Goal: Task Accomplishment & Management: Use online tool/utility

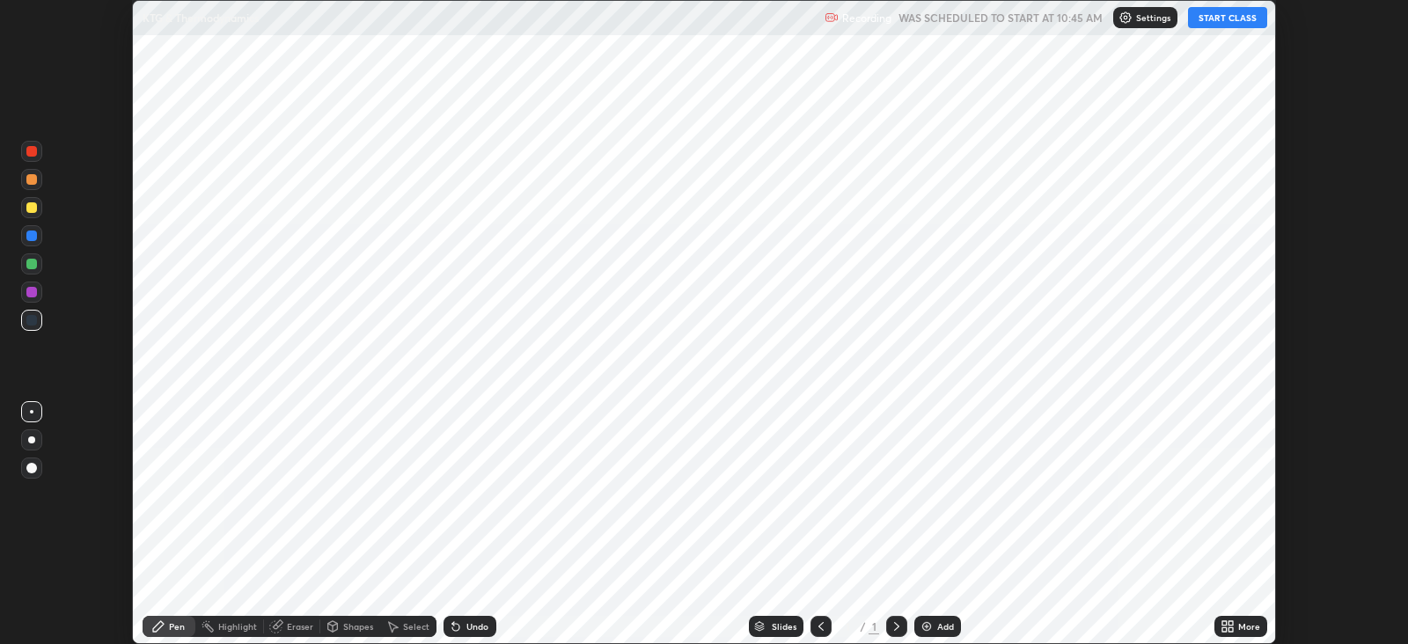
scroll to position [643, 1407]
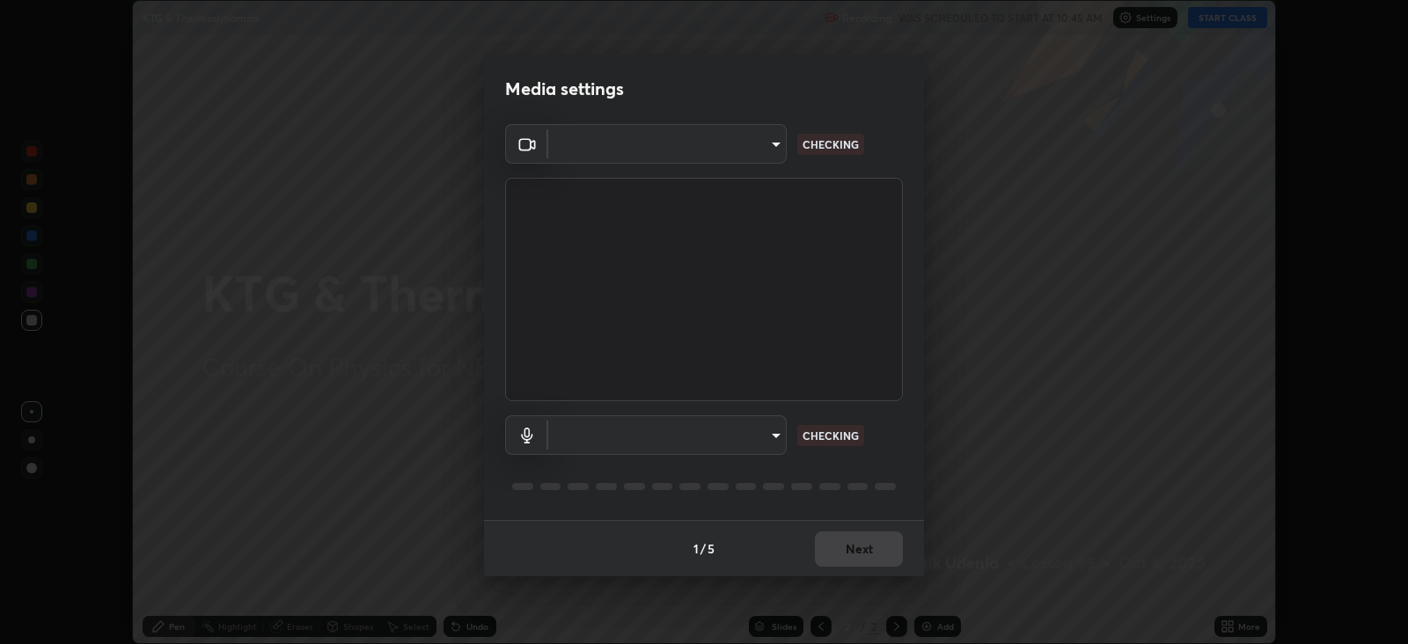
type input "db11550c6627cd1456fd7c992929e7e19338e9c76f4b1d491d27fd0e93a561d0"
click at [717, 436] on body "Erase all KTG & Thermodynamics Recording WAS SCHEDULED TO START AT 10:45 AM Set…" at bounding box center [704, 322] width 1408 height 644
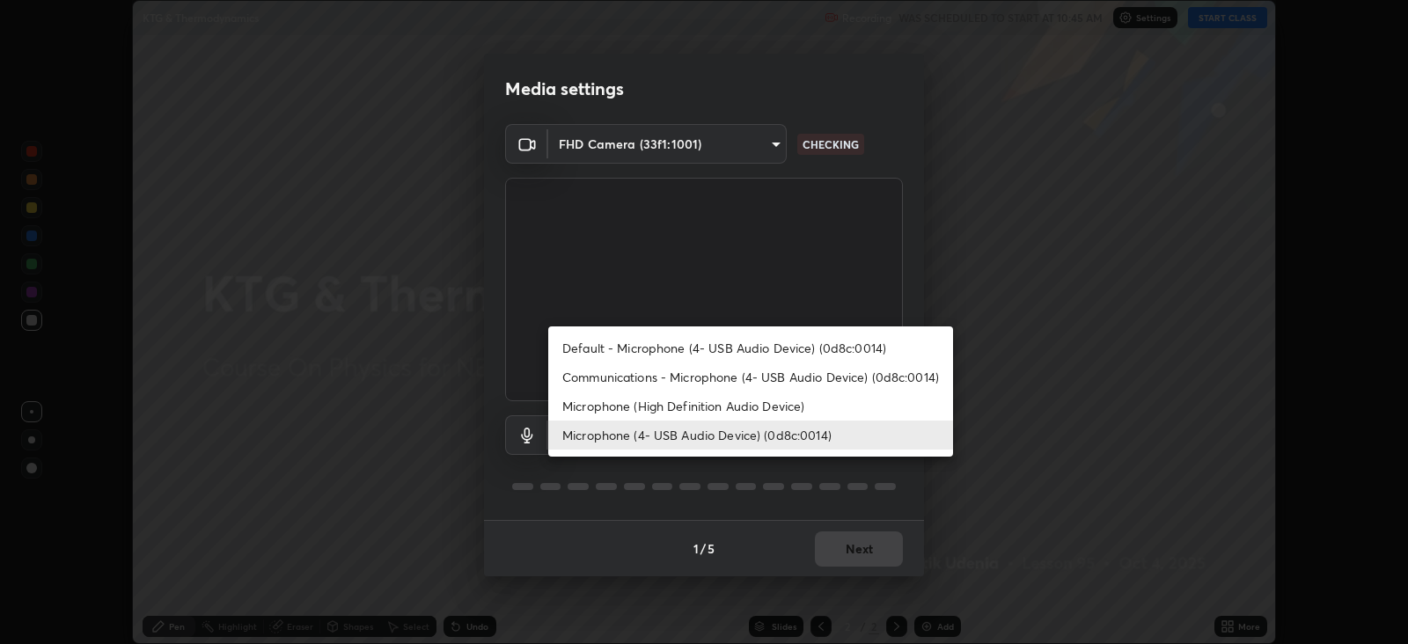
click at [721, 405] on li "Microphone (High Definition Audio Device)" at bounding box center [750, 406] width 405 height 29
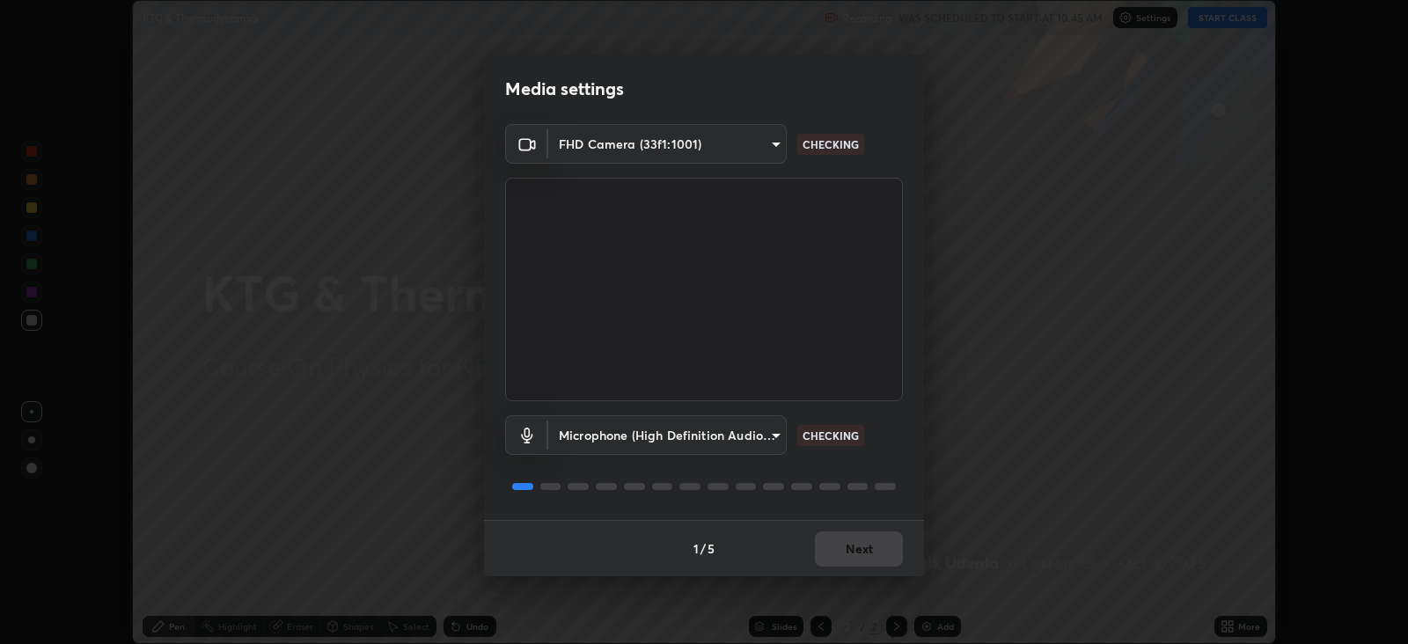
click at [731, 433] on body "Erase all KTG & Thermodynamics Recording WAS SCHEDULED TO START AT 10:45 AM Set…" at bounding box center [704, 322] width 1408 height 644
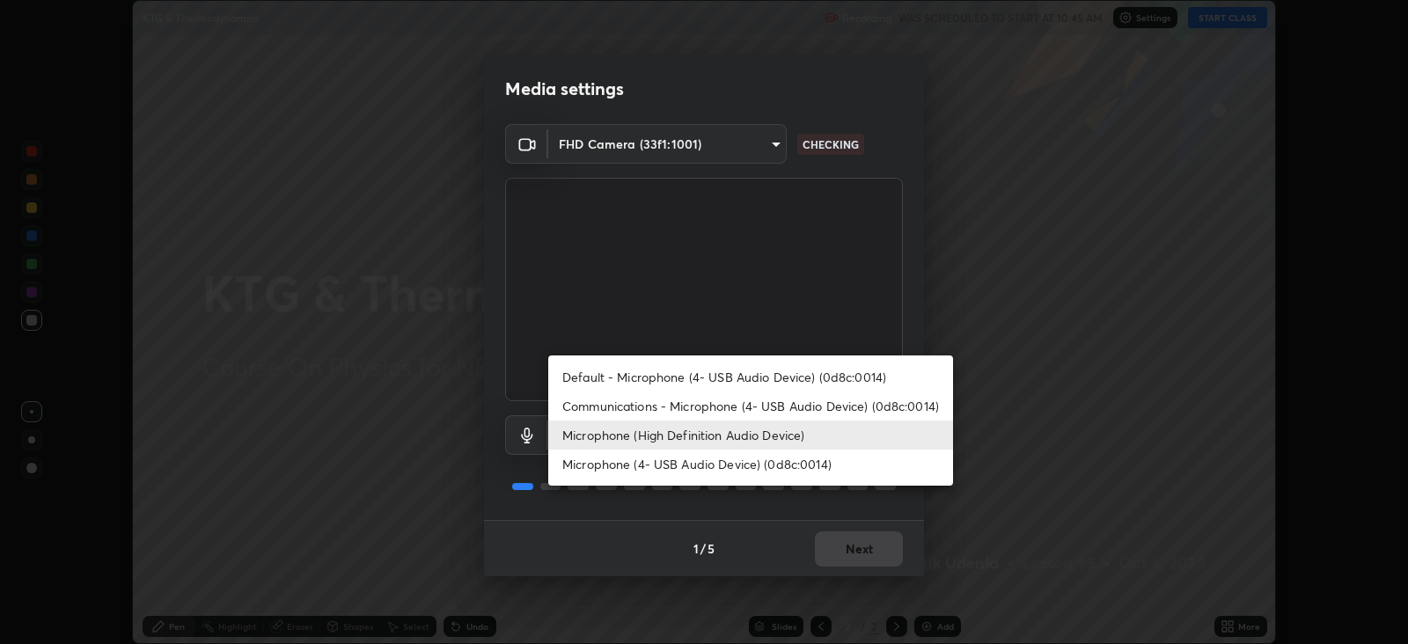
click at [720, 461] on li "Microphone (4- USB Audio Device) (0d8c:0014)" at bounding box center [750, 464] width 405 height 29
type input "d805ff438e7078c1de71cb4717de75612b37844973a4f27df63e8d5766dad93f"
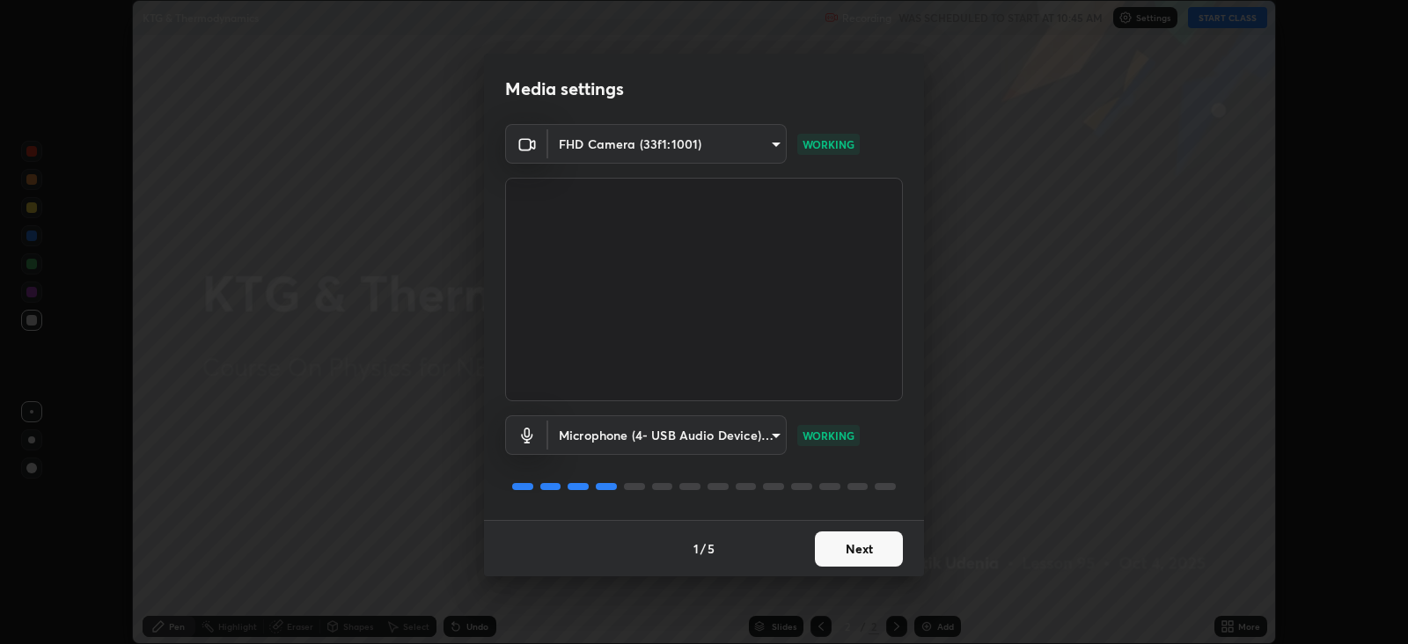
click at [856, 542] on button "Next" at bounding box center [859, 549] width 88 height 35
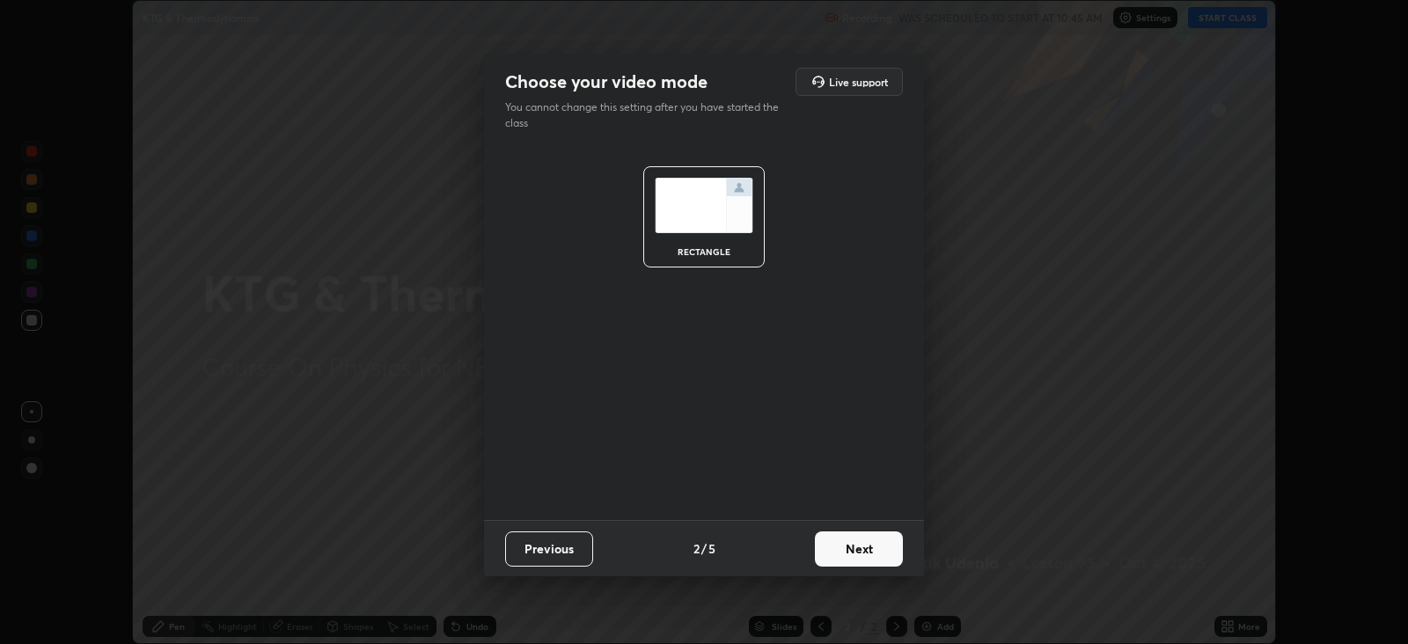
click at [862, 548] on button "Next" at bounding box center [859, 549] width 88 height 35
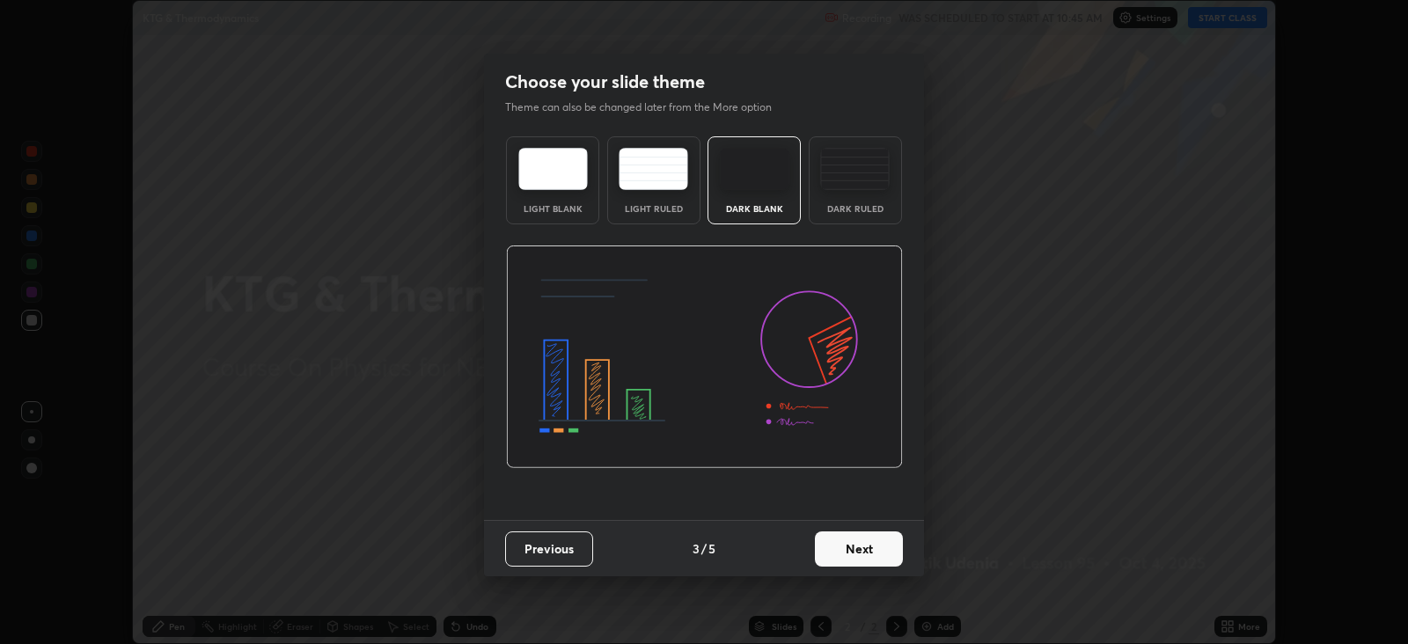
click at [855, 545] on button "Next" at bounding box center [859, 549] width 88 height 35
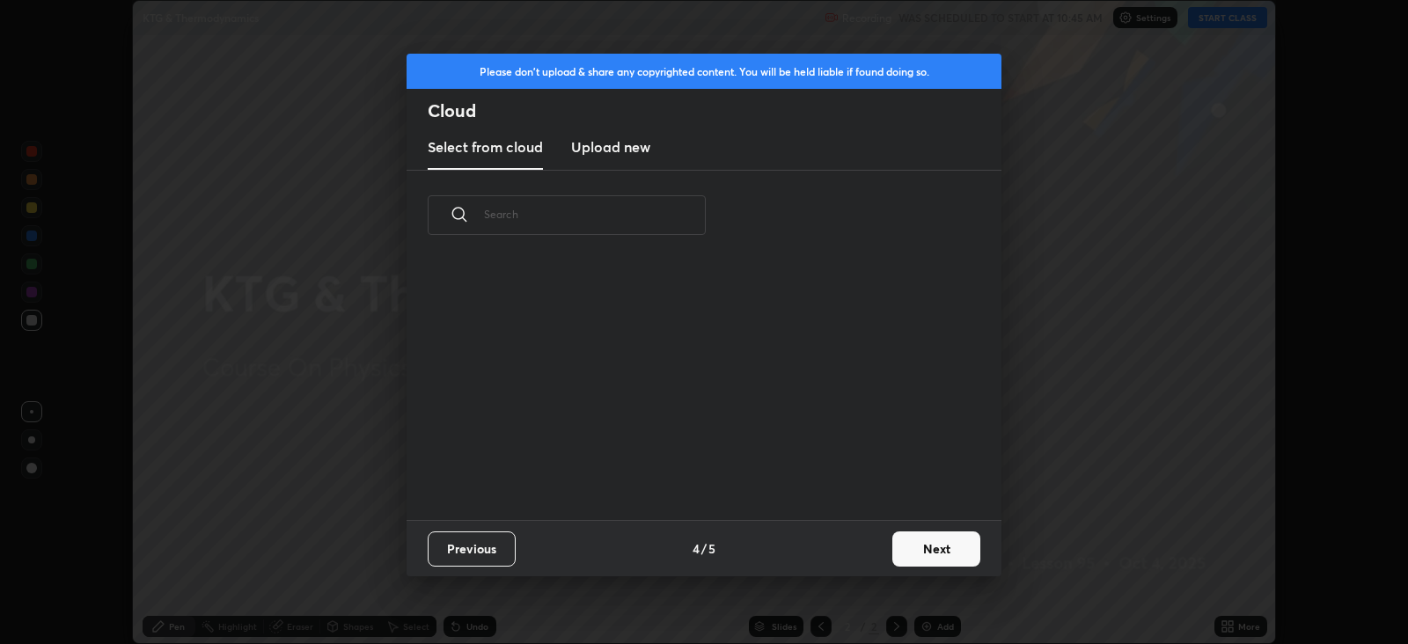
scroll to position [260, 565]
click at [629, 158] on new "Upload new" at bounding box center [610, 148] width 79 height 44
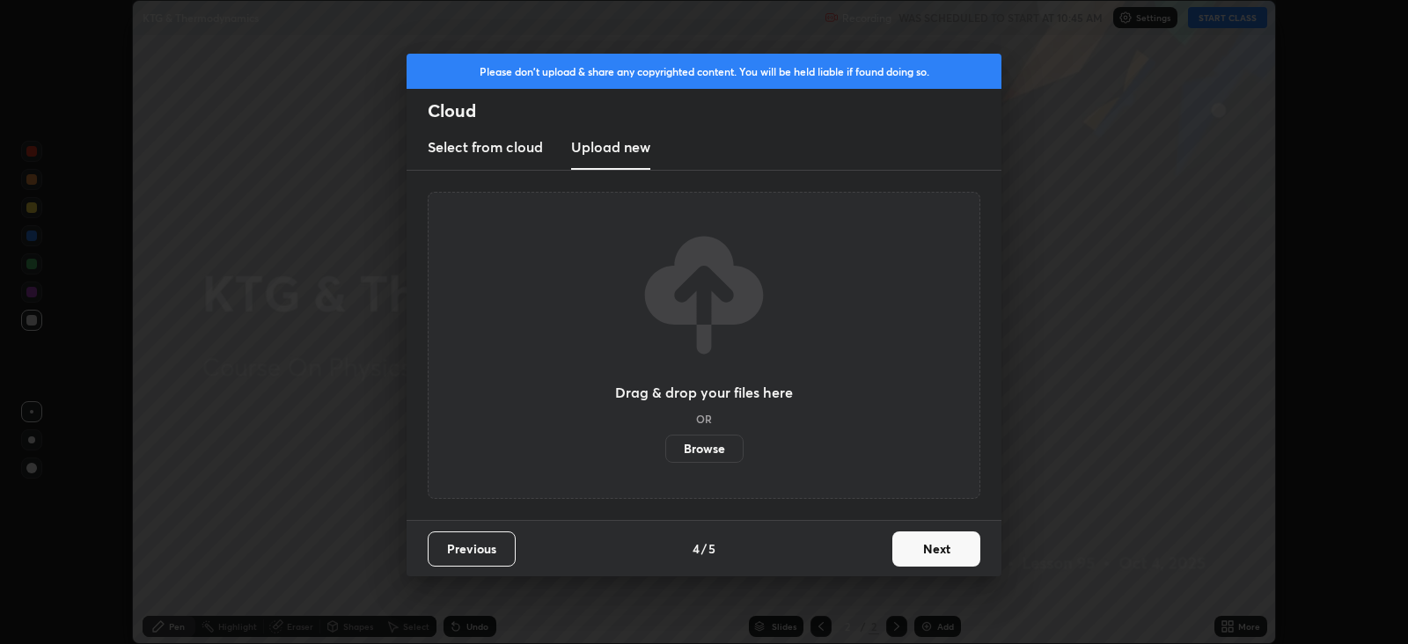
click at [712, 445] on label "Browse" at bounding box center [704, 449] width 78 height 28
click at [665, 445] on input "Browse" at bounding box center [665, 449] width 0 height 28
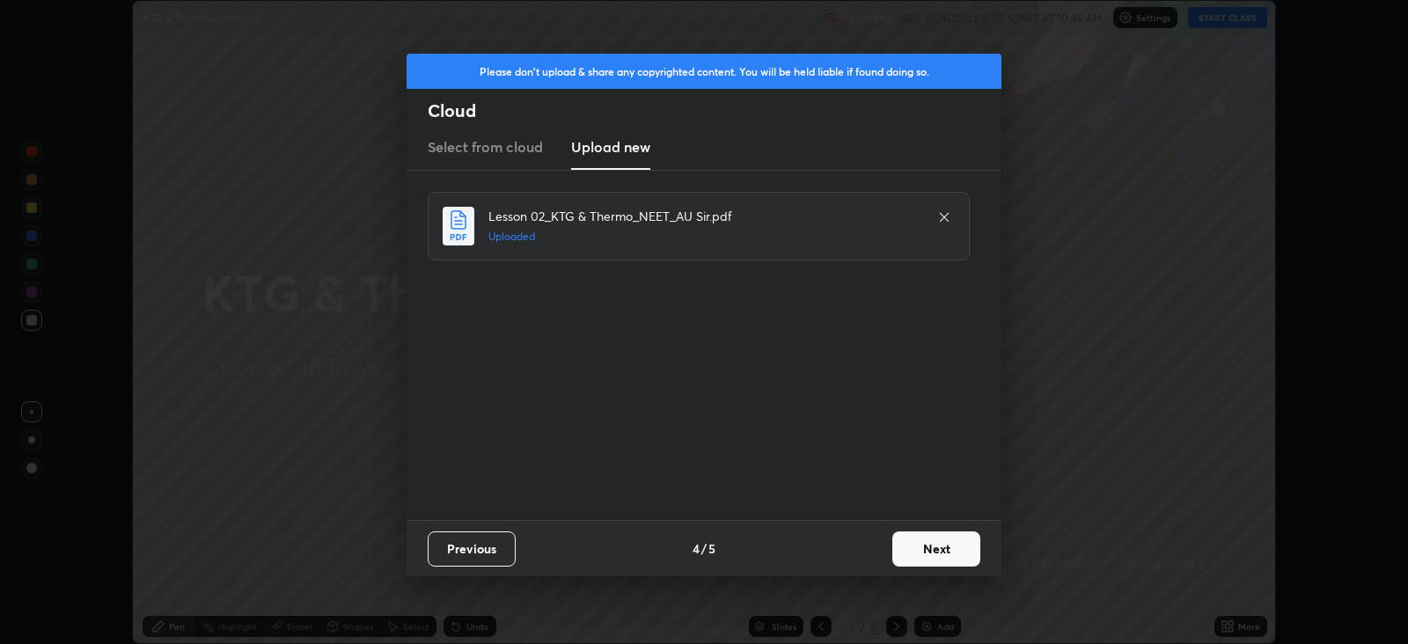
click at [923, 547] on button "Next" at bounding box center [937, 549] width 88 height 35
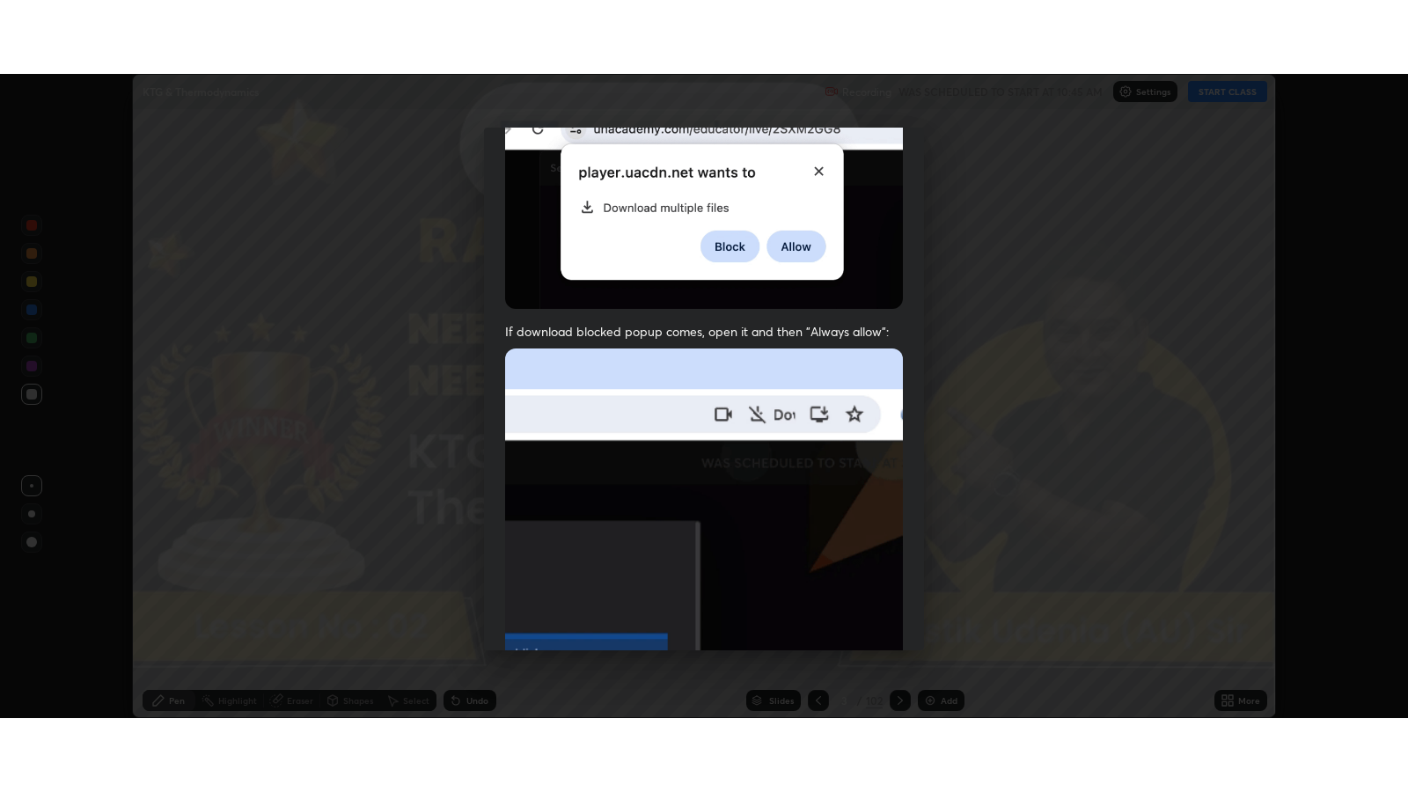
scroll to position [356, 0]
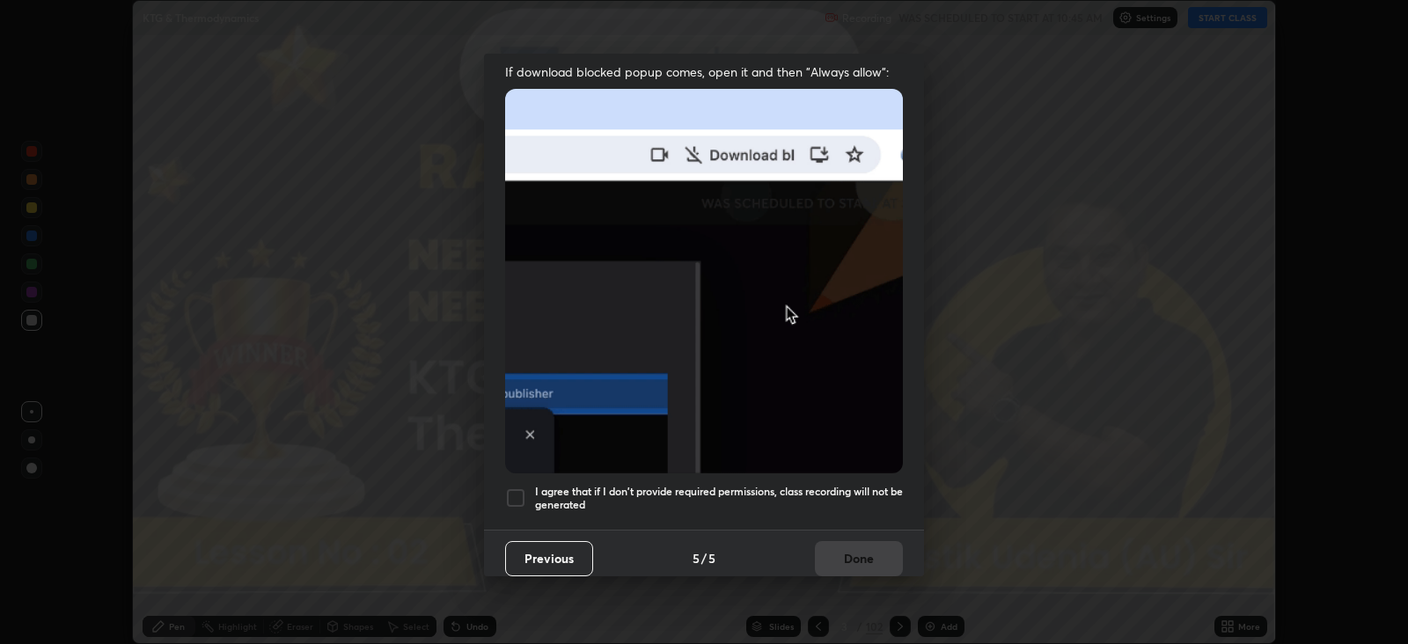
click at [519, 488] on div at bounding box center [515, 498] width 21 height 21
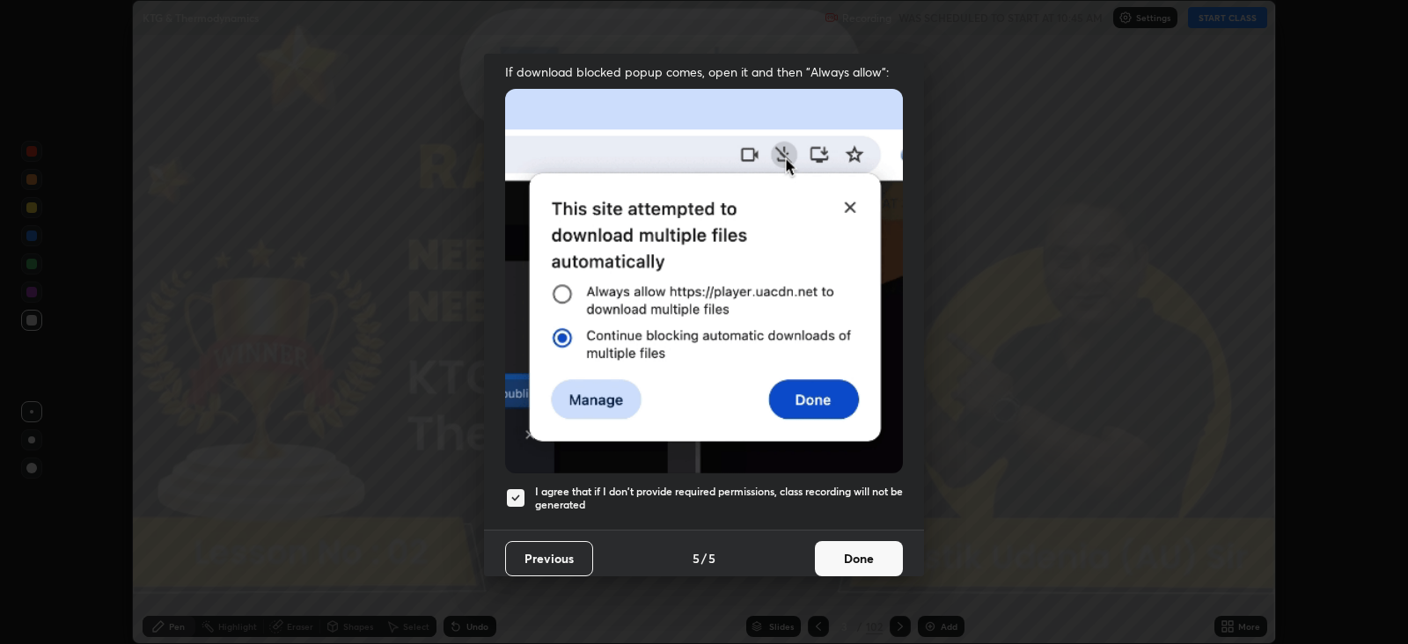
click at [849, 546] on button "Done" at bounding box center [859, 558] width 88 height 35
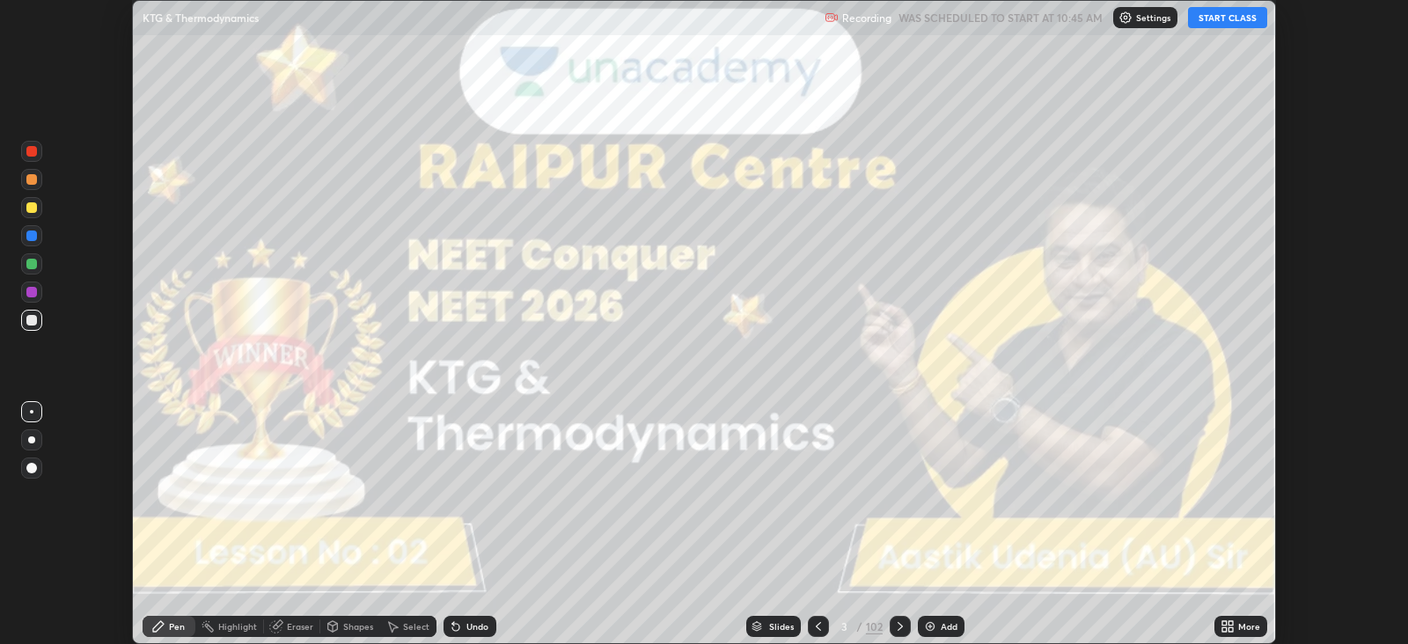
click at [1228, 624] on icon at bounding box center [1228, 627] width 14 height 14
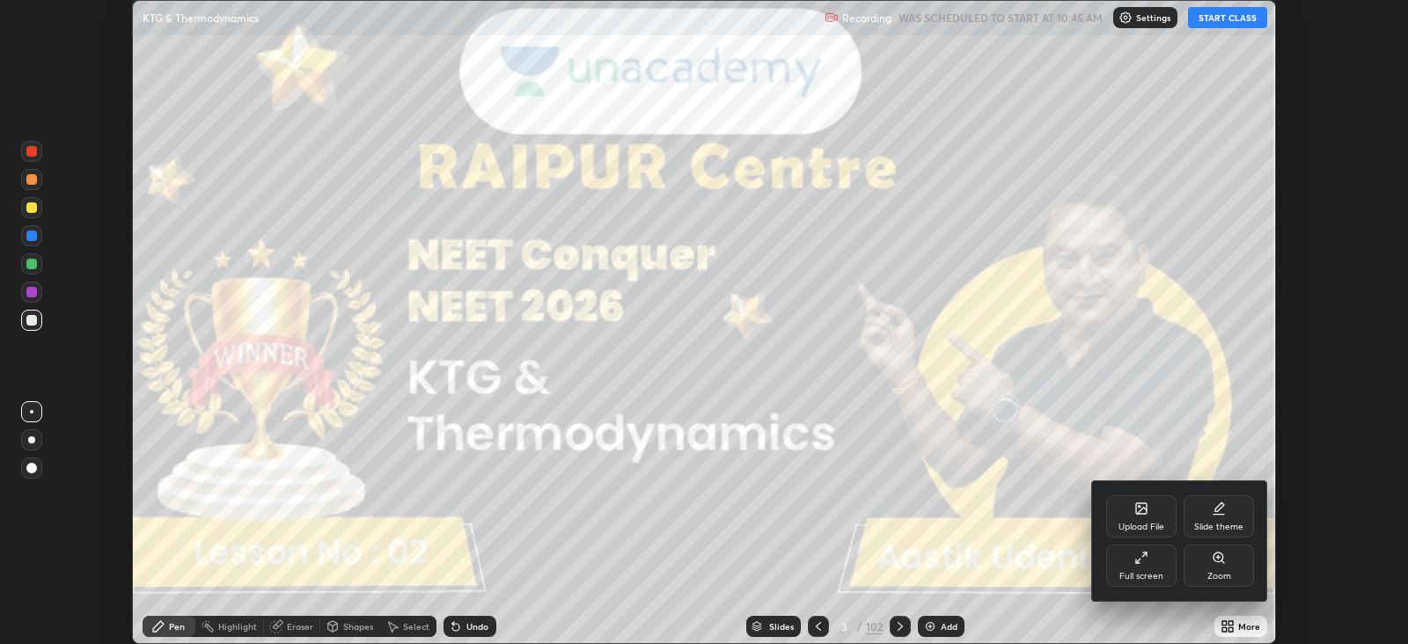
click at [1148, 562] on icon at bounding box center [1142, 558] width 14 height 14
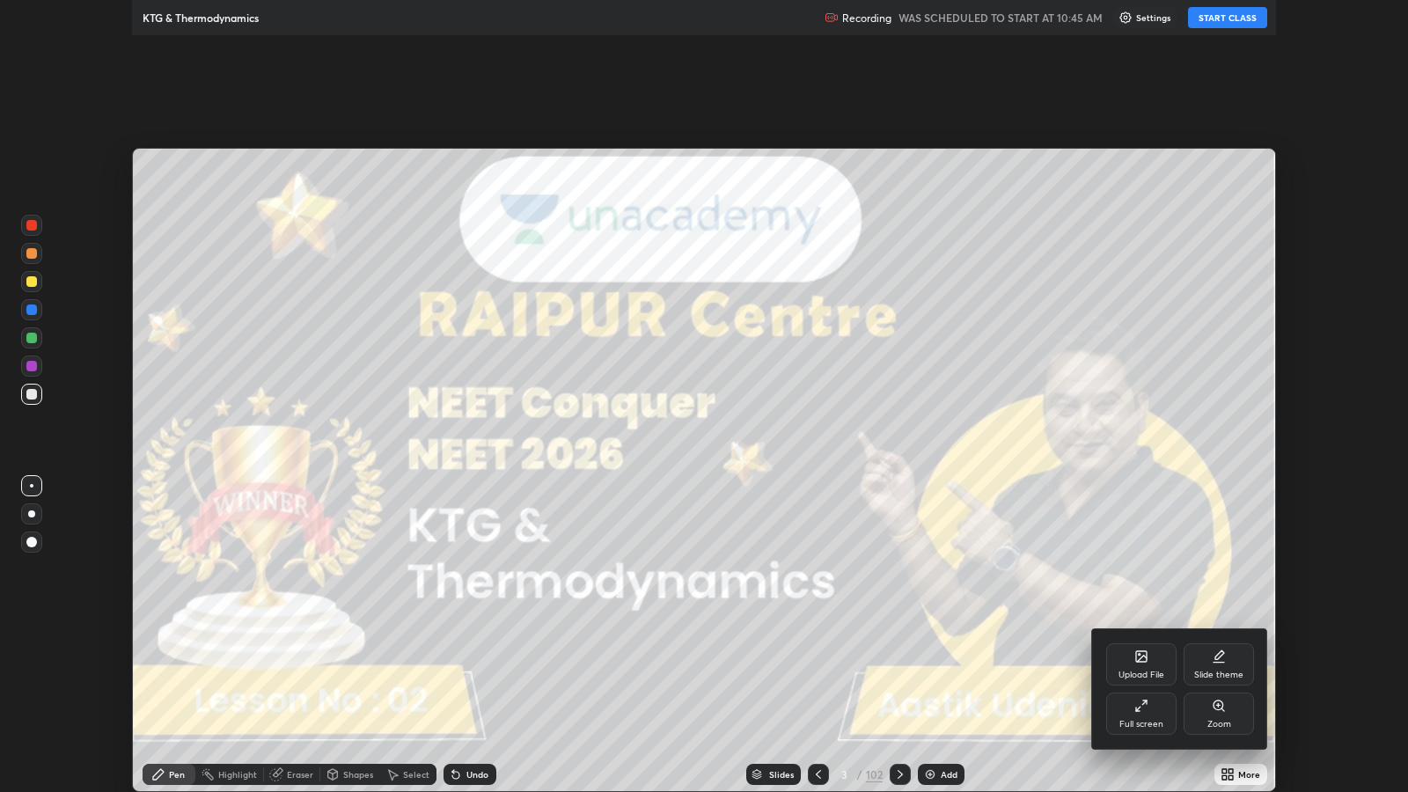
scroll to position [791, 1407]
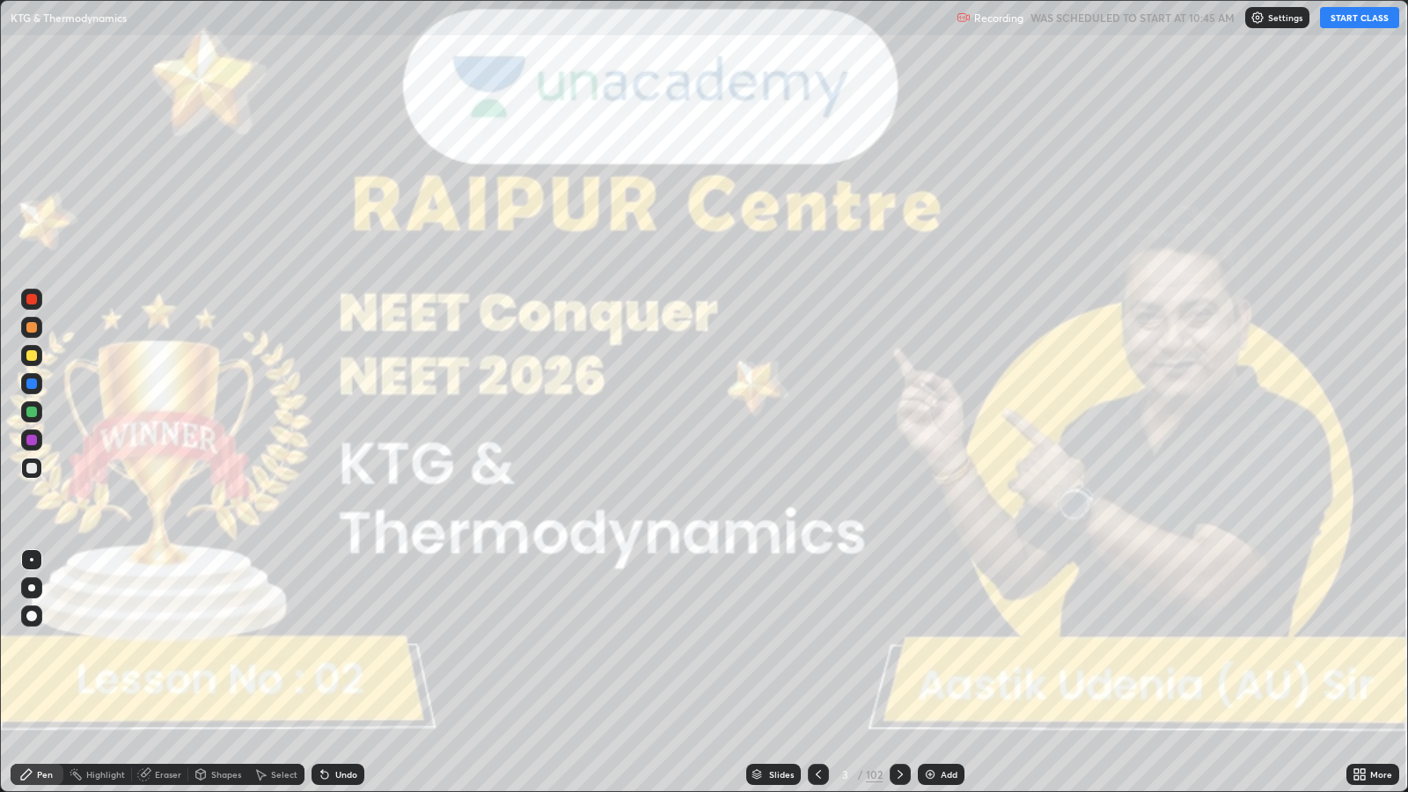
click at [1345, 18] on button "START CLASS" at bounding box center [1359, 17] width 79 height 21
click at [32, 587] on div at bounding box center [31, 587] width 7 height 7
click at [899, 643] on icon at bounding box center [900, 775] width 14 height 14
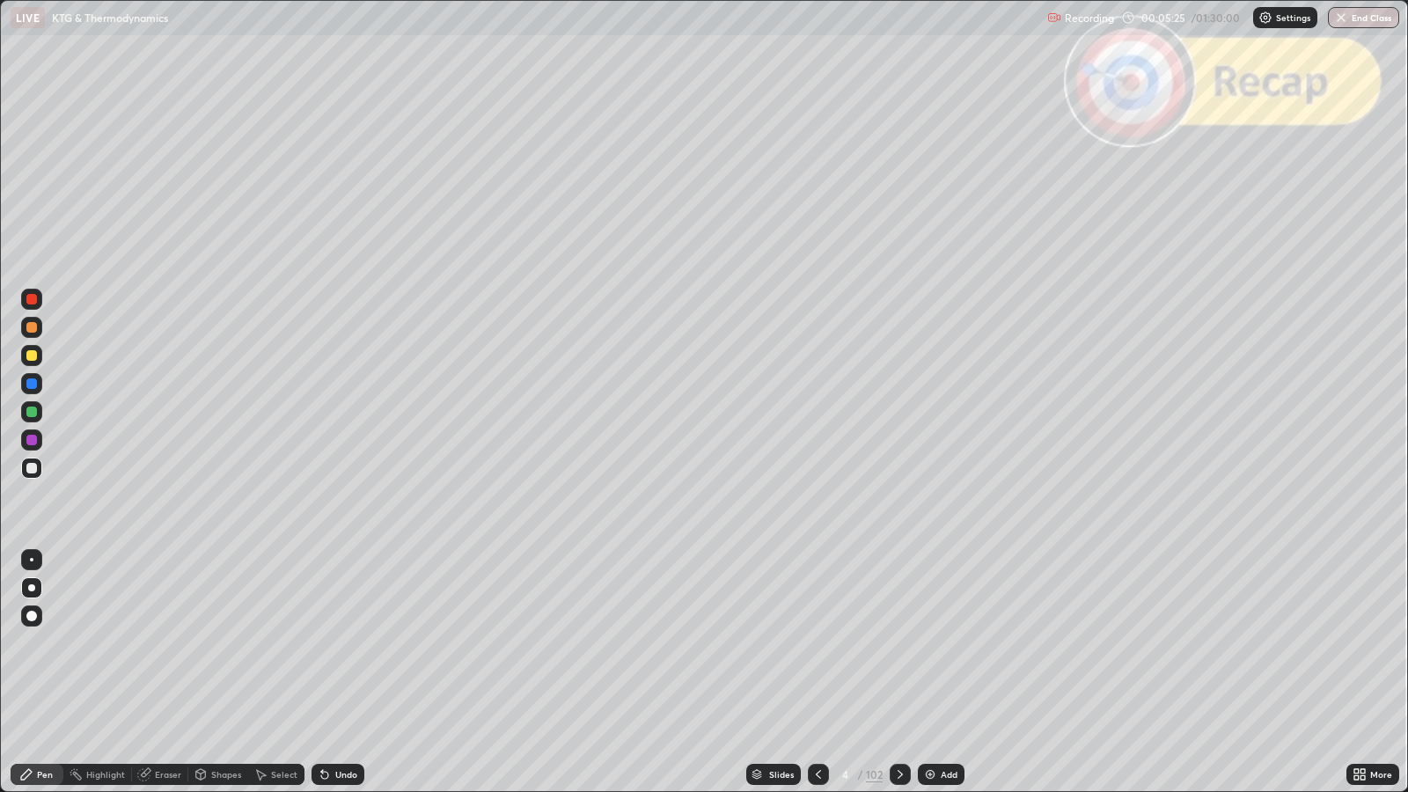
click at [900, 643] on div at bounding box center [900, 774] width 21 height 21
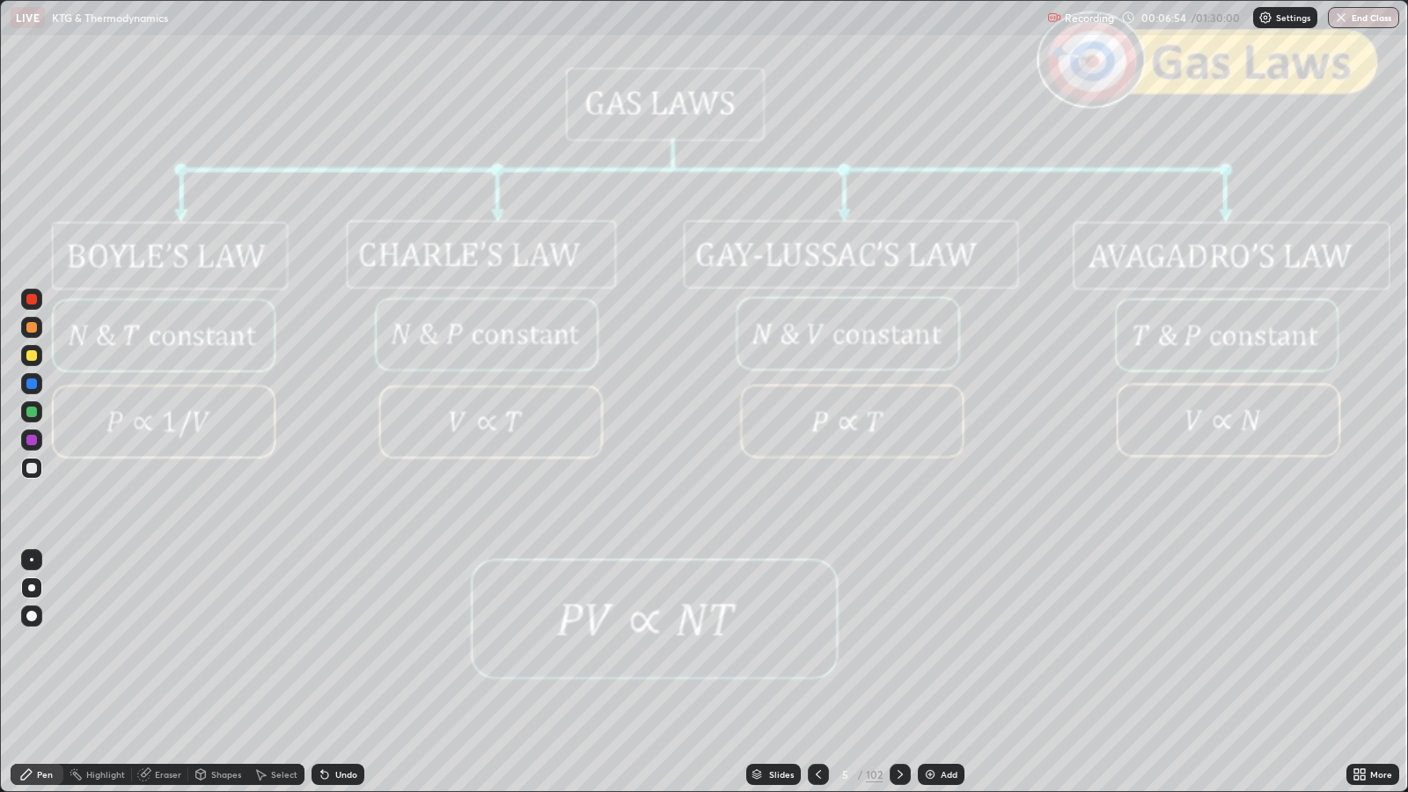
click at [899, 643] on icon at bounding box center [900, 775] width 14 height 14
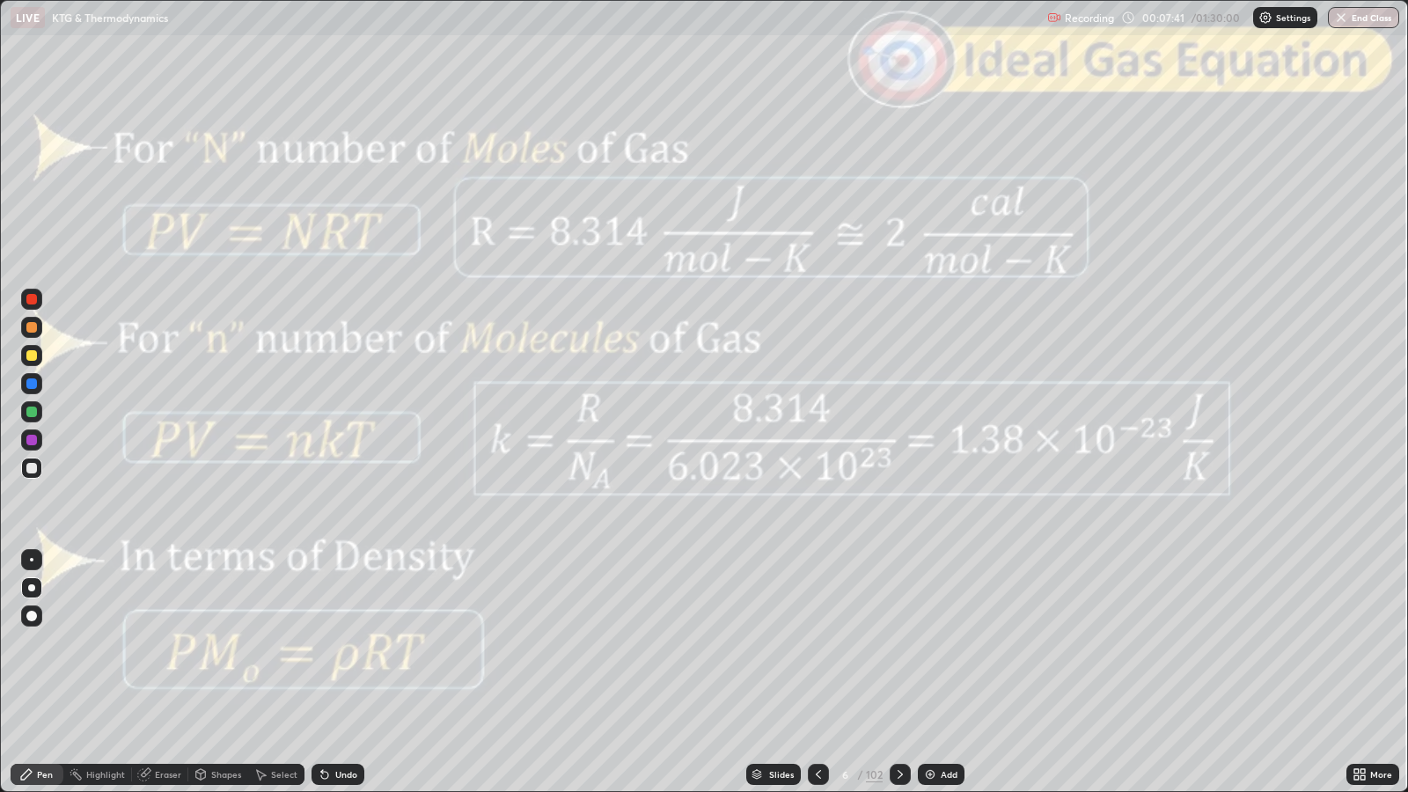
click at [901, 643] on icon at bounding box center [900, 775] width 14 height 14
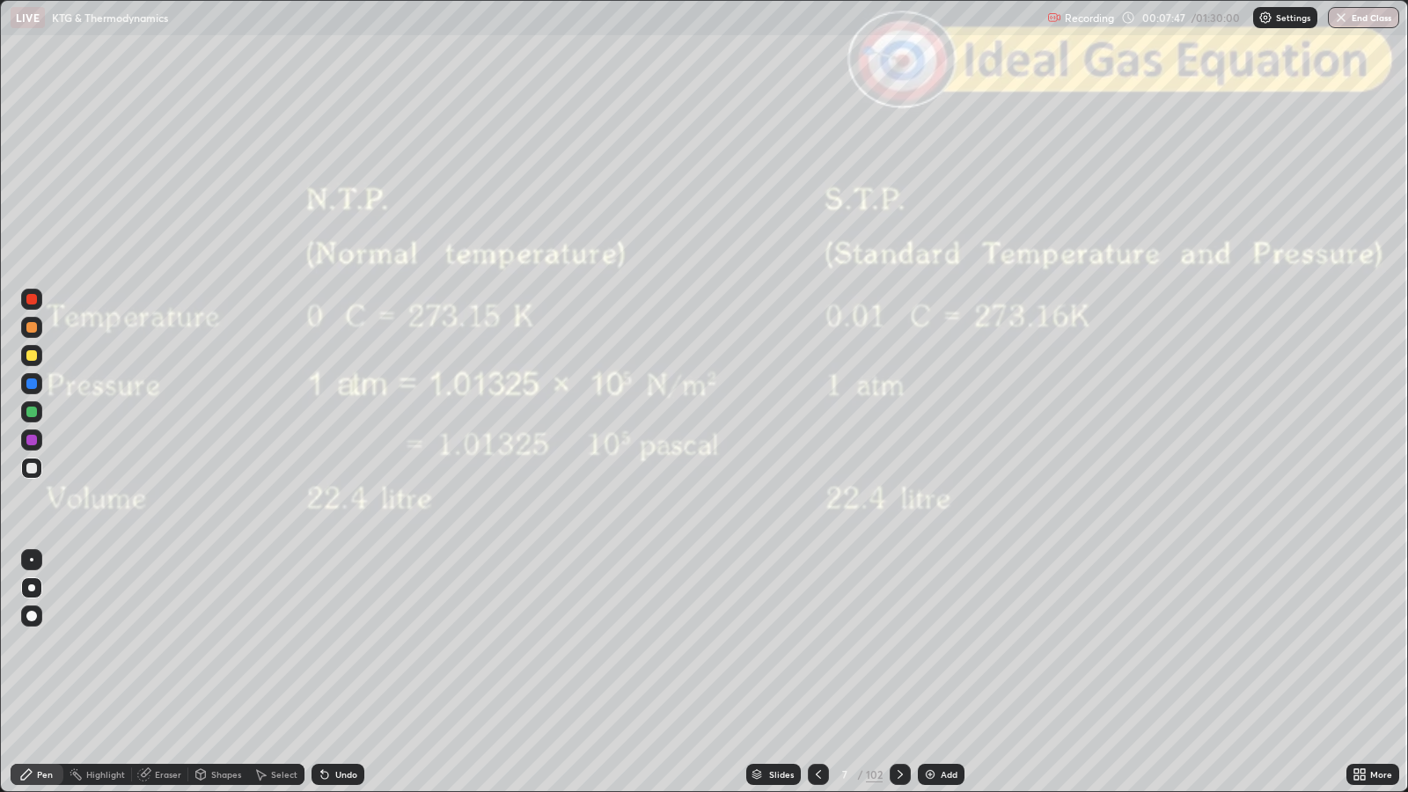
click at [899, 643] on icon at bounding box center [900, 775] width 14 height 14
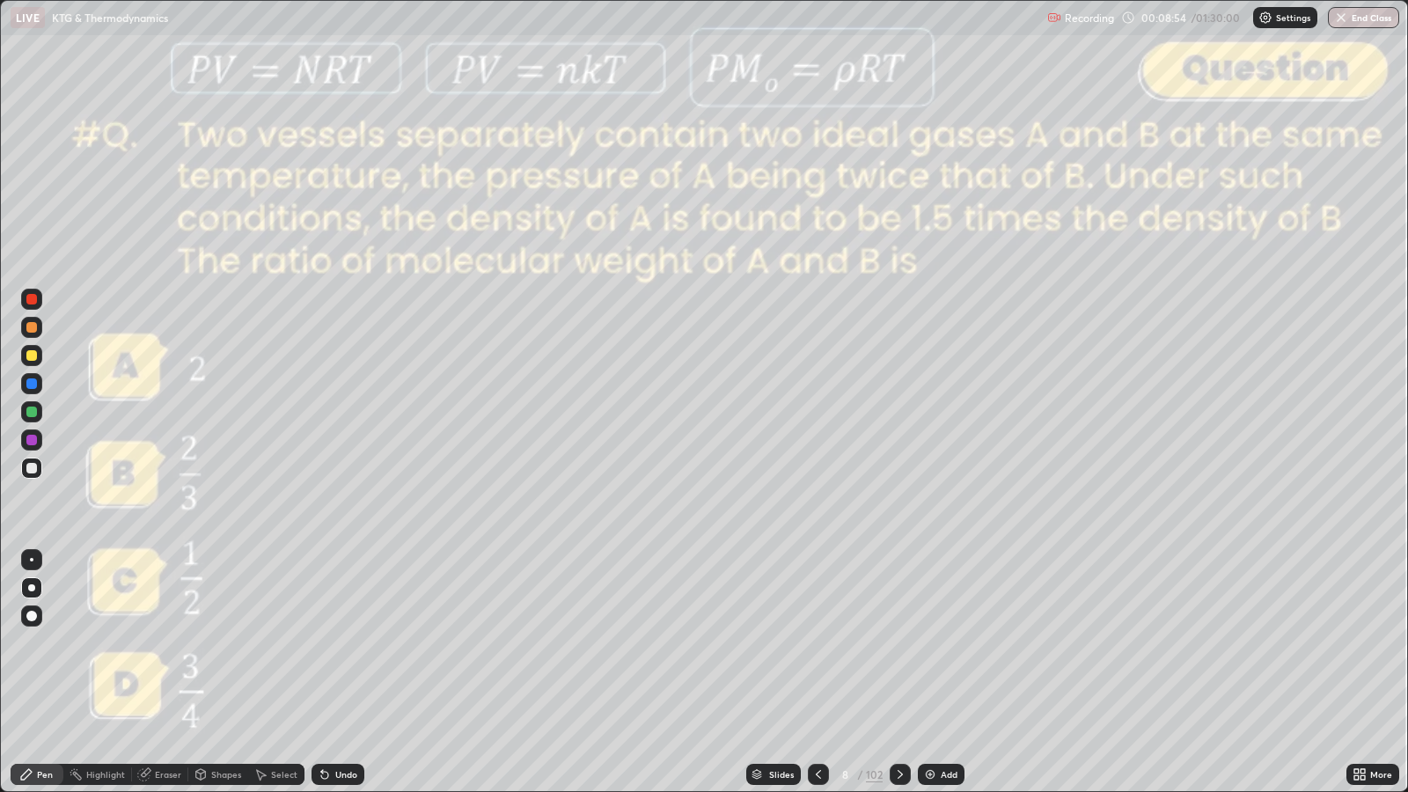
click at [33, 299] on div at bounding box center [31, 299] width 11 height 11
click at [30, 467] on div at bounding box center [31, 468] width 11 height 11
click at [29, 354] on div at bounding box center [31, 355] width 11 height 11
click at [342, 643] on div "Undo" at bounding box center [346, 774] width 22 height 9
click at [345, 643] on div "Undo" at bounding box center [346, 774] width 22 height 9
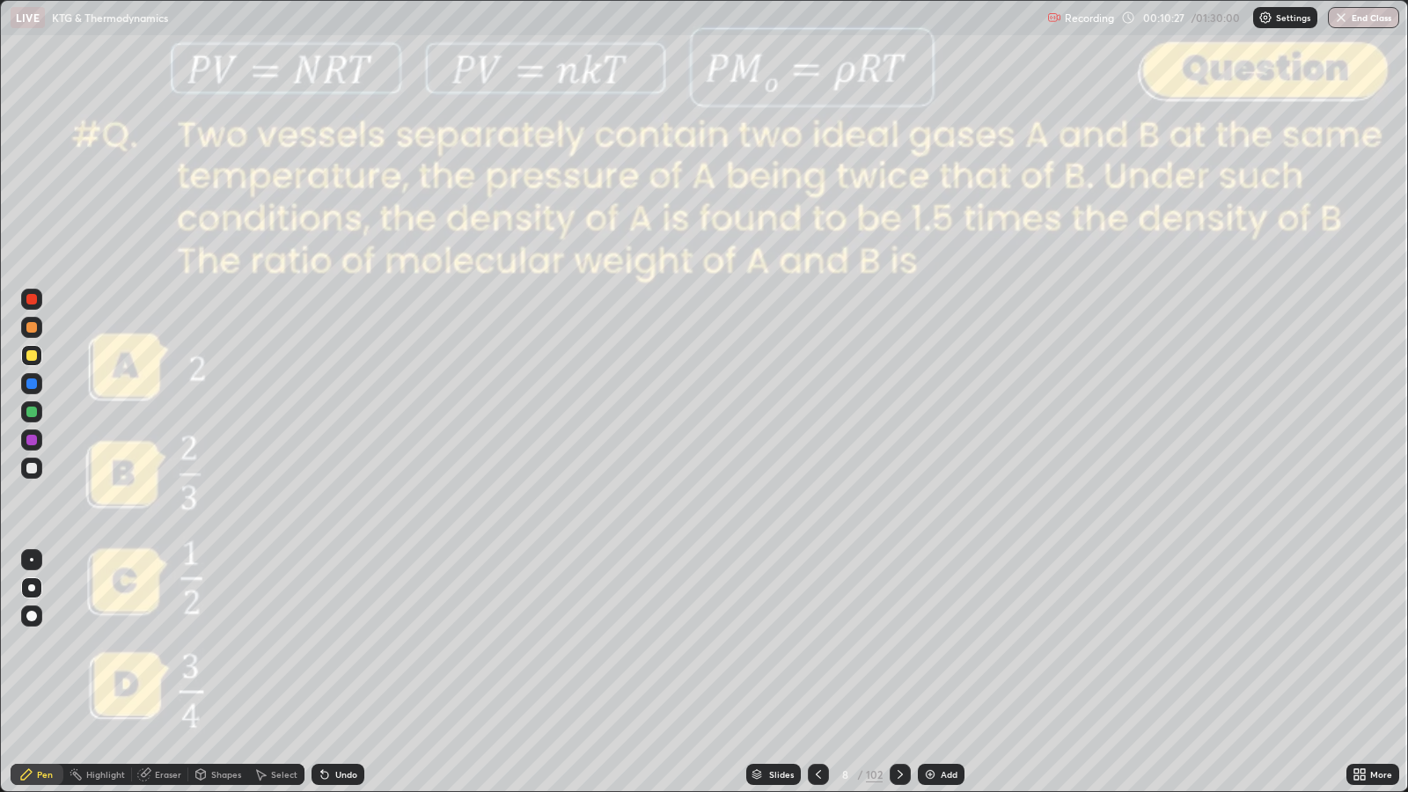
click at [899, 643] on icon at bounding box center [900, 775] width 14 height 14
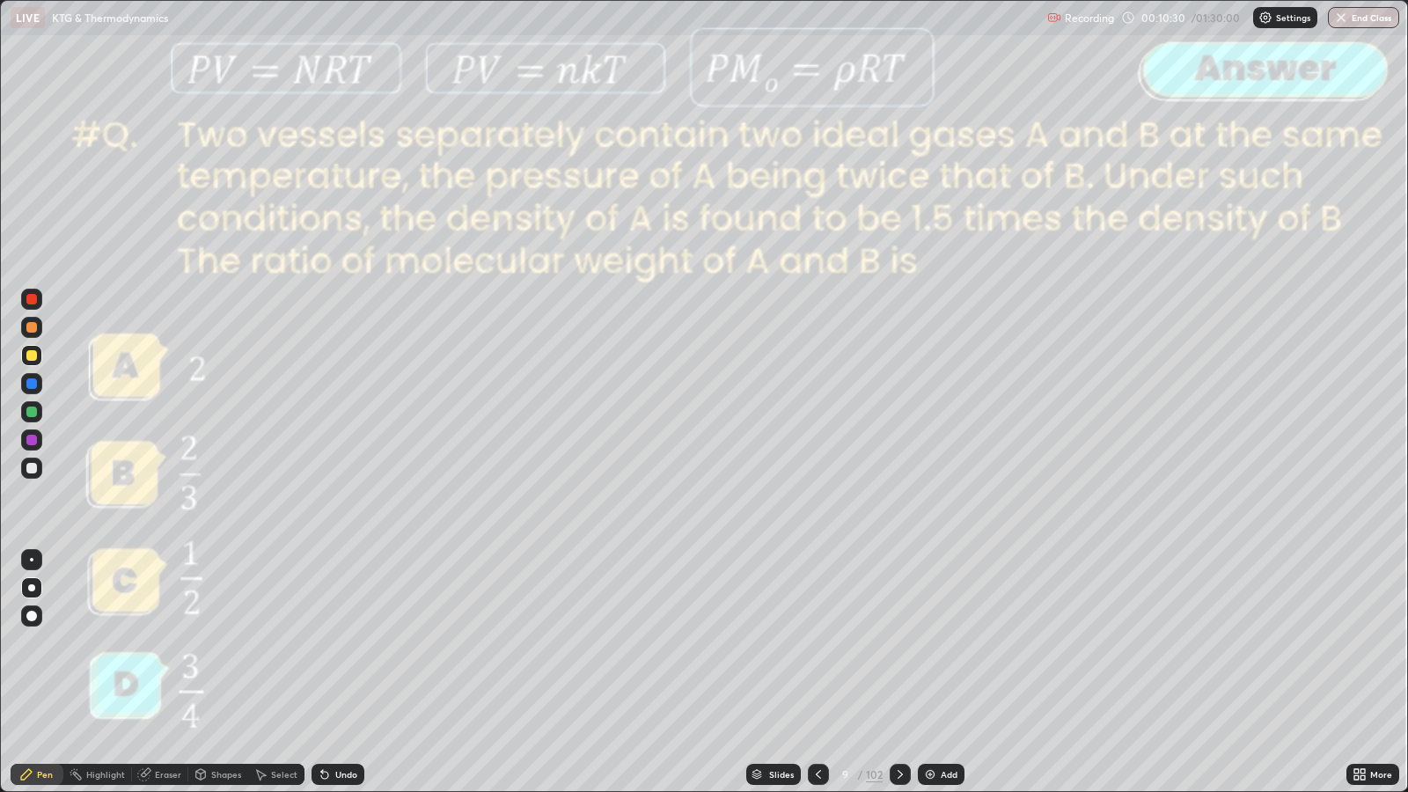
click at [901, 643] on icon at bounding box center [900, 775] width 14 height 14
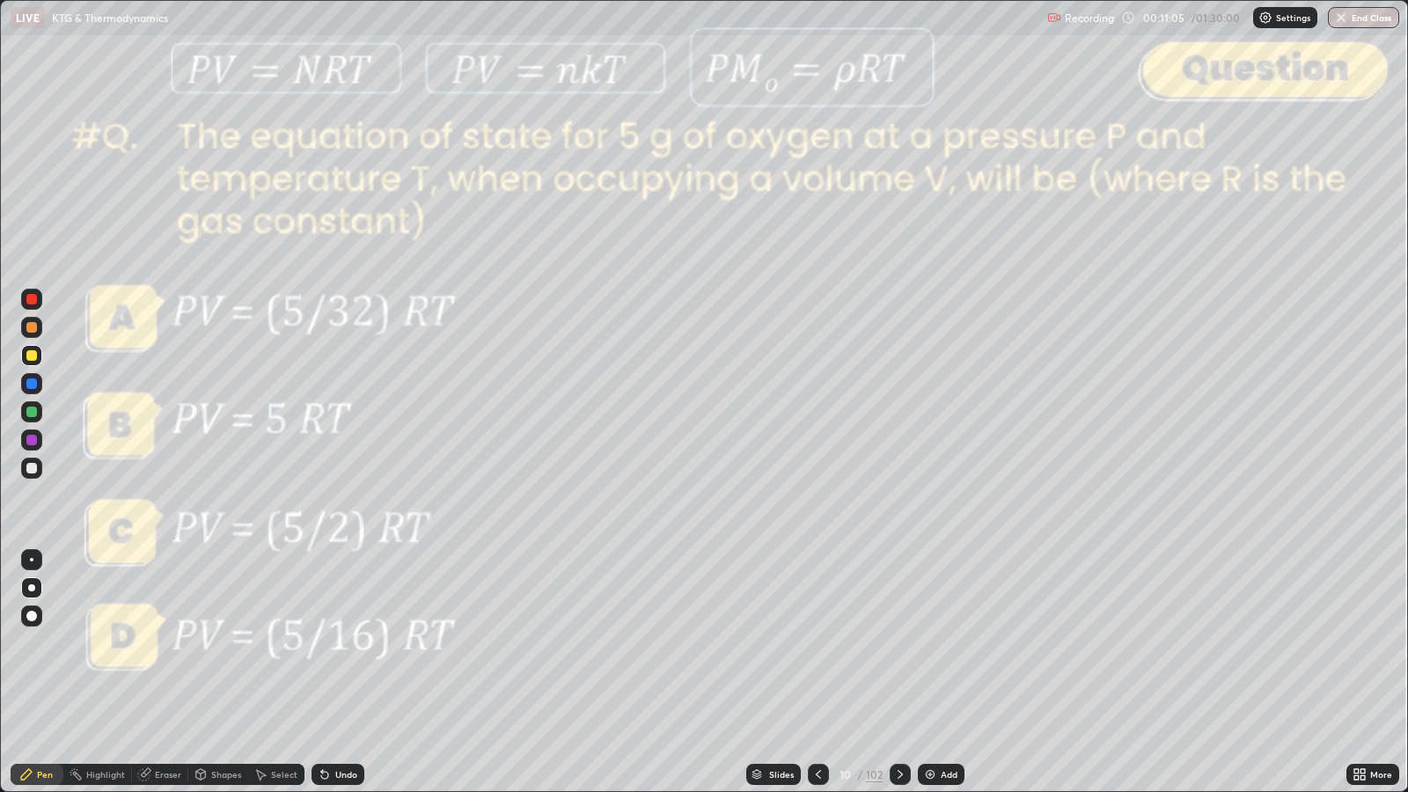
click at [897, 643] on icon at bounding box center [900, 775] width 14 height 14
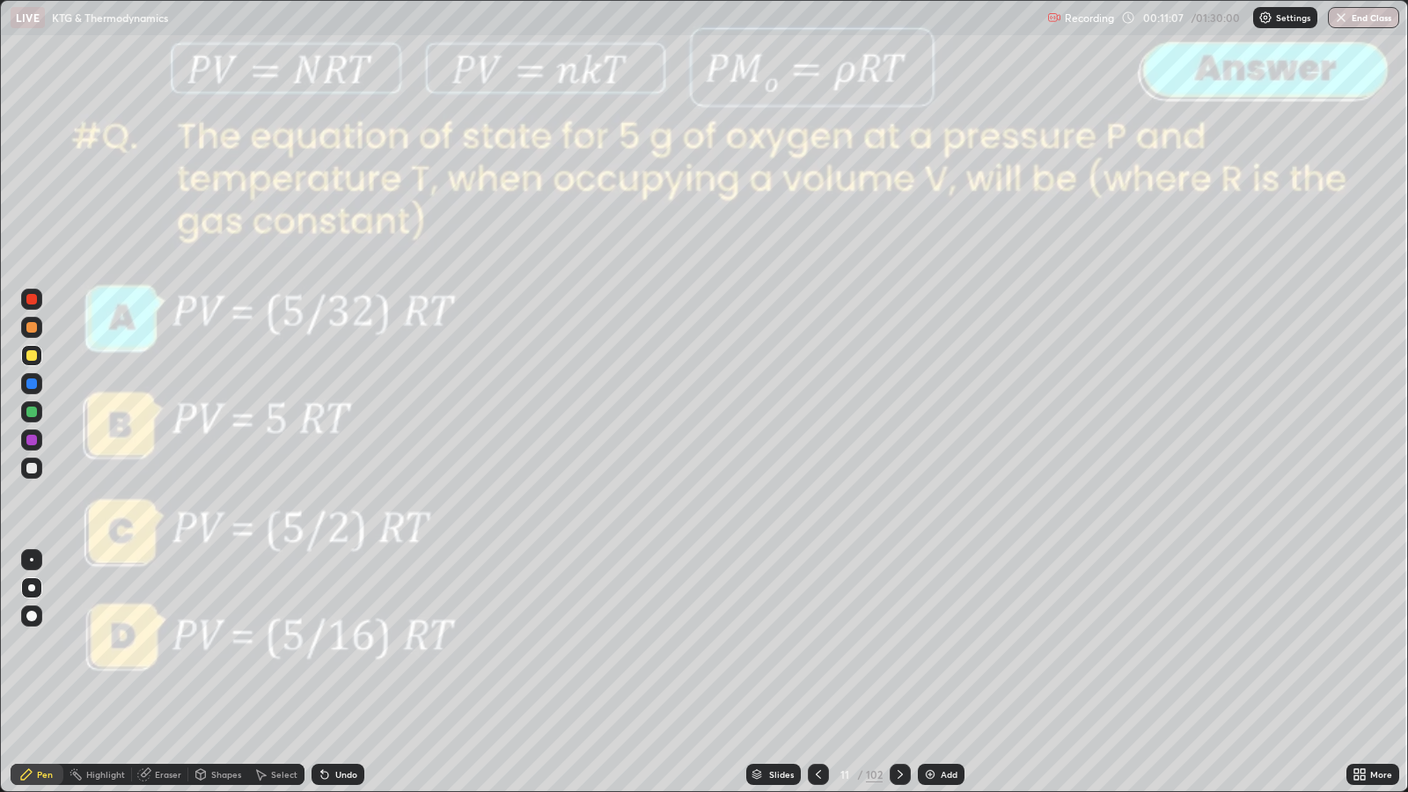
click at [896, 643] on icon at bounding box center [900, 775] width 14 height 14
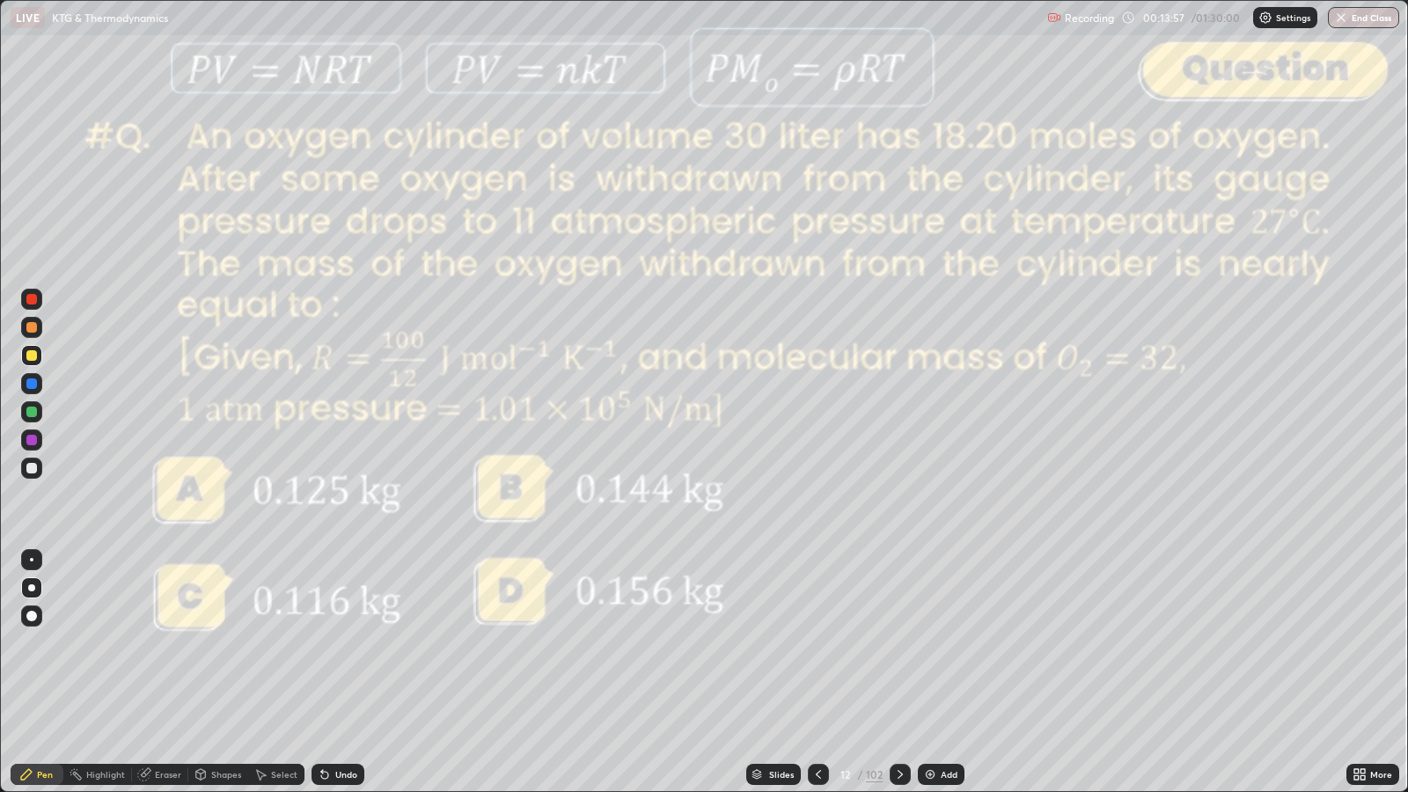
click at [780, 643] on div "Slides" at bounding box center [781, 774] width 25 height 9
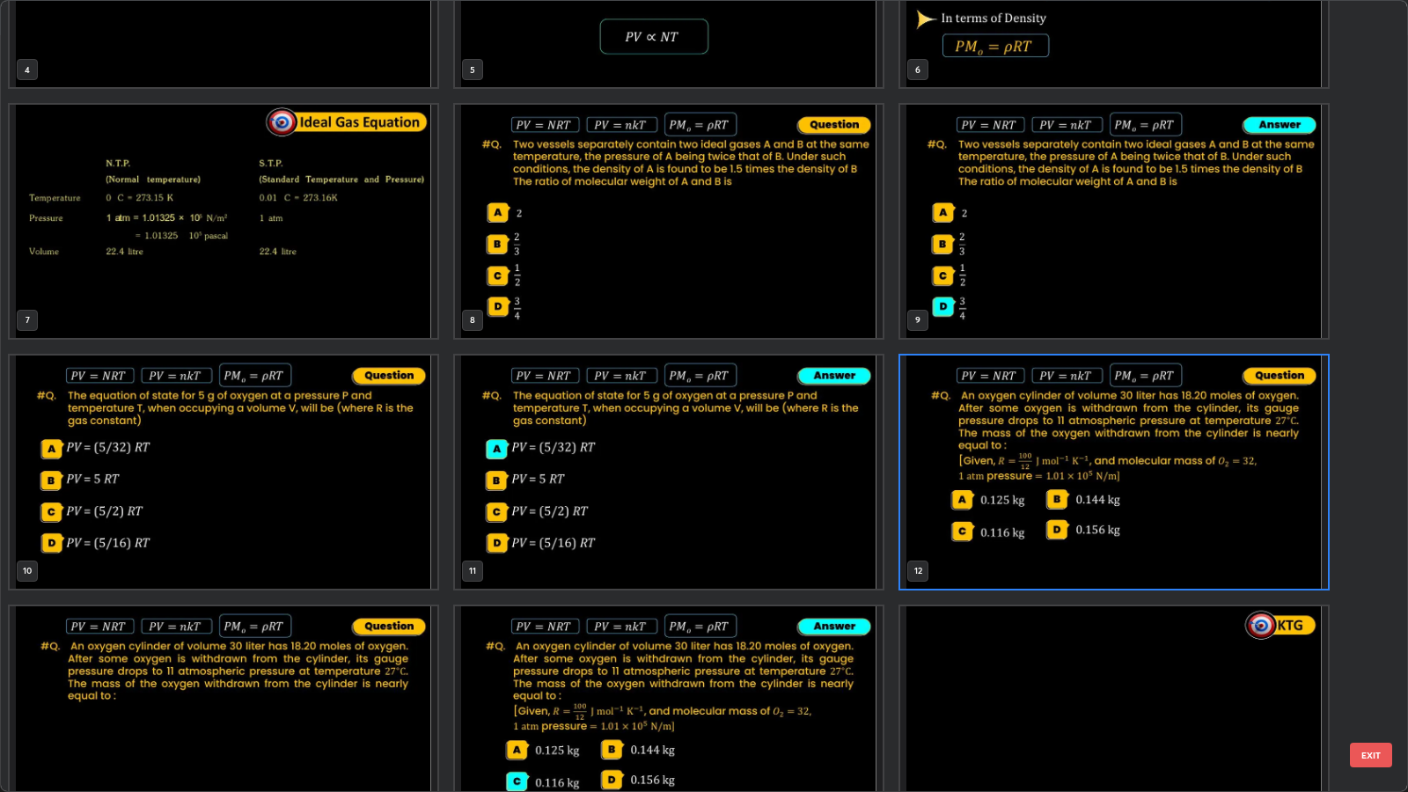
scroll to position [411, 0]
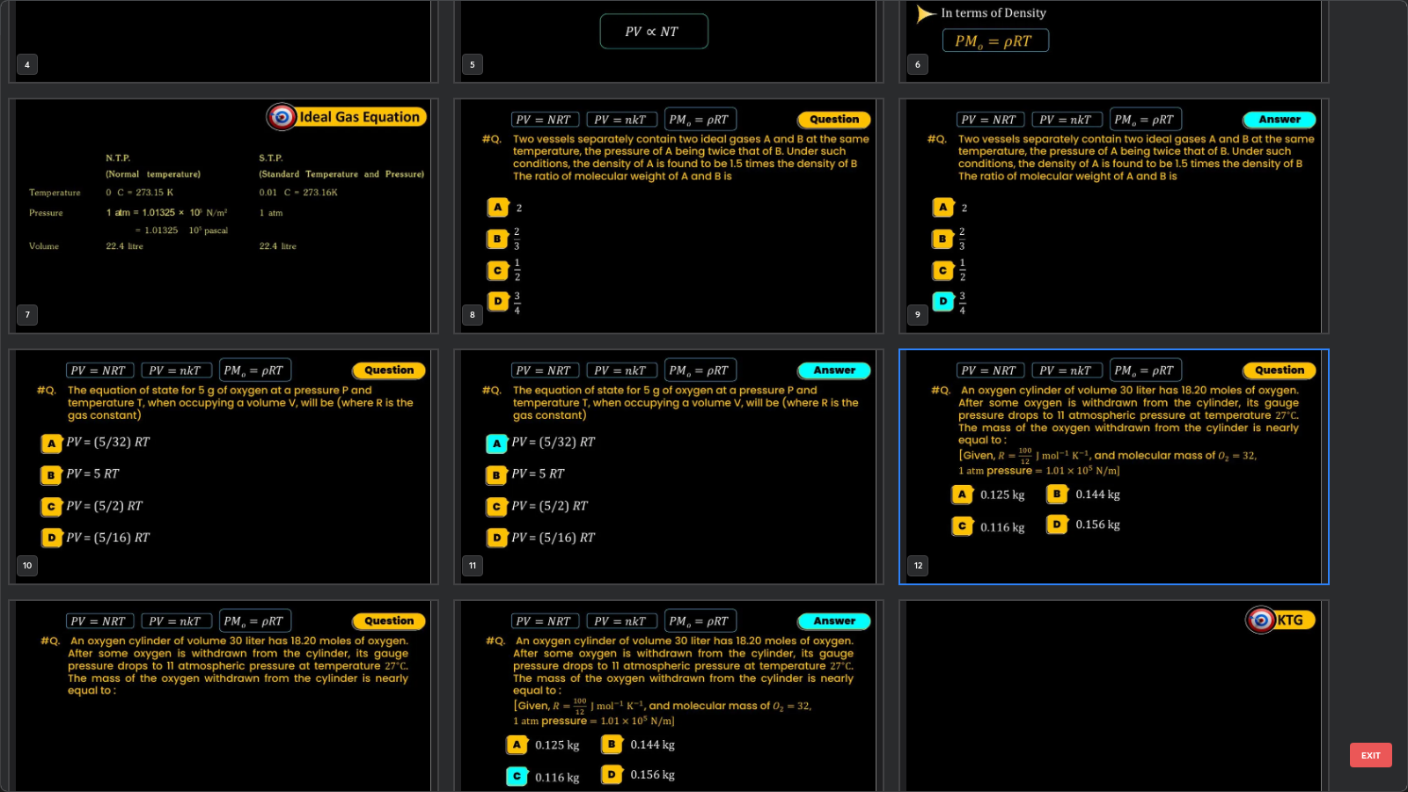
click at [1362, 643] on button "EXIT" at bounding box center [1371, 755] width 42 height 25
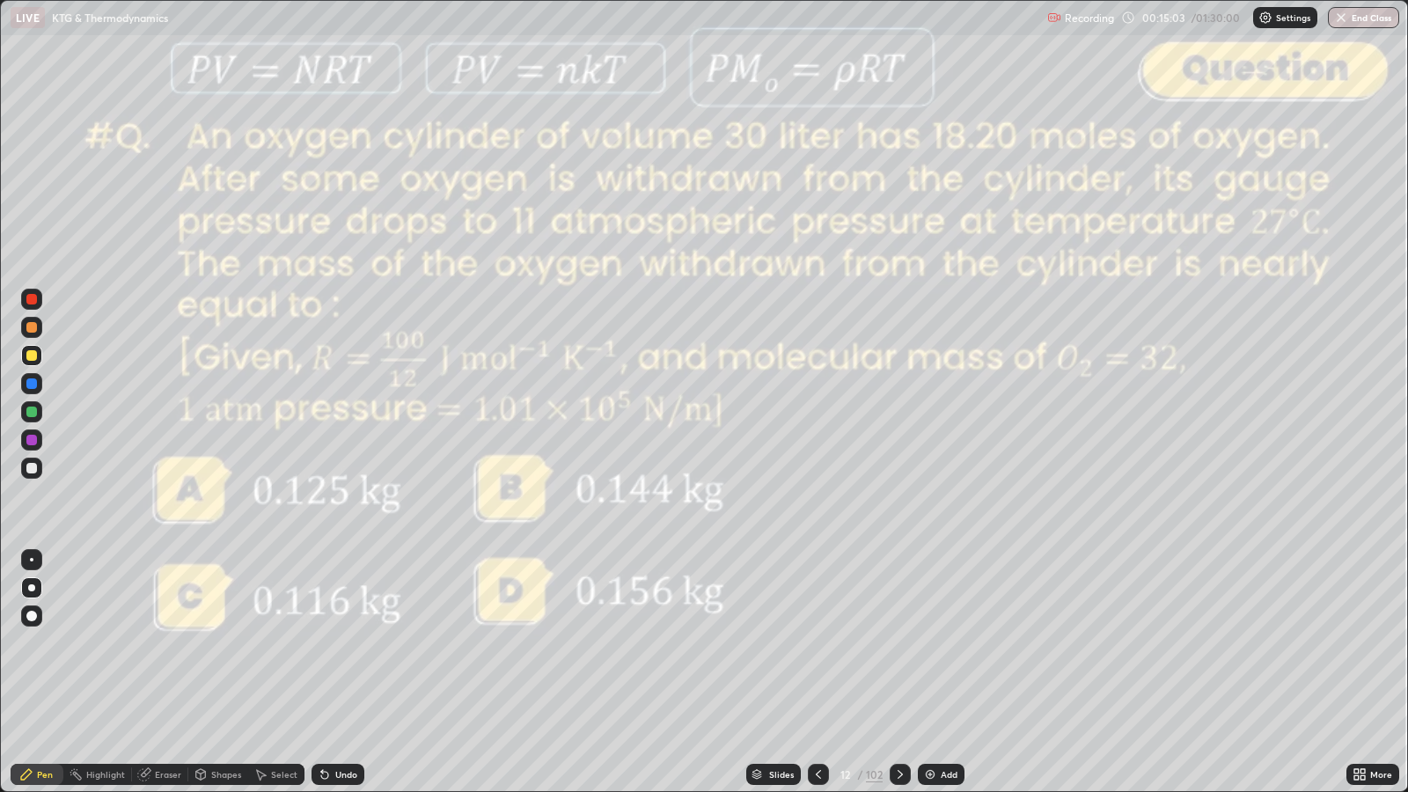
click at [898, 643] on icon at bounding box center [900, 775] width 14 height 14
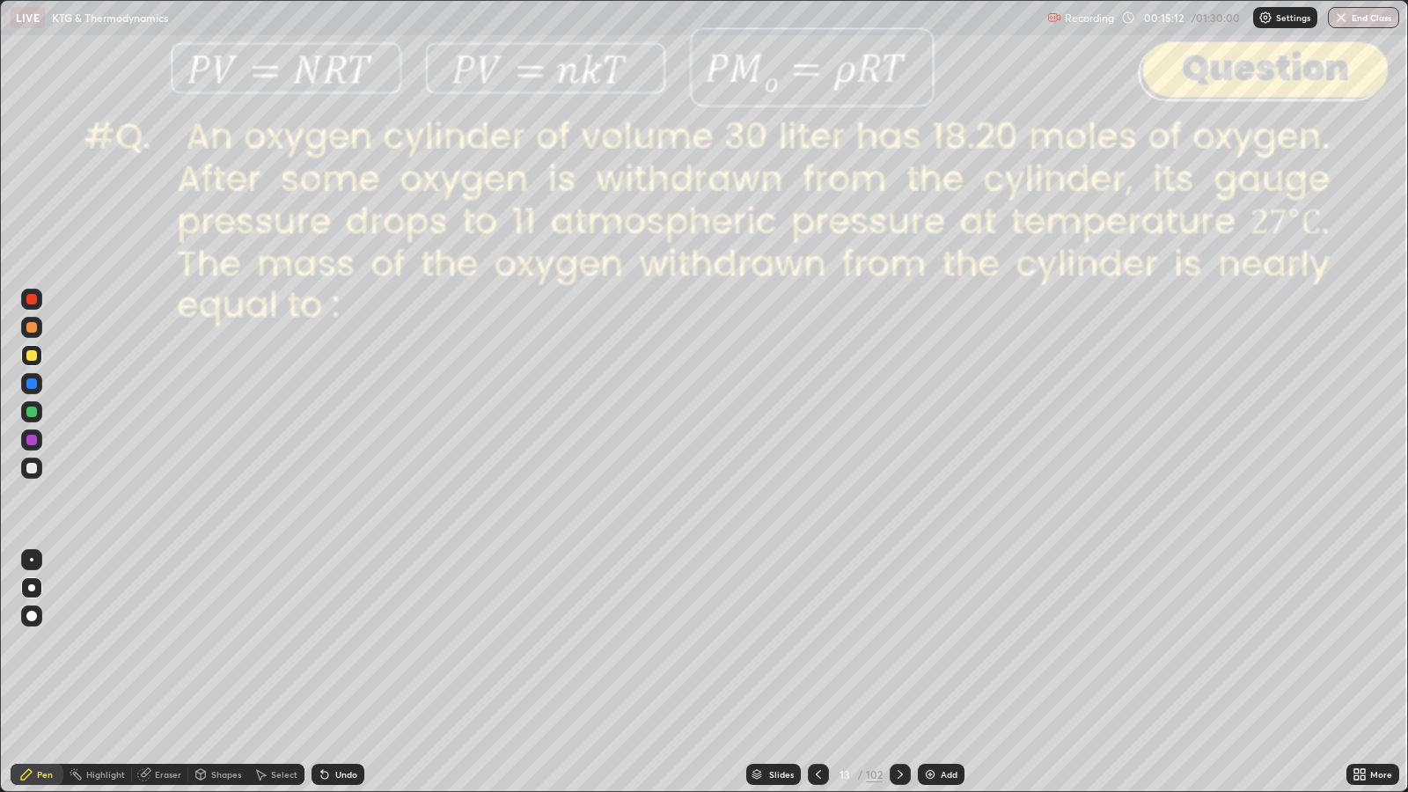
click at [31, 467] on div at bounding box center [31, 468] width 11 height 11
click at [814, 643] on div at bounding box center [818, 774] width 21 height 21
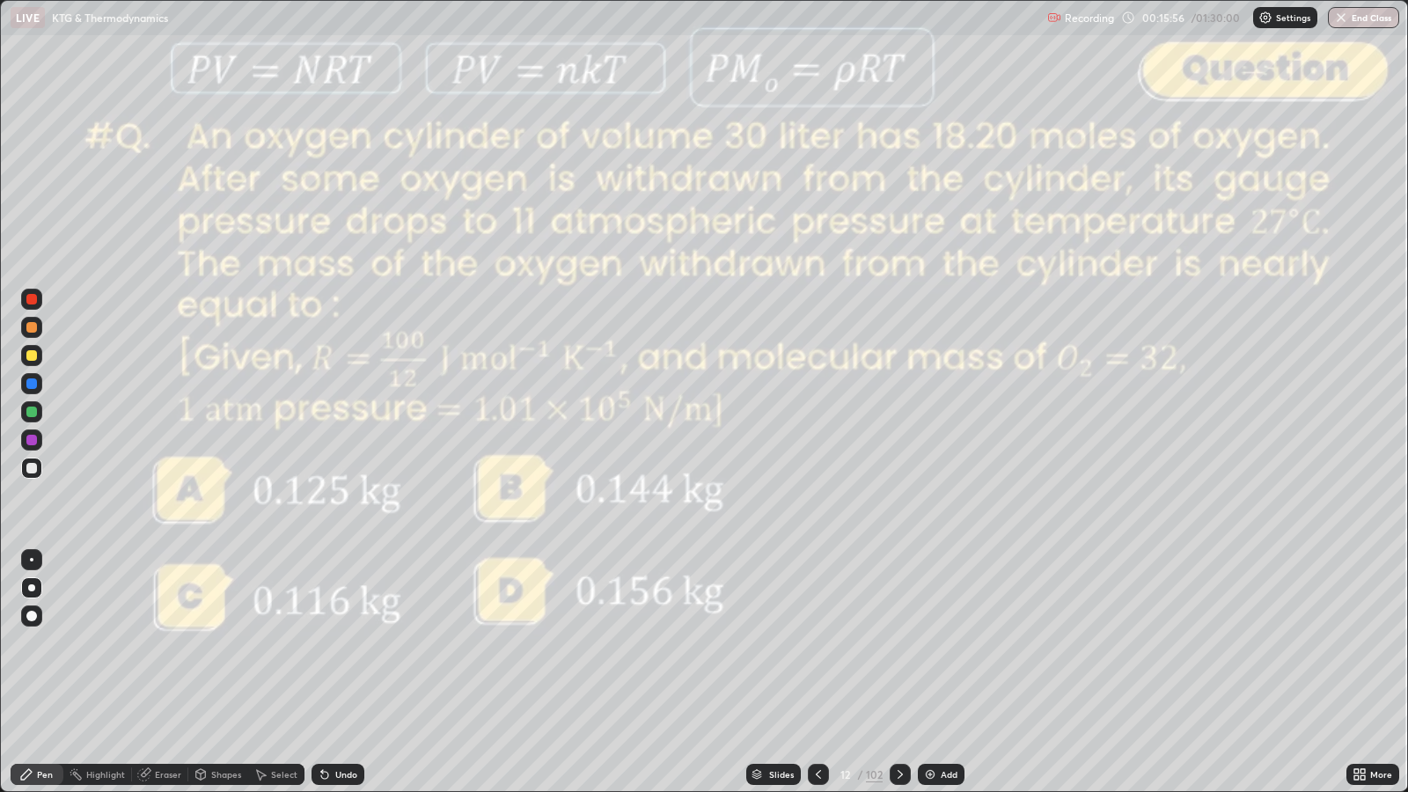
click at [896, 643] on div at bounding box center [900, 774] width 21 height 21
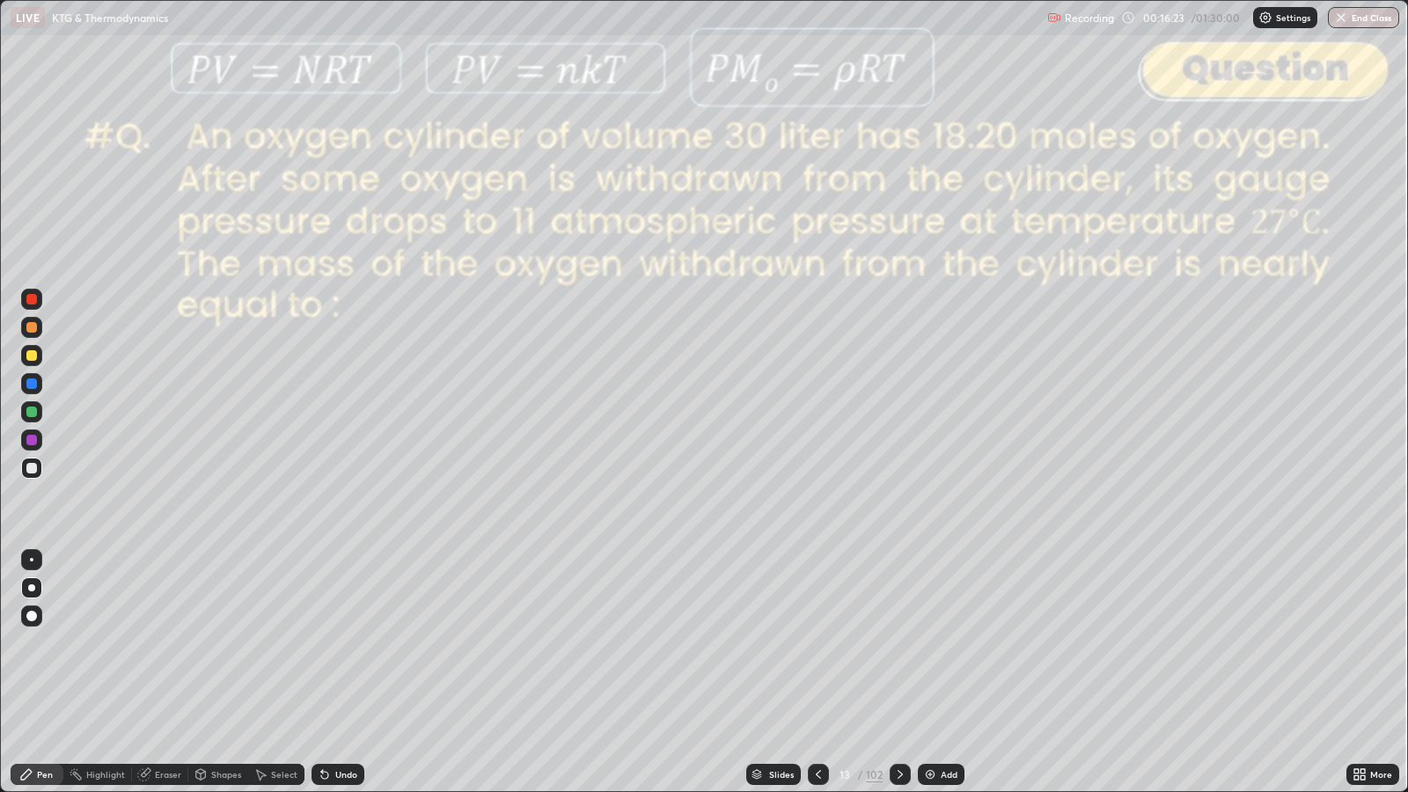
click at [817, 643] on icon at bounding box center [819, 775] width 14 height 14
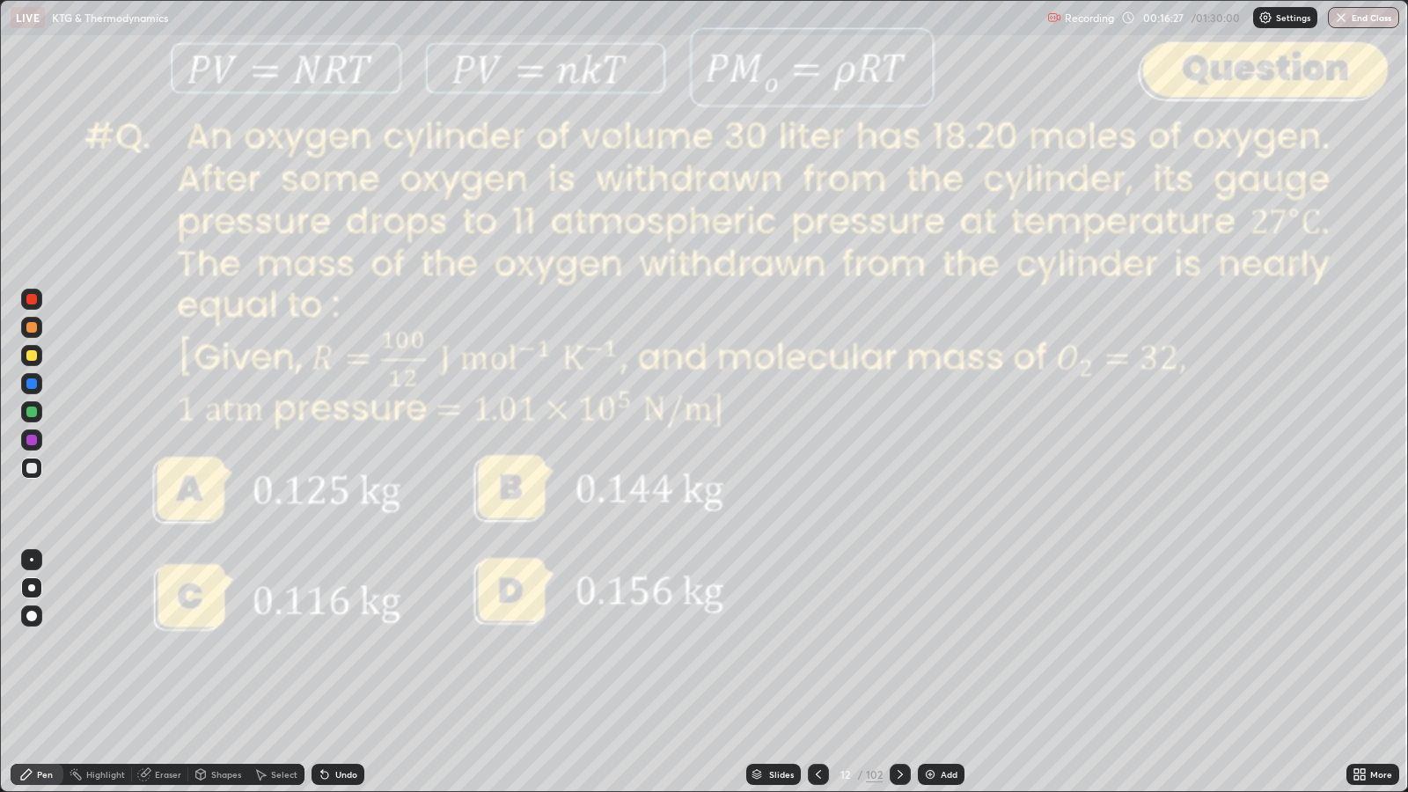
click at [893, 643] on div at bounding box center [900, 774] width 21 height 35
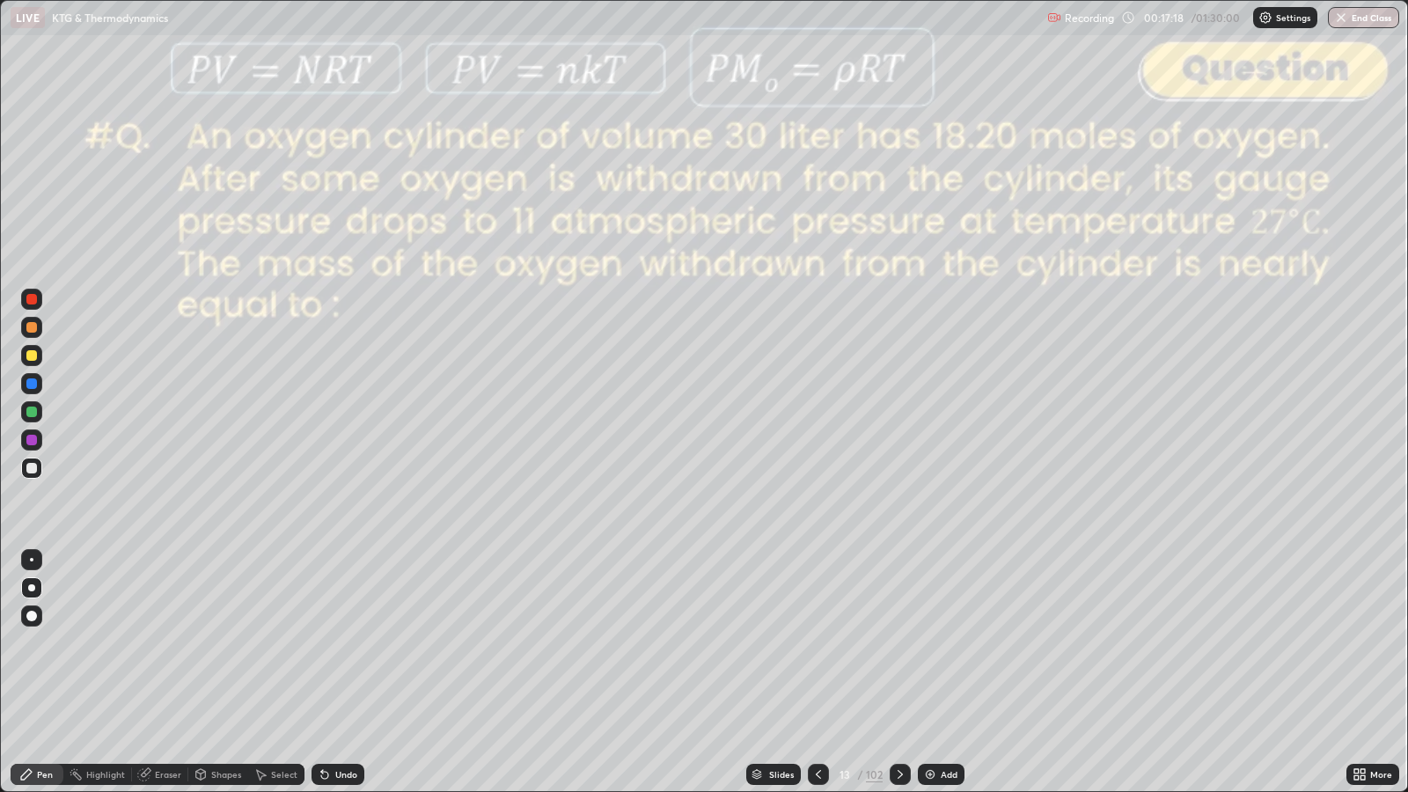
click at [33, 304] on div at bounding box center [31, 299] width 11 height 11
click at [221, 643] on div "Shapes" at bounding box center [226, 774] width 30 height 9
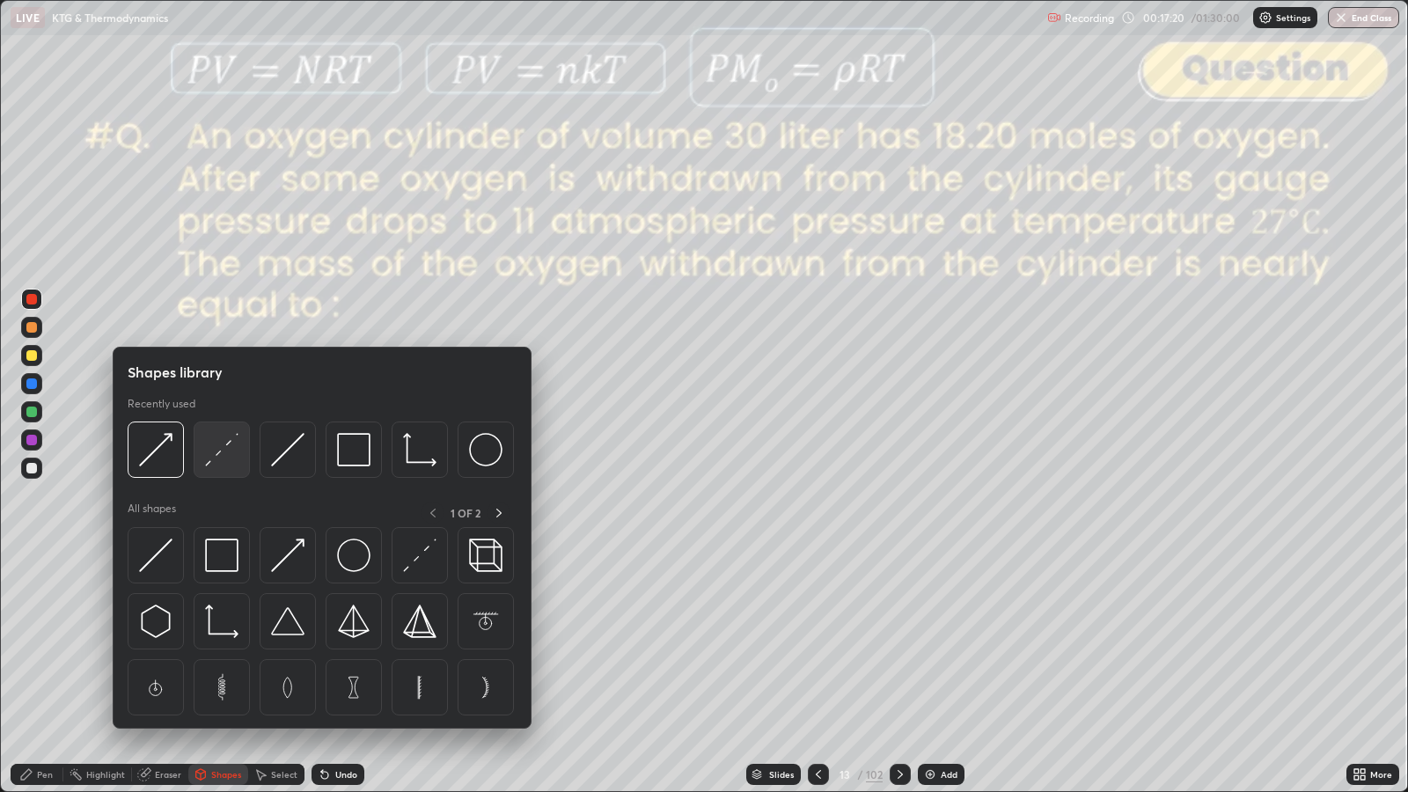
click at [224, 452] on img at bounding box center [221, 449] width 33 height 33
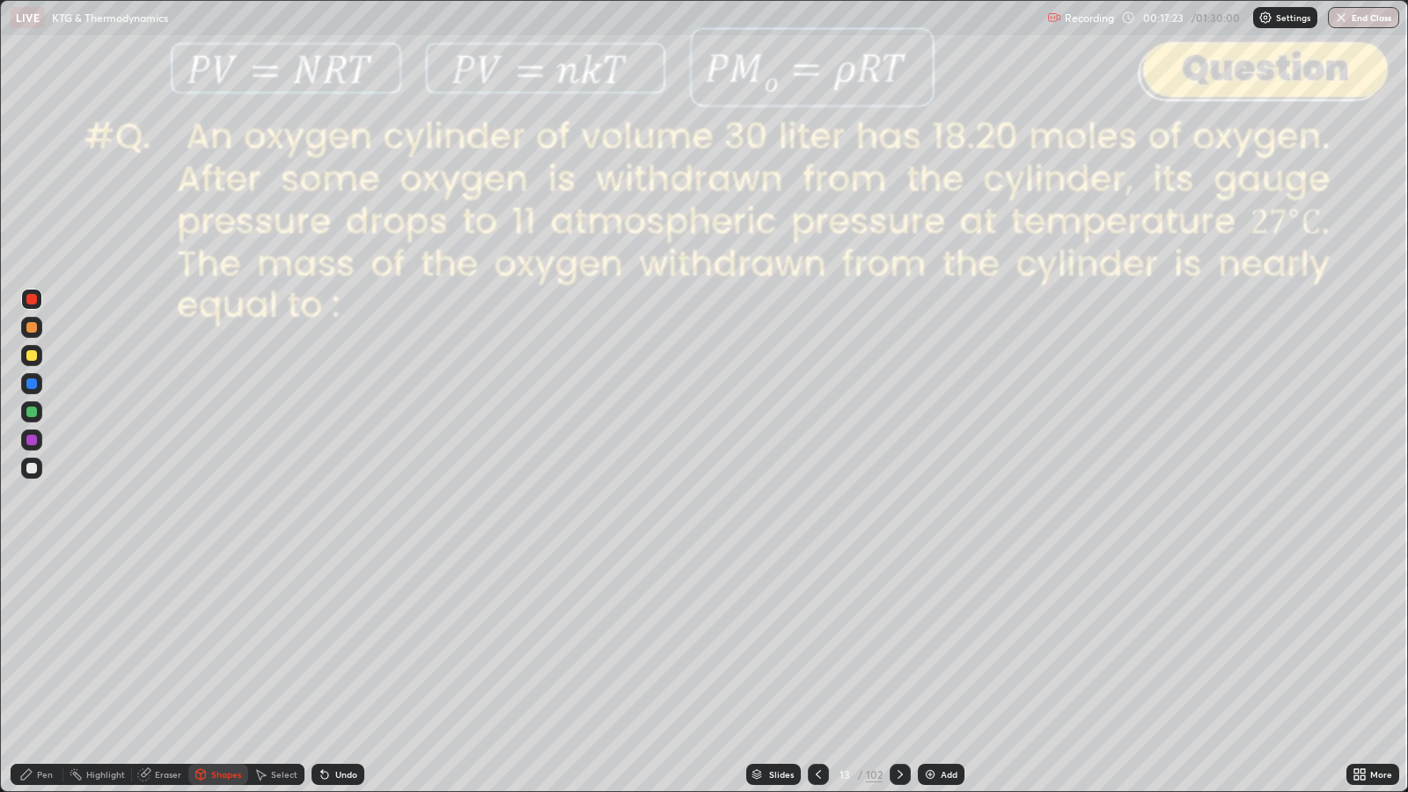
click at [30, 643] on icon at bounding box center [26, 775] width 14 height 14
click at [33, 471] on div at bounding box center [31, 468] width 11 height 11
click at [817, 643] on icon at bounding box center [819, 775] width 14 height 14
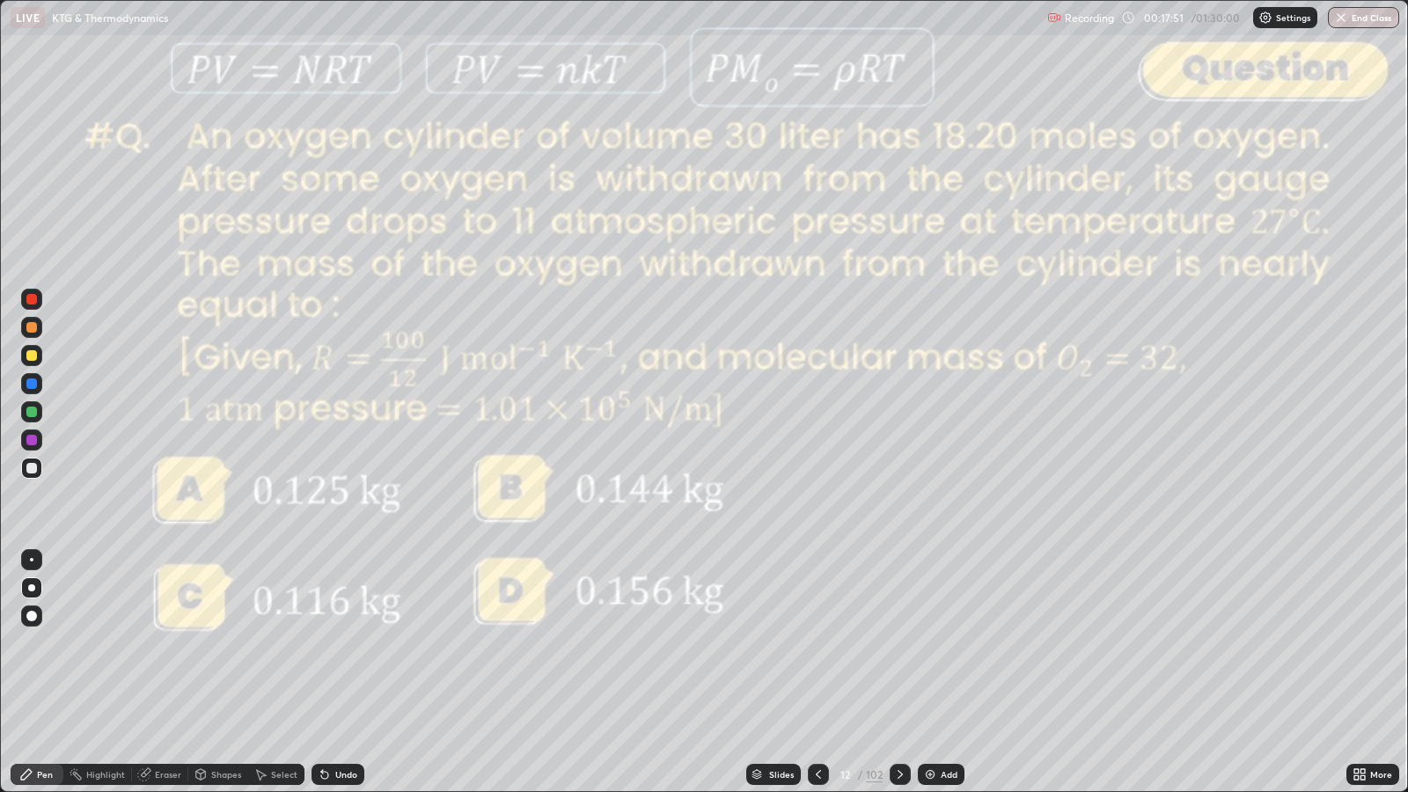
click at [895, 643] on icon at bounding box center [900, 775] width 14 height 14
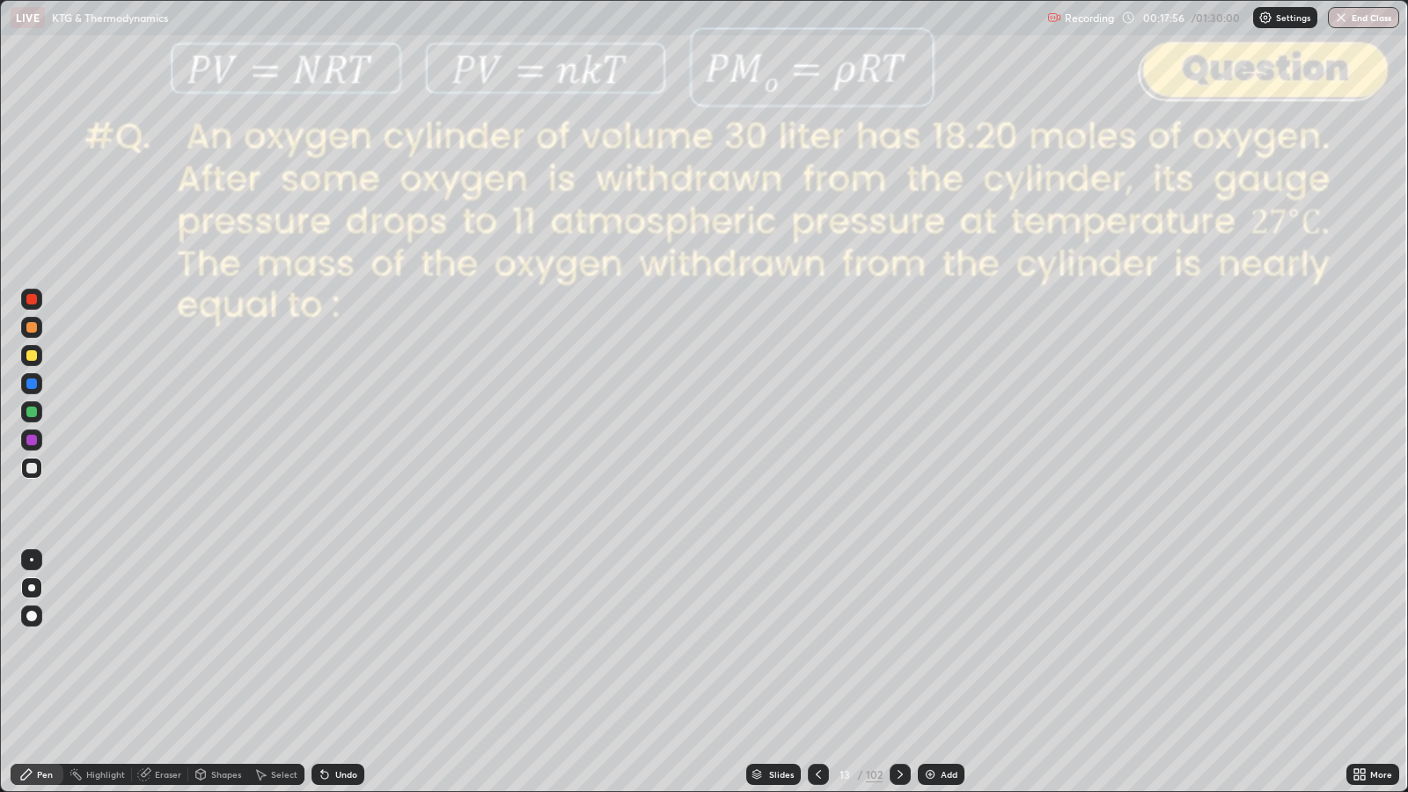
click at [32, 356] on div at bounding box center [31, 355] width 11 height 11
click at [336, 643] on div "Undo" at bounding box center [346, 774] width 22 height 9
click at [817, 643] on icon at bounding box center [819, 775] width 14 height 14
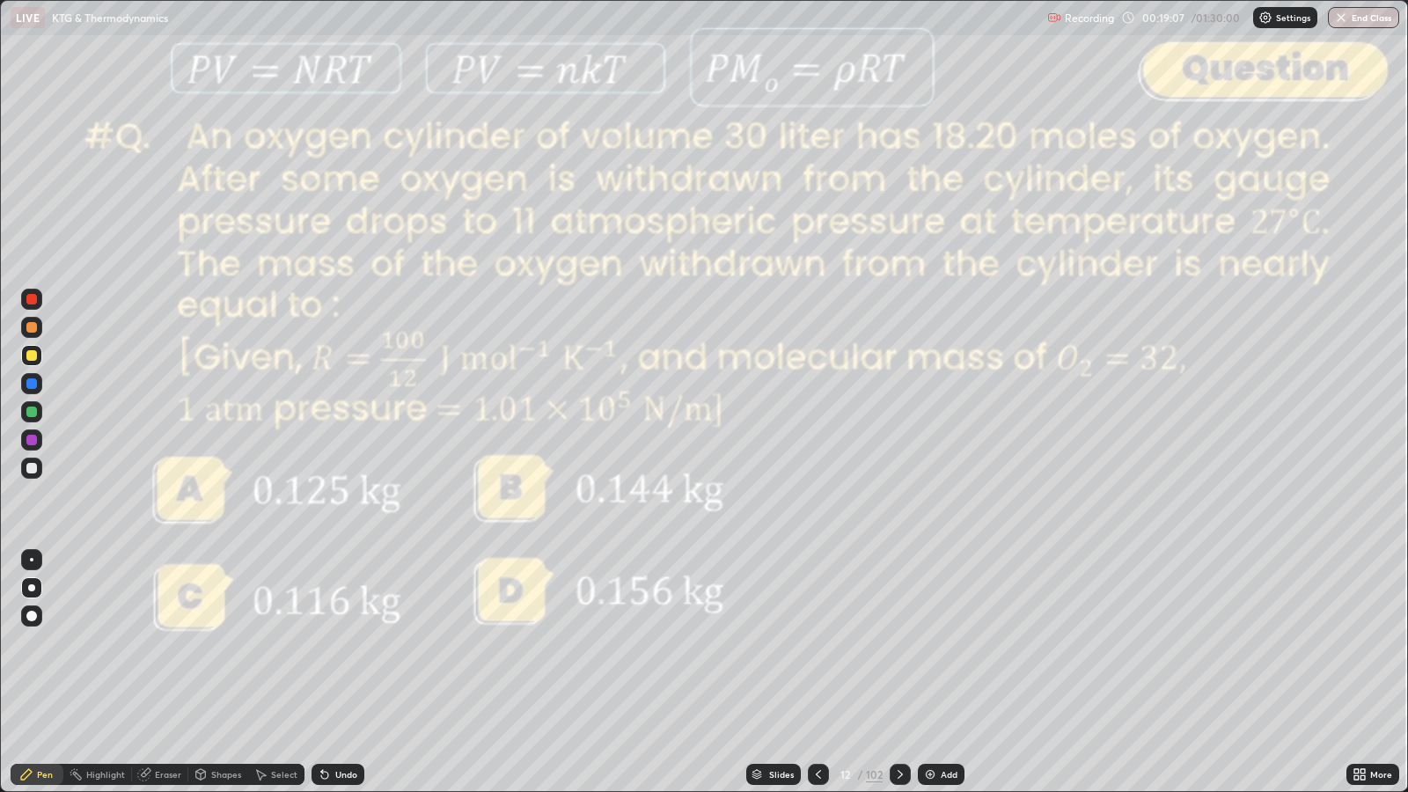
click at [899, 643] on icon at bounding box center [900, 775] width 14 height 14
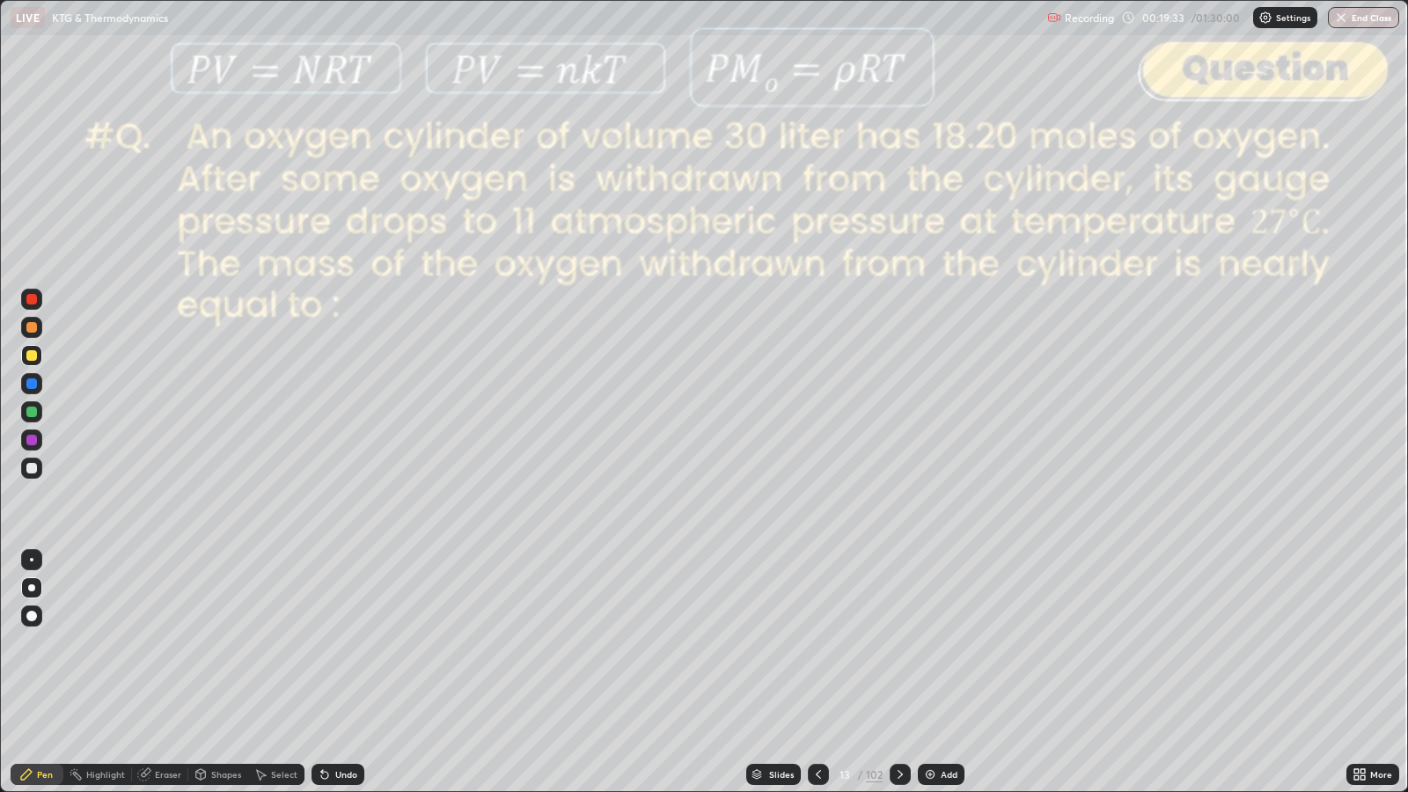
click at [817, 643] on icon at bounding box center [819, 775] width 14 height 14
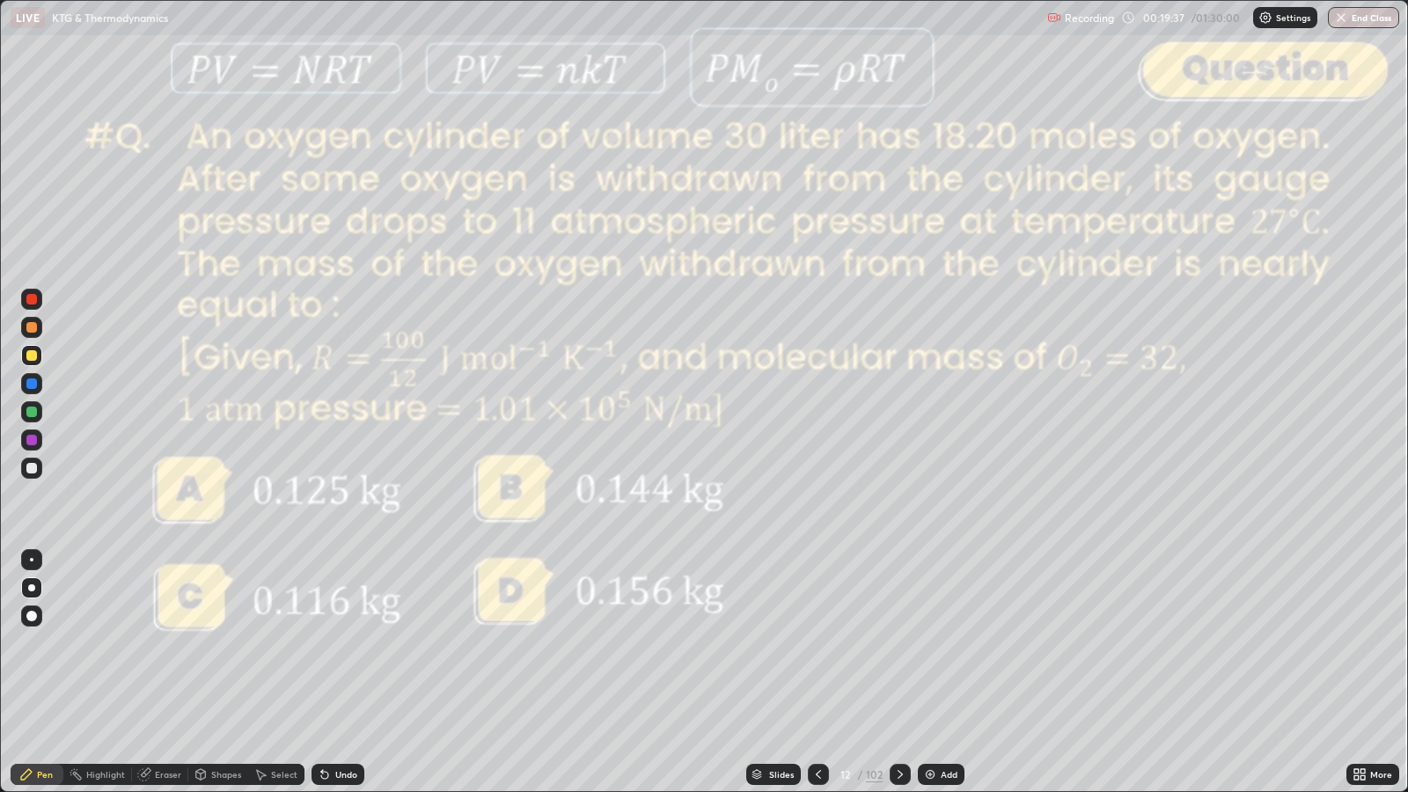
click at [896, 643] on icon at bounding box center [900, 775] width 14 height 14
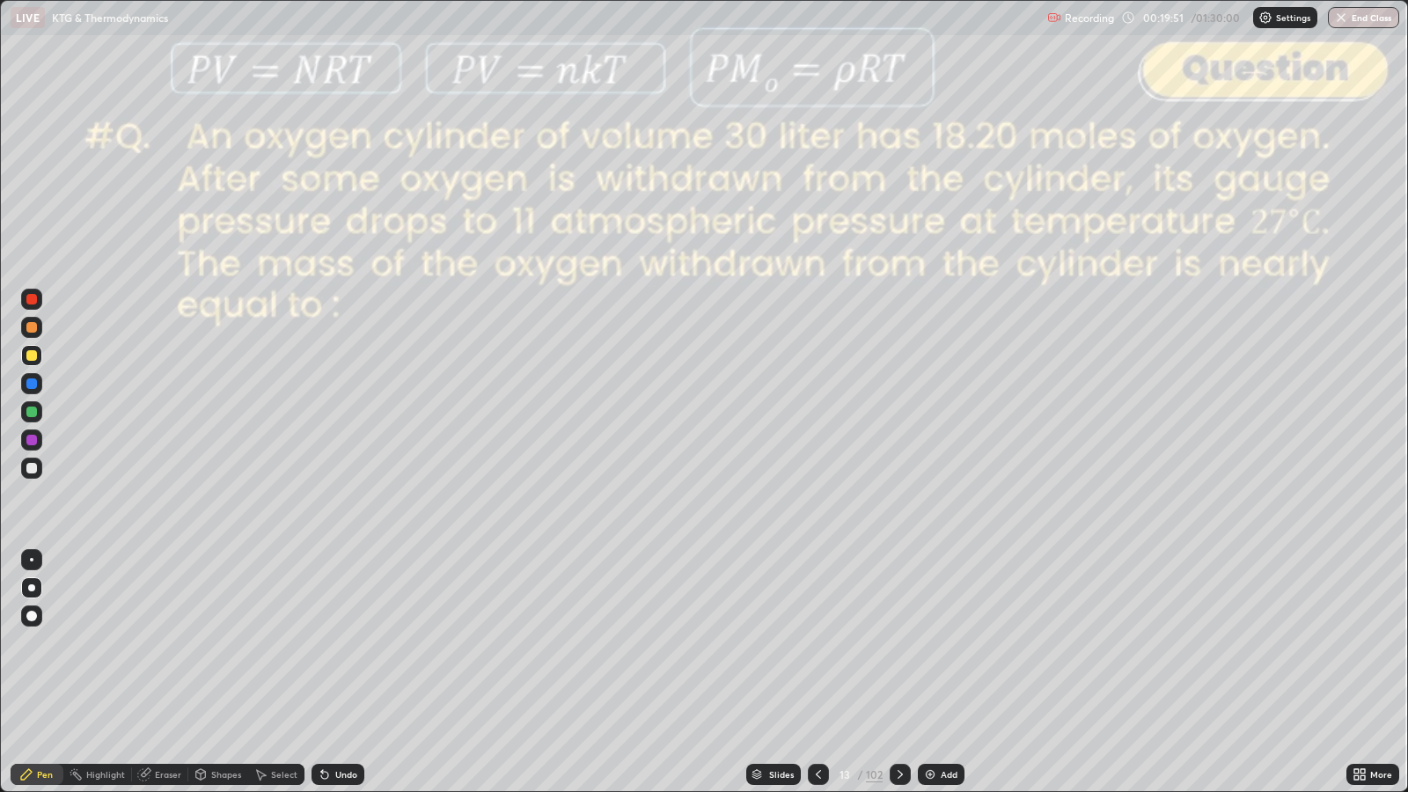
click at [899, 643] on icon at bounding box center [900, 775] width 14 height 14
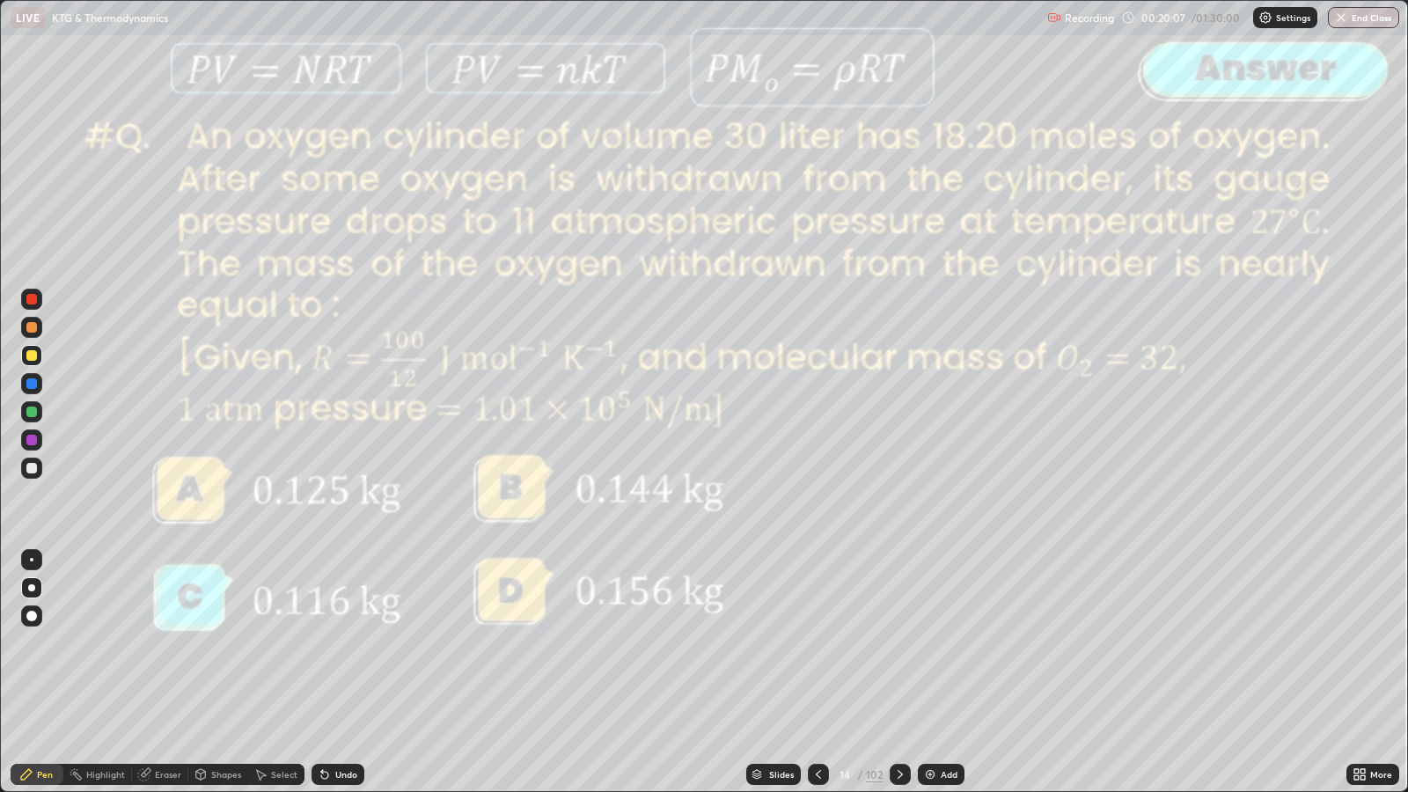
click at [817, 643] on icon at bounding box center [819, 775] width 14 height 14
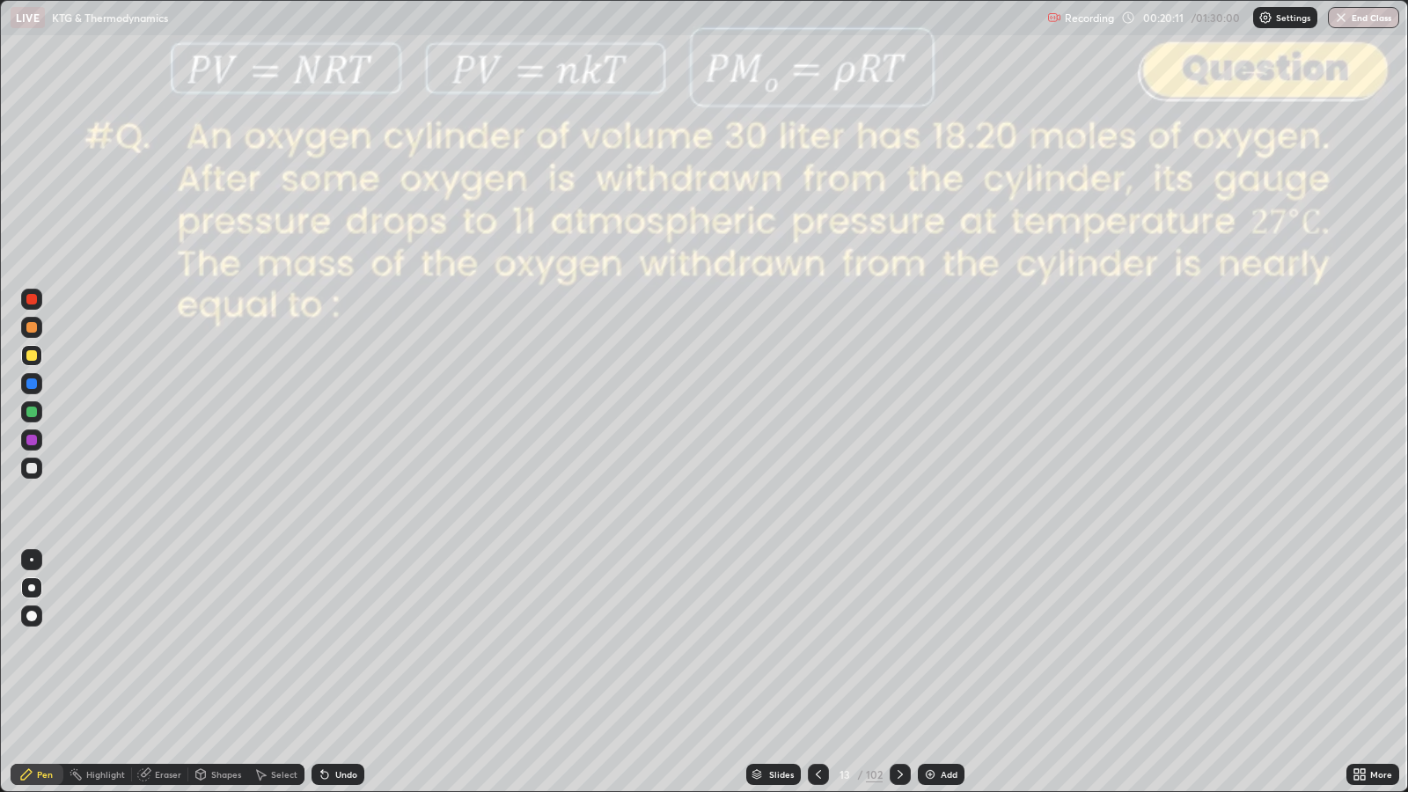
click at [170, 643] on div "Eraser" at bounding box center [168, 774] width 26 height 9
click at [38, 643] on div "Pen" at bounding box center [45, 774] width 16 height 9
click at [899, 643] on icon at bounding box center [900, 775] width 14 height 14
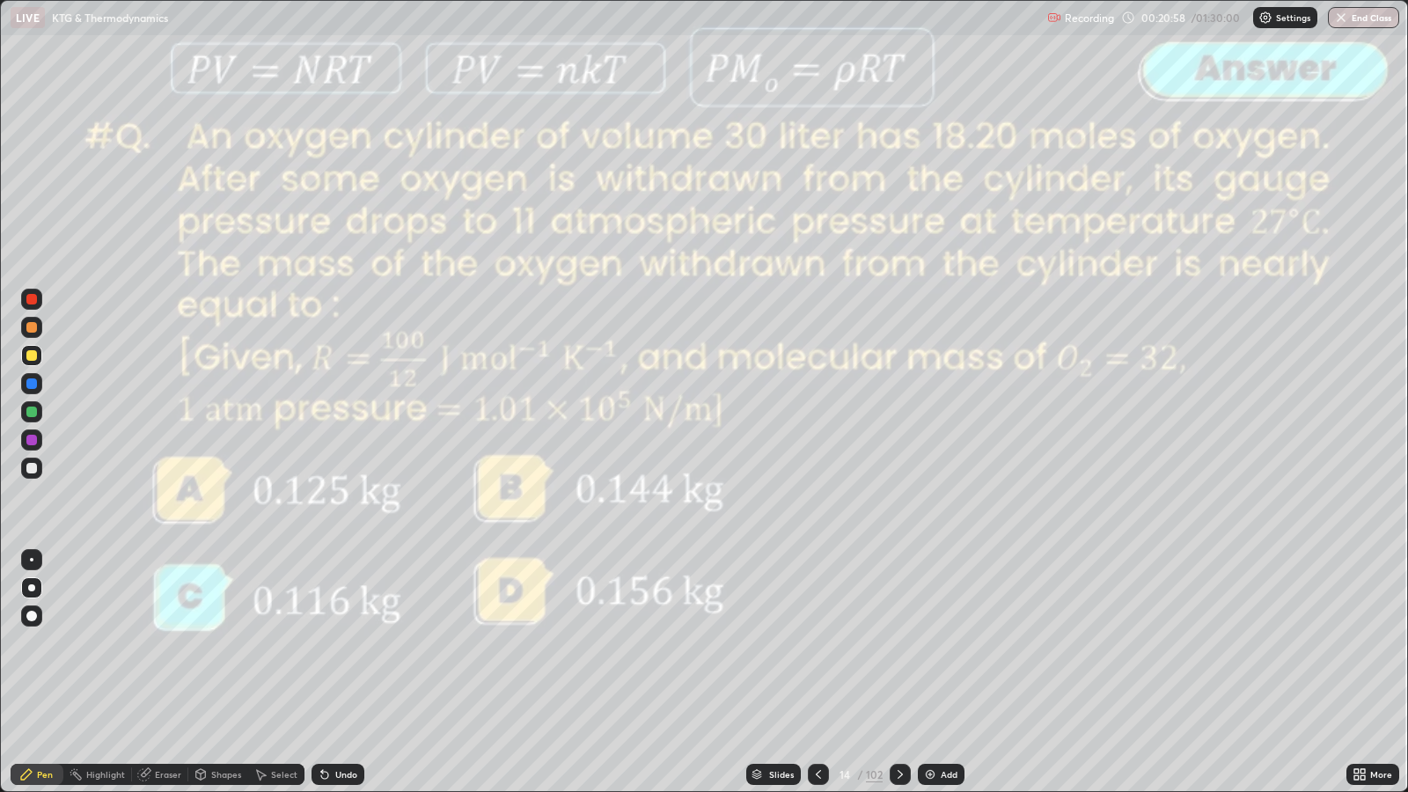
click at [827, 643] on div at bounding box center [818, 774] width 21 height 35
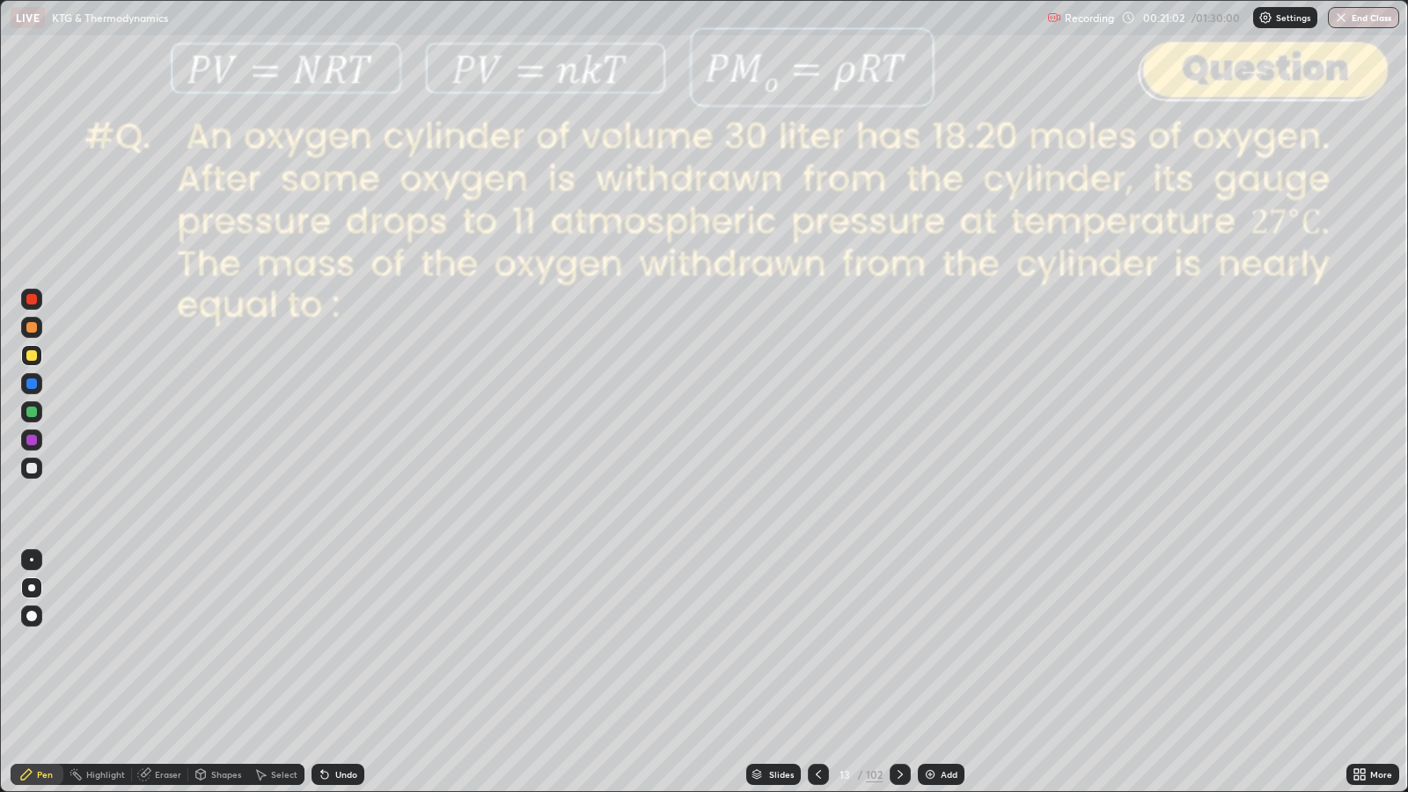
click at [898, 643] on icon at bounding box center [900, 774] width 5 height 9
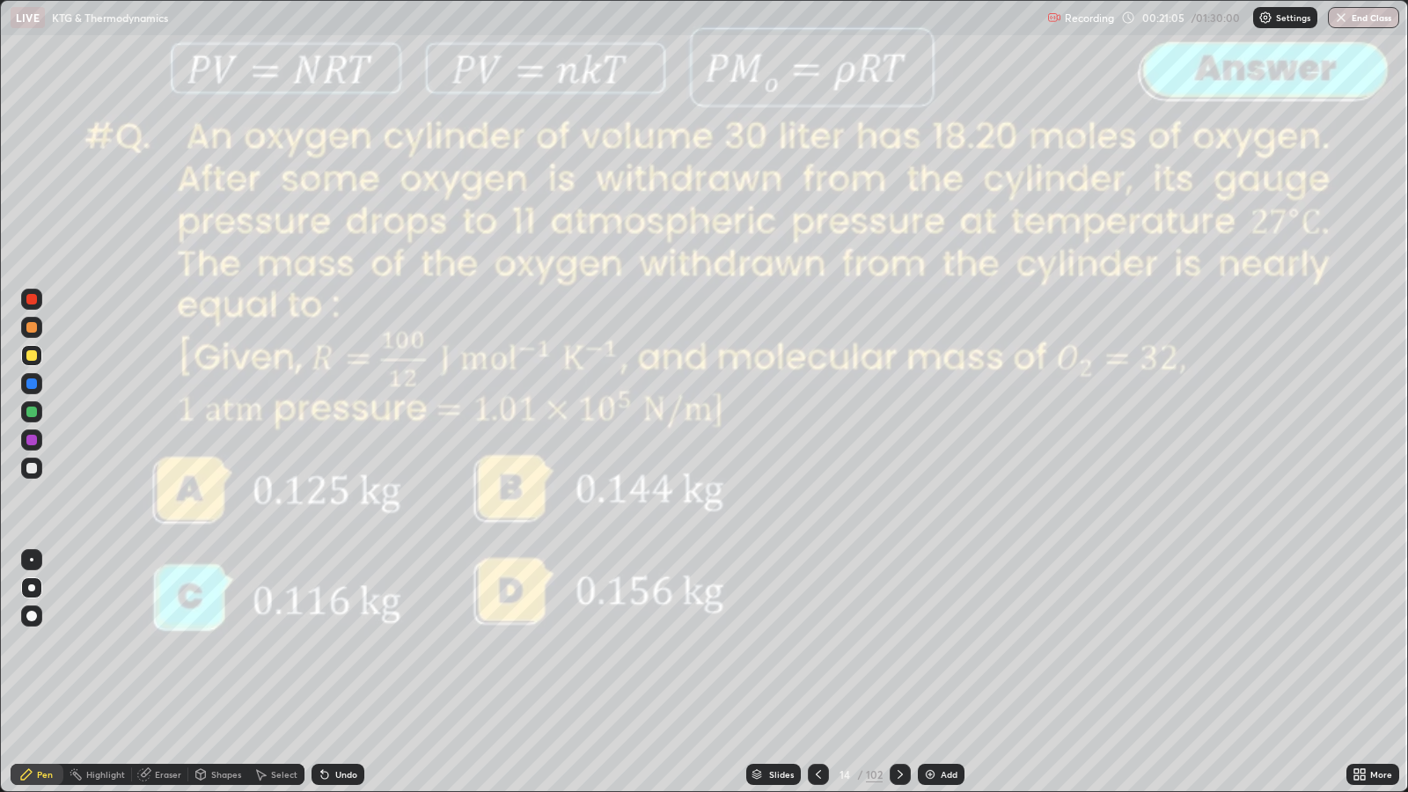
click at [899, 643] on icon at bounding box center [900, 775] width 14 height 14
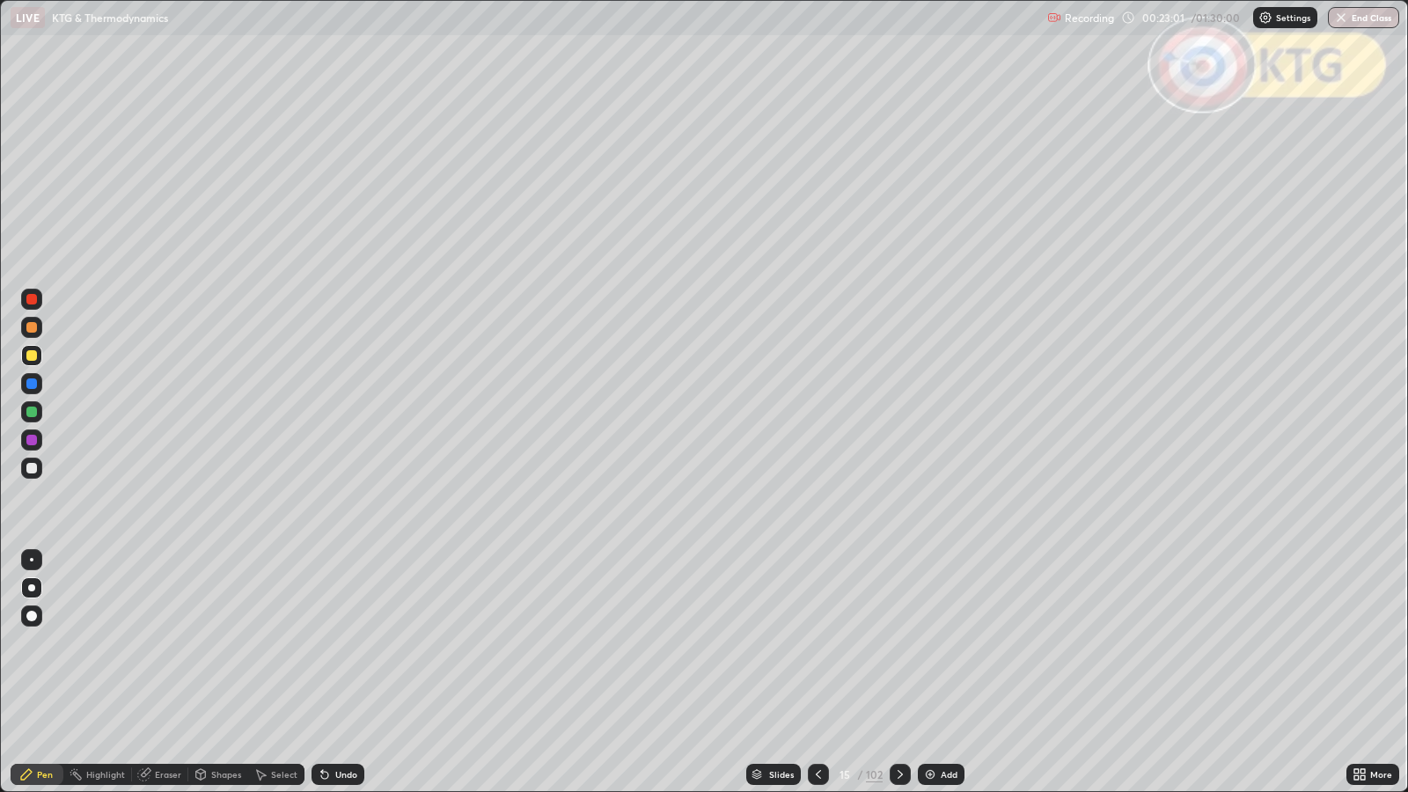
click at [902, 643] on icon at bounding box center [900, 775] width 14 height 14
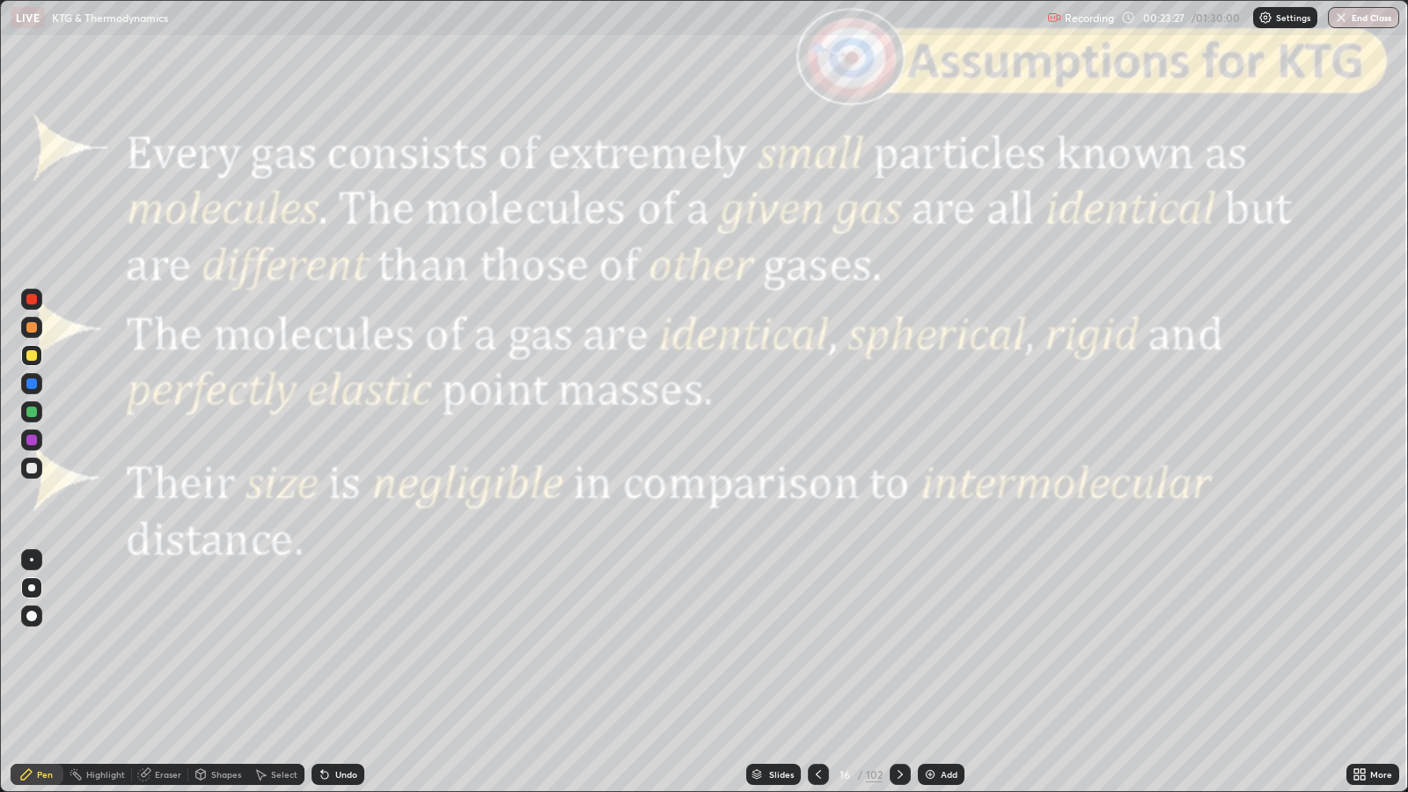
click at [33, 299] on div at bounding box center [31, 299] width 11 height 11
click at [900, 643] on icon at bounding box center [900, 775] width 14 height 14
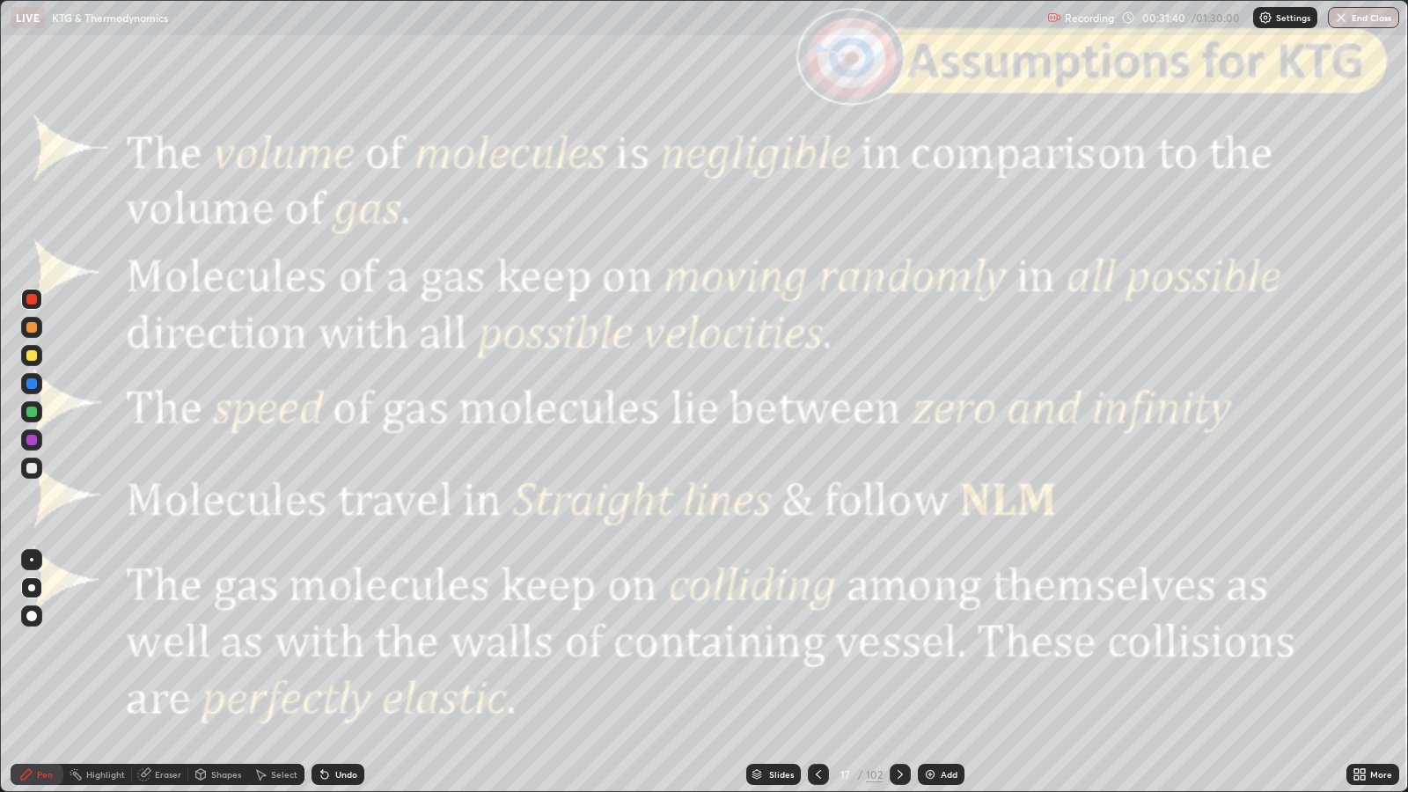
click at [897, 643] on icon at bounding box center [900, 775] width 14 height 14
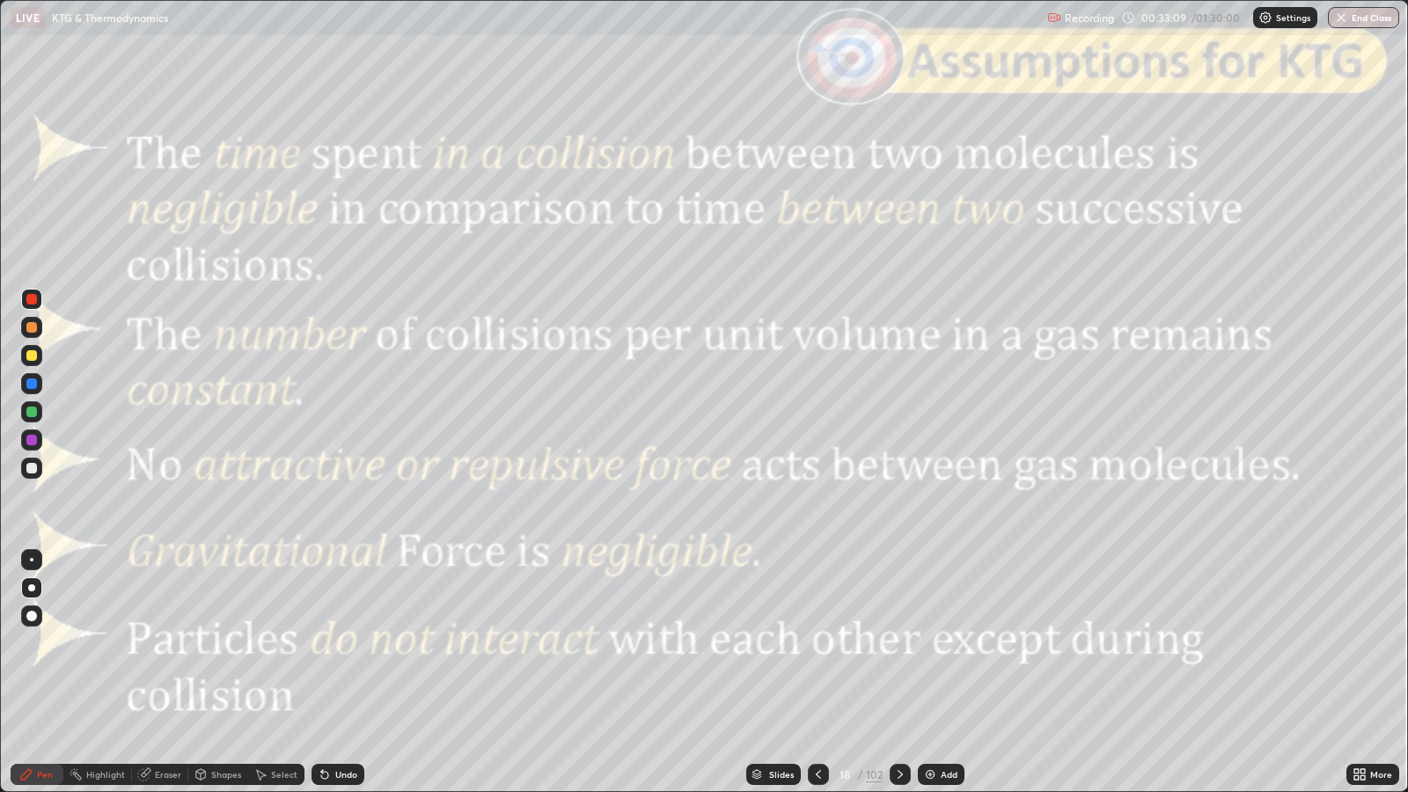
click at [775, 643] on div "Slides" at bounding box center [781, 774] width 25 height 9
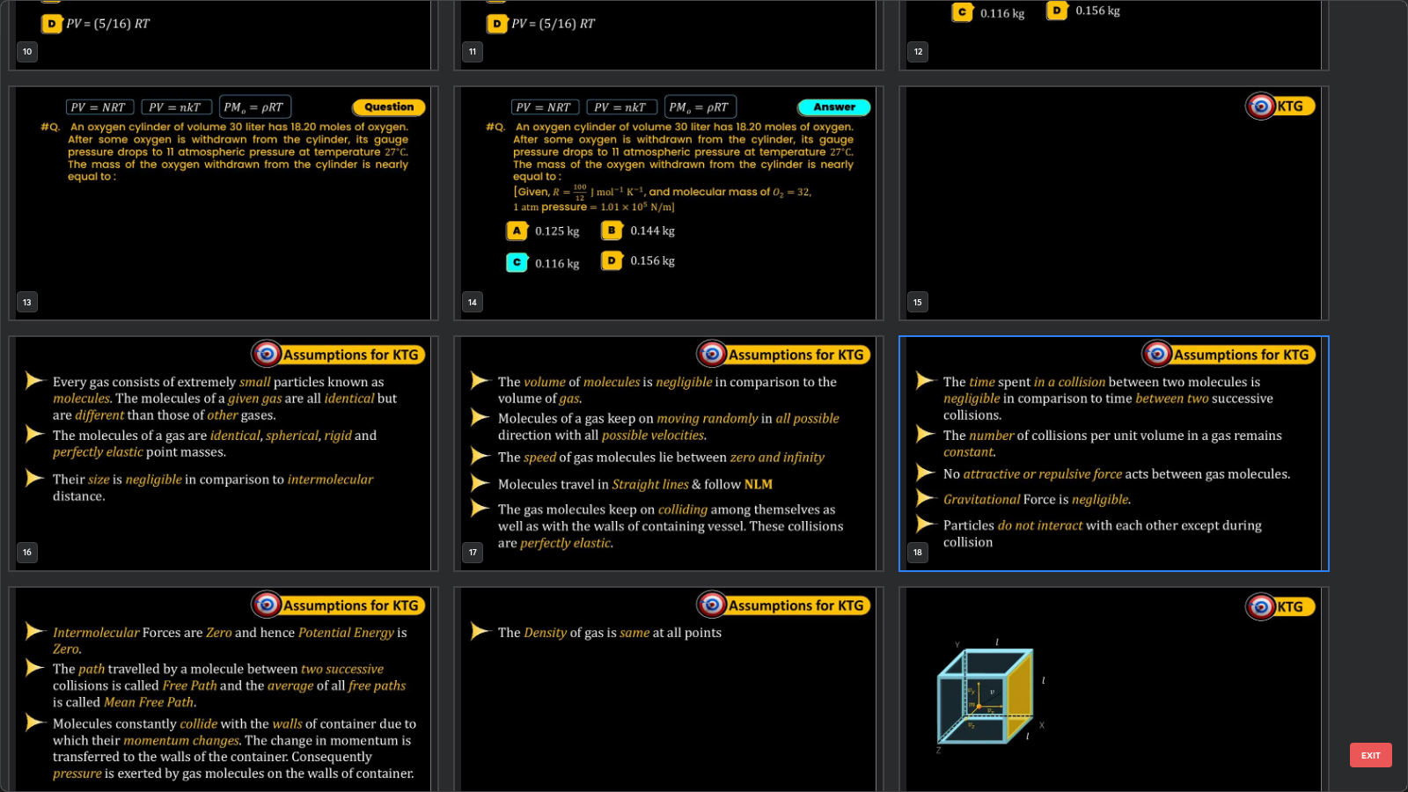
scroll to position [940, 0]
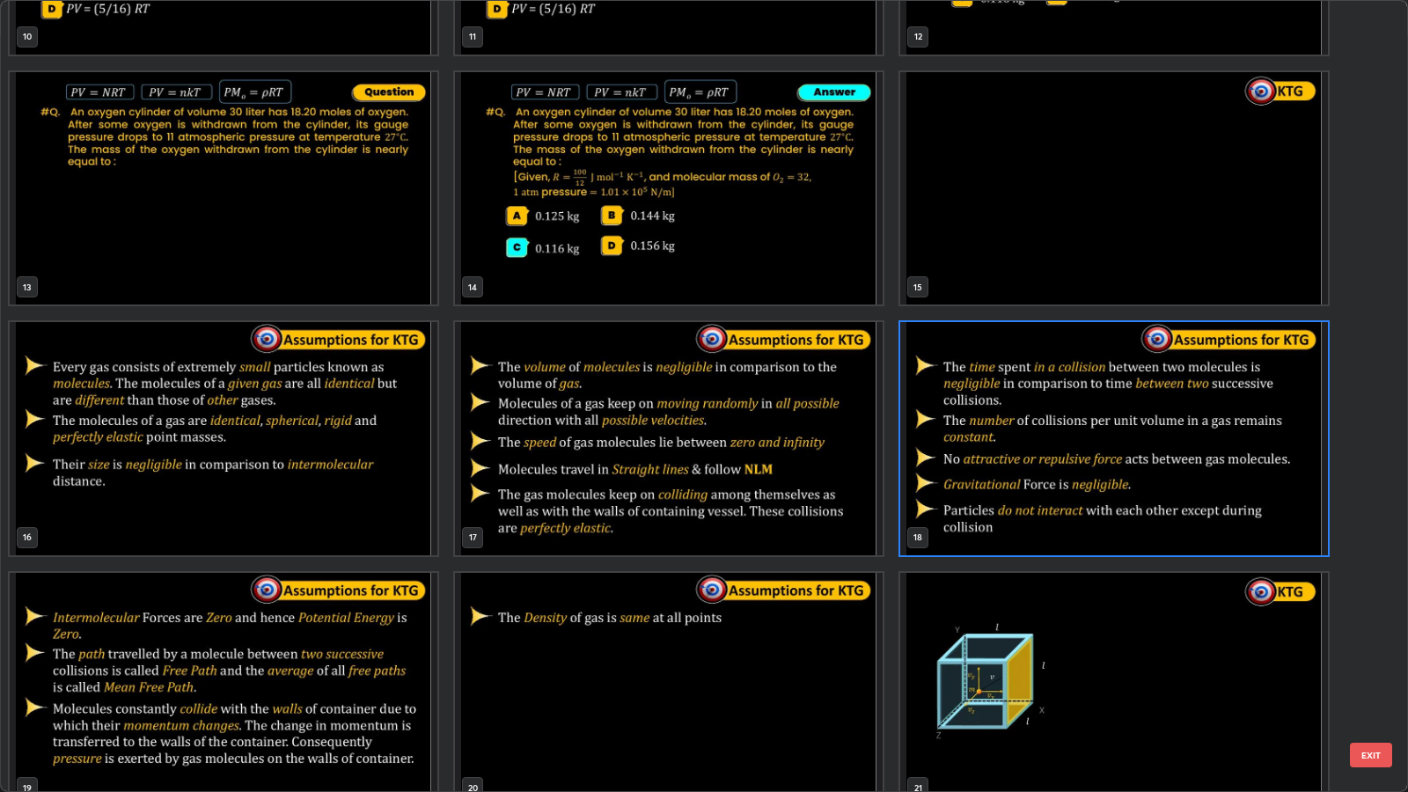
click at [1364, 643] on button "EXIT" at bounding box center [1371, 755] width 42 height 25
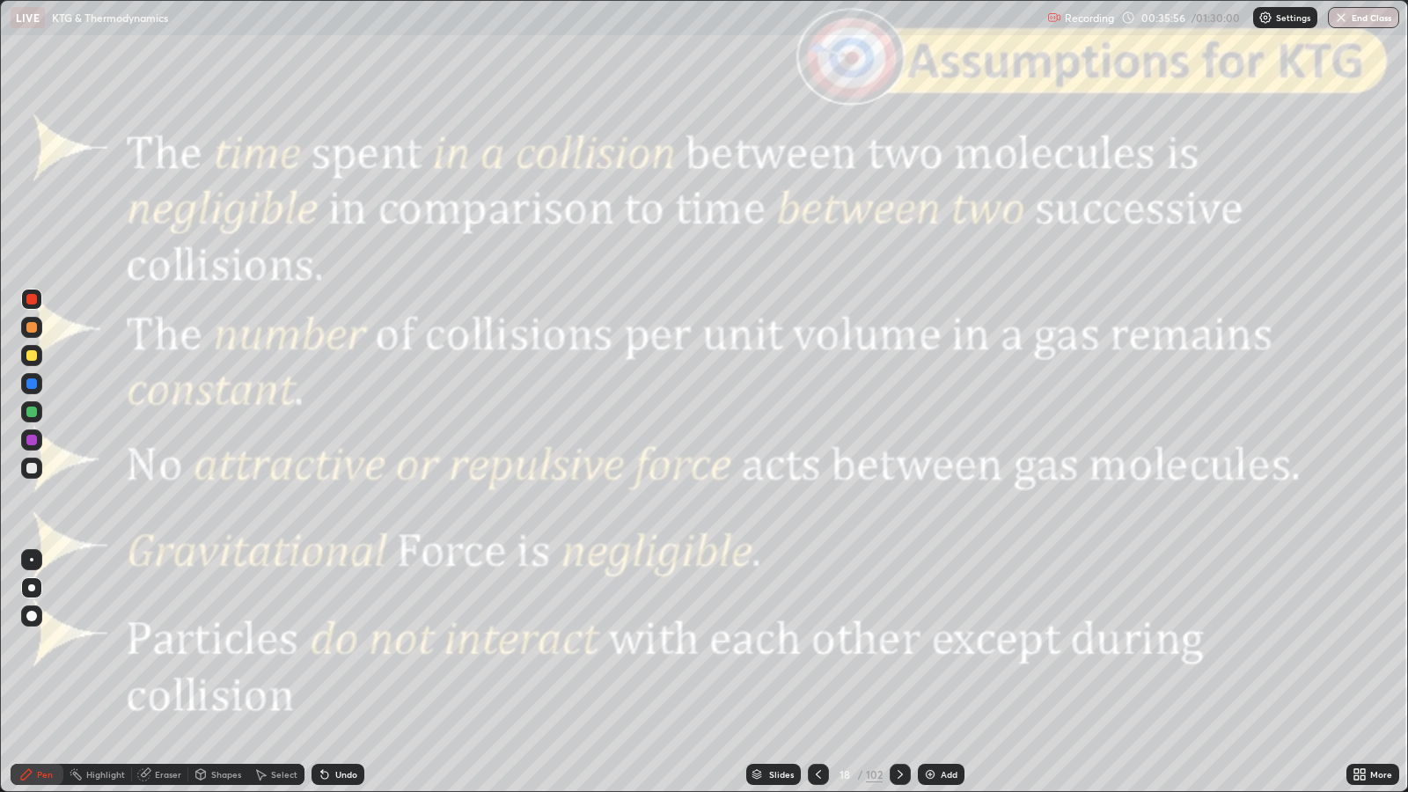
click at [902, 643] on icon at bounding box center [900, 775] width 14 height 14
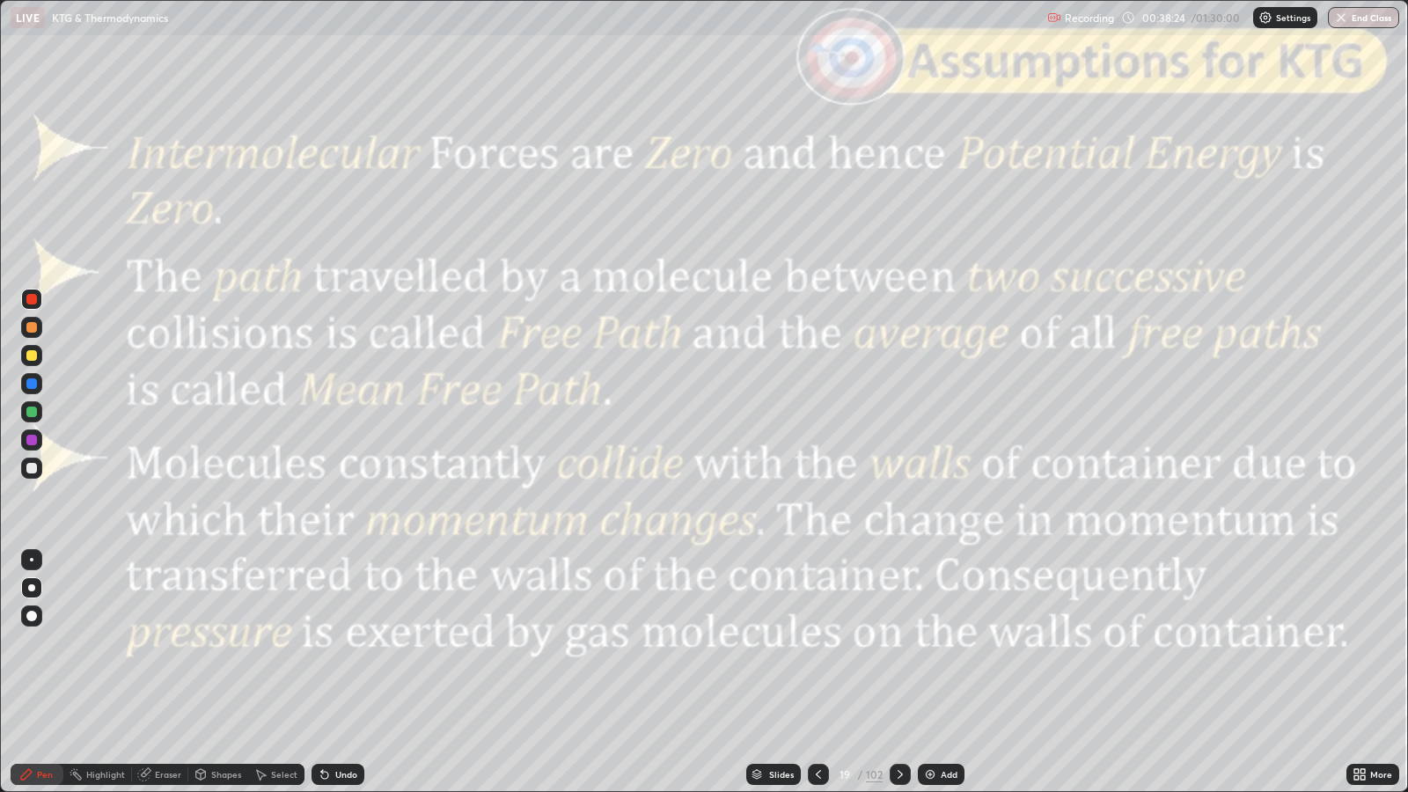
click at [783, 643] on div "Slides" at bounding box center [781, 774] width 25 height 9
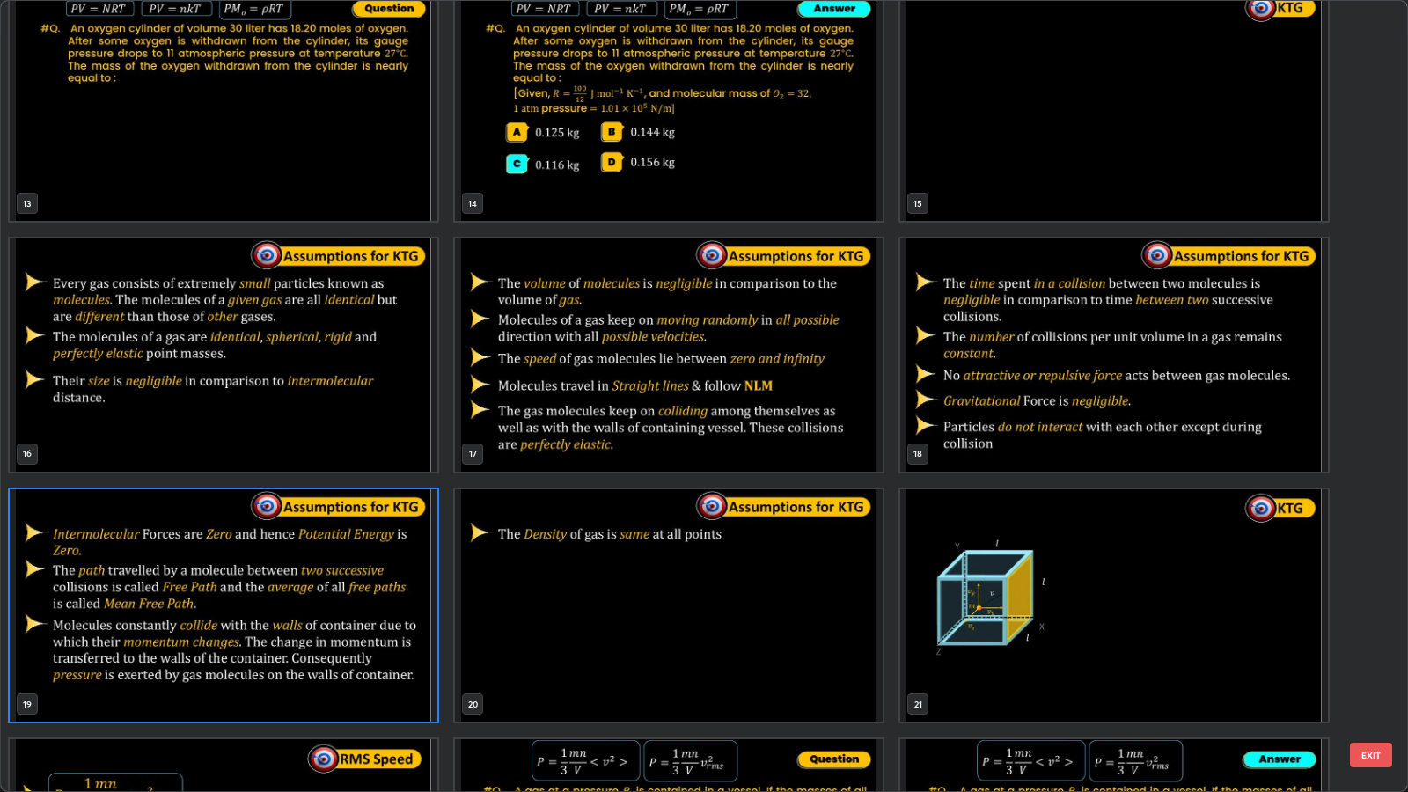
scroll to position [1077, 0]
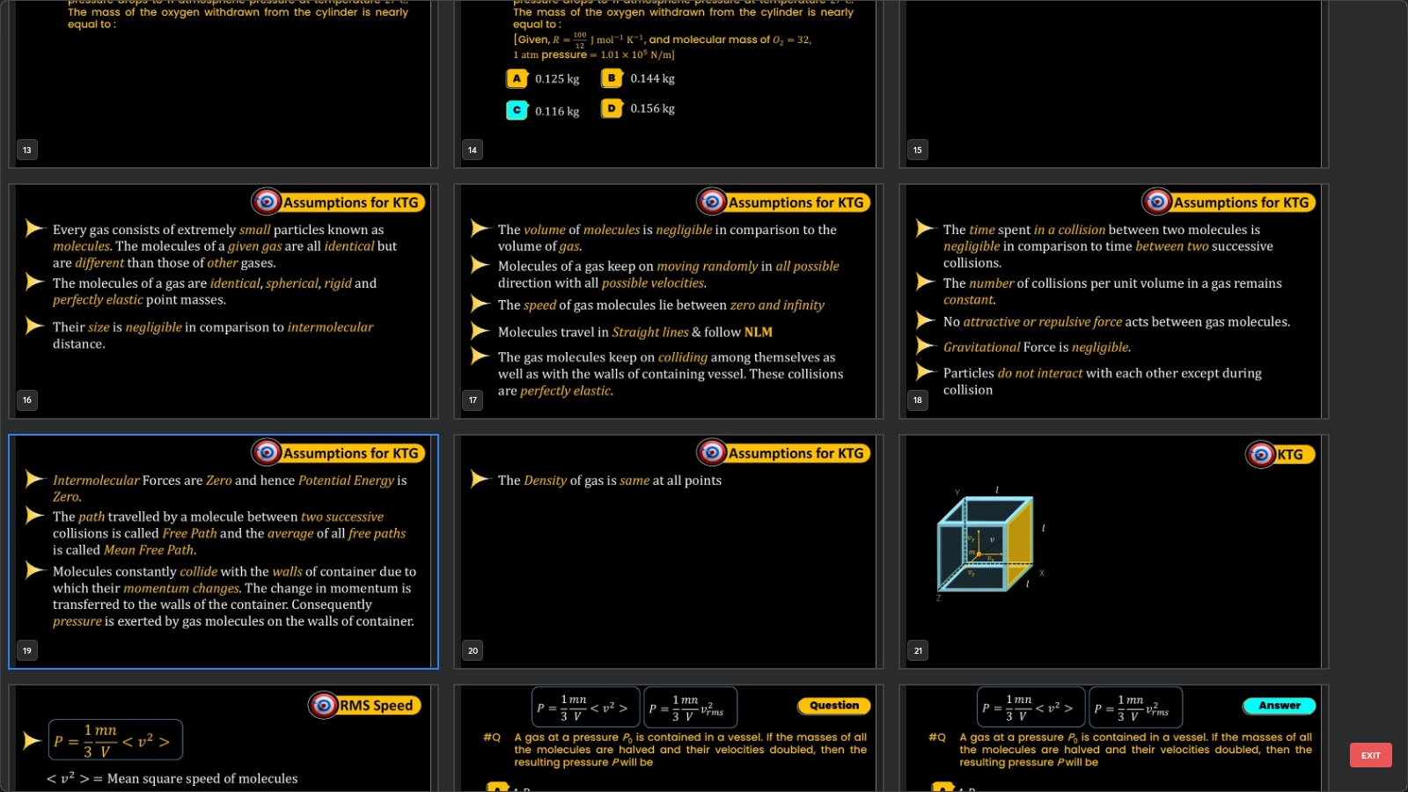
click at [1377, 643] on button "EXIT" at bounding box center [1371, 755] width 42 height 25
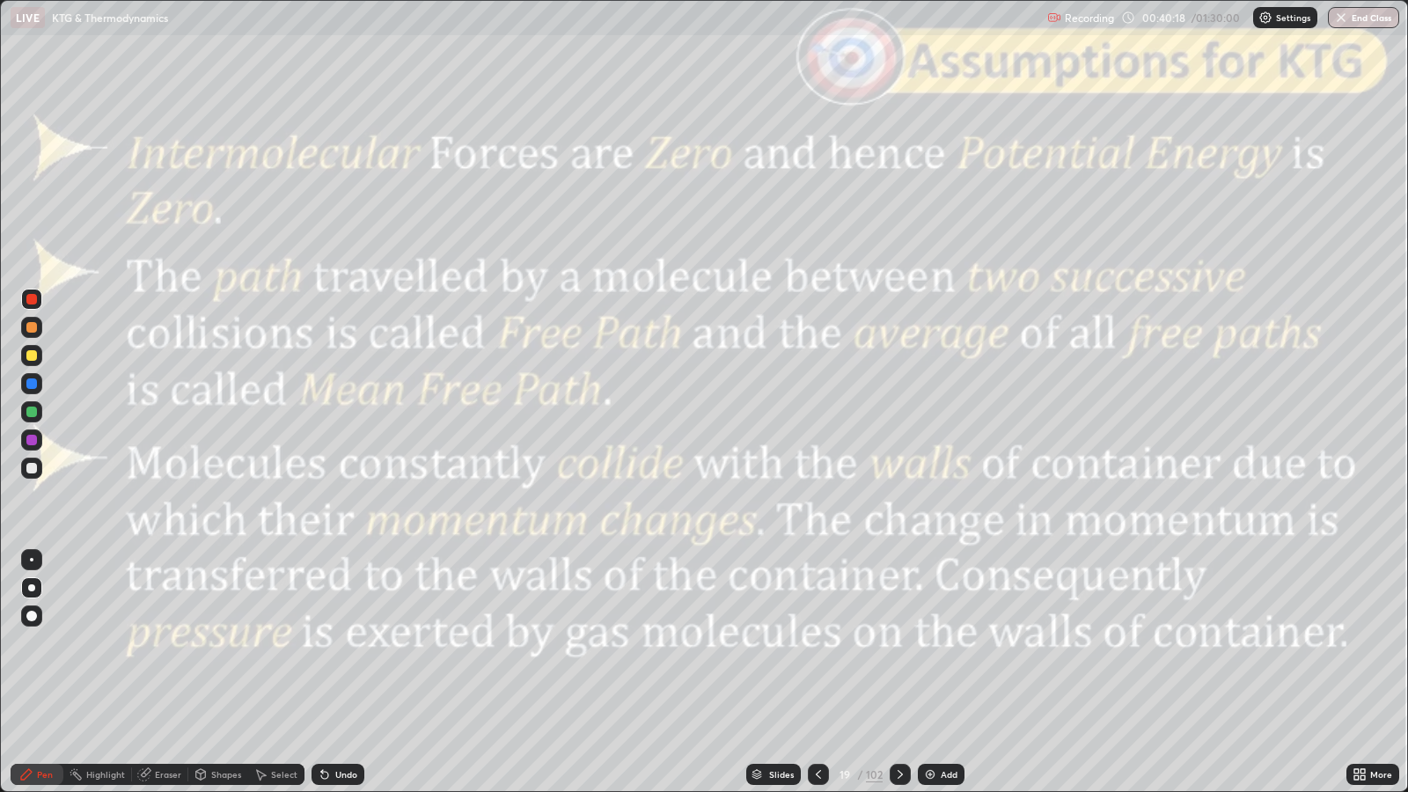
click at [899, 643] on icon at bounding box center [900, 775] width 14 height 14
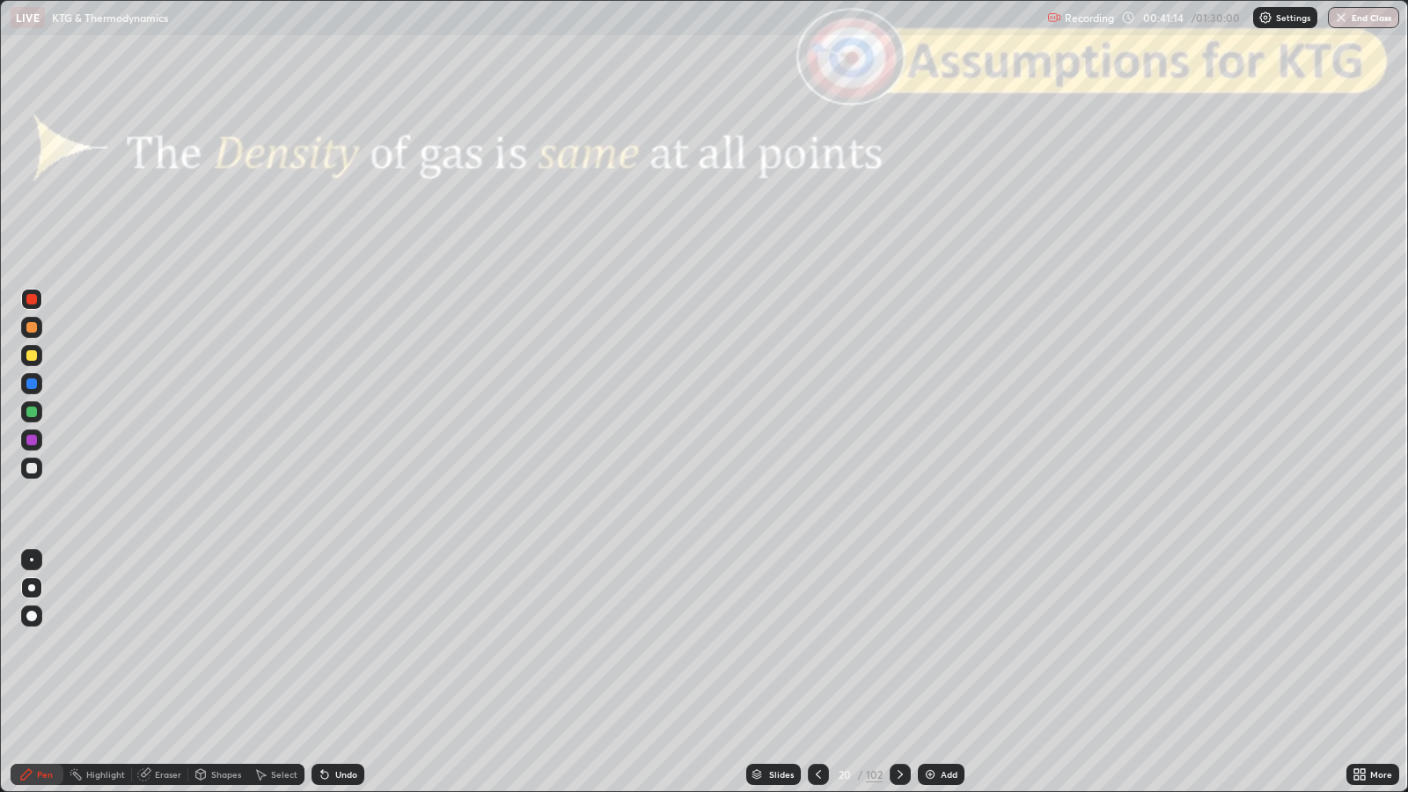
click at [898, 643] on icon at bounding box center [900, 775] width 14 height 14
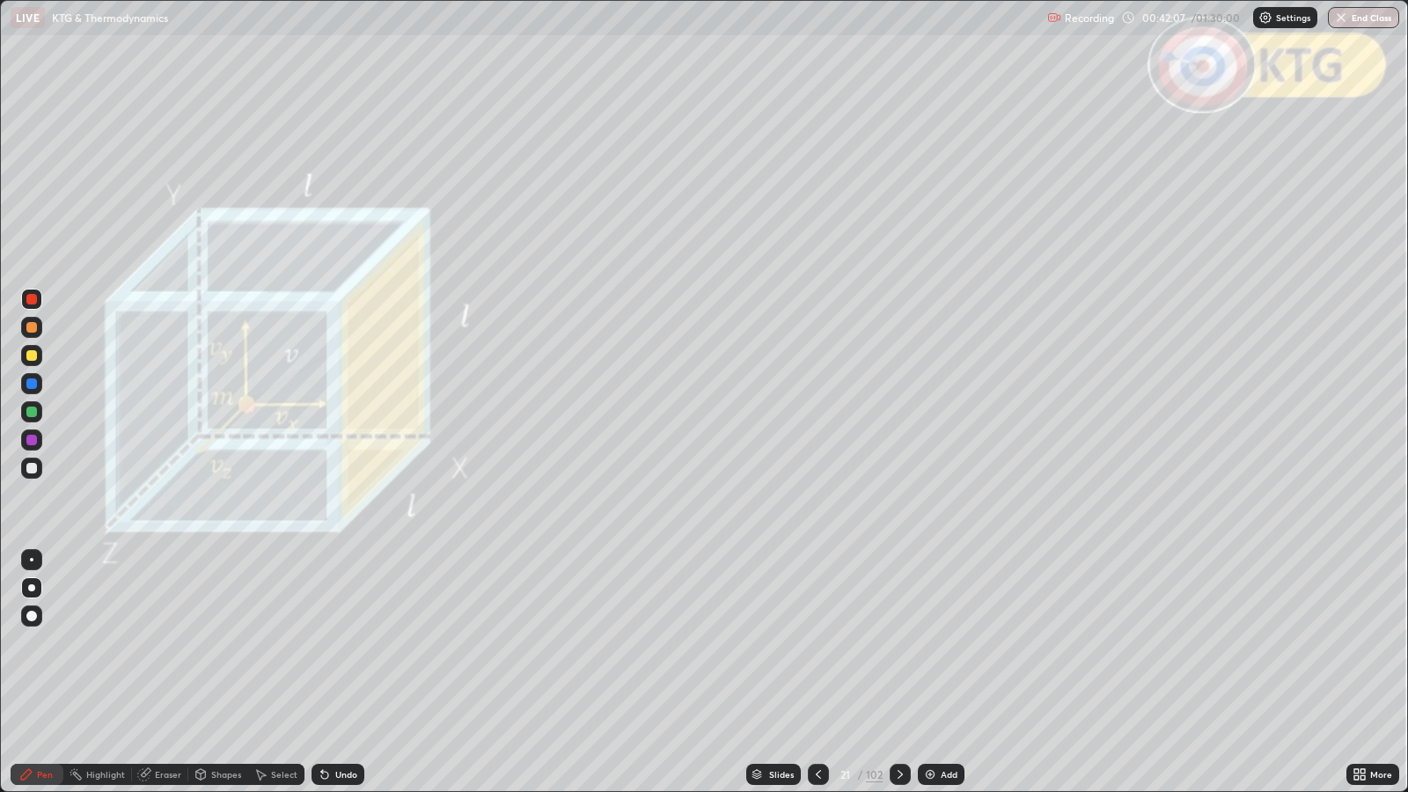
click at [902, 643] on div at bounding box center [900, 774] width 21 height 21
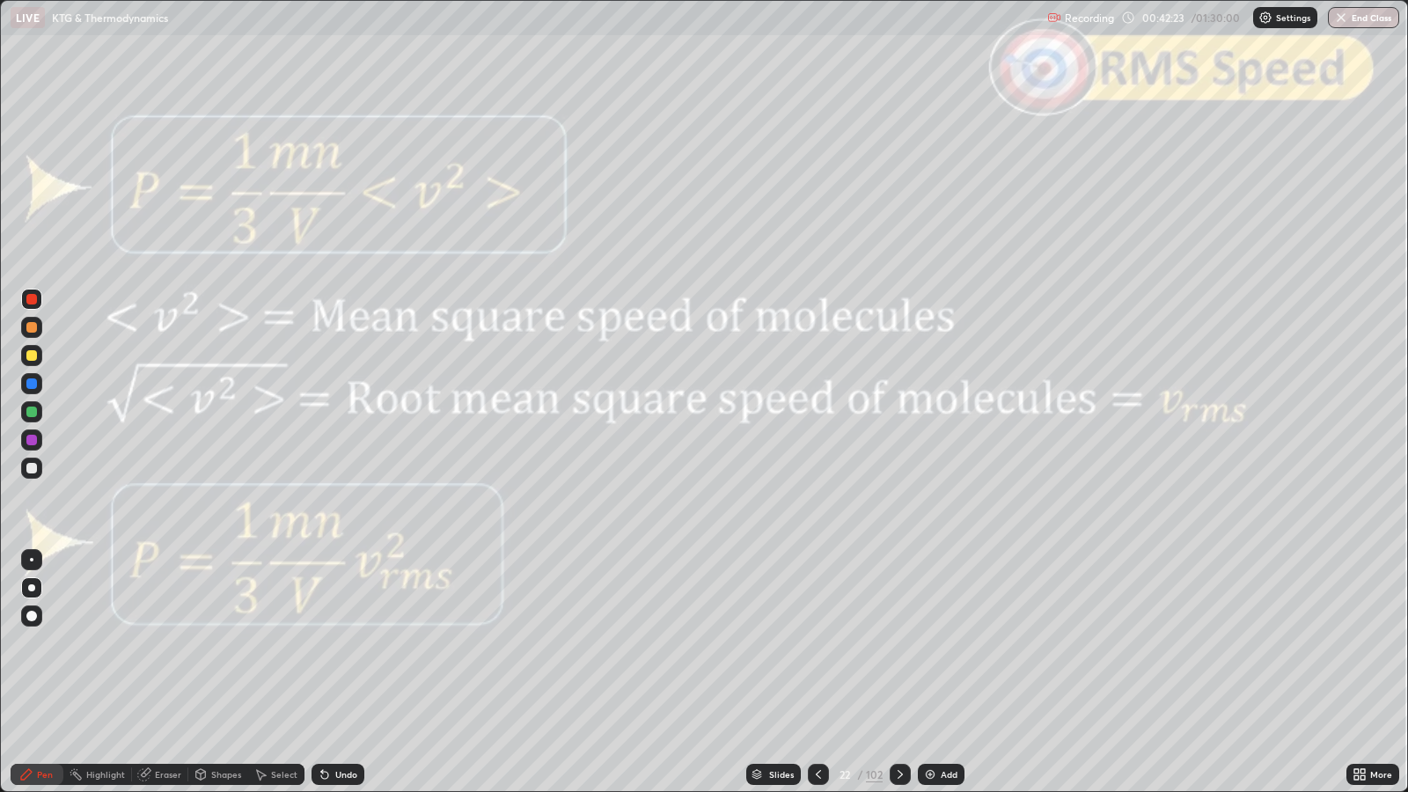
click at [820, 643] on icon at bounding box center [819, 775] width 14 height 14
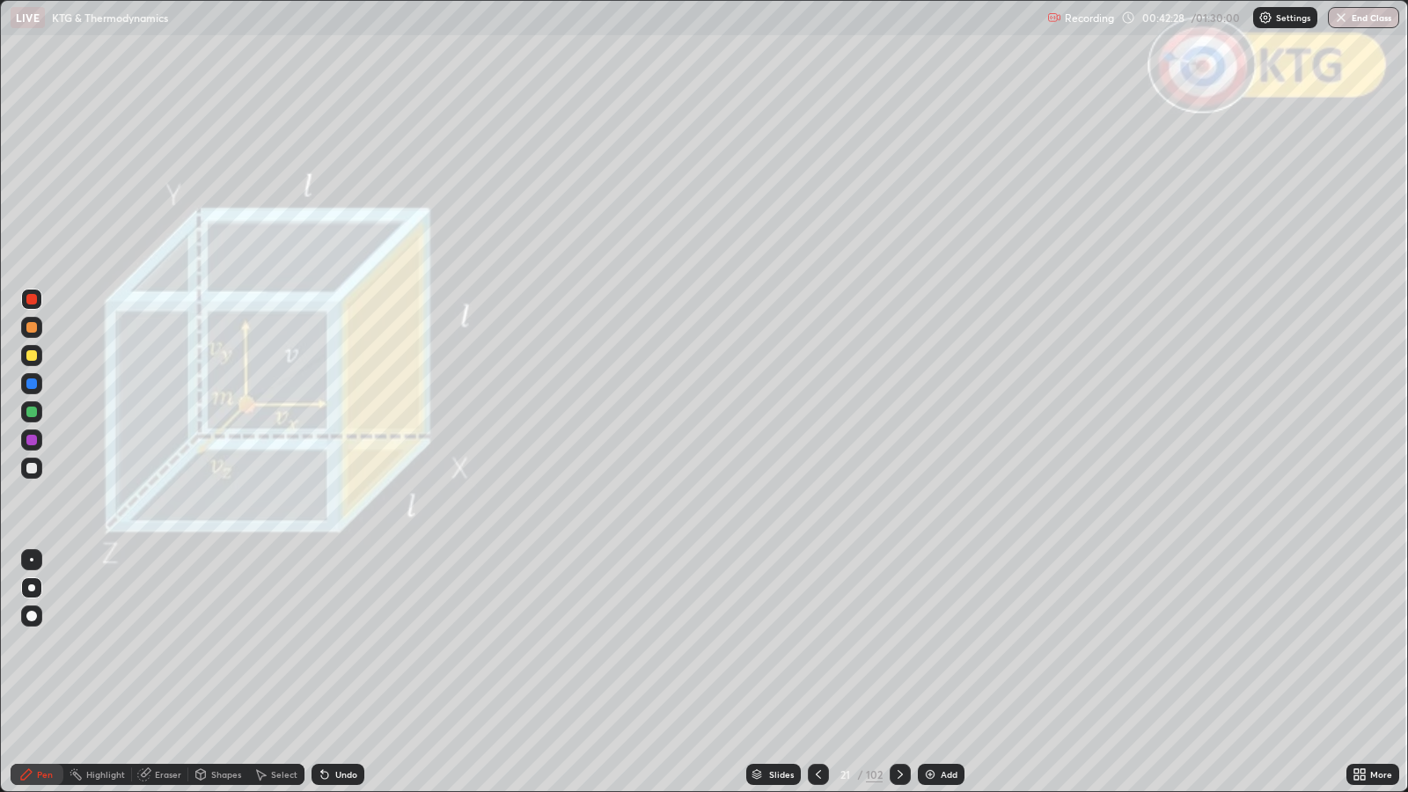
click at [33, 471] on div at bounding box center [31, 468] width 11 height 11
click at [770, 643] on div "Slides" at bounding box center [773, 774] width 55 height 21
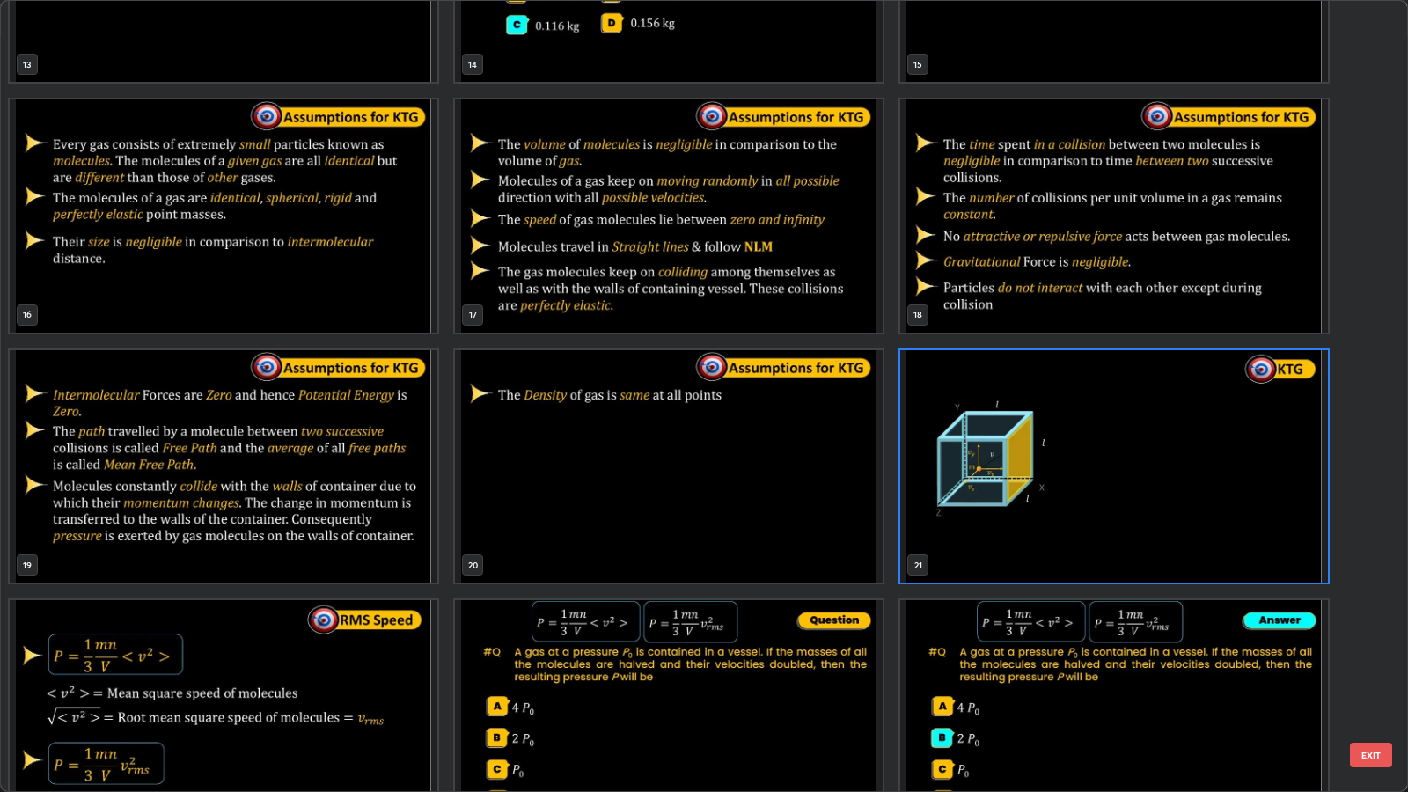
scroll to position [1172, 0]
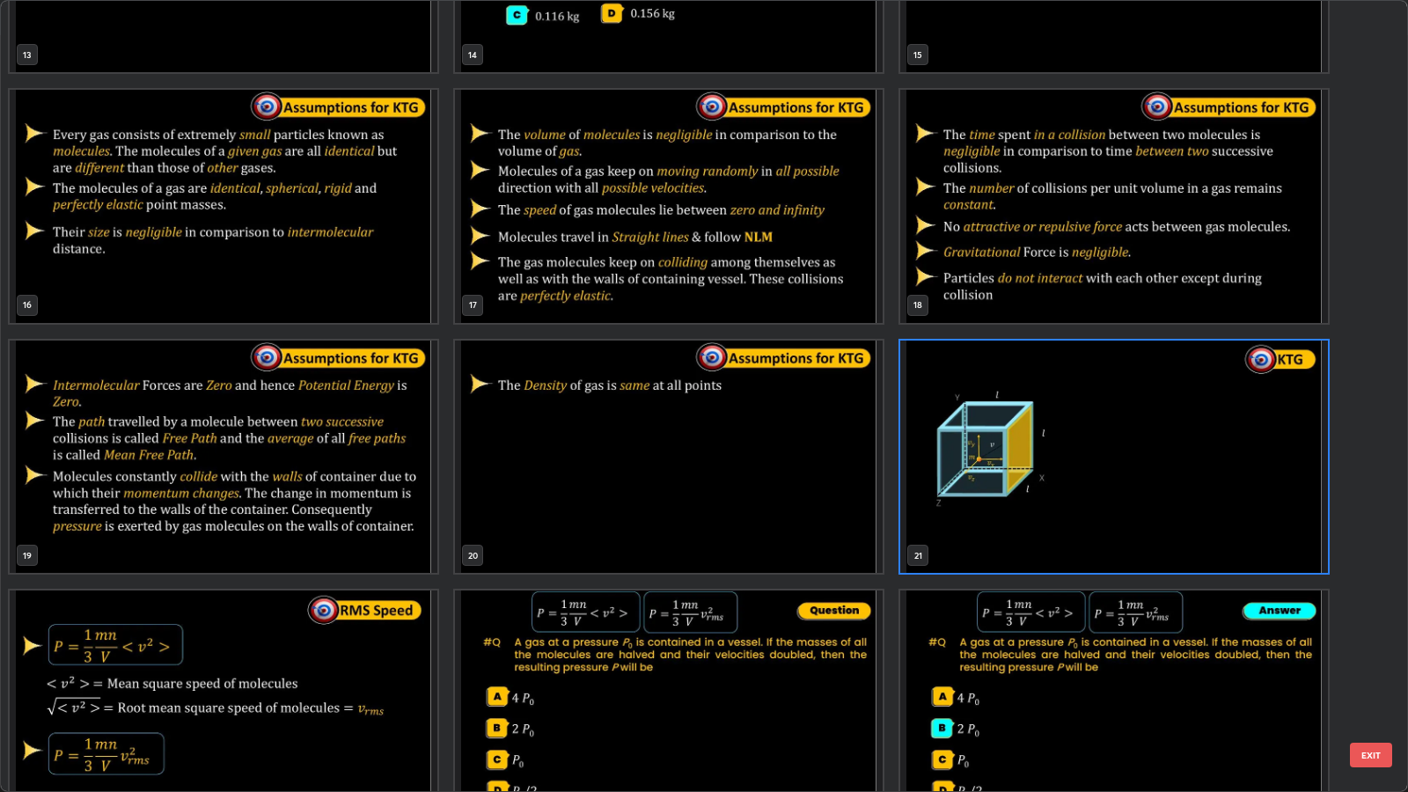
click at [1382, 643] on button "EXIT" at bounding box center [1371, 755] width 42 height 25
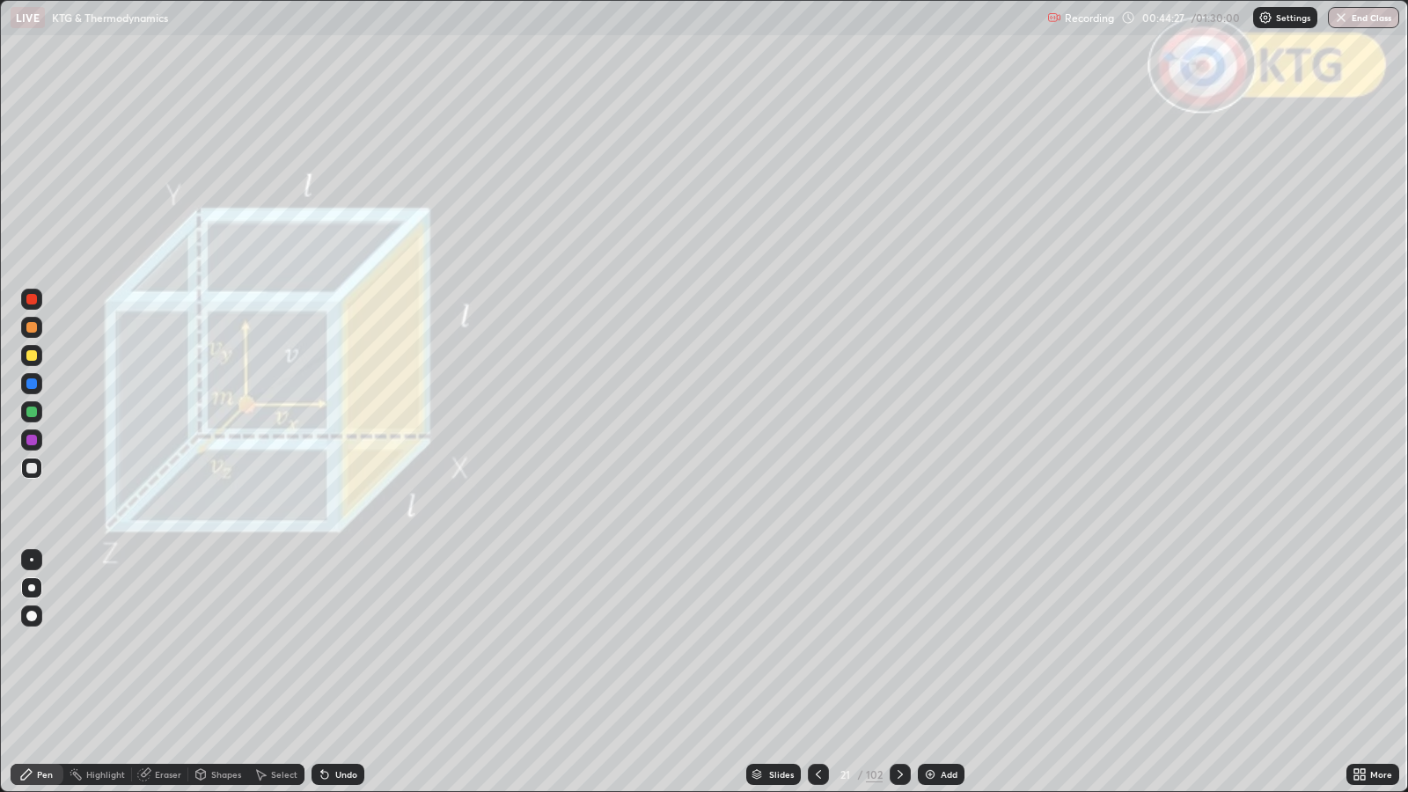
click at [902, 643] on icon at bounding box center [900, 775] width 14 height 14
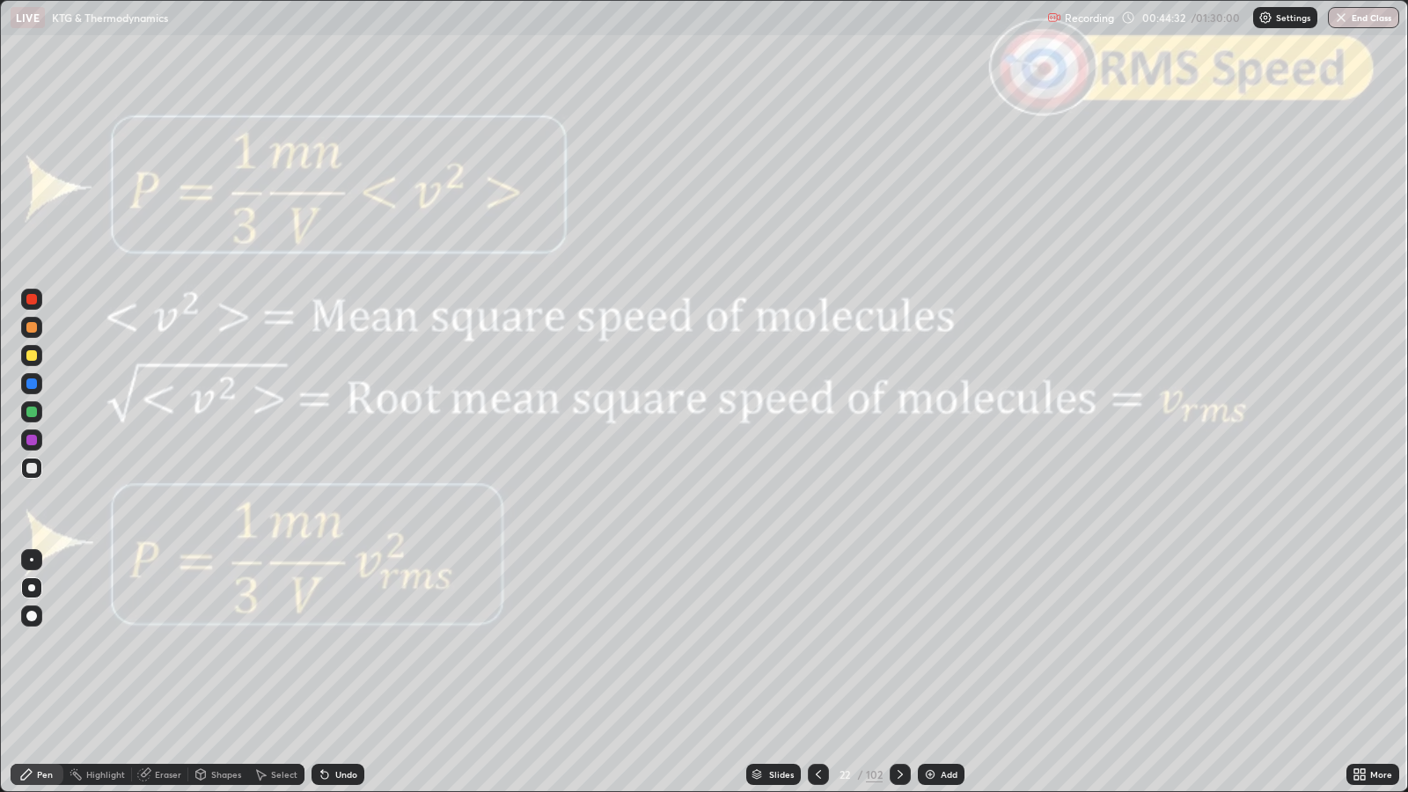
click at [35, 300] on div at bounding box center [31, 299] width 11 height 11
click at [227, 643] on div "Shapes" at bounding box center [226, 774] width 30 height 9
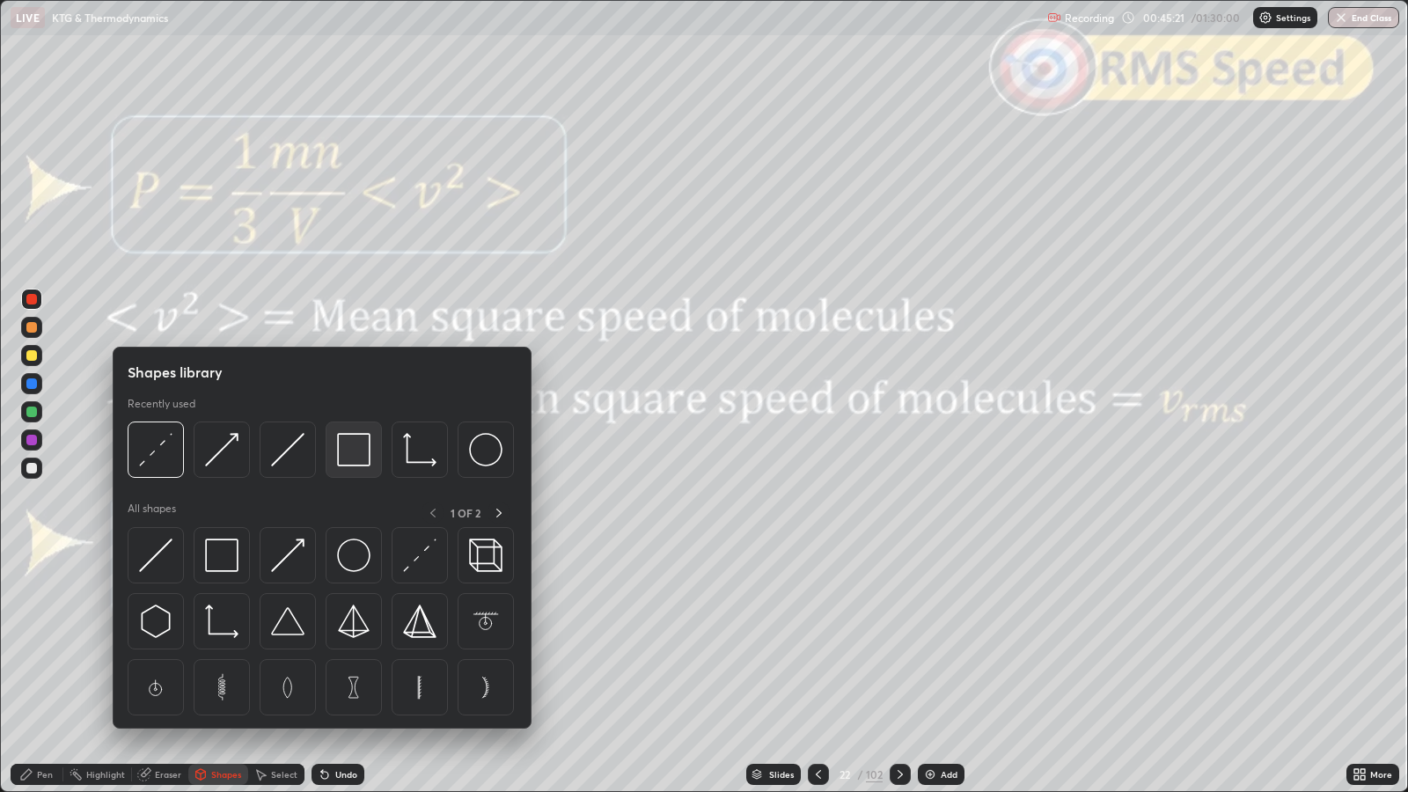
click at [353, 449] on img at bounding box center [353, 449] width 33 height 33
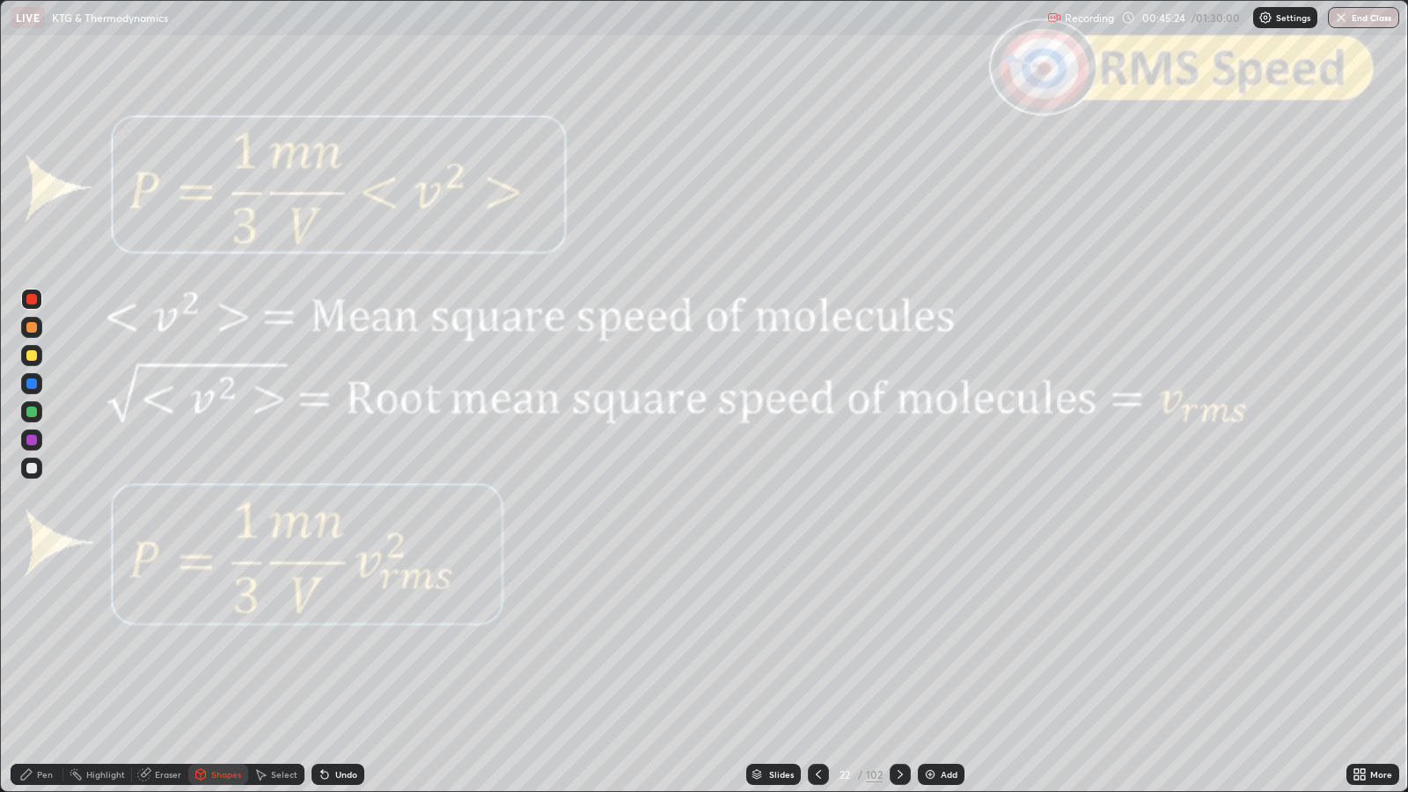
click at [26, 643] on icon at bounding box center [26, 774] width 11 height 11
click at [33, 327] on div at bounding box center [31, 327] width 11 height 11
click at [787, 643] on div "Slides" at bounding box center [781, 774] width 25 height 9
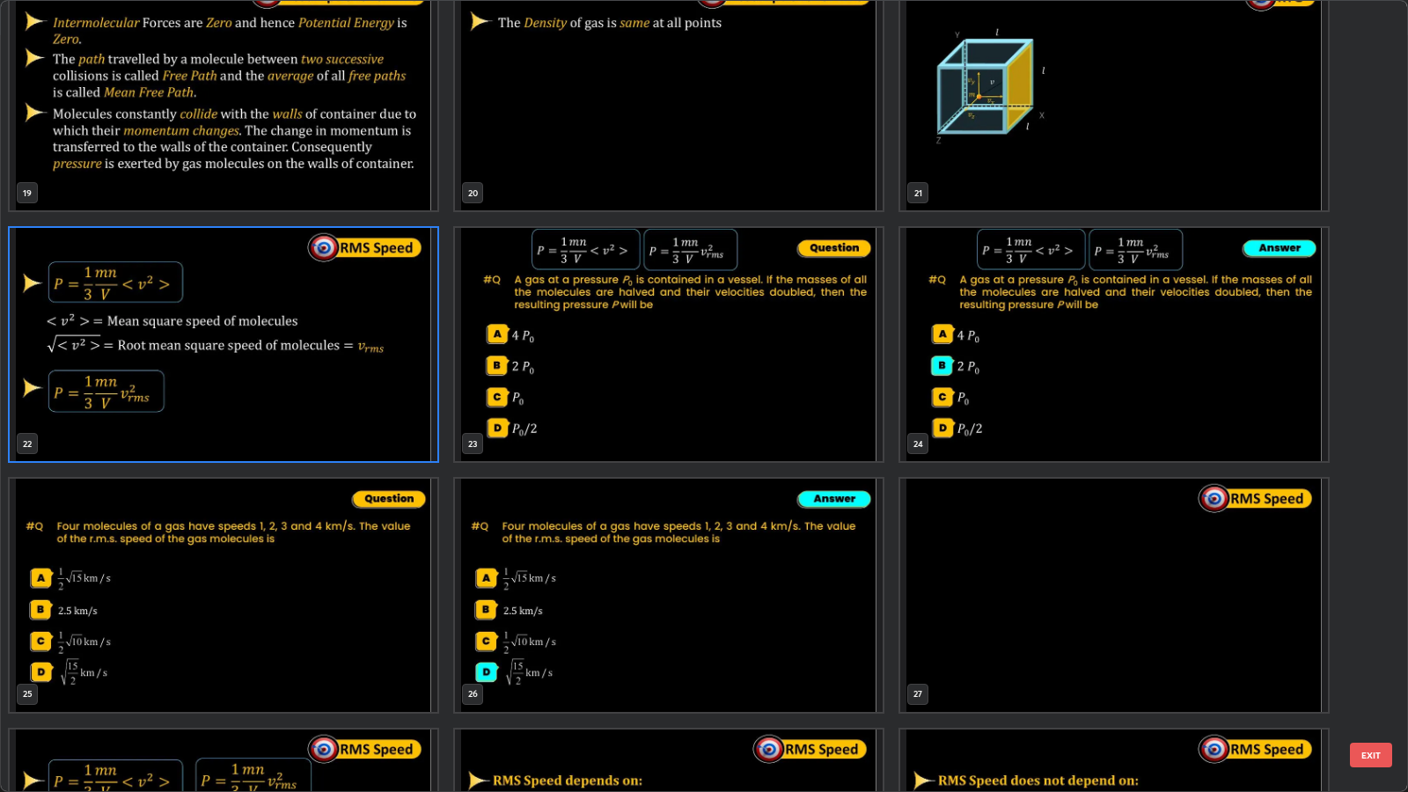
scroll to position [1525, 0]
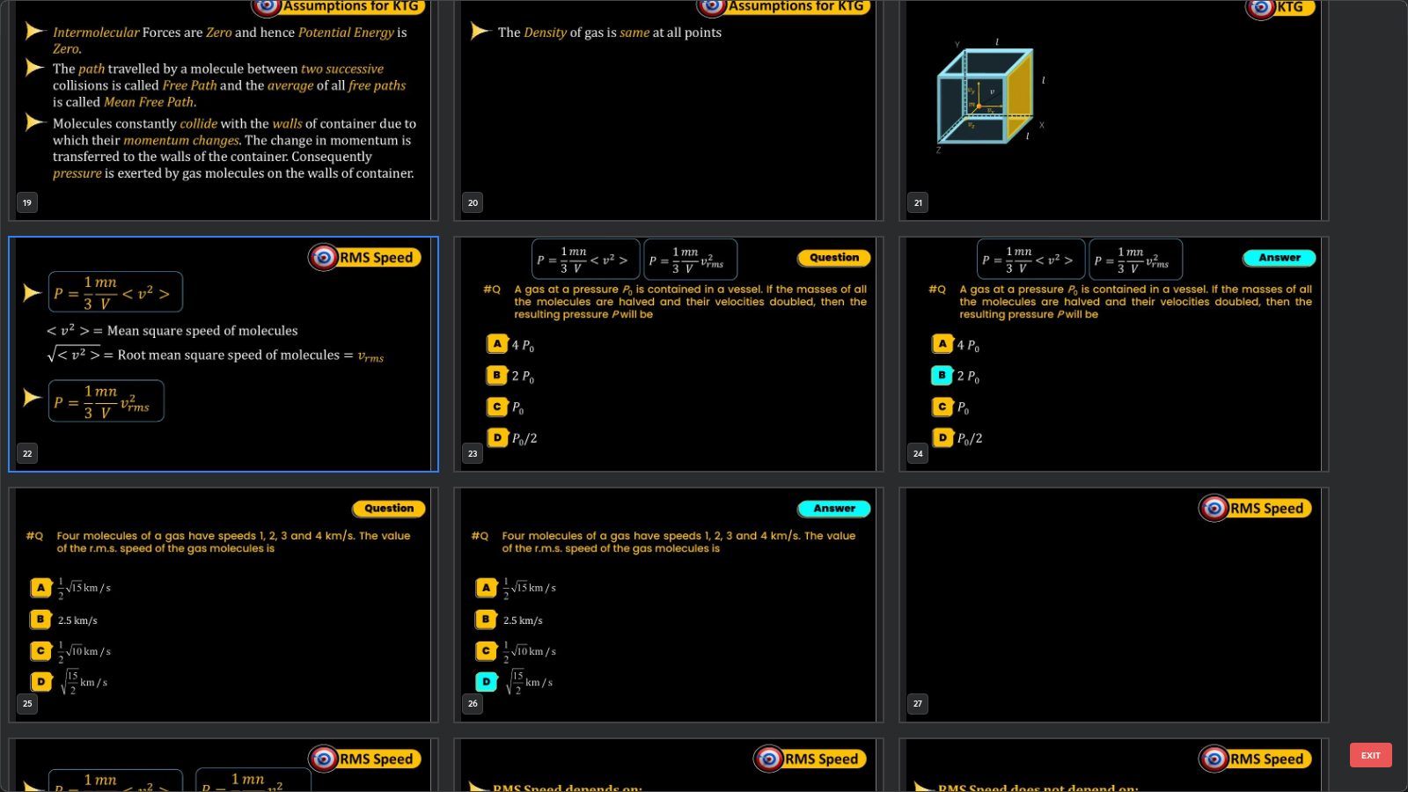
click at [1379, 643] on button "EXIT" at bounding box center [1371, 755] width 42 height 25
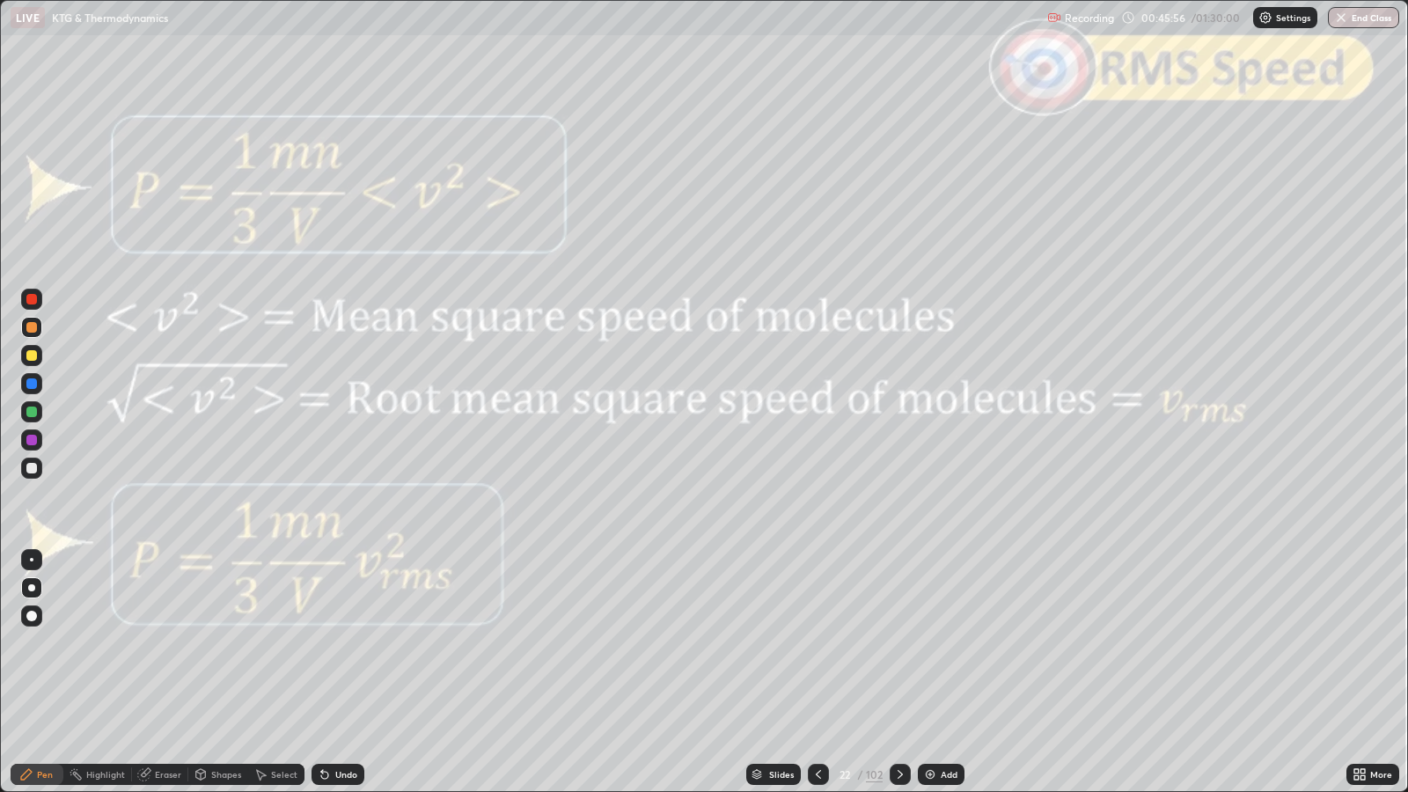
click at [34, 467] on div at bounding box center [31, 468] width 11 height 11
click at [332, 643] on div "Undo" at bounding box center [338, 774] width 53 height 21
click at [35, 327] on div at bounding box center [31, 327] width 11 height 11
click at [31, 468] on div at bounding box center [31, 468] width 11 height 11
click at [899, 643] on icon at bounding box center [900, 775] width 14 height 14
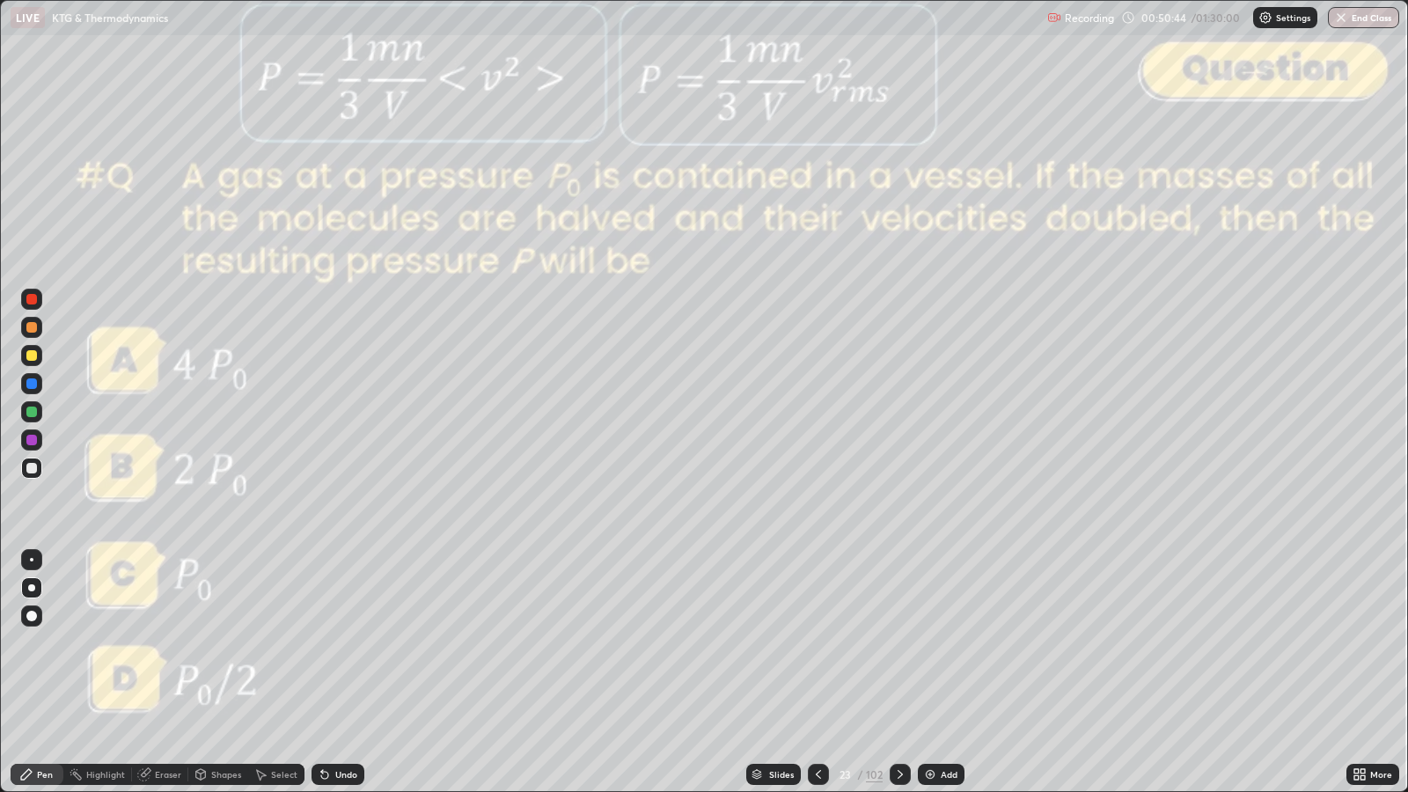
click at [31, 299] on div at bounding box center [31, 299] width 11 height 11
click at [33, 465] on div at bounding box center [31, 468] width 11 height 11
click at [31, 298] on div at bounding box center [31, 299] width 11 height 11
click at [899, 643] on icon at bounding box center [900, 775] width 14 height 14
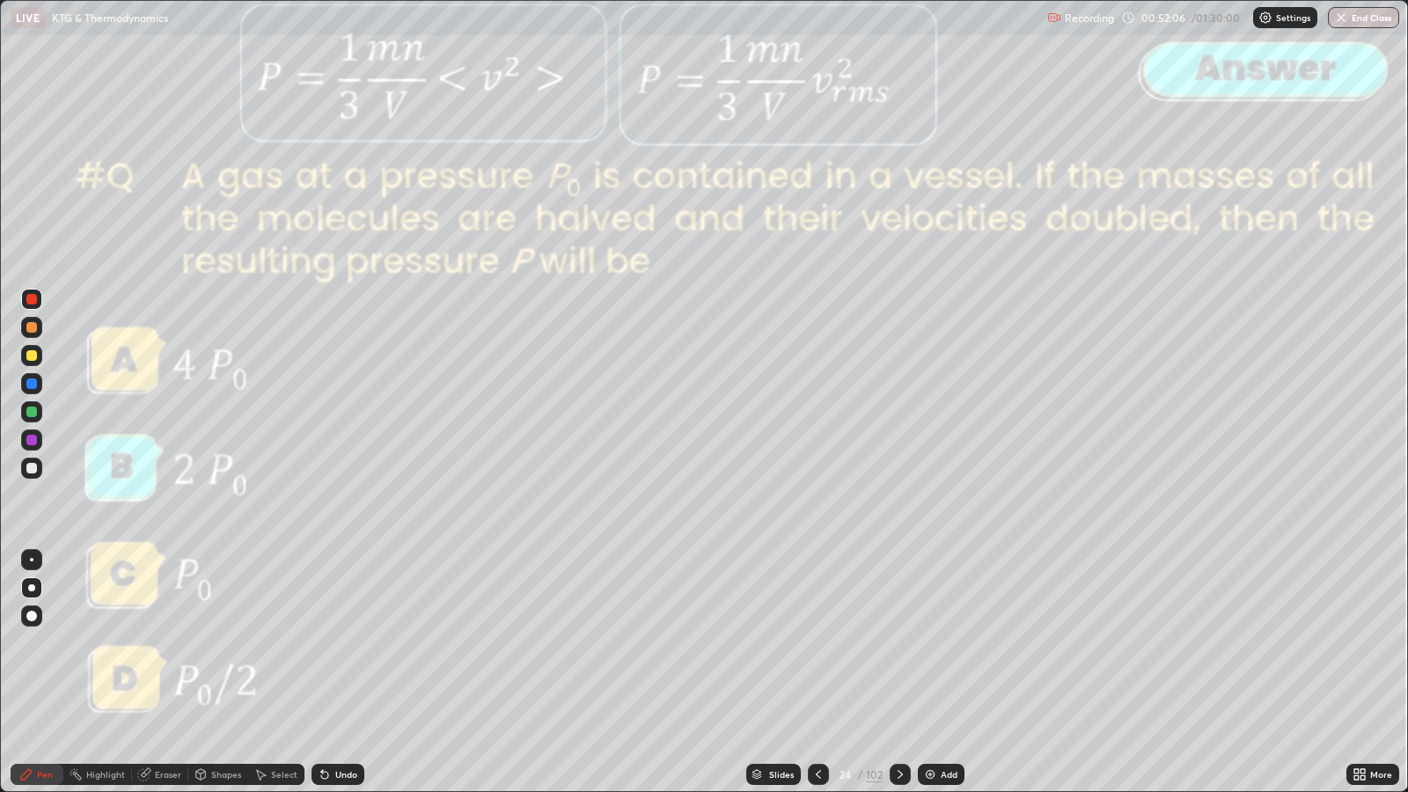
click at [900, 643] on icon at bounding box center [900, 775] width 14 height 14
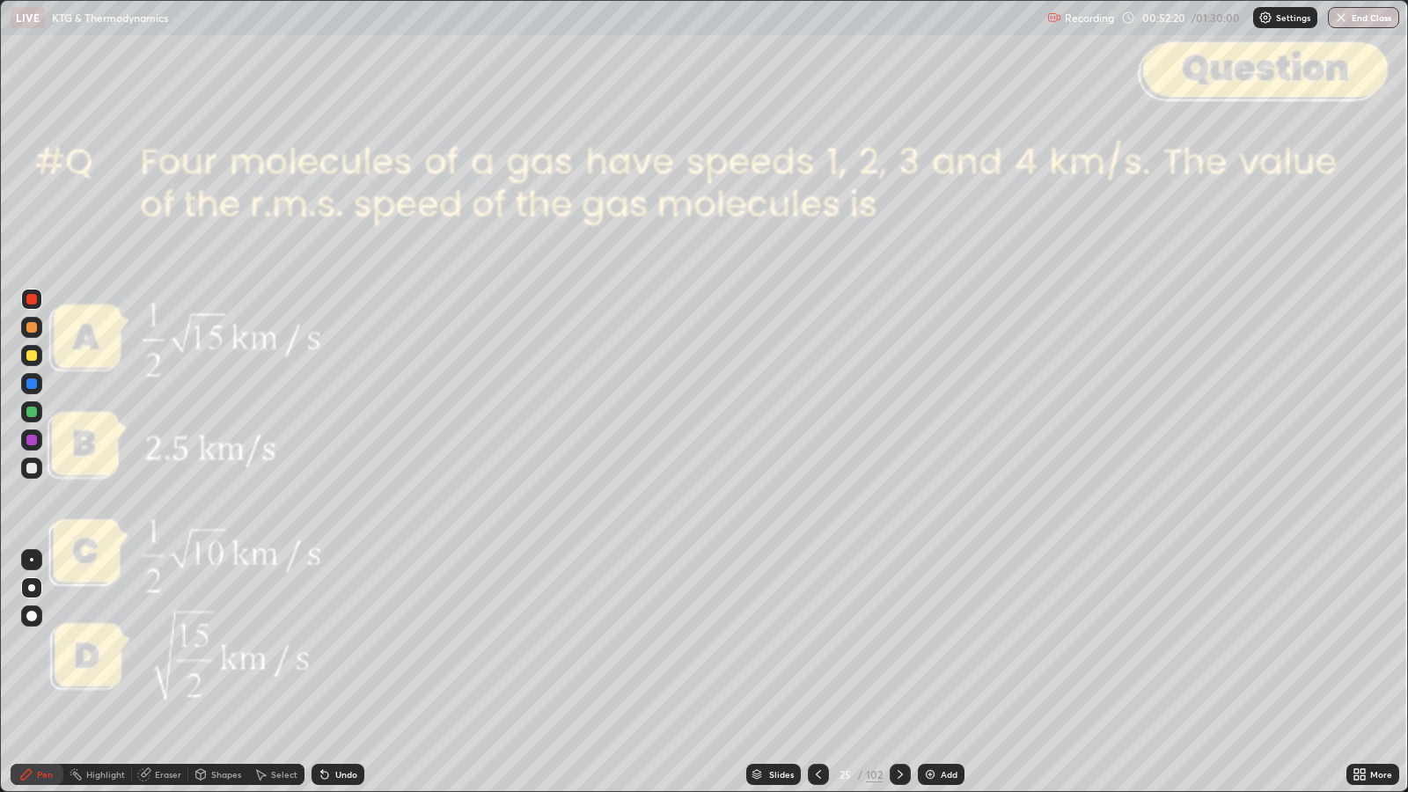
click at [786, 643] on div "Slides" at bounding box center [781, 774] width 25 height 9
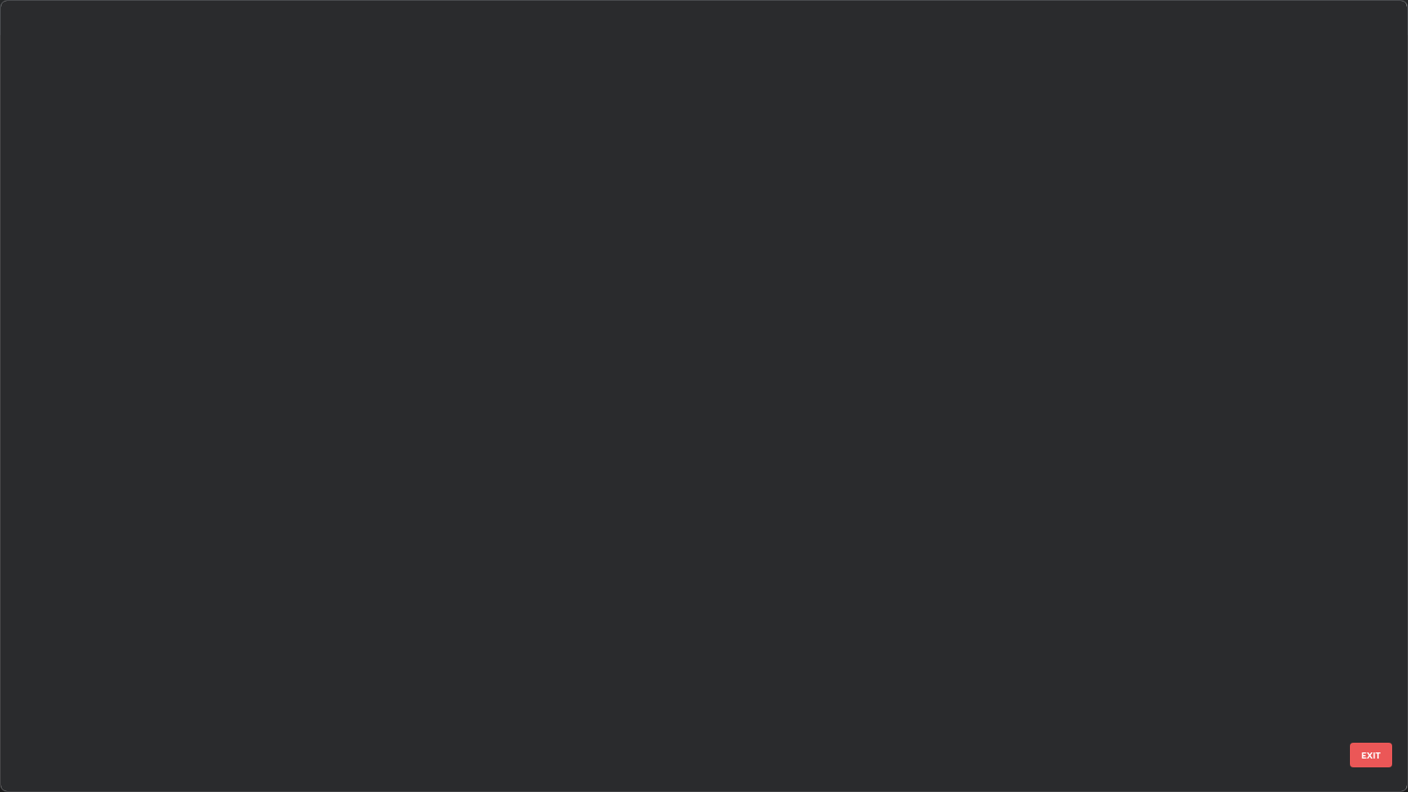
scroll to position [785, 1398]
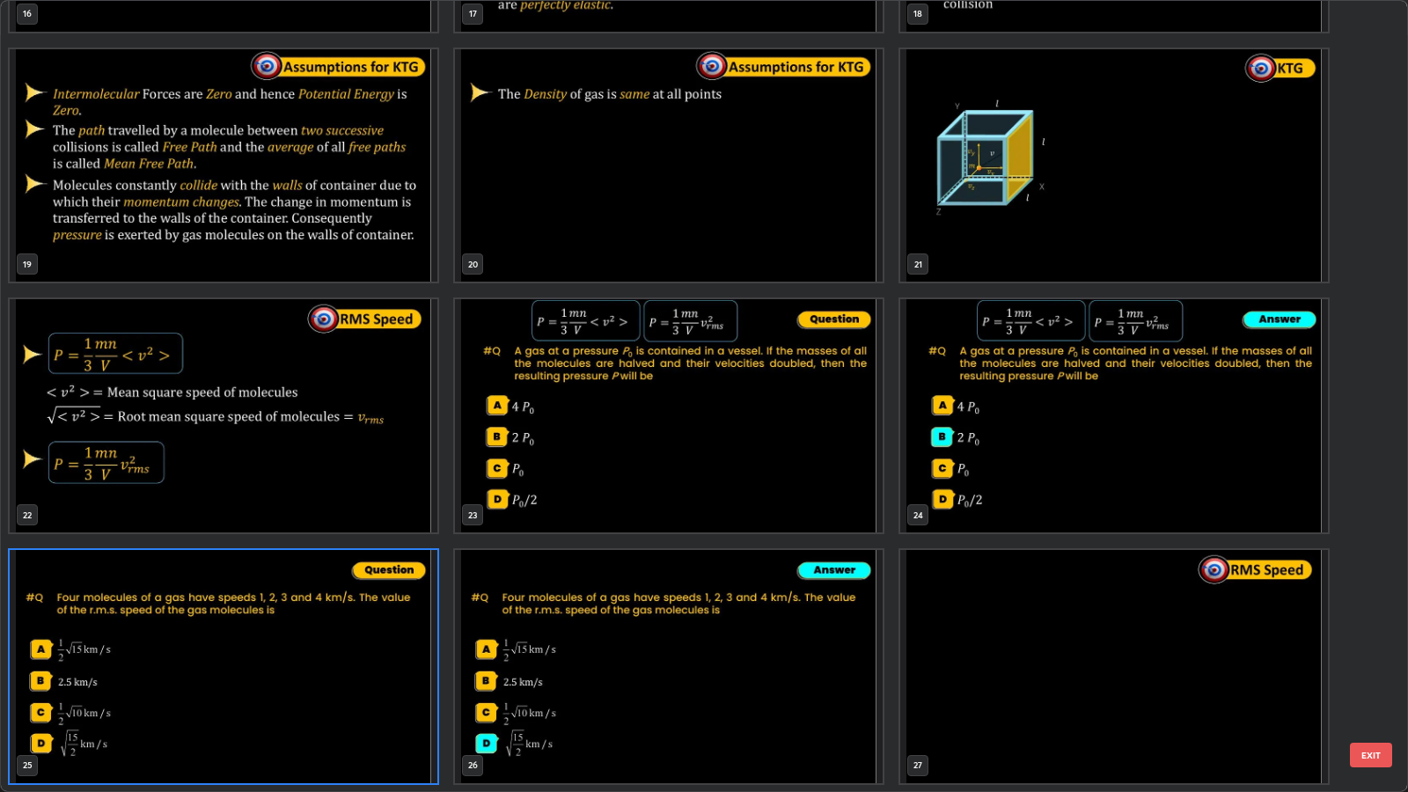
click at [1373, 643] on button "EXIT" at bounding box center [1371, 755] width 42 height 25
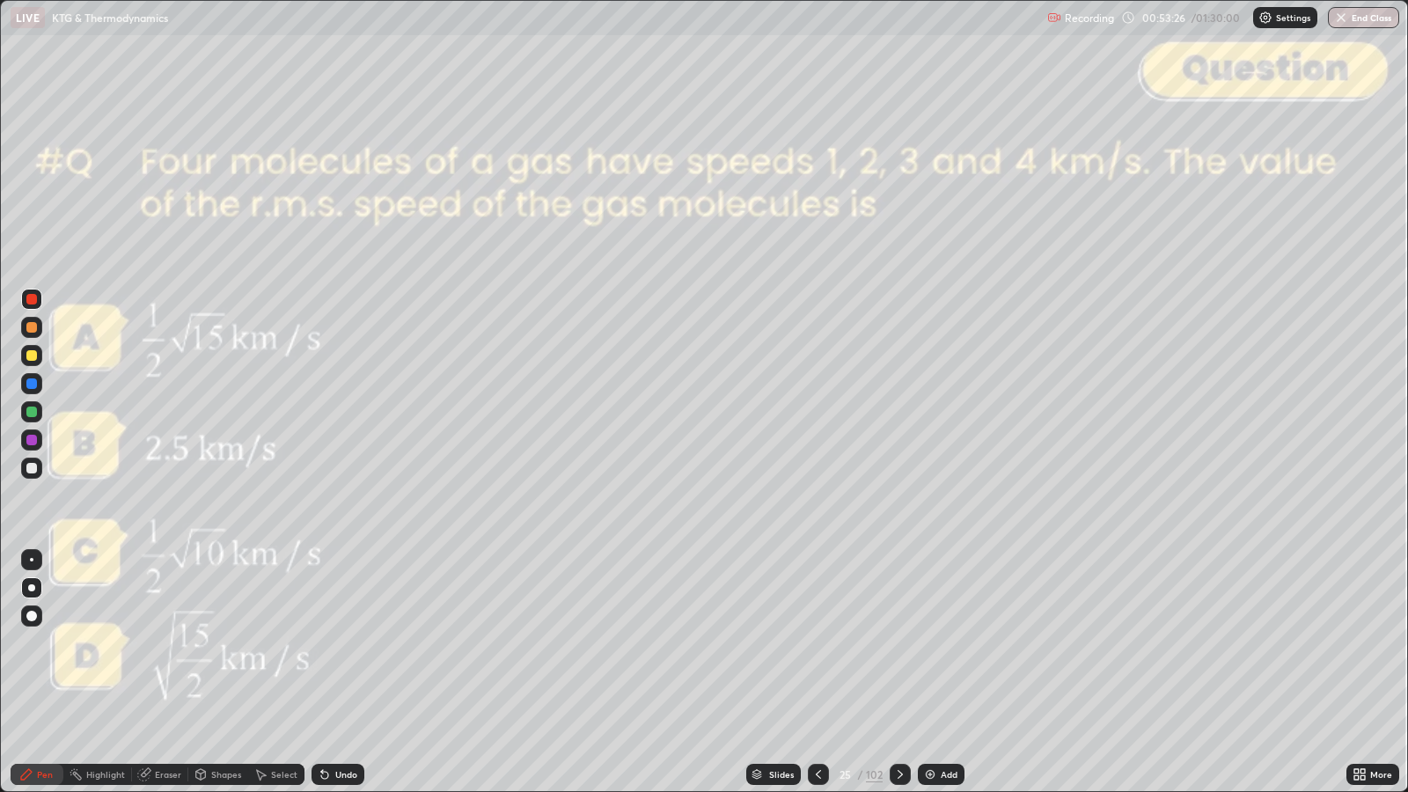
click at [31, 467] on div at bounding box center [31, 468] width 11 height 11
click at [900, 643] on icon at bounding box center [900, 775] width 14 height 14
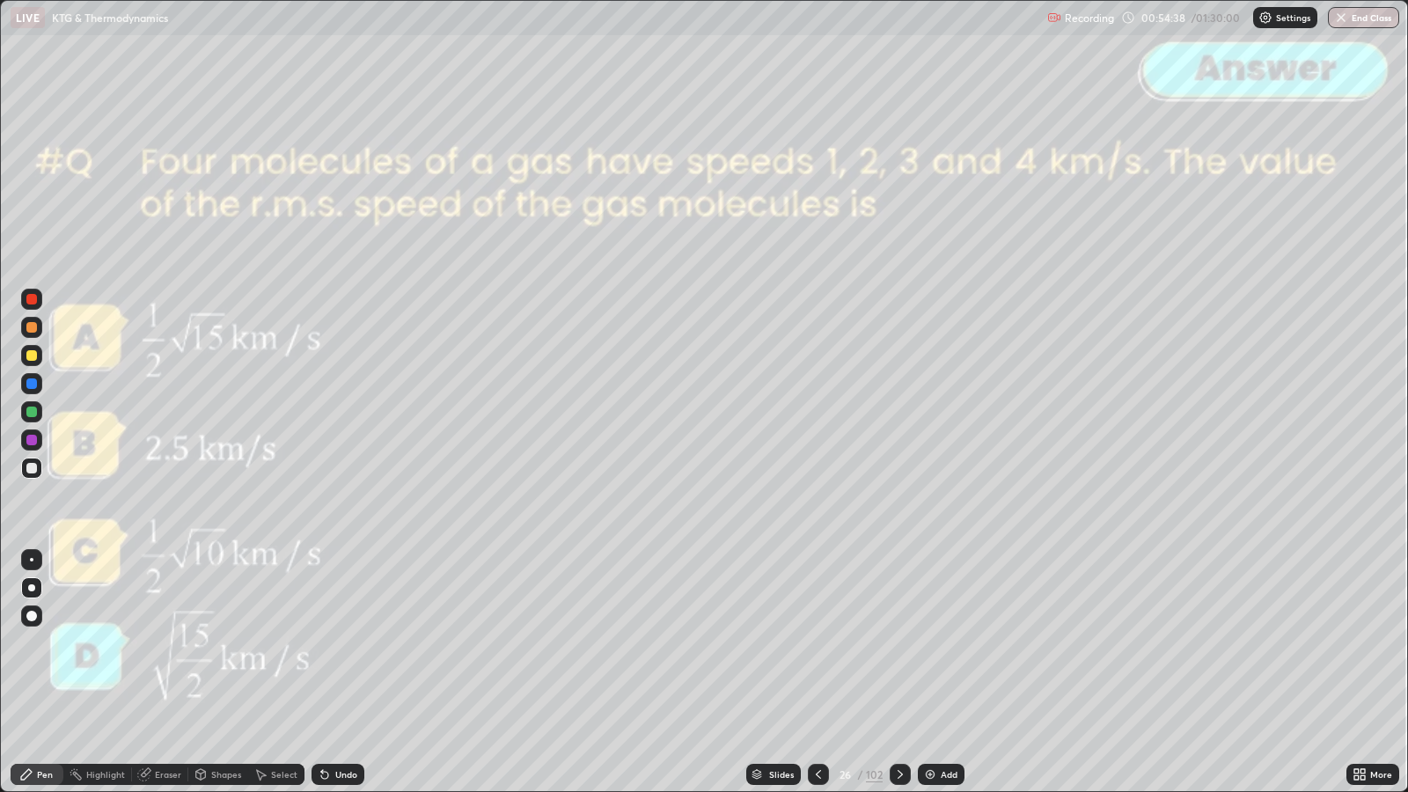
click at [899, 643] on icon at bounding box center [900, 775] width 14 height 14
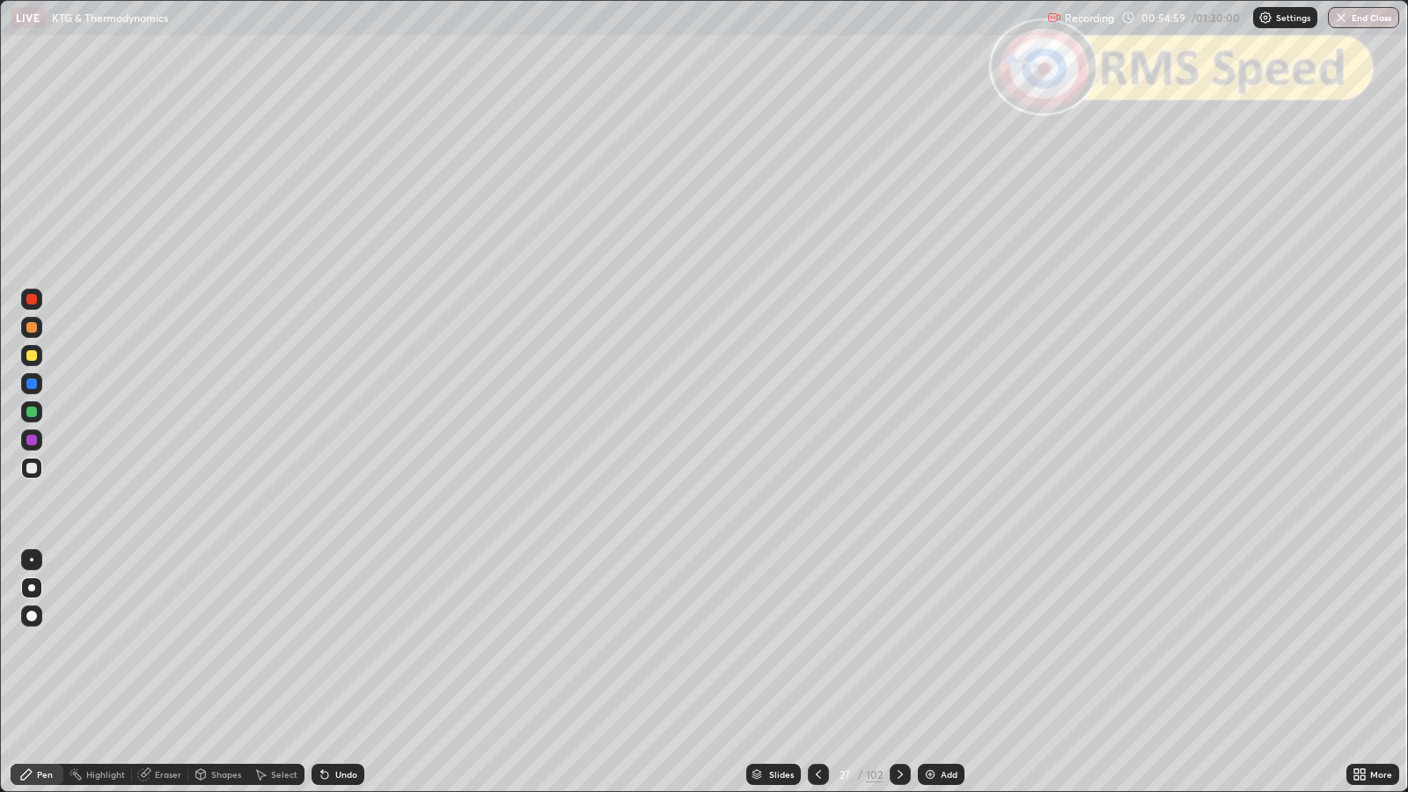
click at [220, 643] on div "Shapes" at bounding box center [226, 774] width 30 height 9
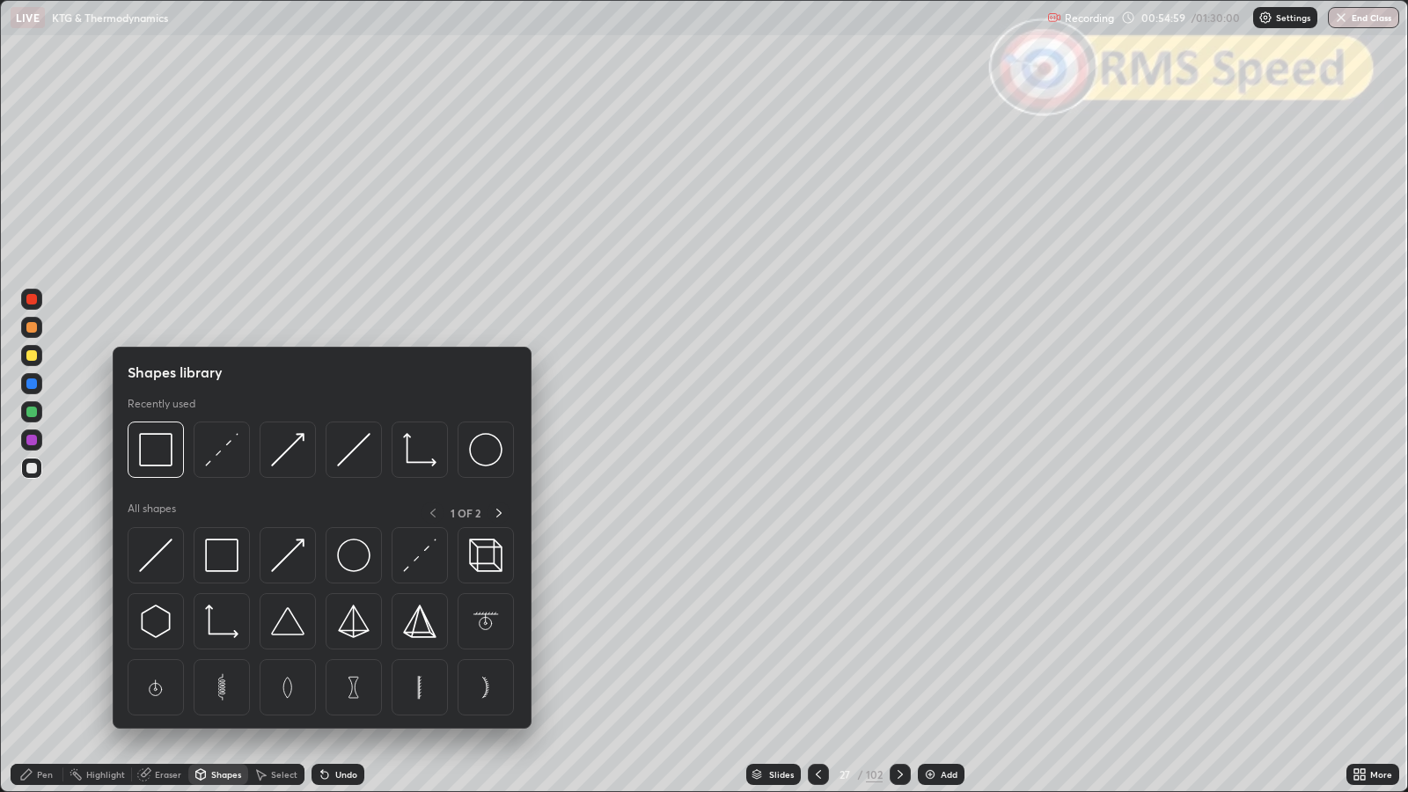
click at [163, 453] on img at bounding box center [155, 449] width 33 height 33
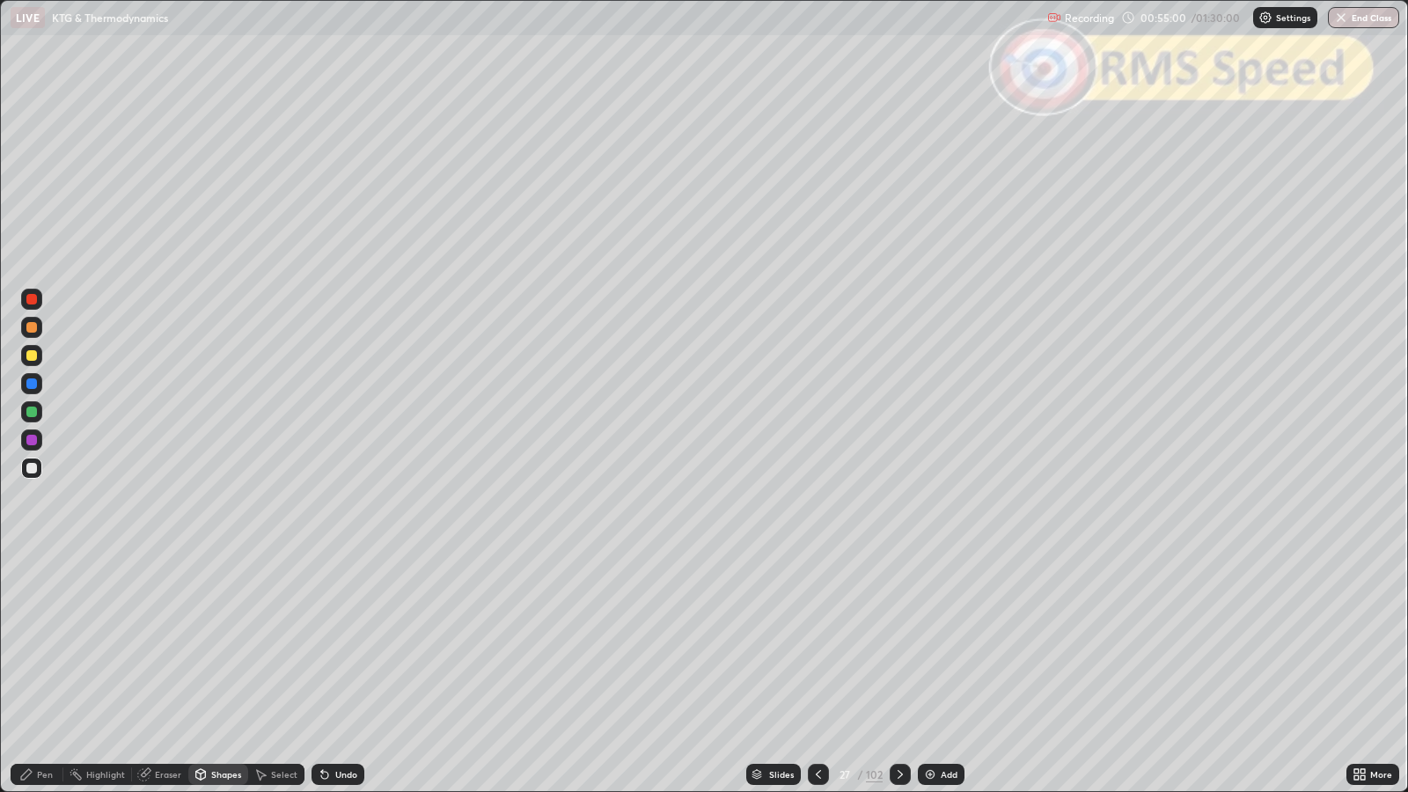
click at [33, 300] on div at bounding box center [31, 299] width 11 height 11
click at [33, 330] on div at bounding box center [31, 327] width 11 height 11
click at [54, 643] on div "Pen" at bounding box center [37, 774] width 53 height 21
click at [209, 643] on div "Shapes" at bounding box center [218, 774] width 60 height 21
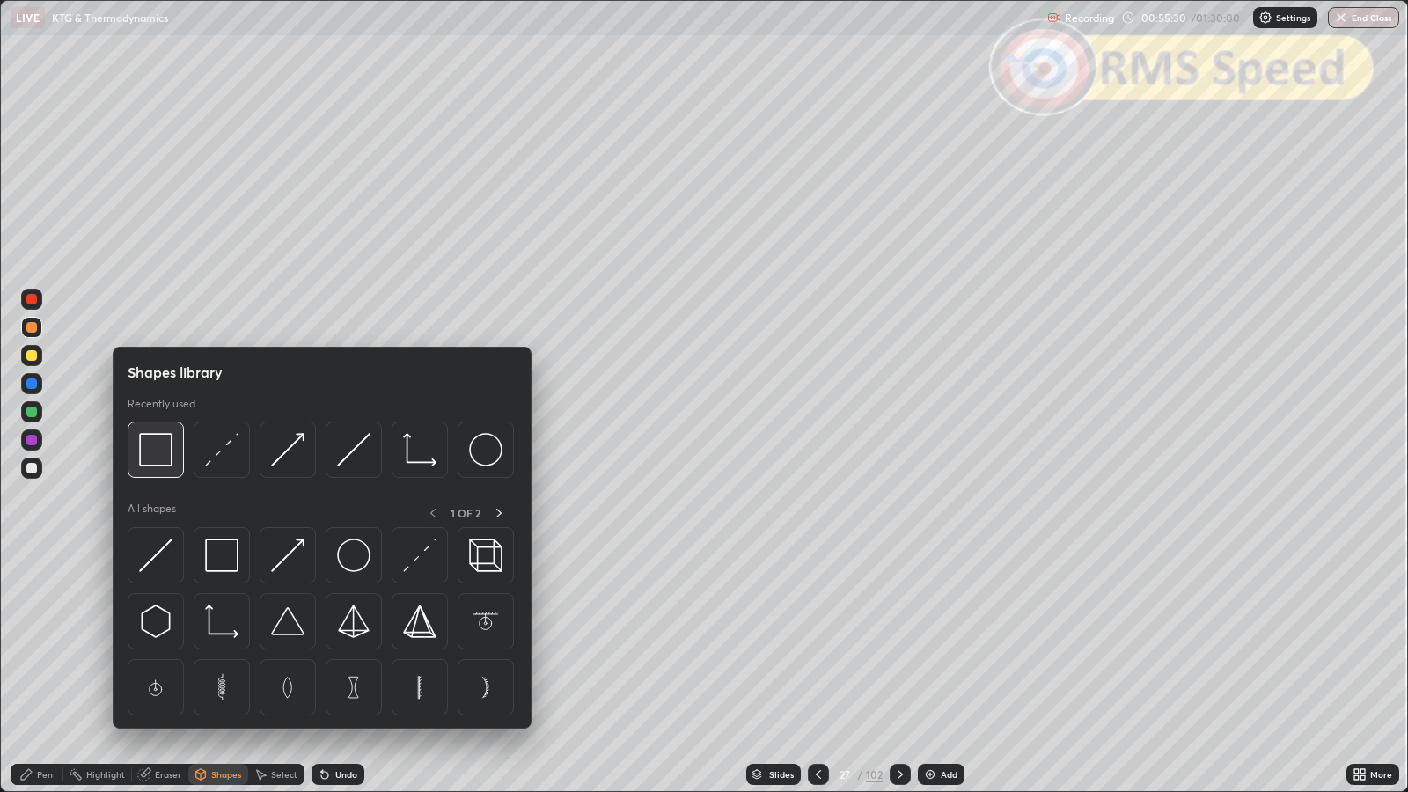
click at [155, 445] on img at bounding box center [155, 449] width 33 height 33
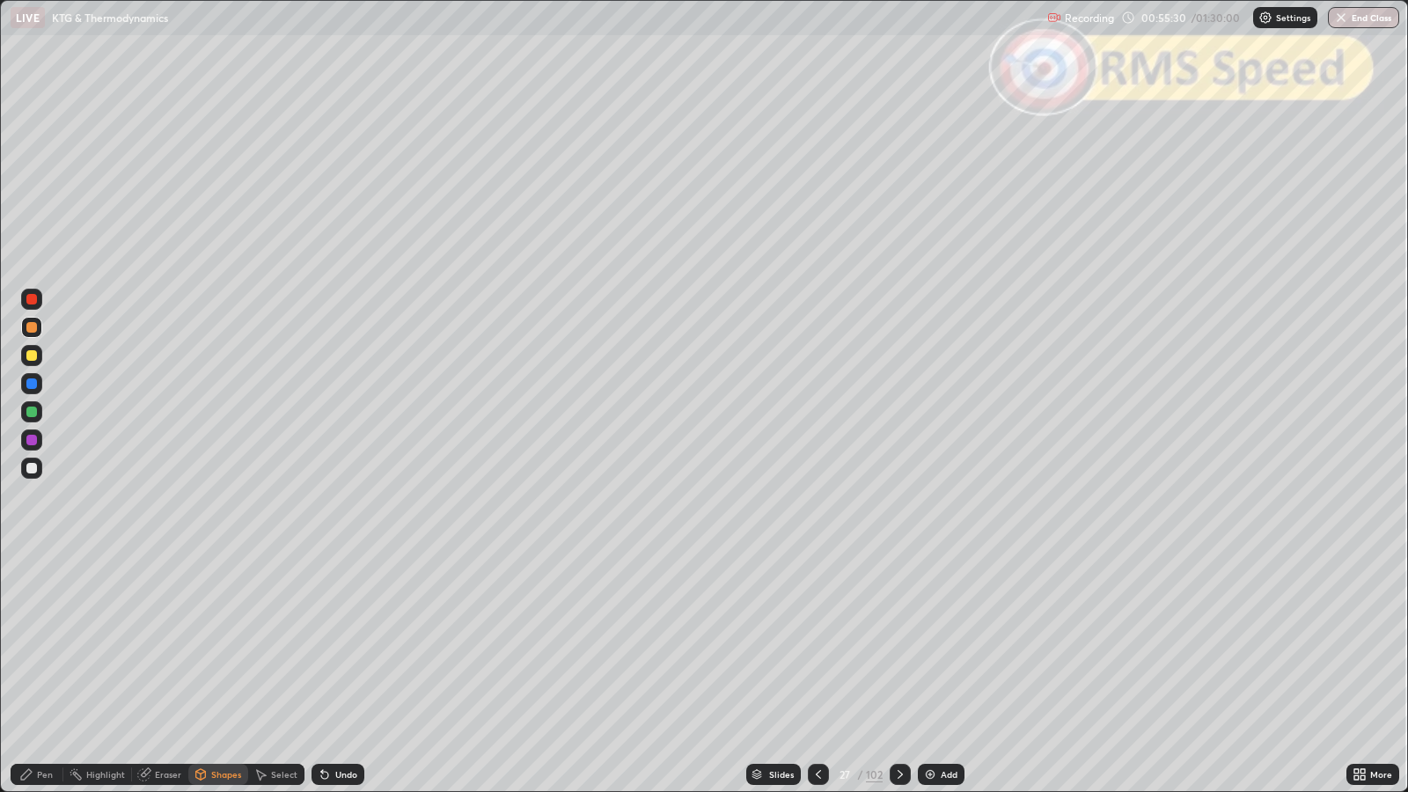
click at [31, 301] on div at bounding box center [31, 299] width 11 height 11
click at [33, 328] on div at bounding box center [31, 327] width 11 height 11
click at [44, 643] on div "Pen" at bounding box center [45, 774] width 16 height 9
click at [343, 643] on div "Undo" at bounding box center [346, 774] width 22 height 9
click at [342, 643] on div "Undo" at bounding box center [346, 774] width 22 height 9
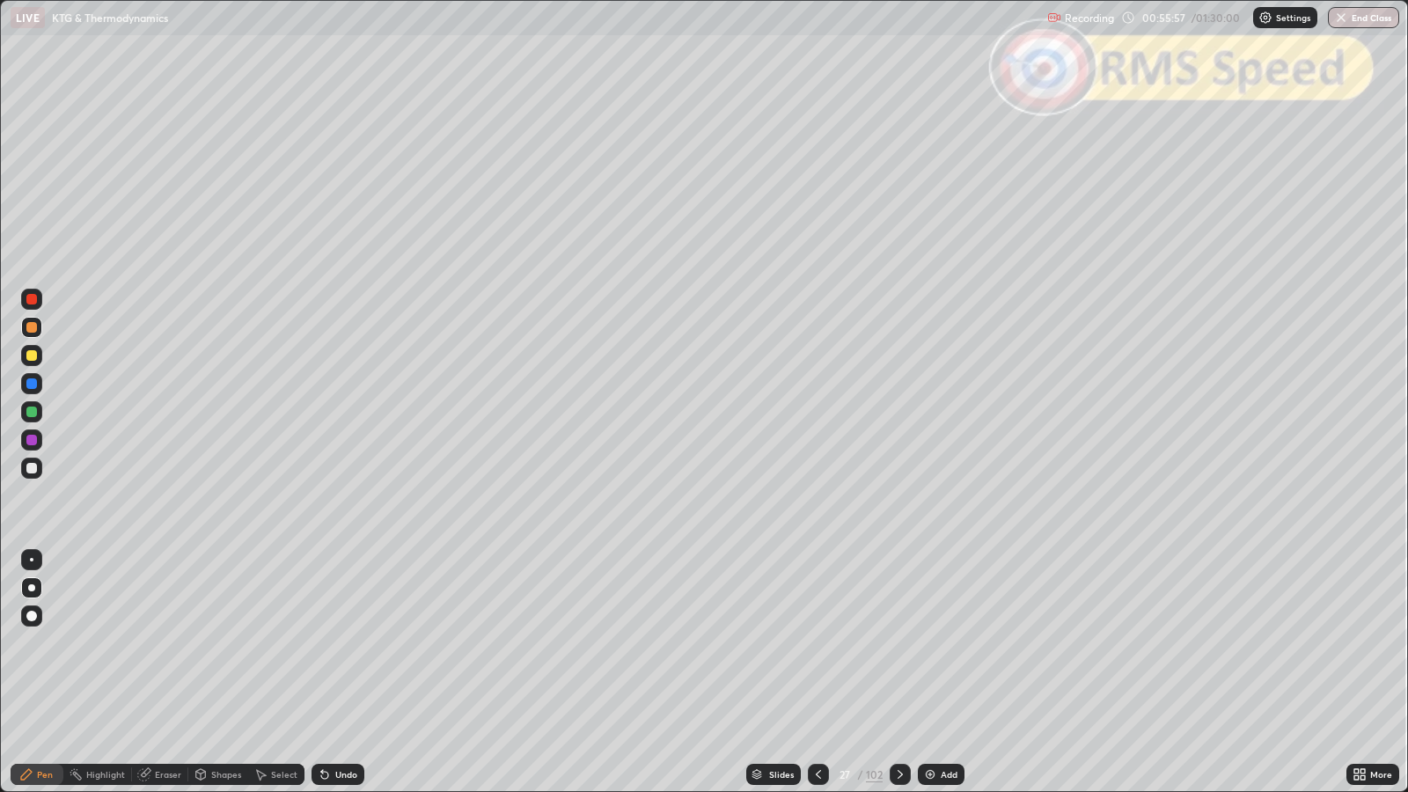
click at [217, 643] on div "Shapes" at bounding box center [226, 774] width 30 height 9
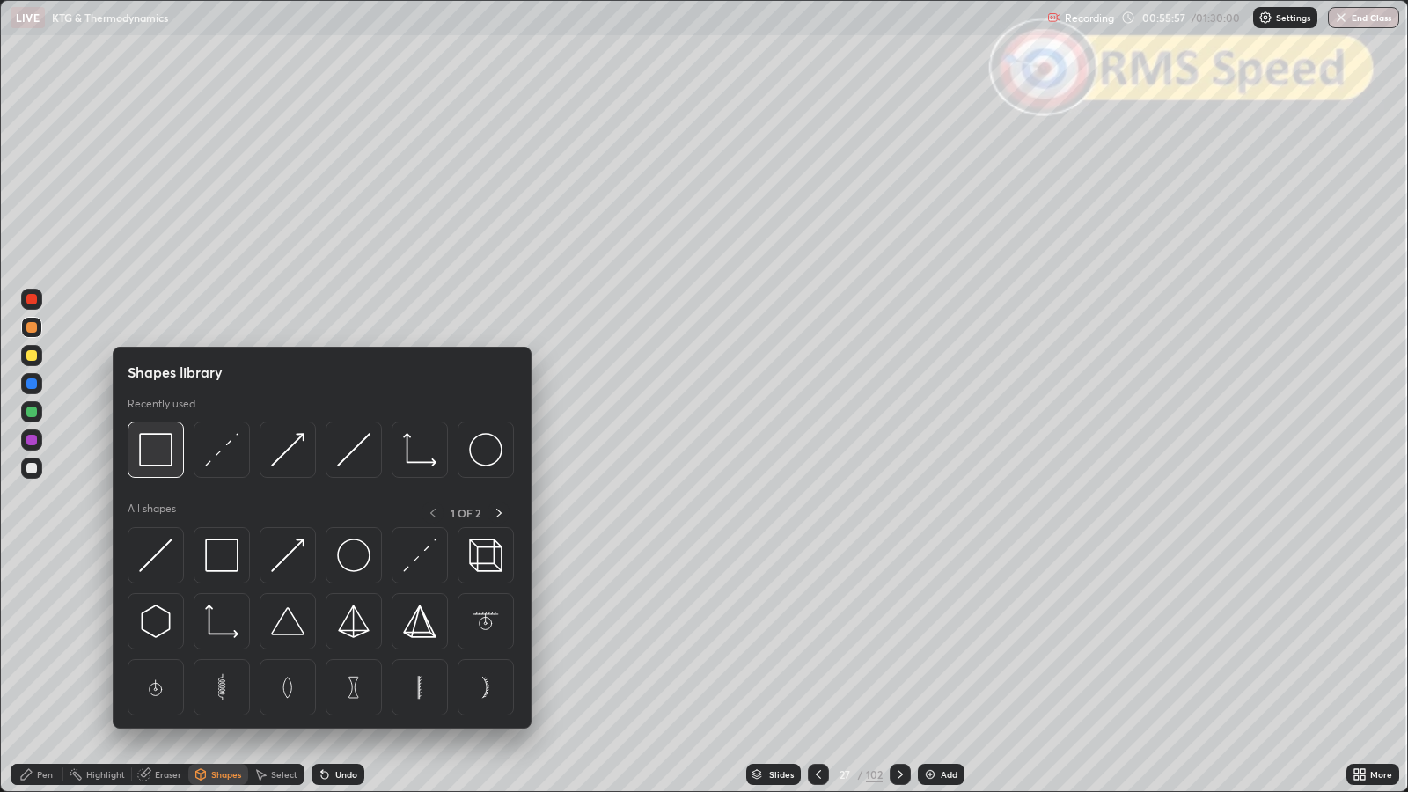
click at [151, 453] on img at bounding box center [155, 449] width 33 height 33
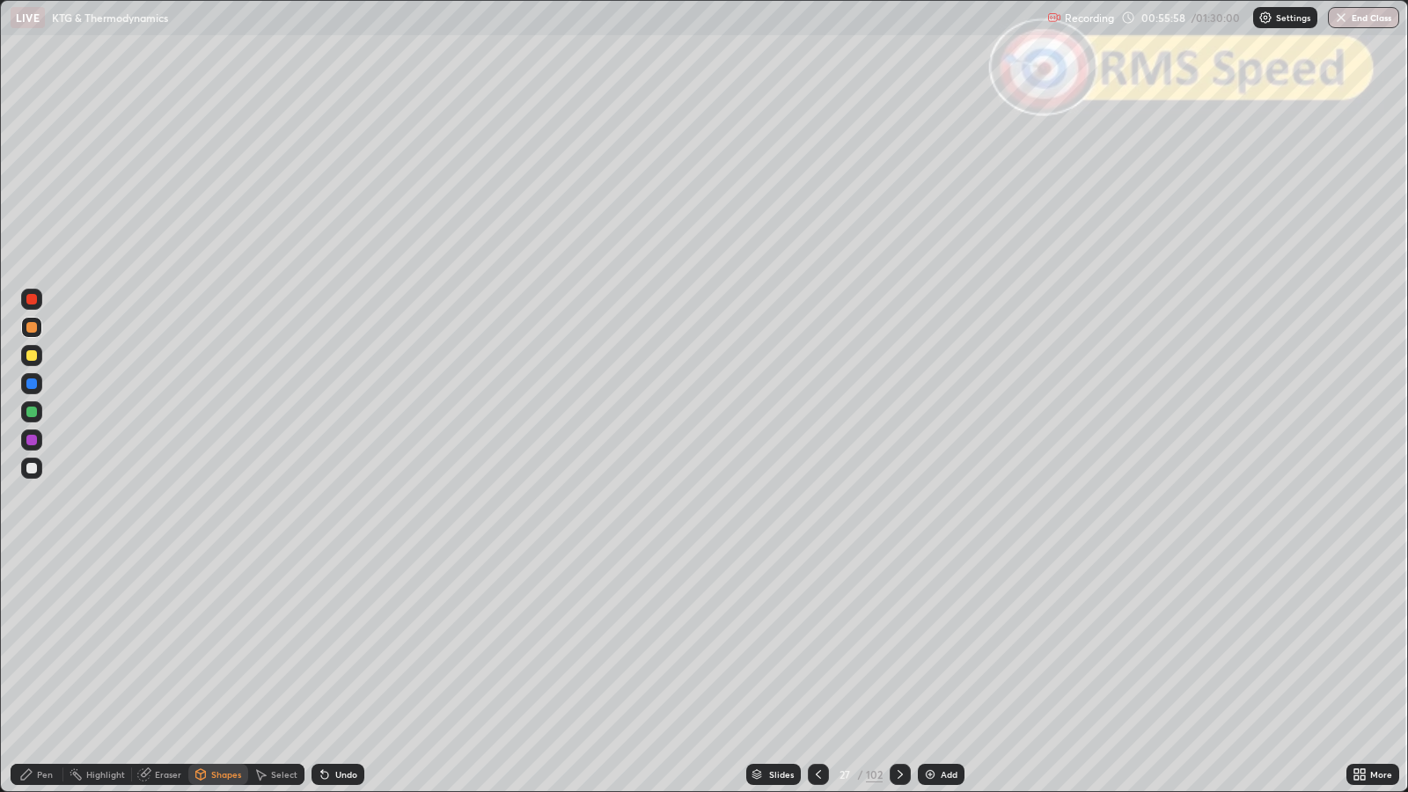
click at [31, 303] on div at bounding box center [31, 299] width 11 height 11
click at [43, 643] on div "Pen" at bounding box center [45, 774] width 16 height 9
click at [221, 643] on div "Shapes" at bounding box center [226, 774] width 30 height 9
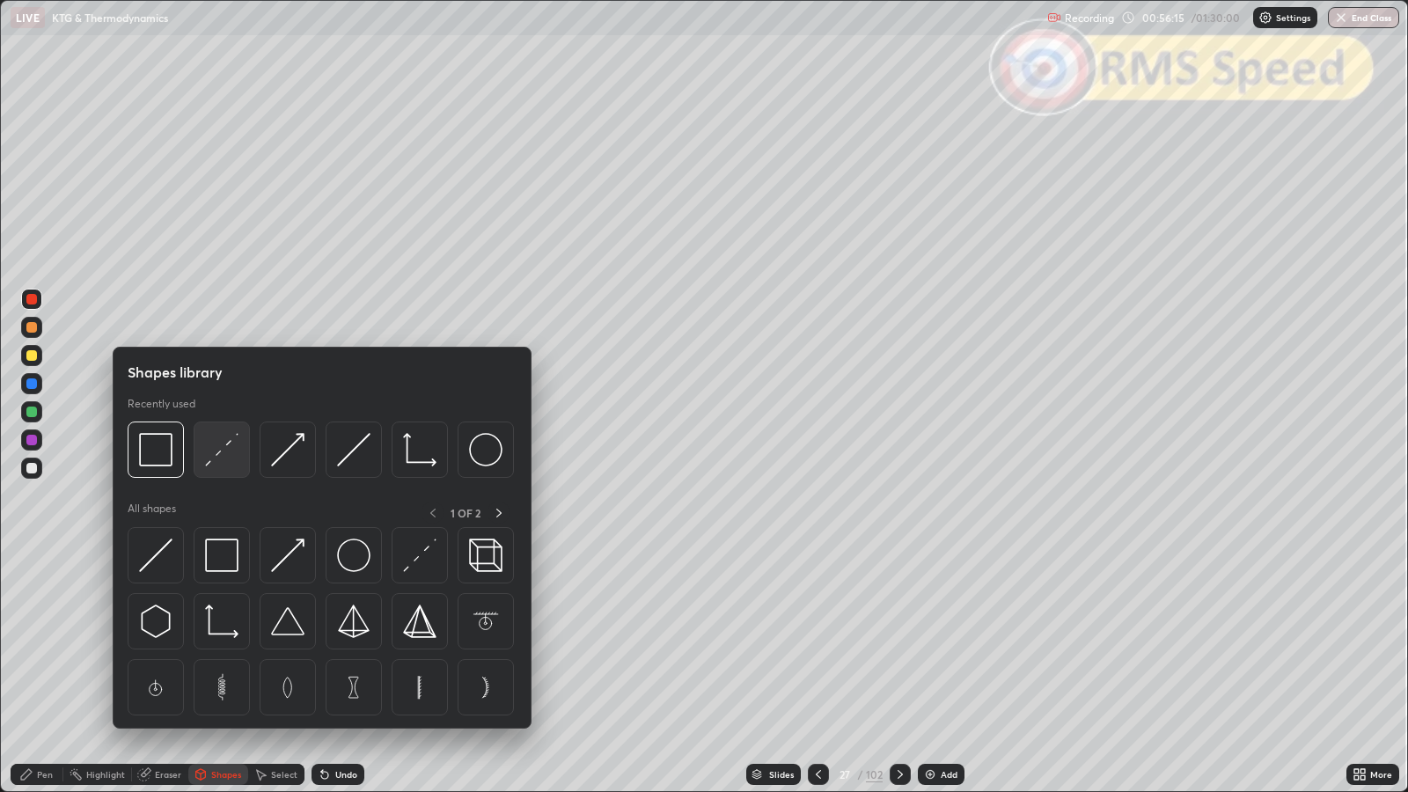
click at [226, 453] on img at bounding box center [221, 449] width 33 height 33
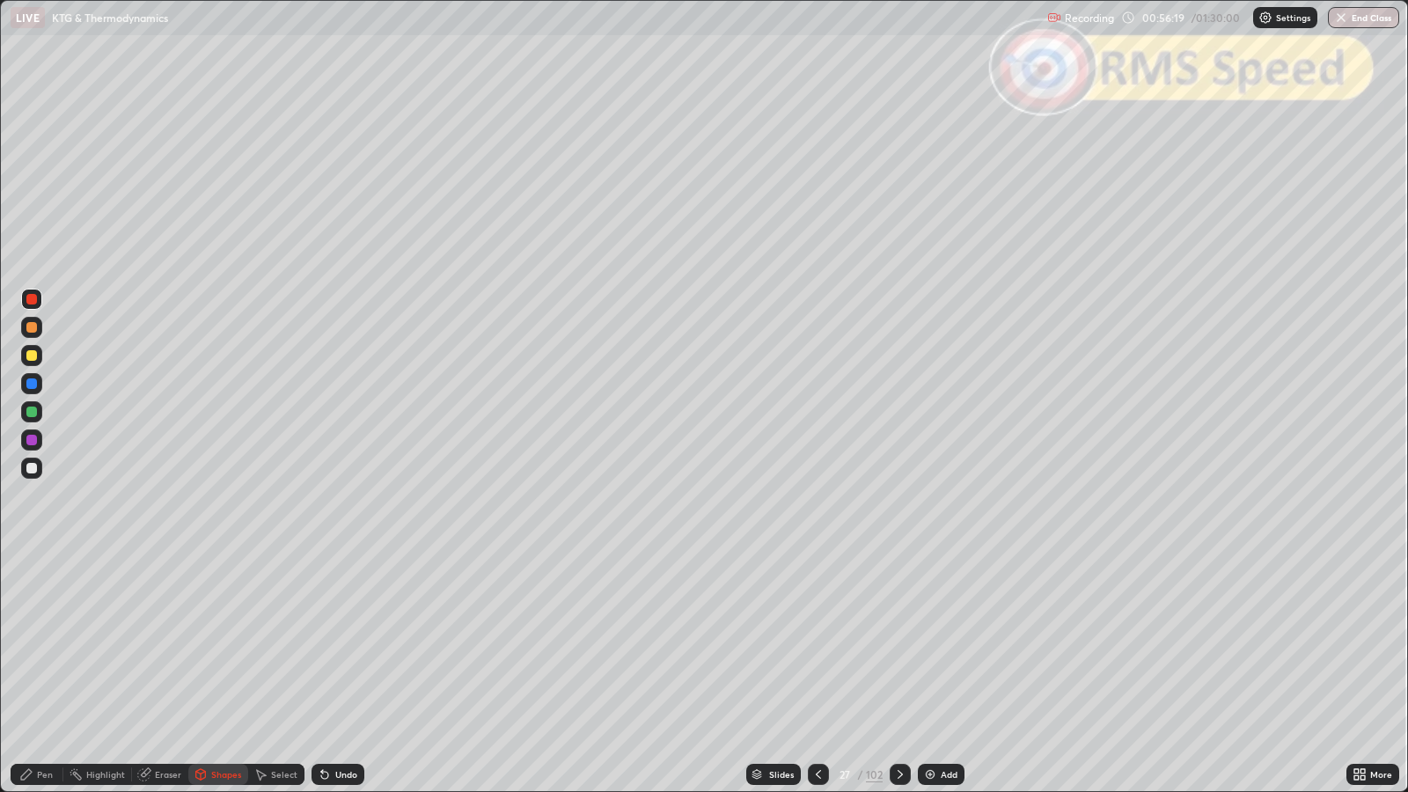
click at [44, 643] on div "Pen" at bounding box center [45, 774] width 16 height 9
click at [31, 464] on div at bounding box center [31, 468] width 11 height 11
click at [340, 643] on div "Undo" at bounding box center [346, 774] width 22 height 9
click at [348, 643] on div "Undo" at bounding box center [346, 774] width 22 height 9
click at [782, 643] on div "Slides" at bounding box center [781, 774] width 25 height 9
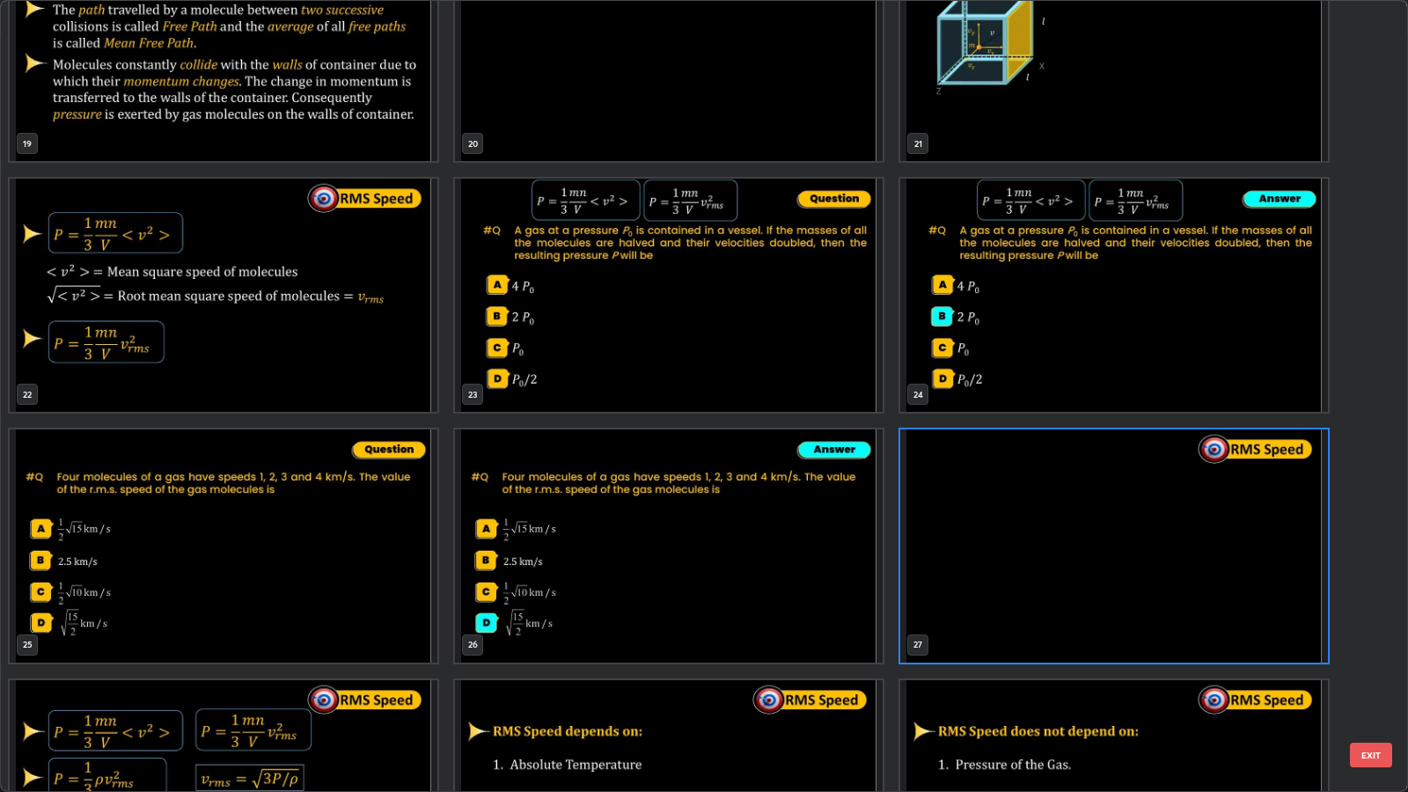
scroll to position [1590, 0]
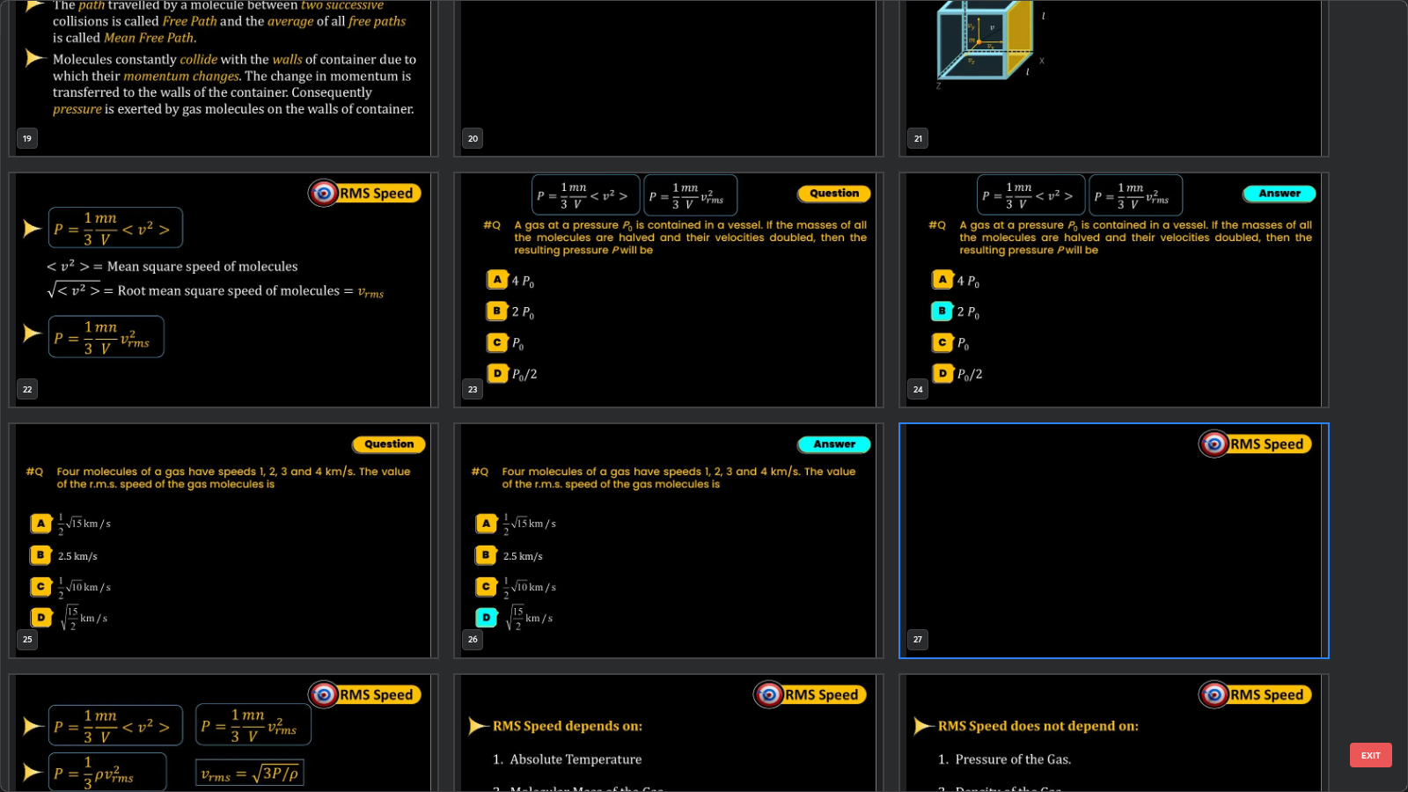
click at [1100, 524] on img "grid" at bounding box center [1114, 540] width 428 height 233
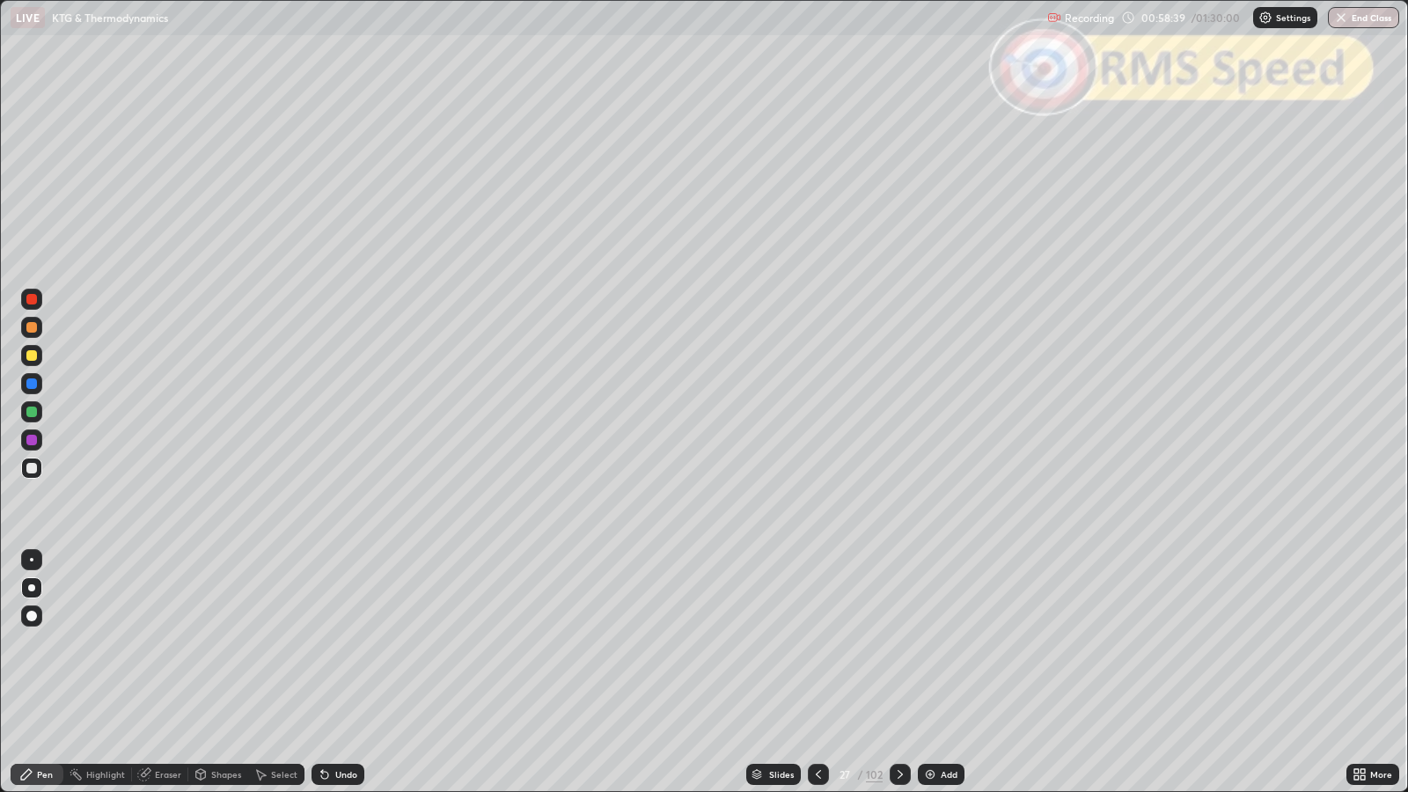
click at [223, 643] on div "Shapes" at bounding box center [226, 774] width 30 height 9
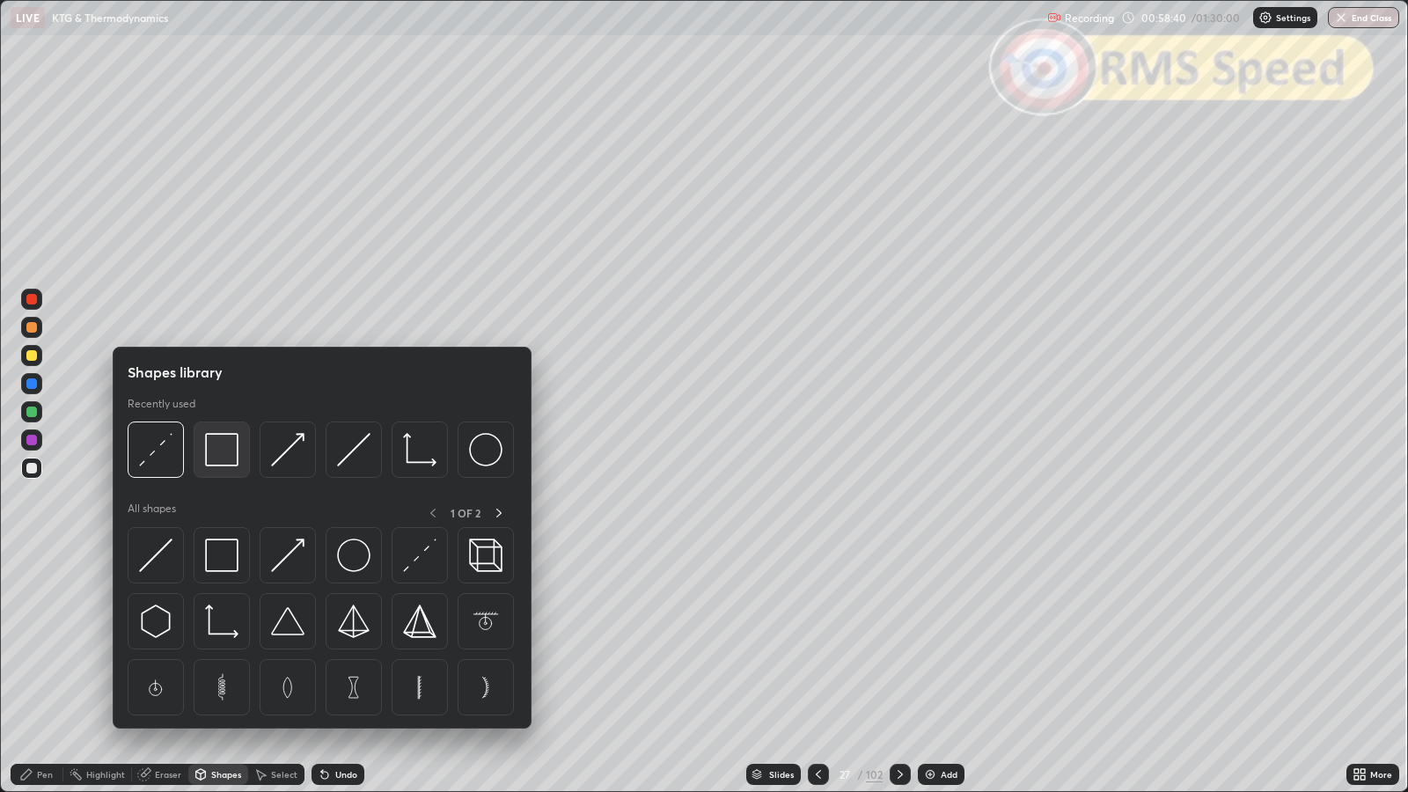
click at [223, 449] on img at bounding box center [221, 449] width 33 height 33
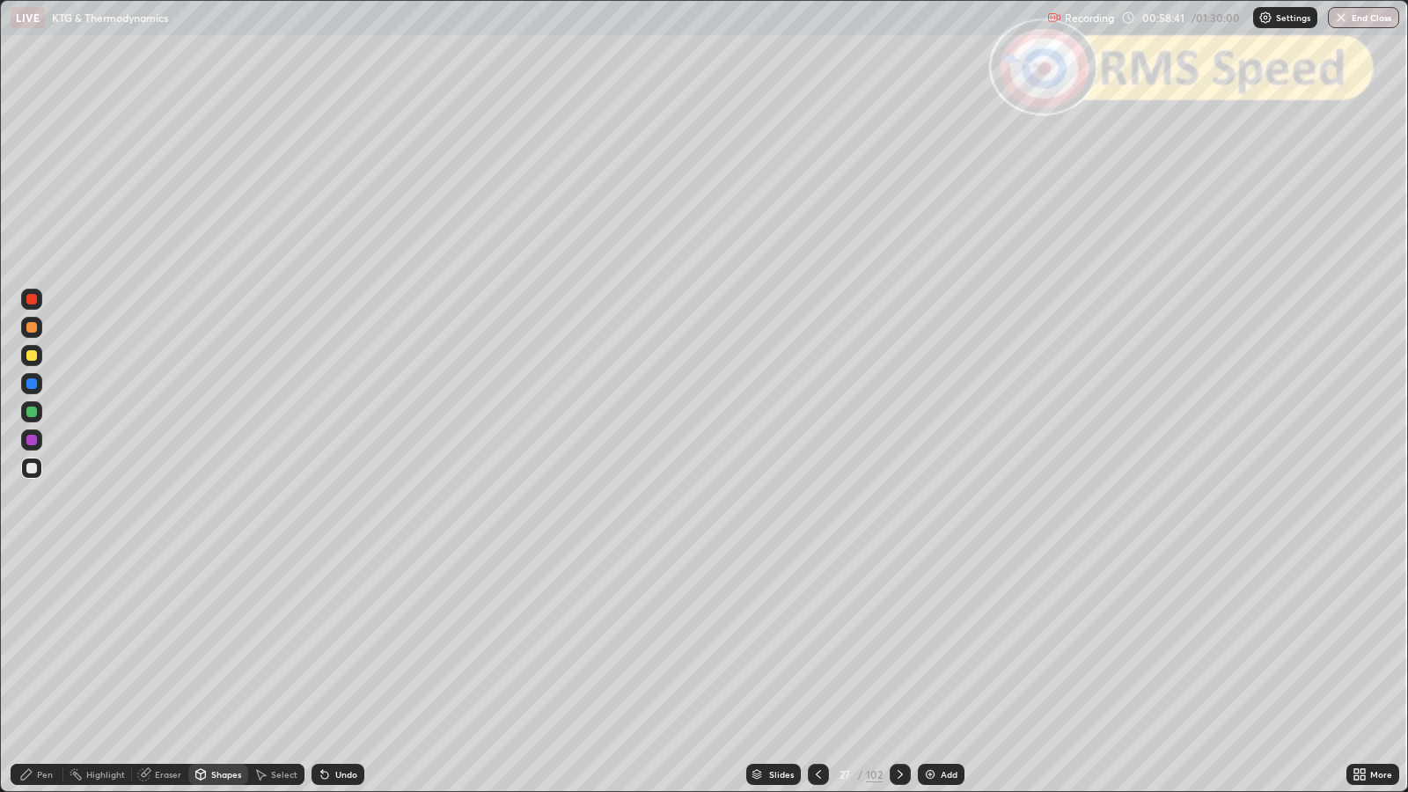
click at [34, 300] on div at bounding box center [31, 299] width 11 height 11
click at [40, 643] on div "Pen" at bounding box center [45, 774] width 16 height 9
click at [33, 327] on div at bounding box center [31, 327] width 11 height 11
click at [35, 410] on div at bounding box center [31, 412] width 11 height 11
click at [899, 643] on icon at bounding box center [900, 775] width 14 height 14
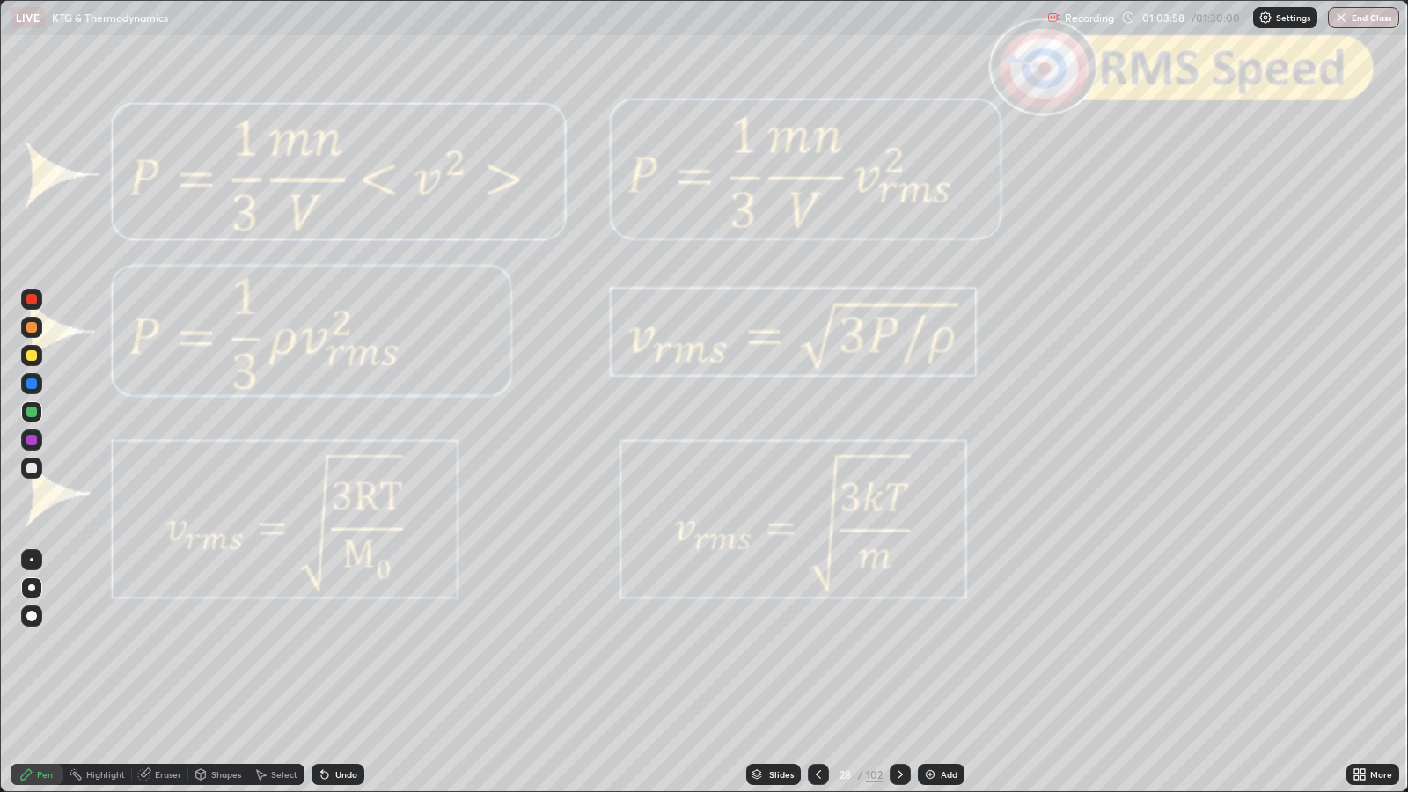
click at [899, 643] on icon at bounding box center [900, 775] width 14 height 14
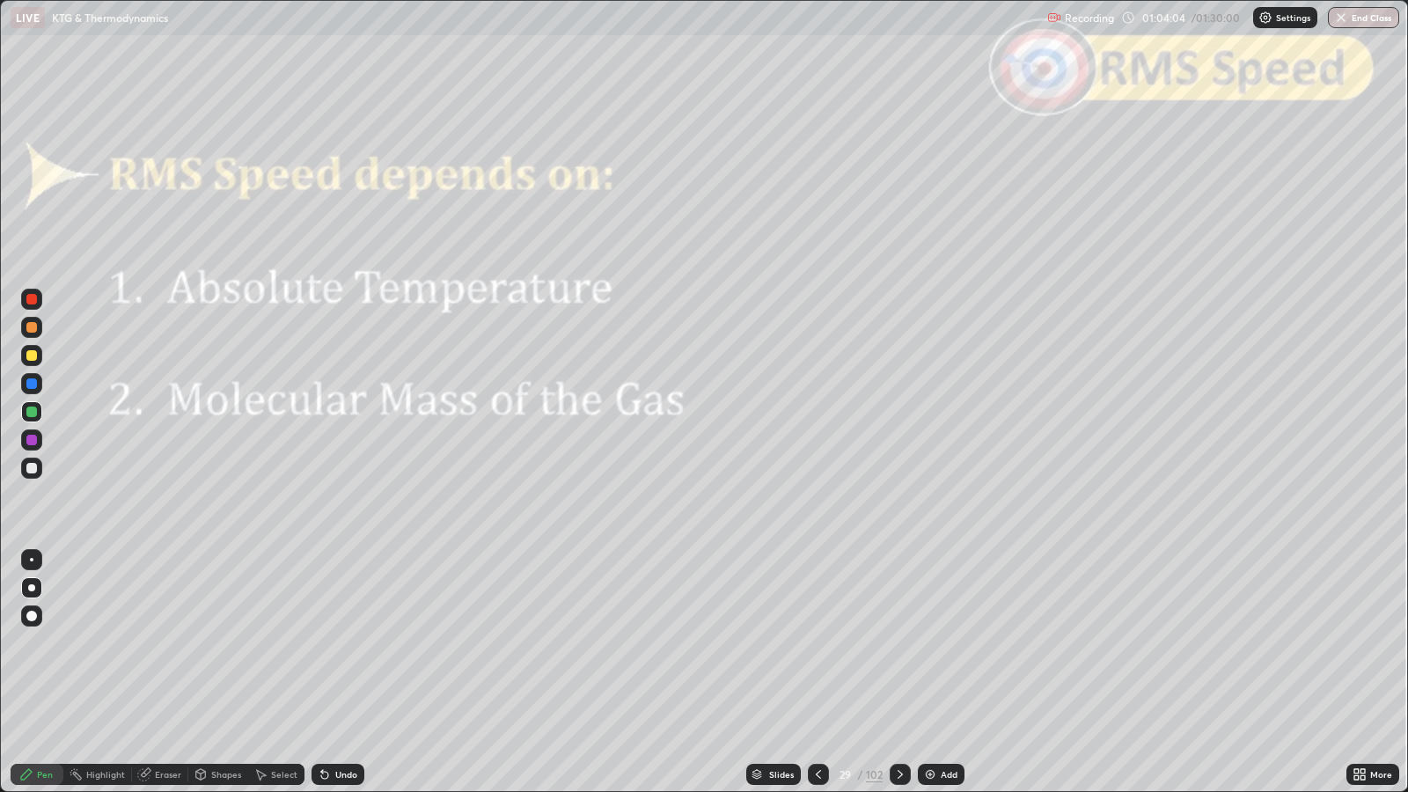
click at [899, 643] on icon at bounding box center [900, 775] width 14 height 14
click at [902, 643] on div at bounding box center [900, 774] width 21 height 21
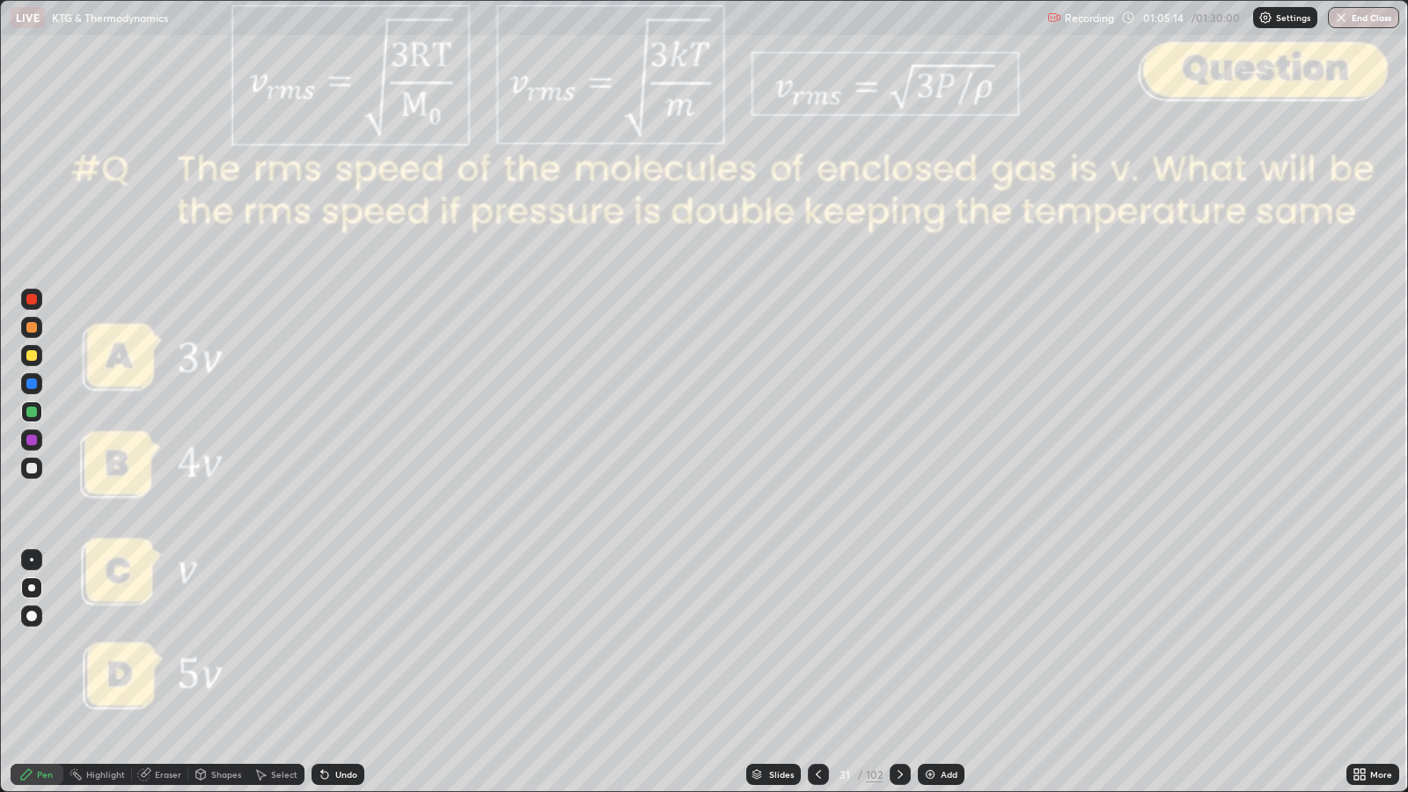
click at [899, 643] on icon at bounding box center [900, 775] width 14 height 14
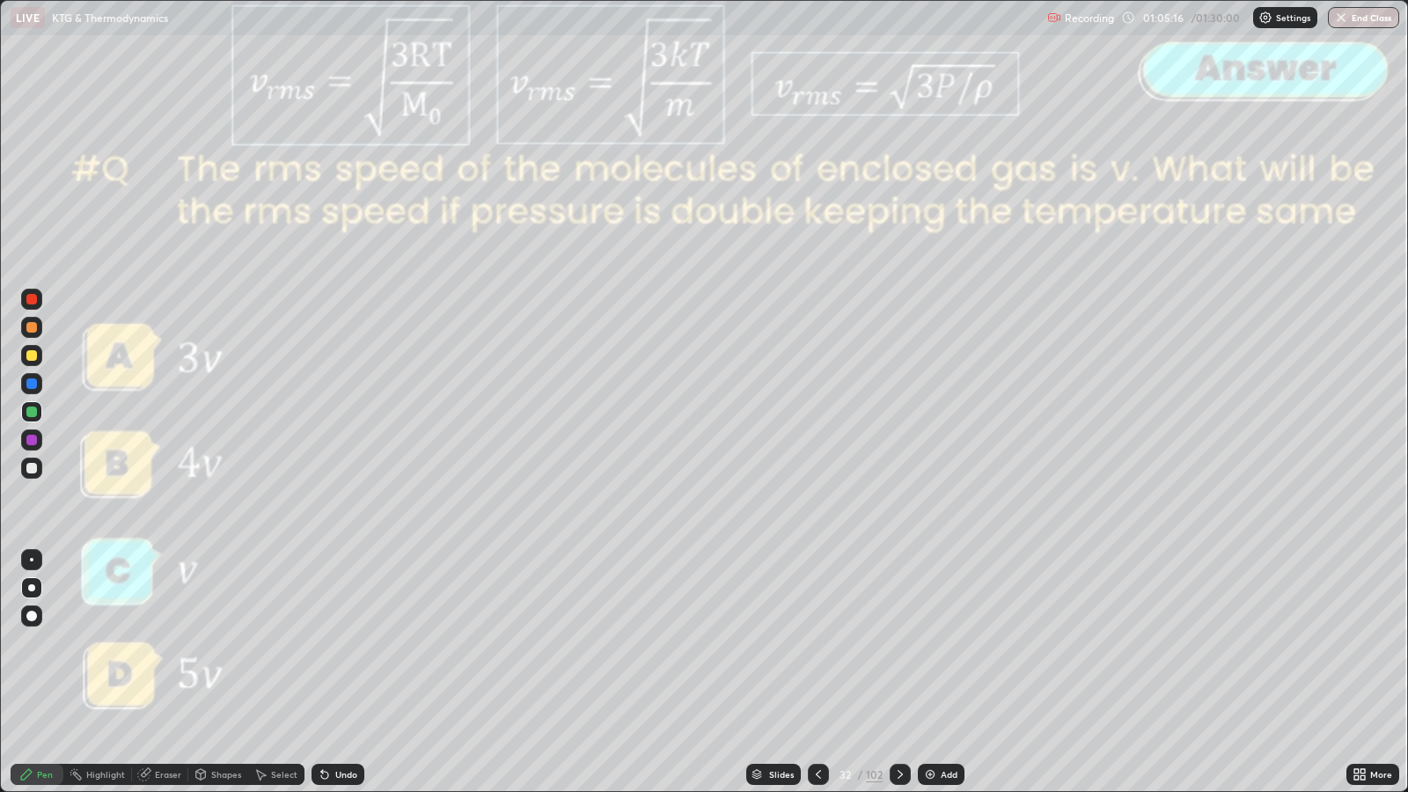
click at [899, 643] on icon at bounding box center [900, 775] width 14 height 14
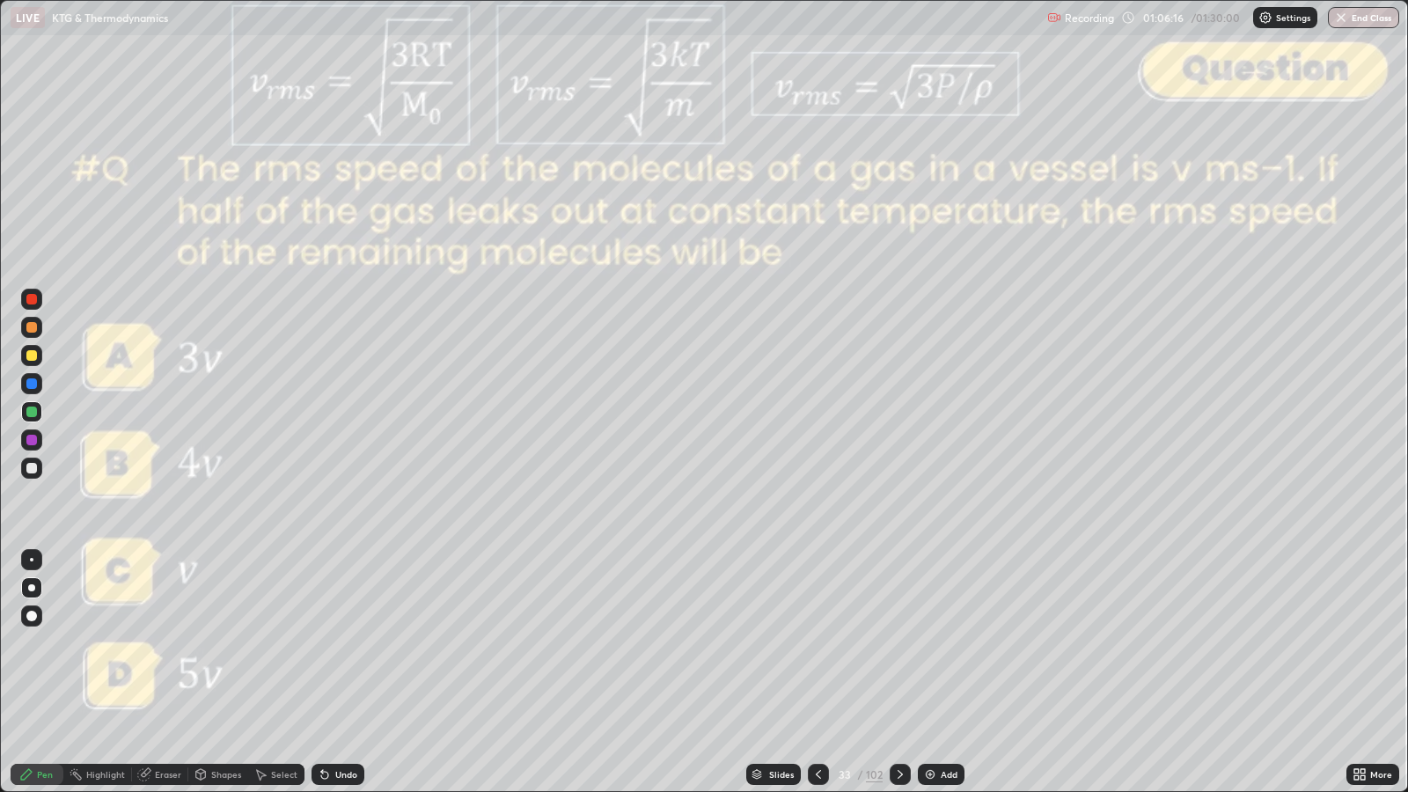
click at [899, 643] on icon at bounding box center [900, 775] width 14 height 14
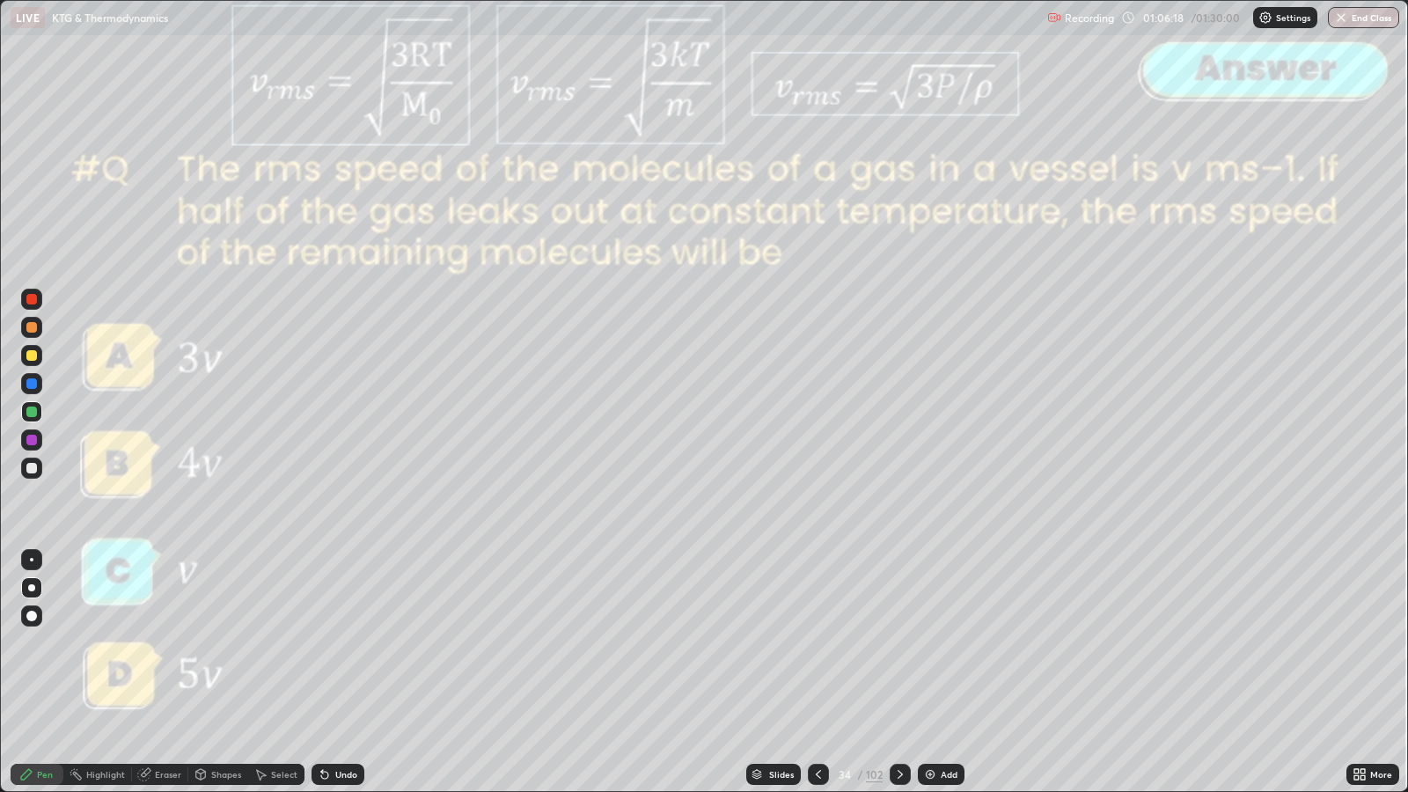
click at [899, 643] on icon at bounding box center [900, 775] width 14 height 14
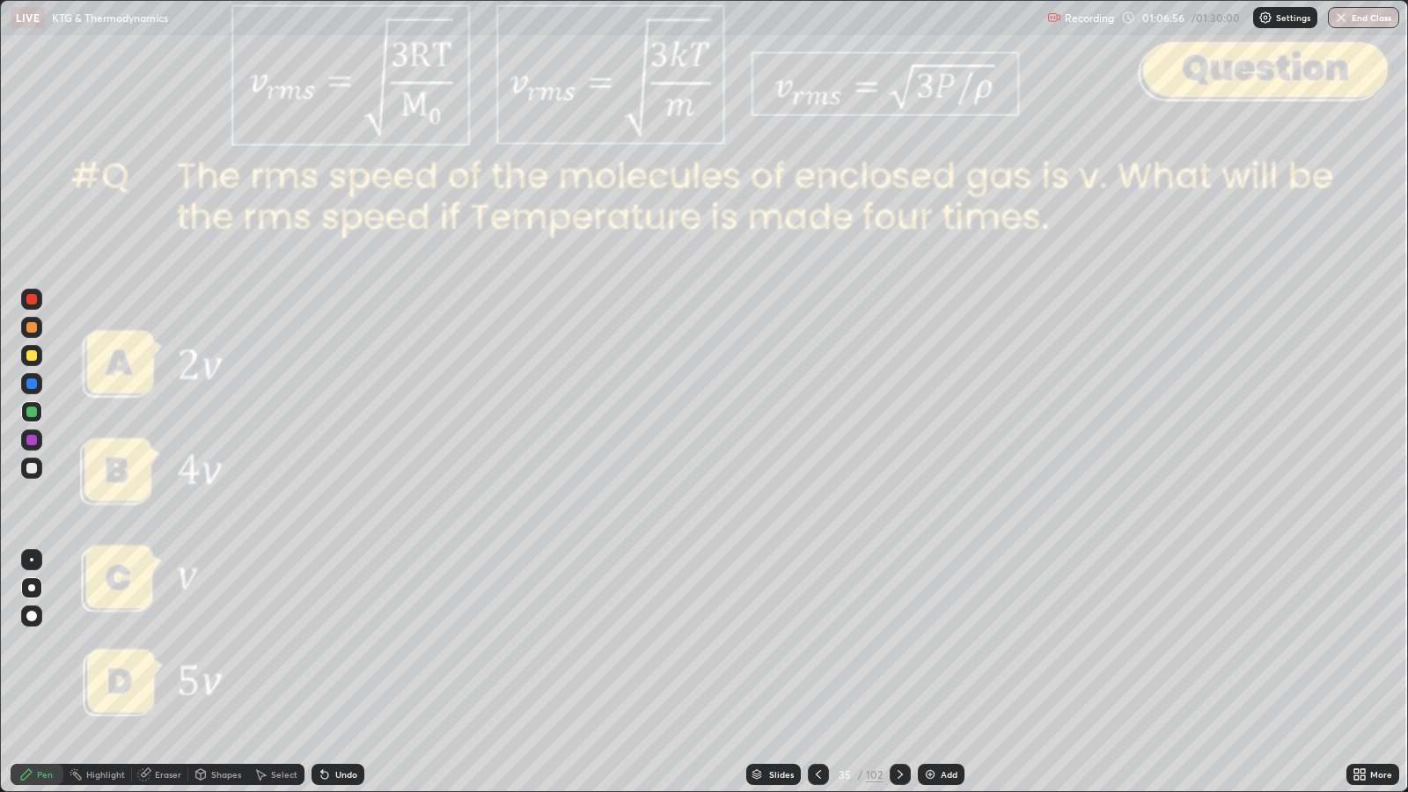
click at [900, 643] on icon at bounding box center [900, 775] width 14 height 14
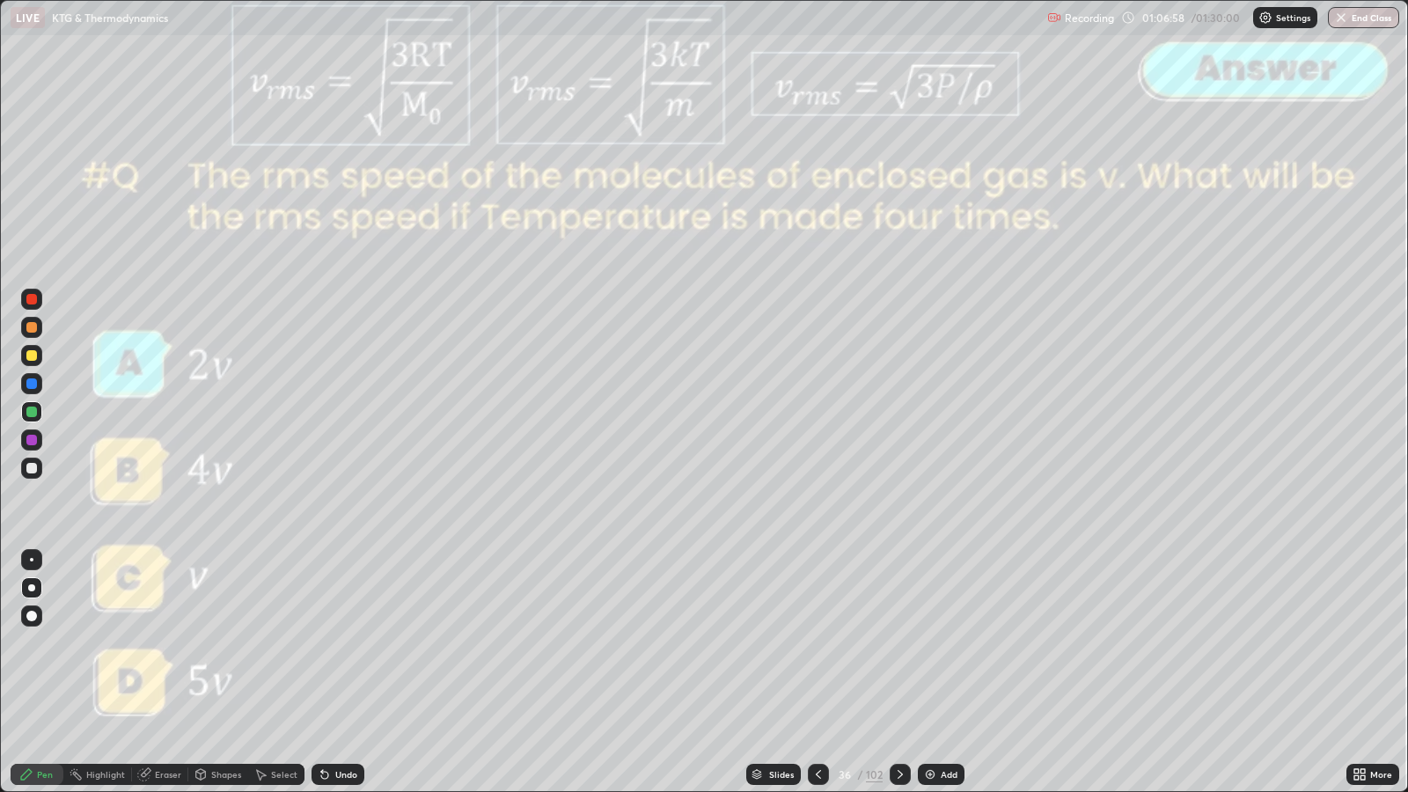
click at [898, 643] on icon at bounding box center [900, 774] width 5 height 9
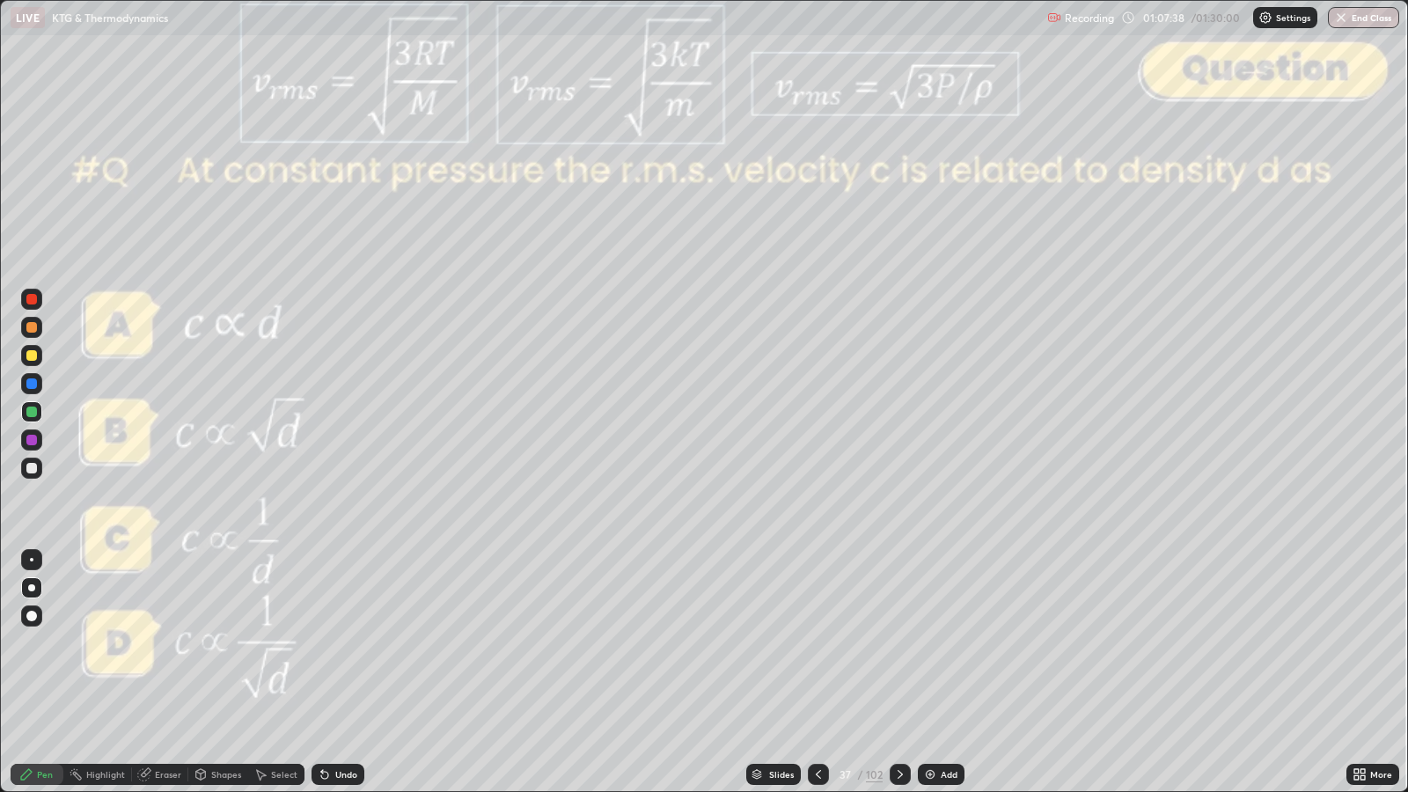
click at [899, 643] on icon at bounding box center [900, 775] width 14 height 14
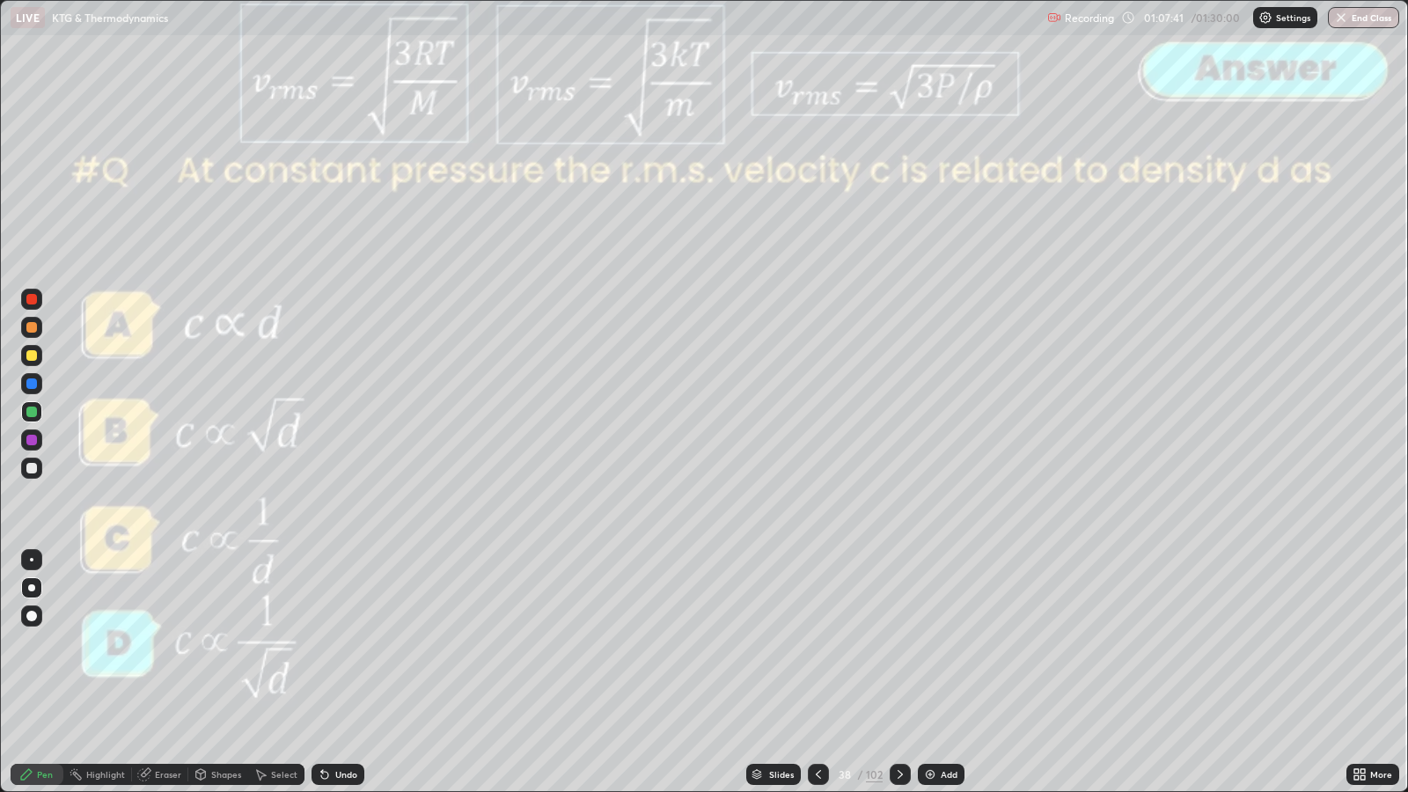
click at [899, 643] on icon at bounding box center [900, 775] width 14 height 14
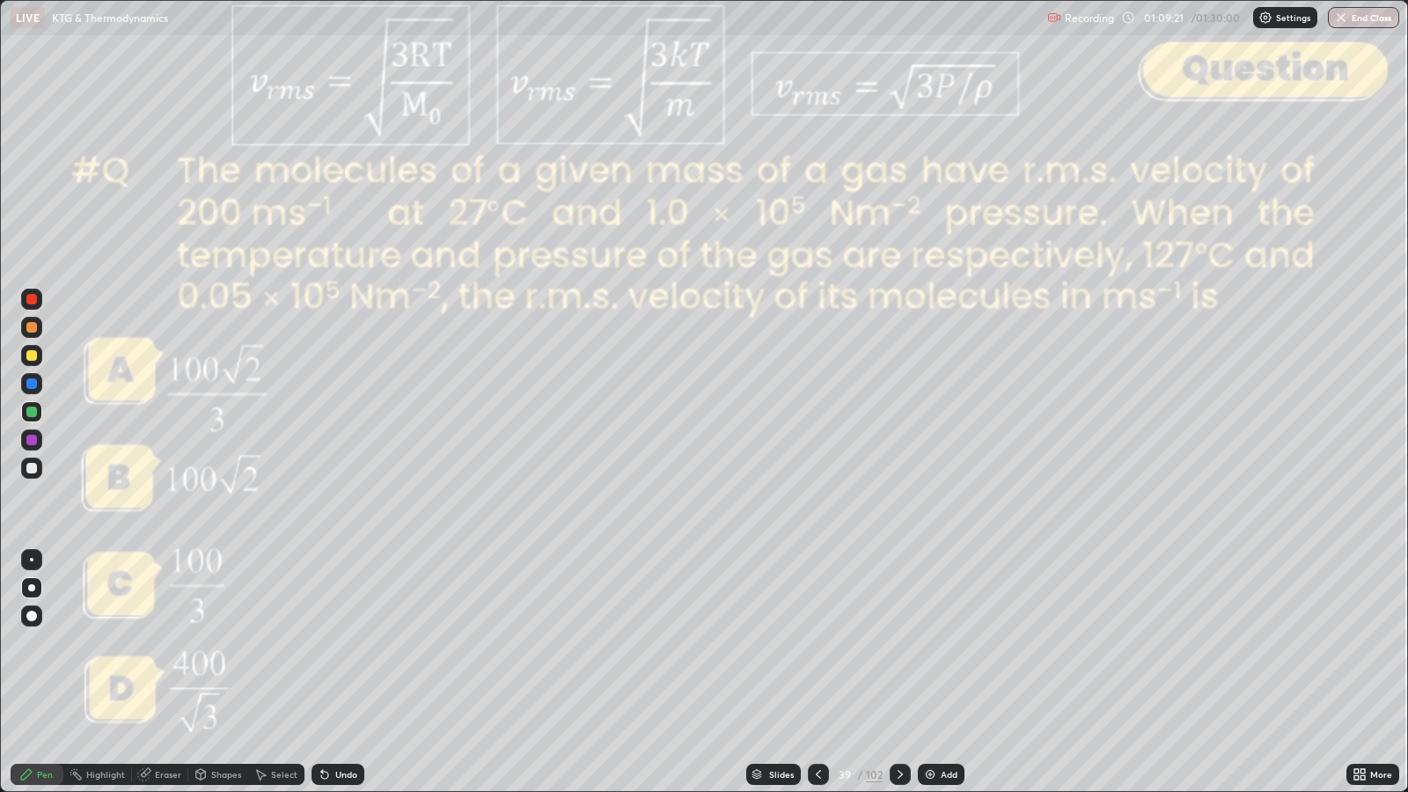
click at [787, 643] on div "Slides" at bounding box center [781, 774] width 25 height 9
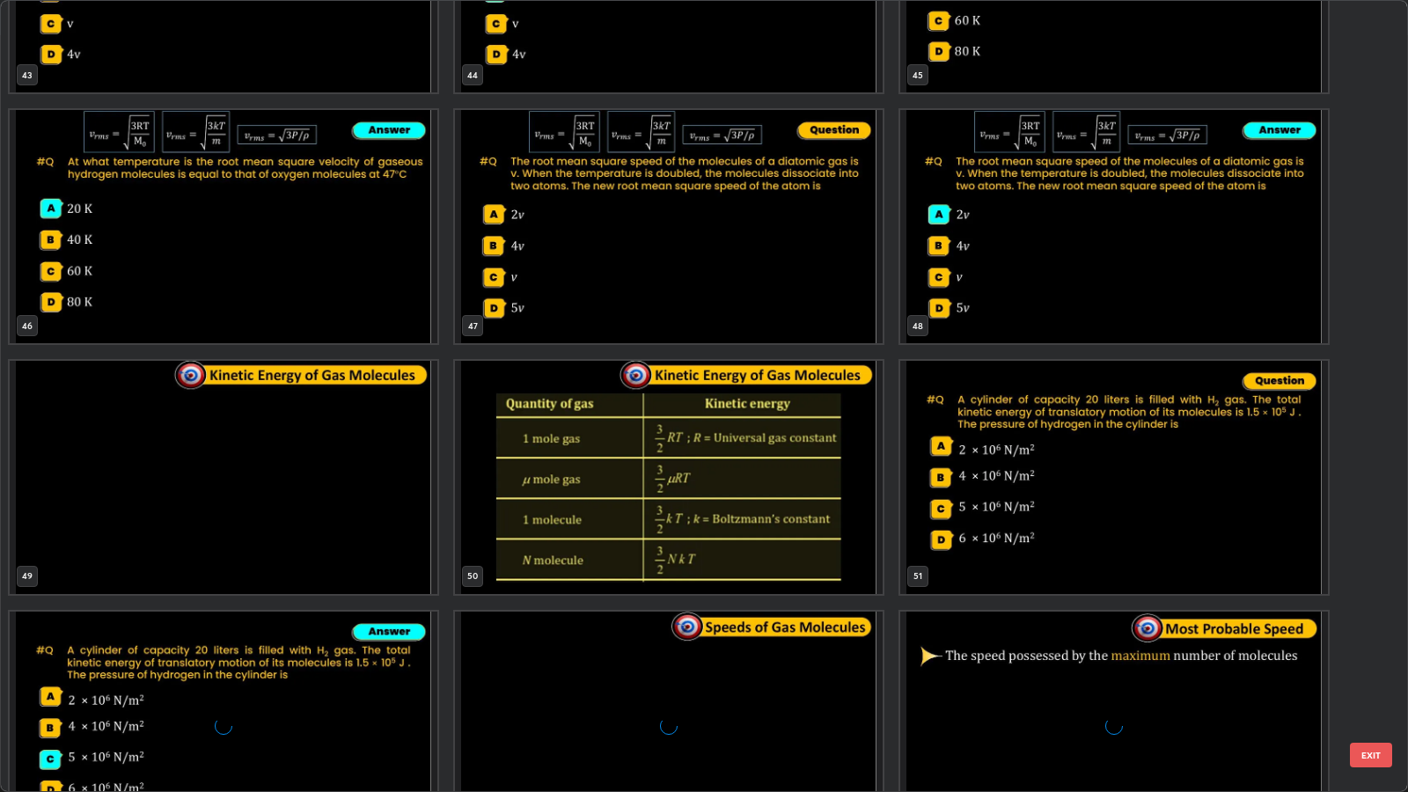
scroll to position [3678, 0]
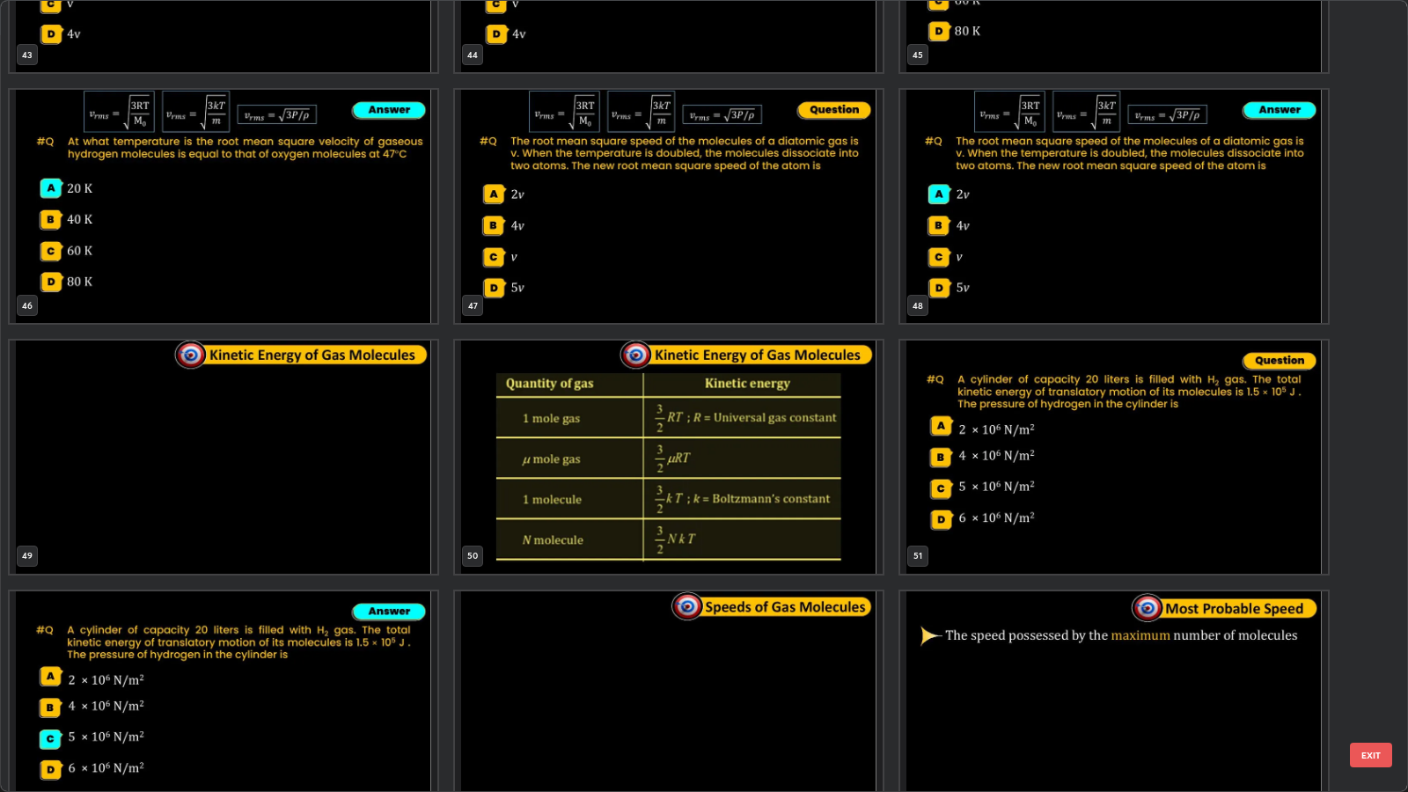
click at [1376, 643] on button "EXIT" at bounding box center [1371, 755] width 42 height 25
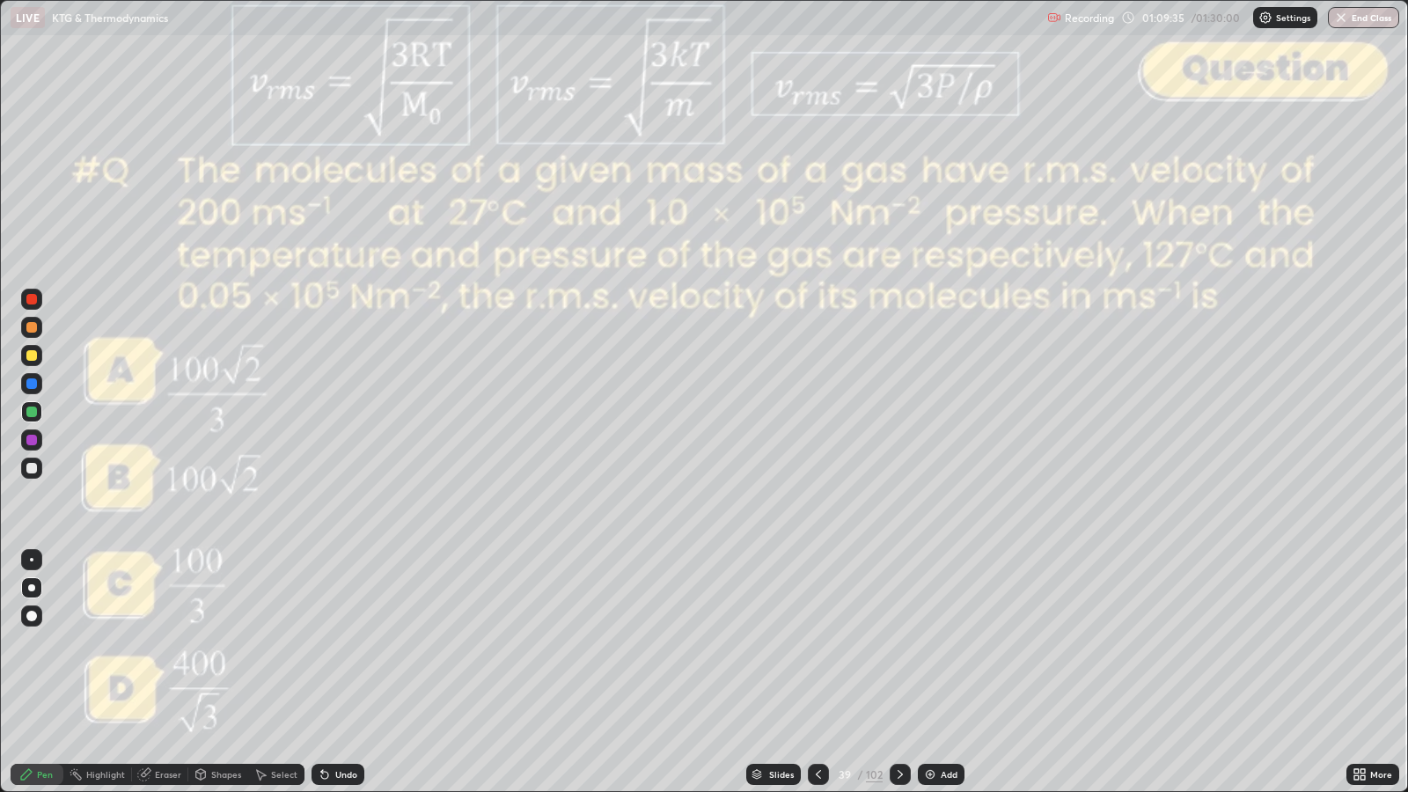
click at [33, 463] on div at bounding box center [31, 468] width 11 height 11
click at [343, 643] on div "Undo" at bounding box center [346, 774] width 22 height 9
click at [351, 643] on div "Undo" at bounding box center [338, 774] width 53 height 21
click at [353, 643] on div "Undo" at bounding box center [346, 774] width 22 height 9
click at [899, 643] on icon at bounding box center [900, 775] width 14 height 14
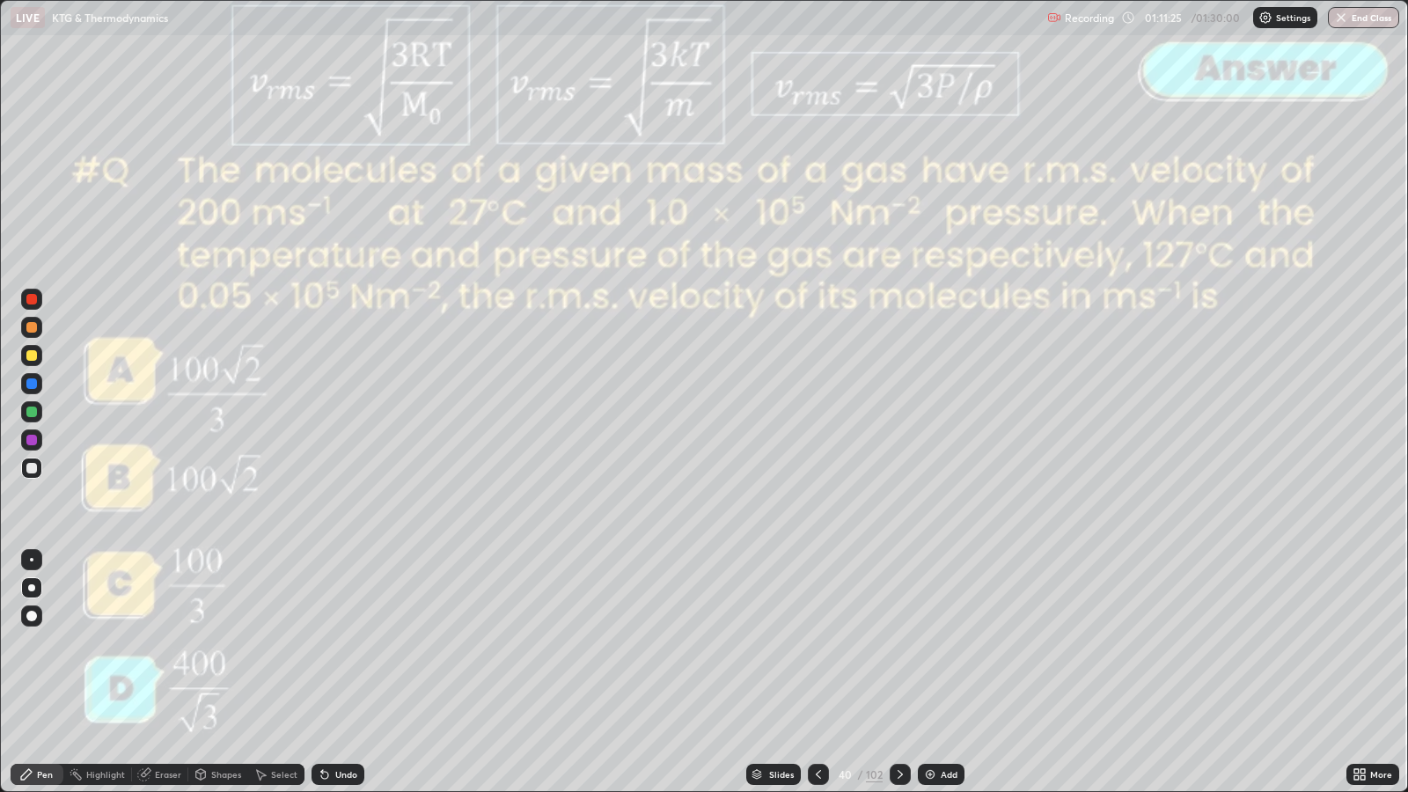
click at [900, 643] on icon at bounding box center [900, 775] width 14 height 14
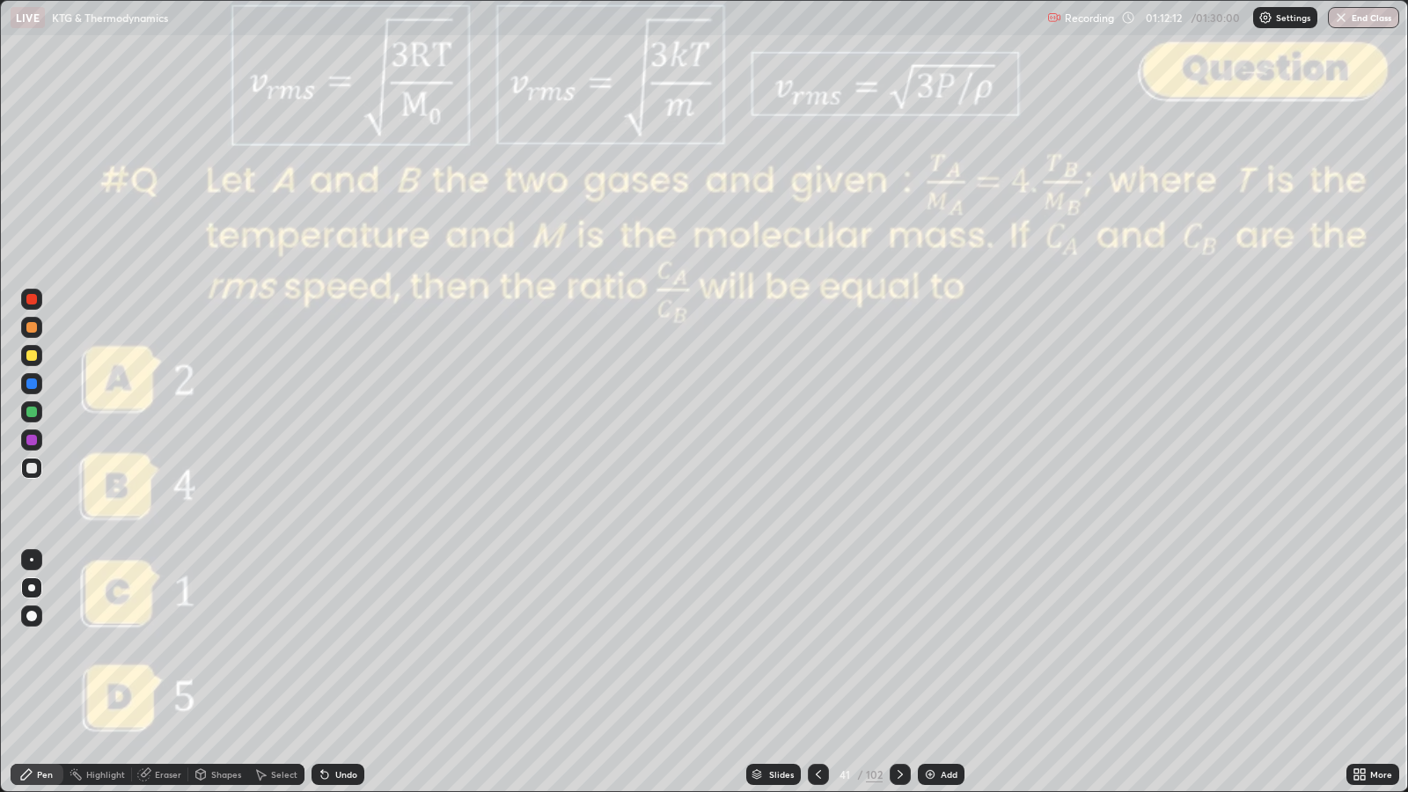
click at [899, 643] on icon at bounding box center [900, 775] width 14 height 14
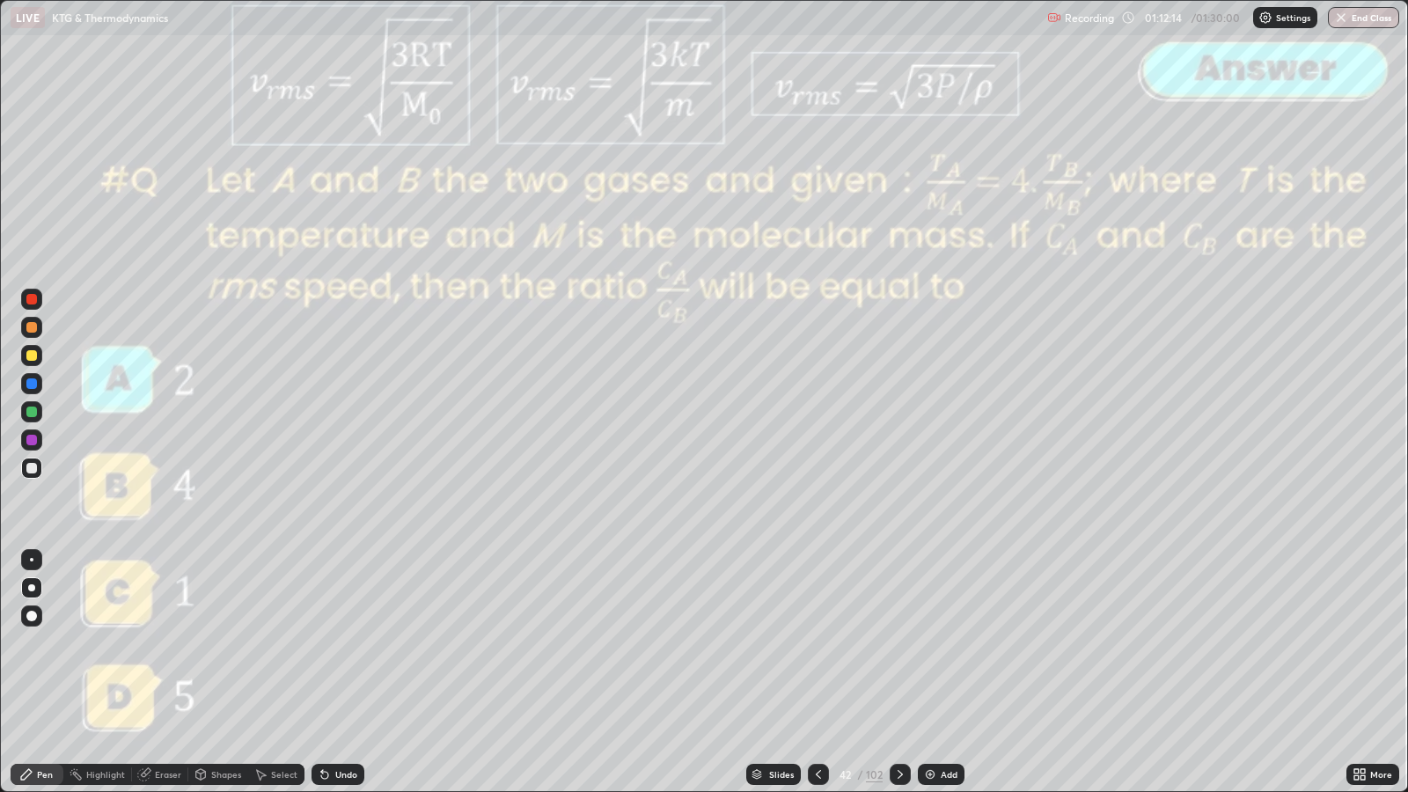
click at [899, 643] on icon at bounding box center [900, 775] width 14 height 14
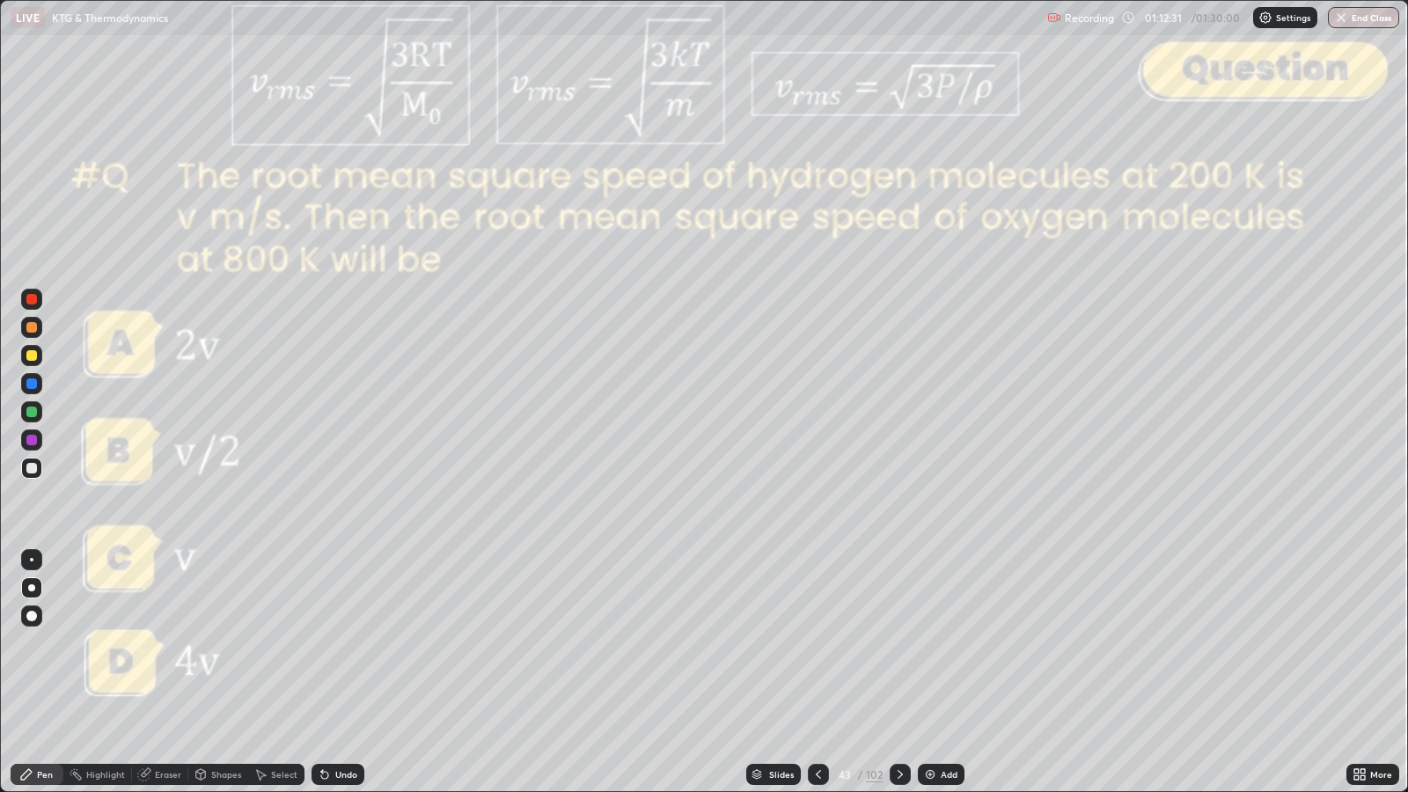
click at [783, 643] on div "Slides" at bounding box center [781, 774] width 25 height 9
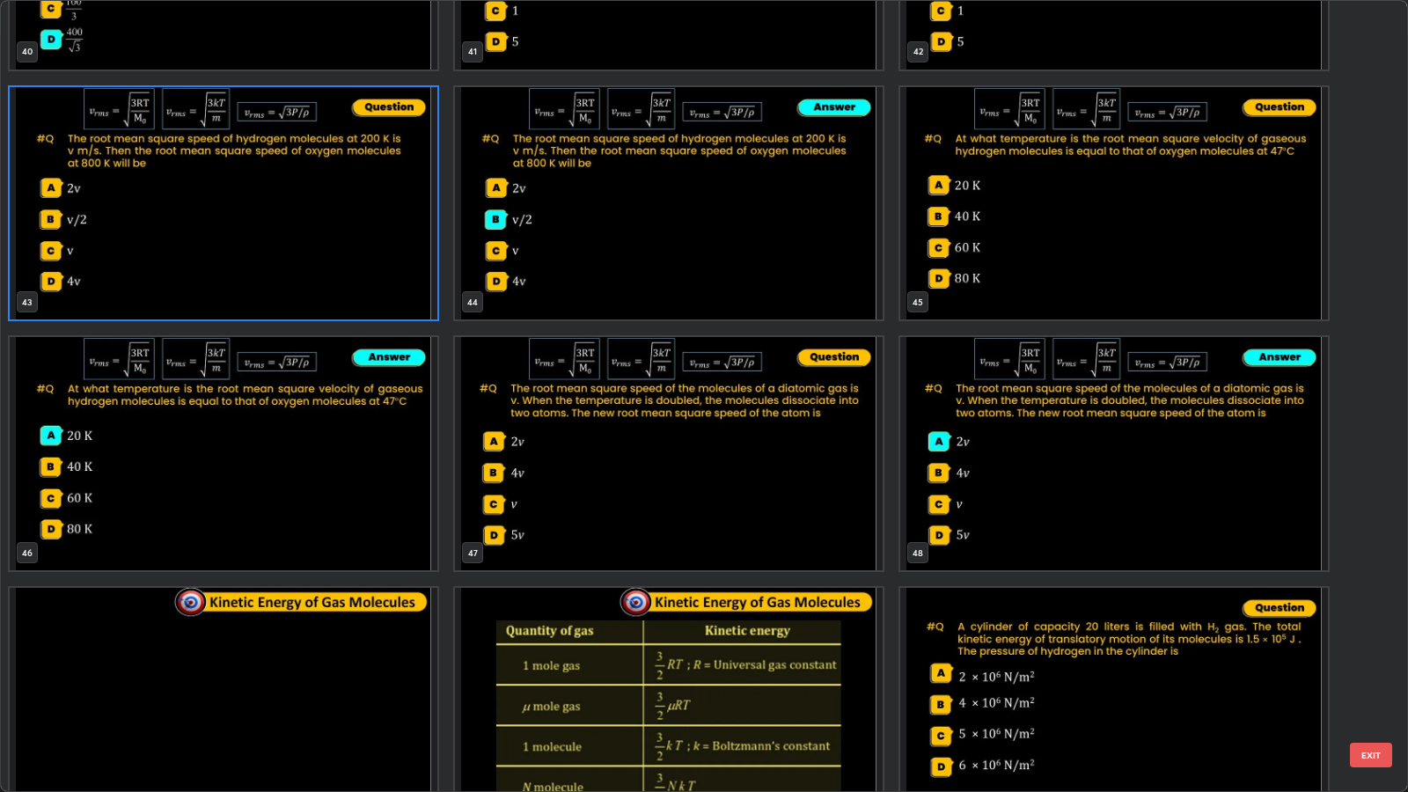
scroll to position [3435, 0]
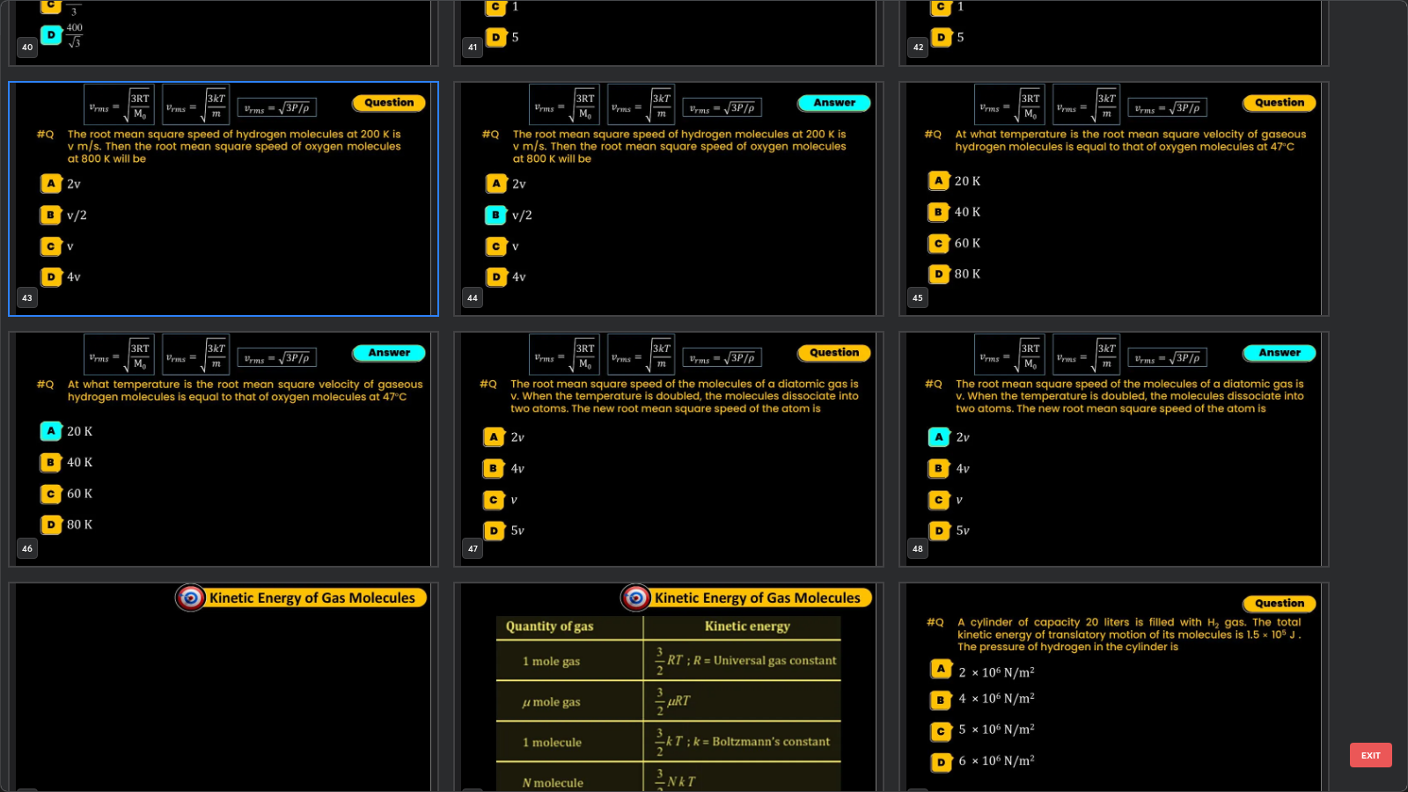
click at [1371, 643] on button "EXIT" at bounding box center [1371, 755] width 42 height 25
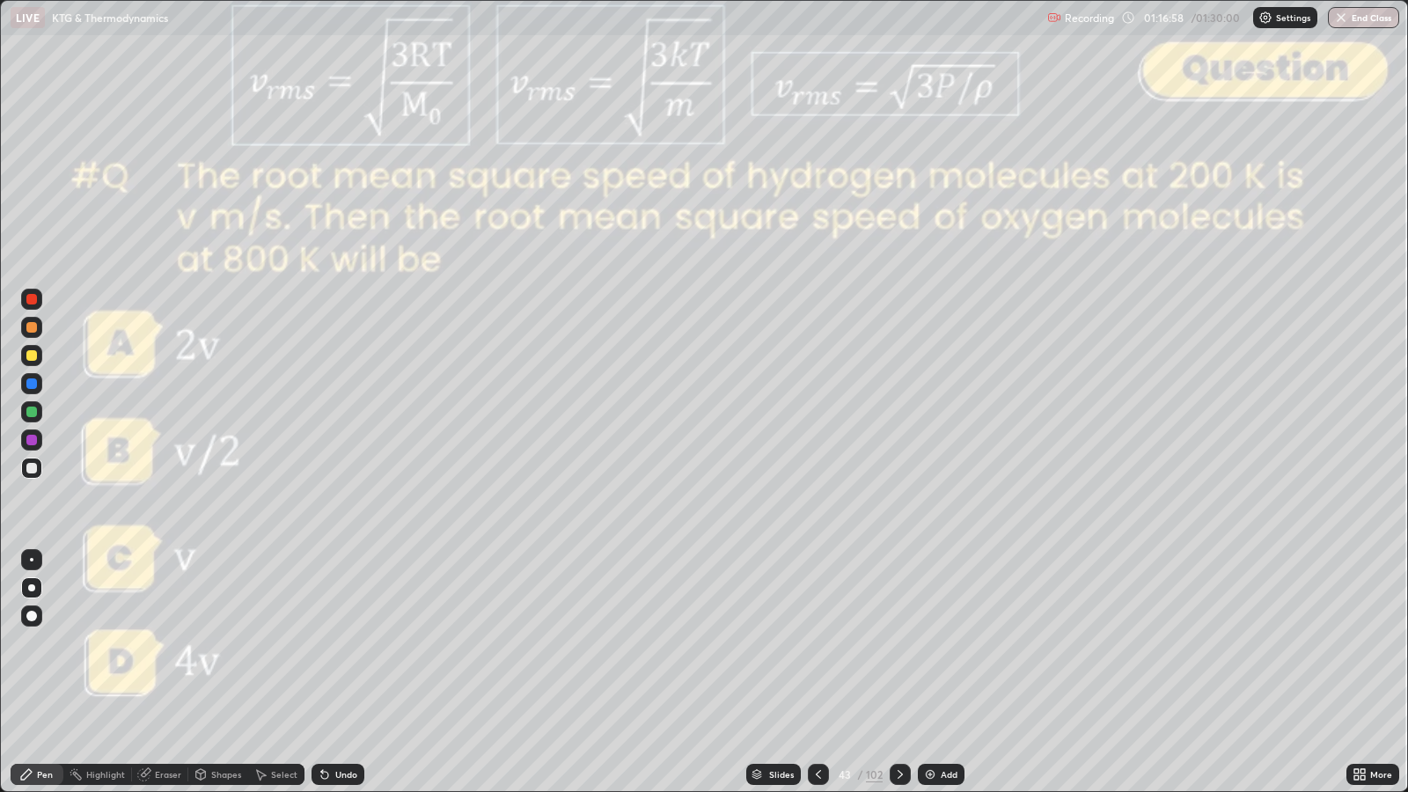
click at [902, 643] on icon at bounding box center [900, 775] width 14 height 14
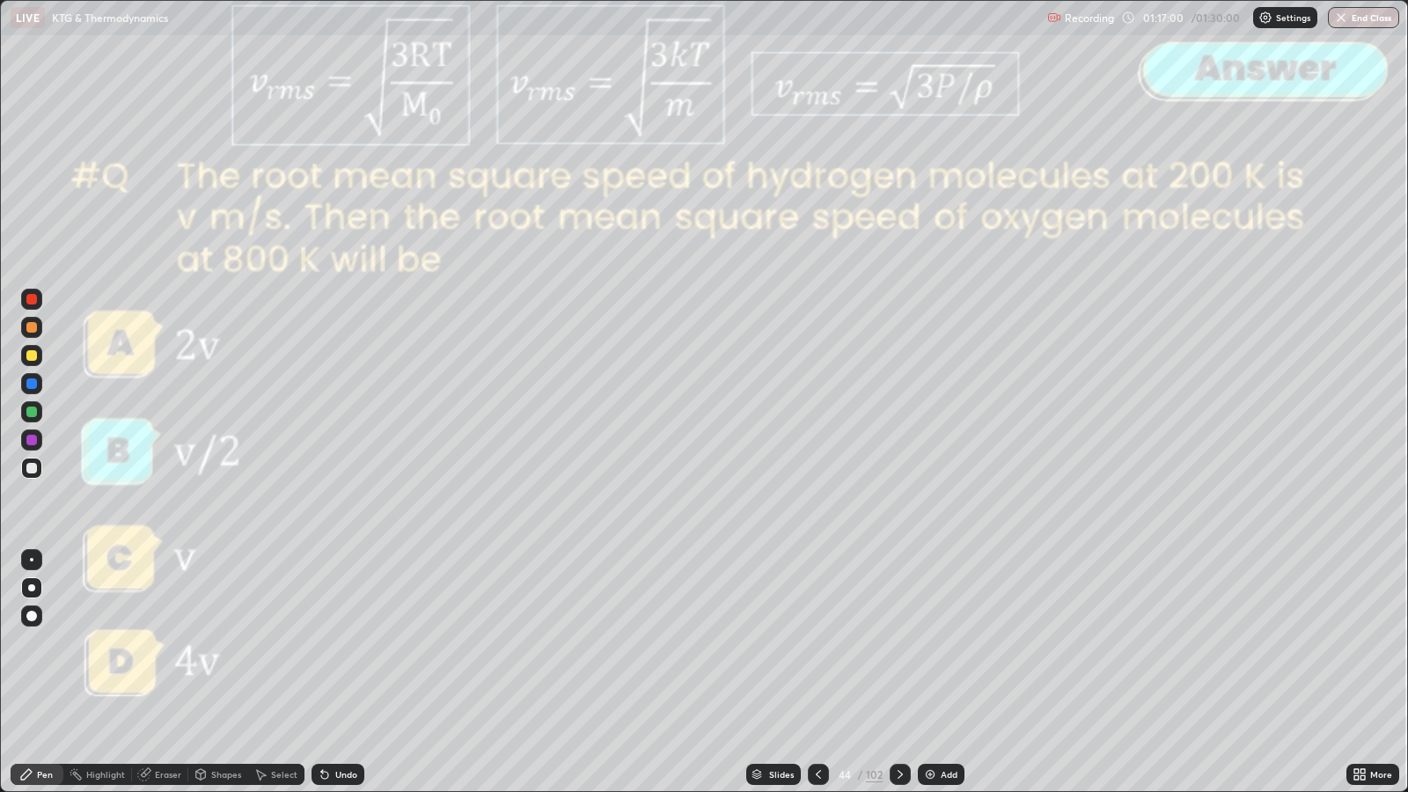
click at [901, 643] on icon at bounding box center [900, 775] width 14 height 14
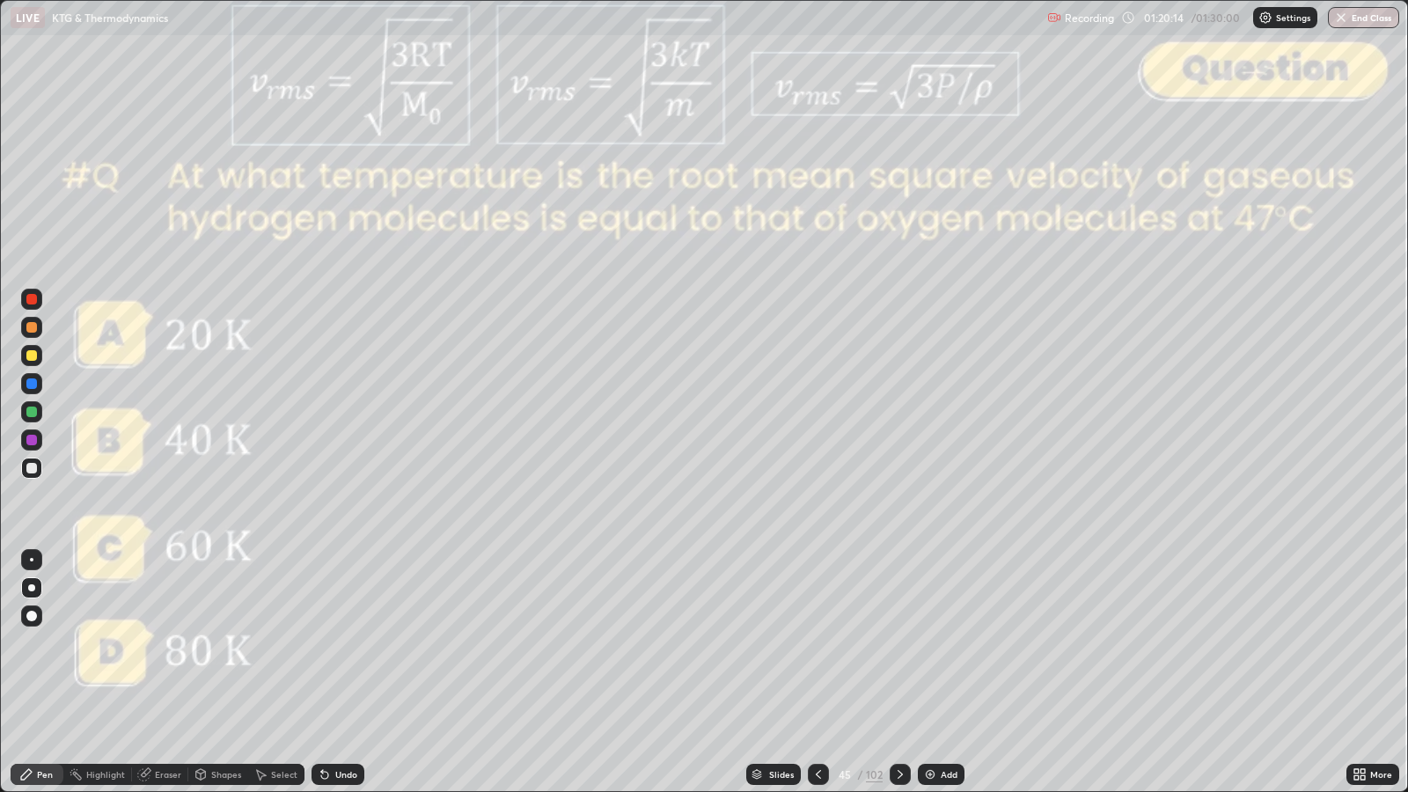
click at [900, 643] on icon at bounding box center [900, 775] width 14 height 14
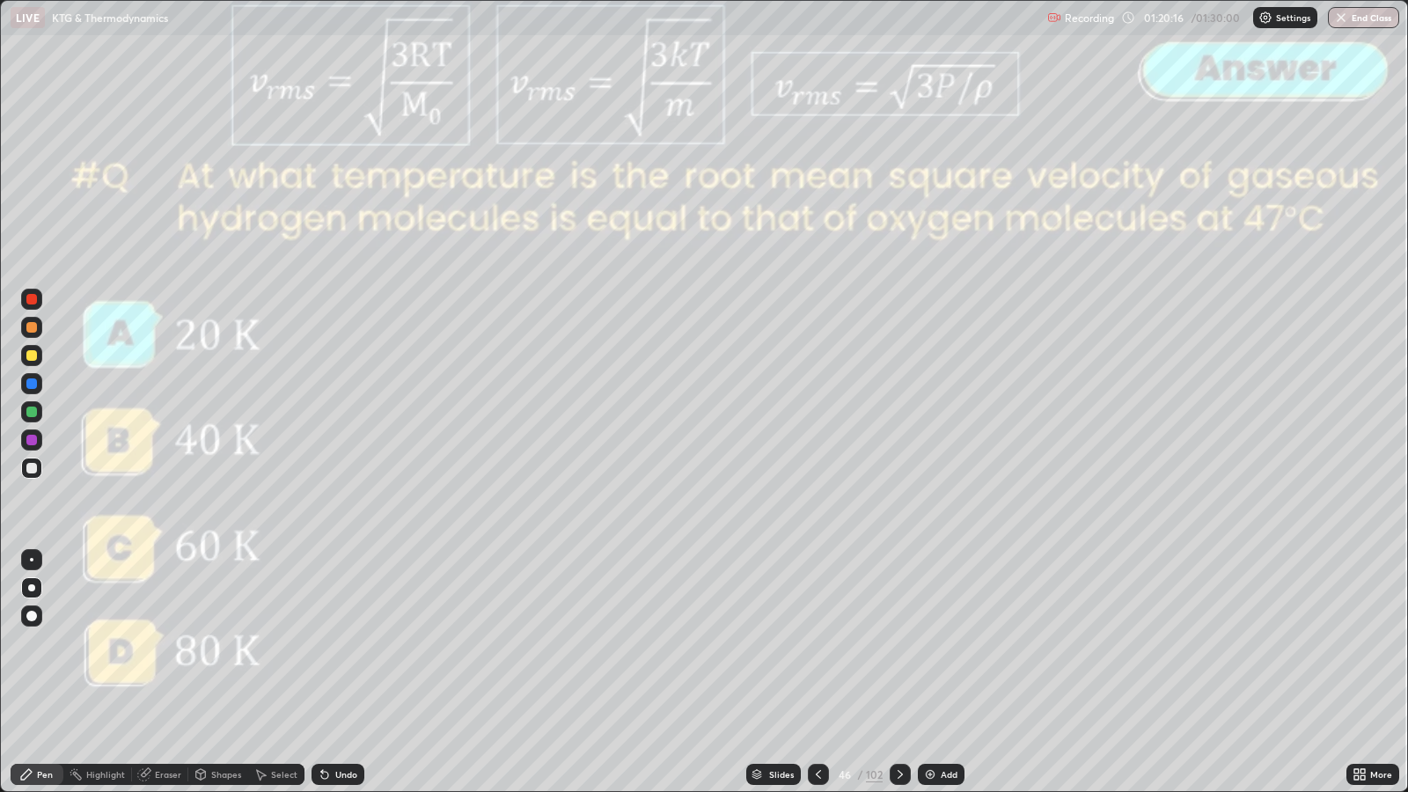
click at [897, 643] on div at bounding box center [900, 774] width 21 height 21
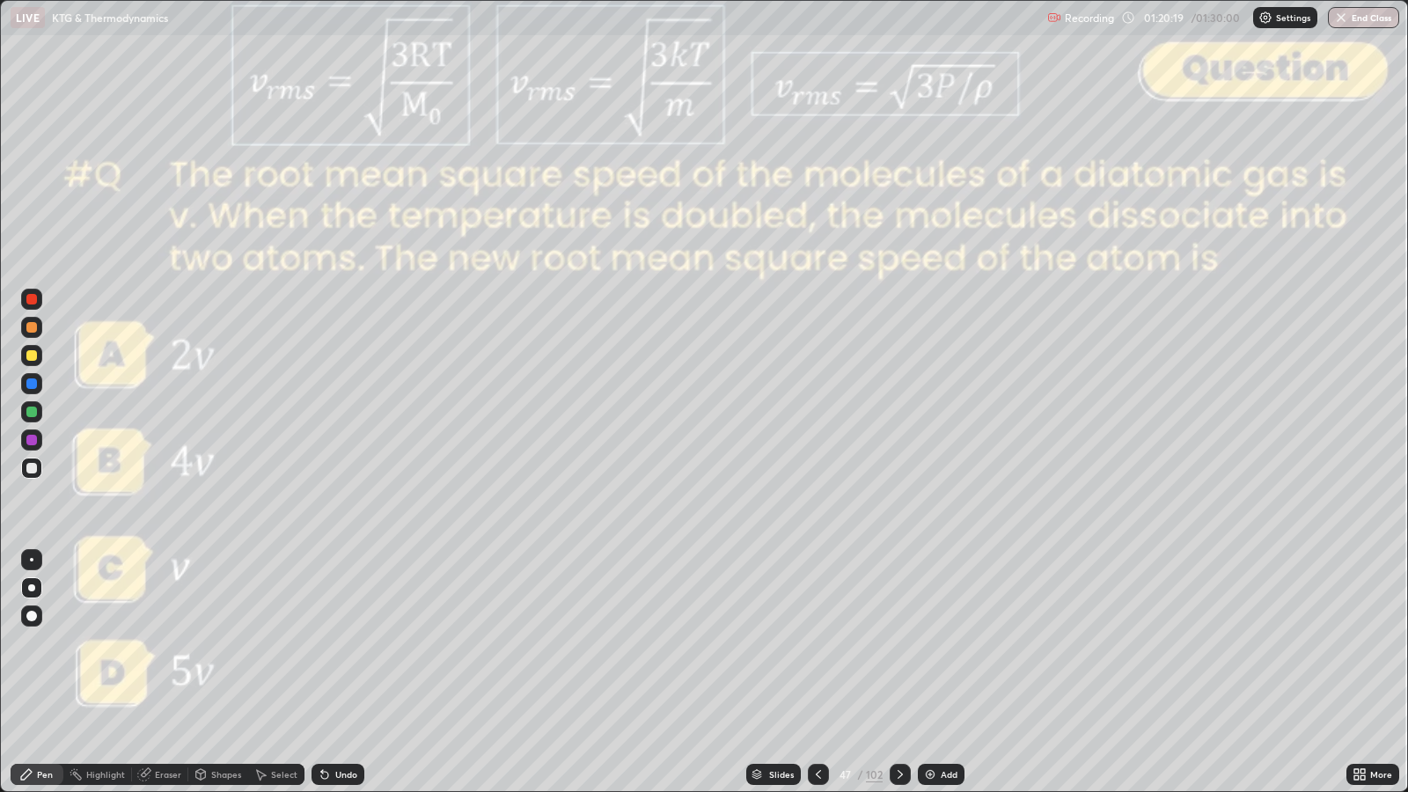
click at [780, 643] on div "Slides" at bounding box center [781, 774] width 25 height 9
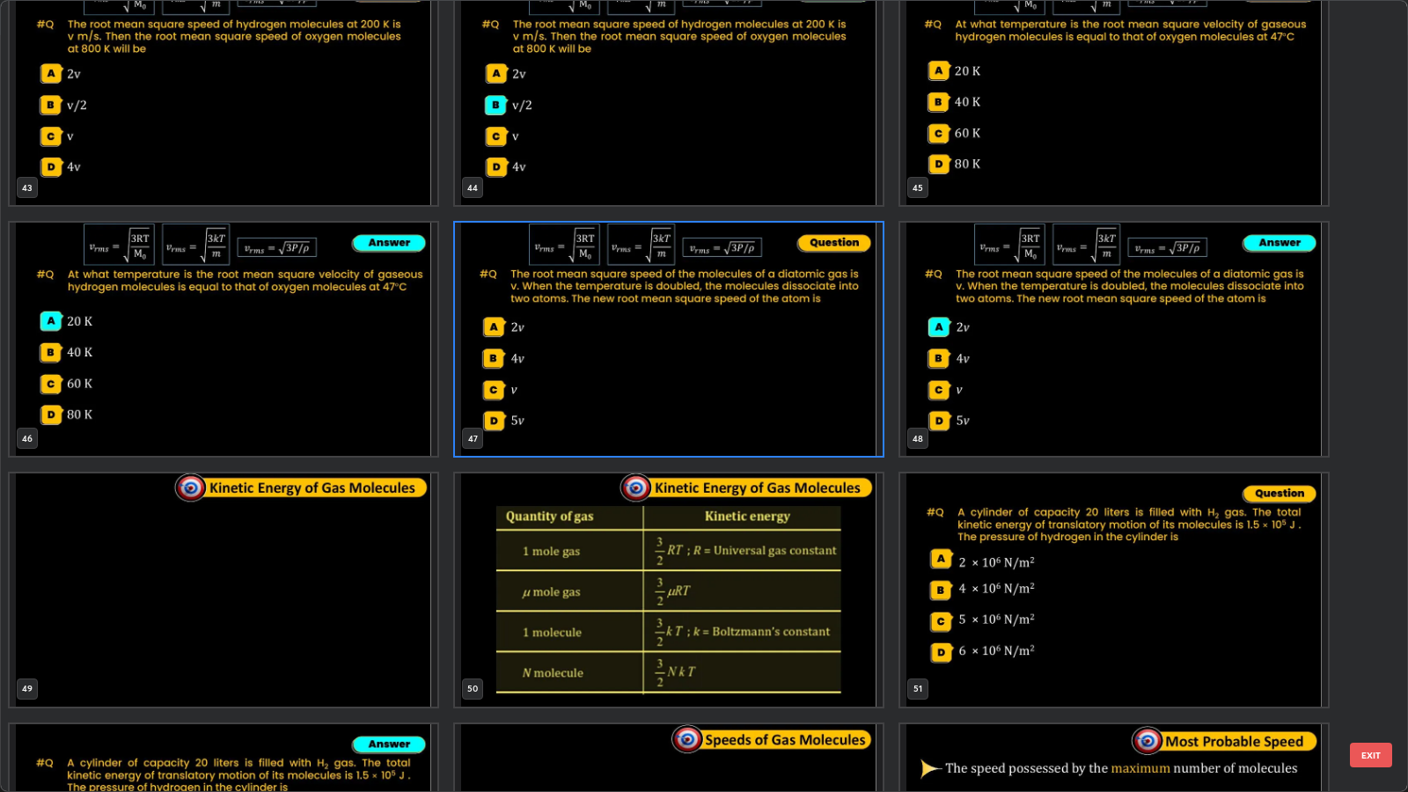
scroll to position [3546, 0]
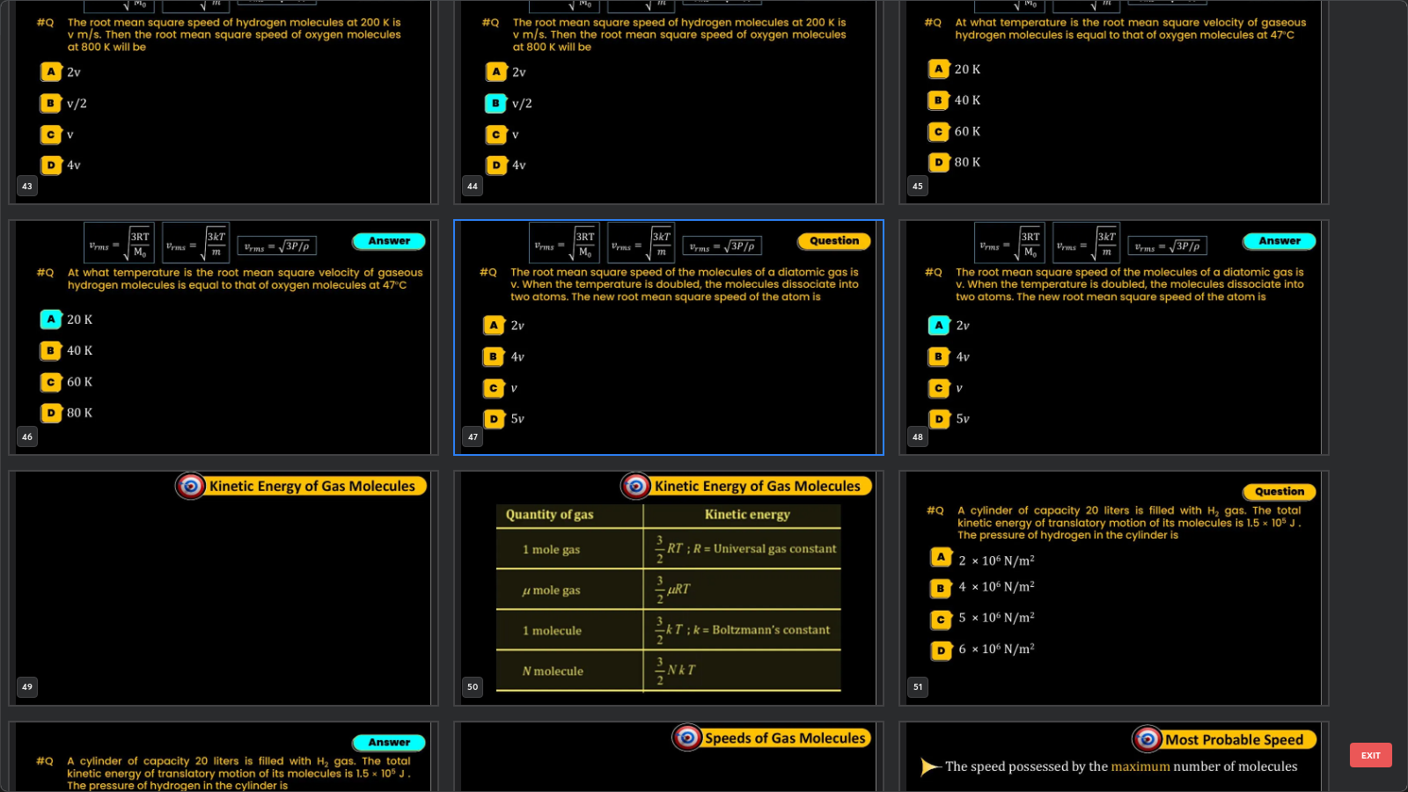
click at [1374, 643] on button "EXIT" at bounding box center [1371, 755] width 42 height 25
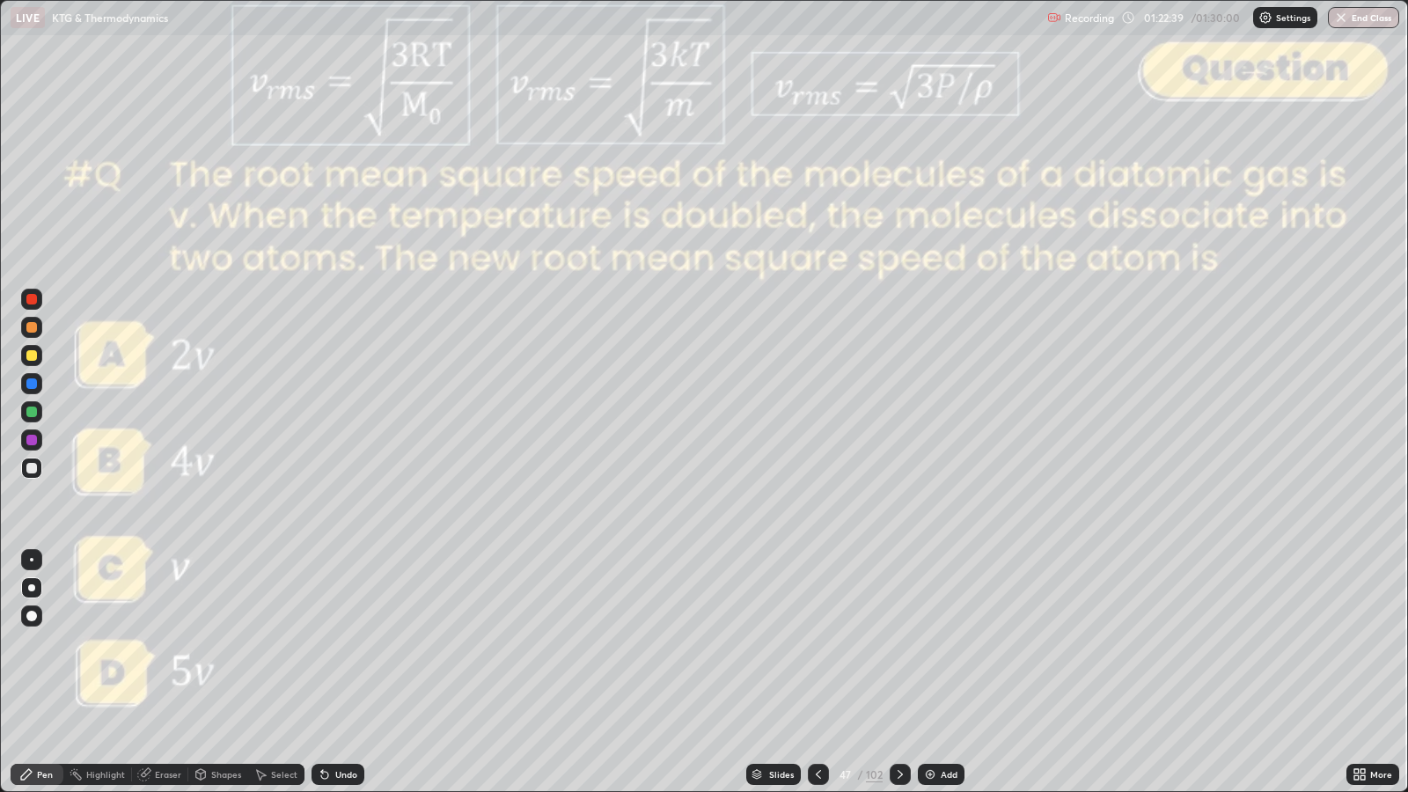
click at [164, 643] on div "Eraser" at bounding box center [168, 774] width 26 height 9
click at [26, 643] on icon at bounding box center [26, 774] width 11 height 11
click at [899, 643] on icon at bounding box center [900, 775] width 14 height 14
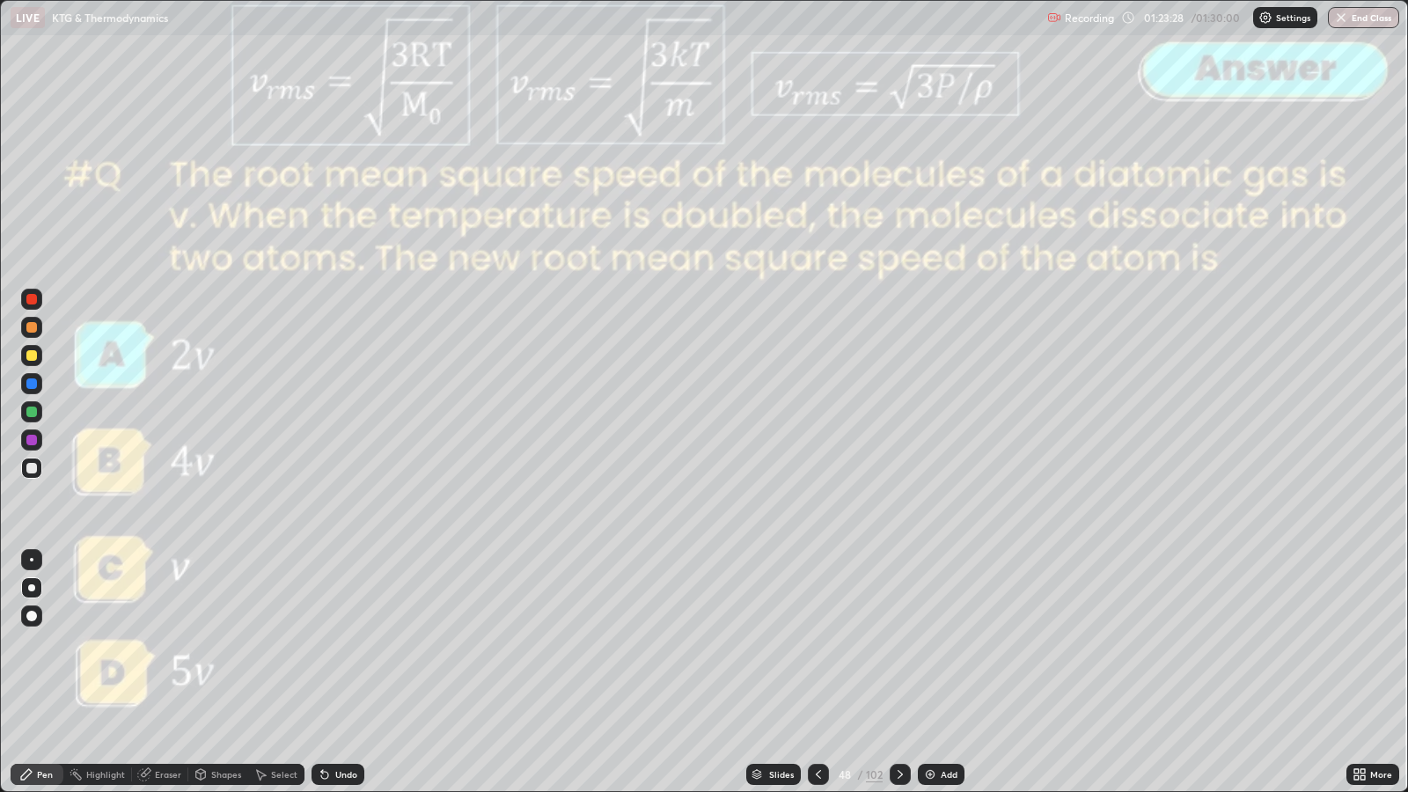
click at [899, 643] on icon at bounding box center [900, 775] width 14 height 14
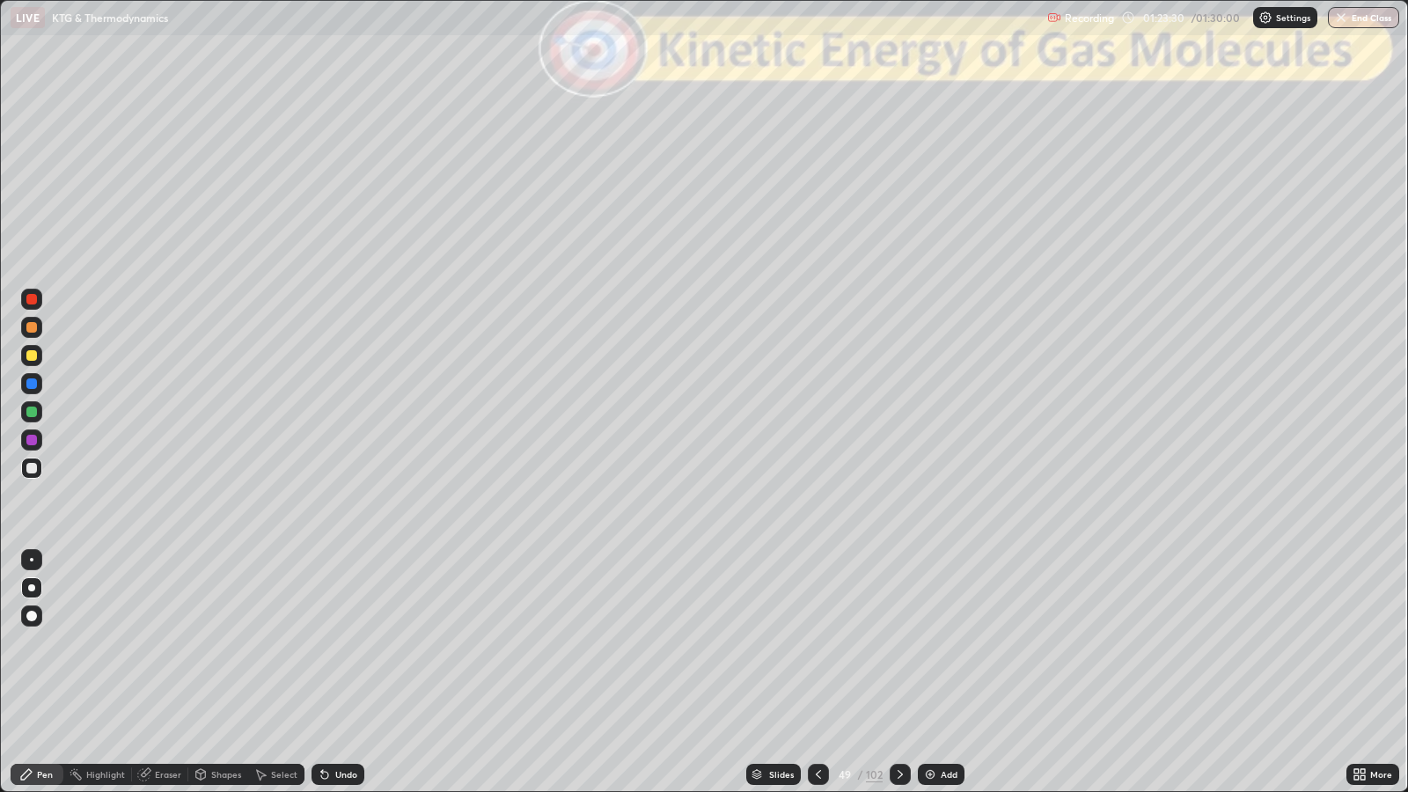
click at [793, 643] on div "Slides" at bounding box center [773, 774] width 55 height 21
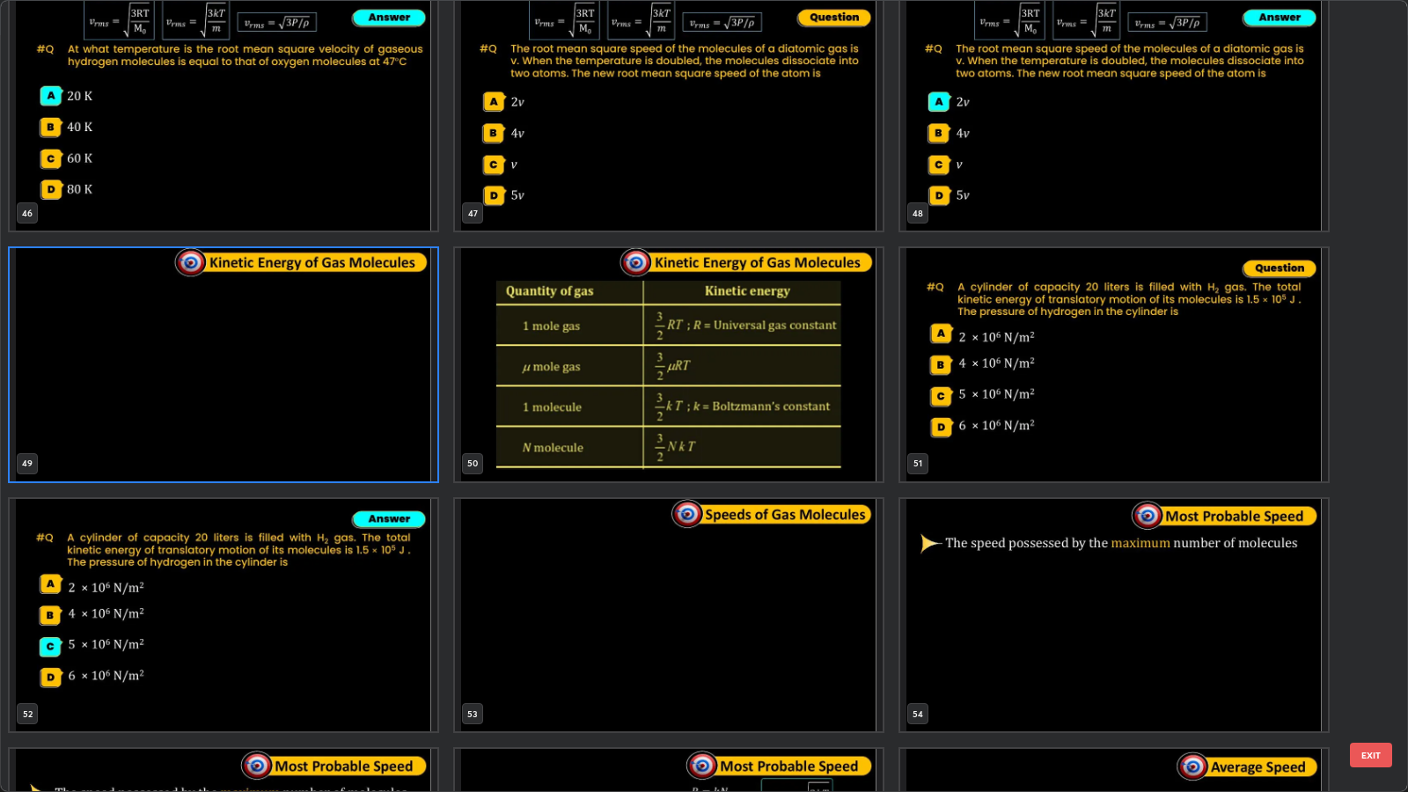
scroll to position [3735, 0]
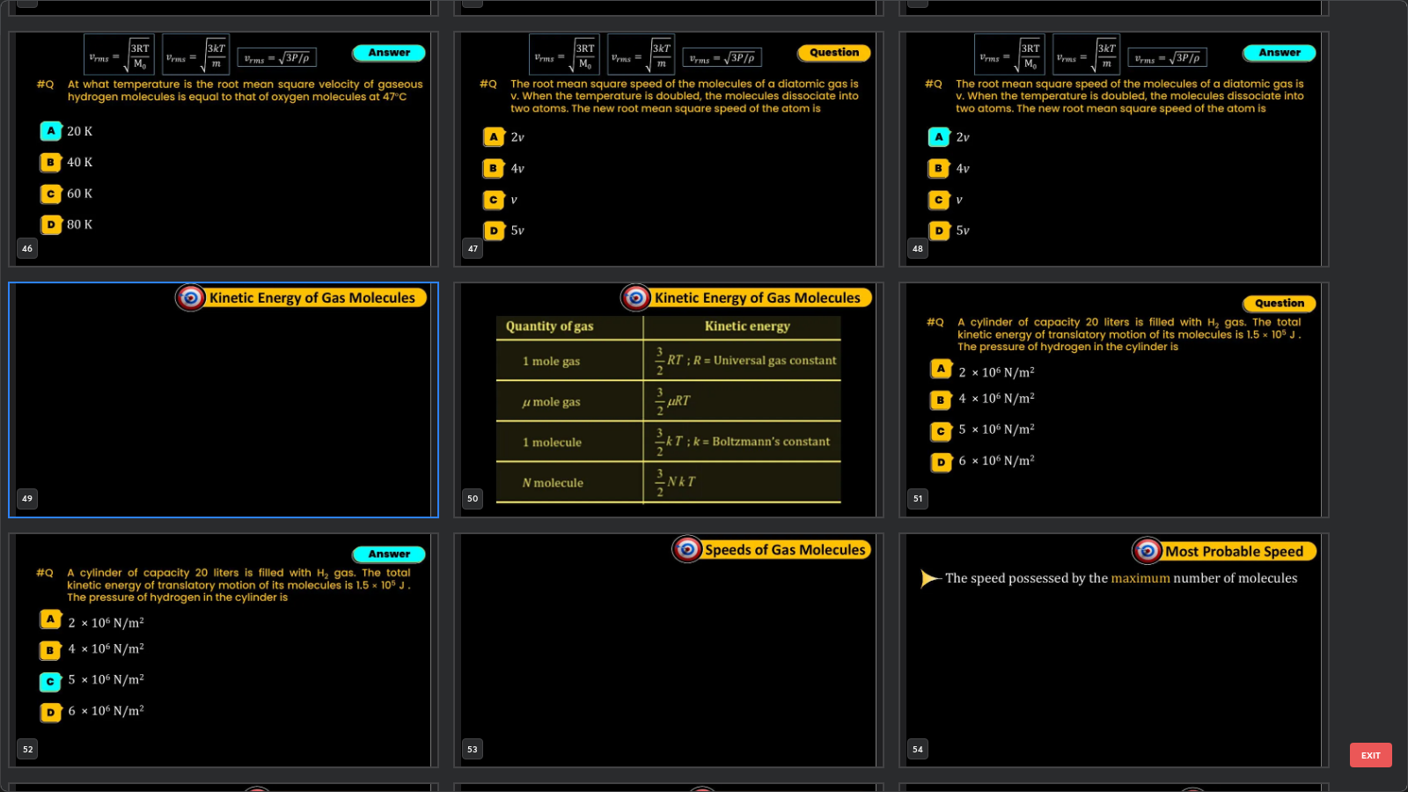
click at [1368, 643] on button "EXIT" at bounding box center [1371, 755] width 42 height 25
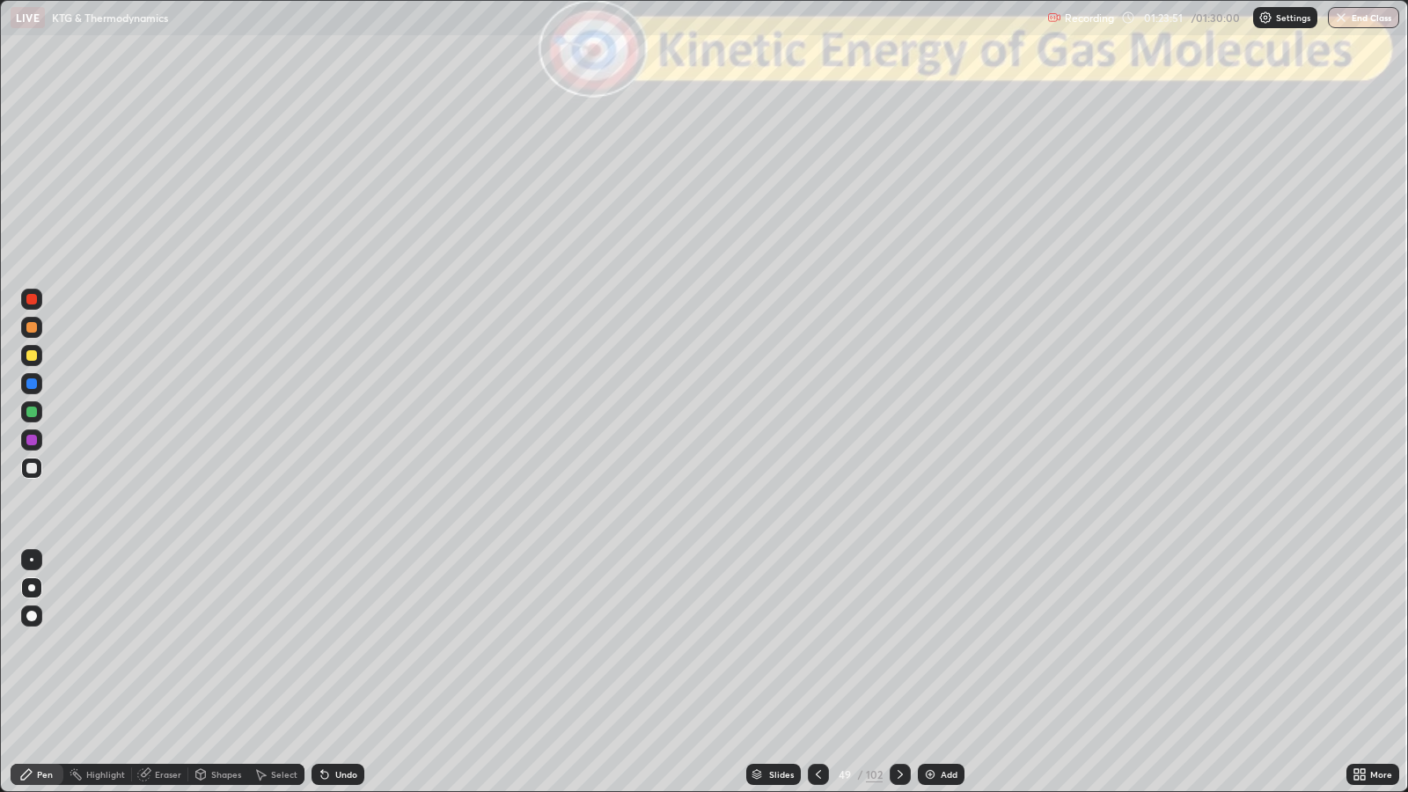
click at [31, 327] on div at bounding box center [31, 327] width 11 height 11
click at [335, 643] on div "Undo" at bounding box center [346, 774] width 22 height 9
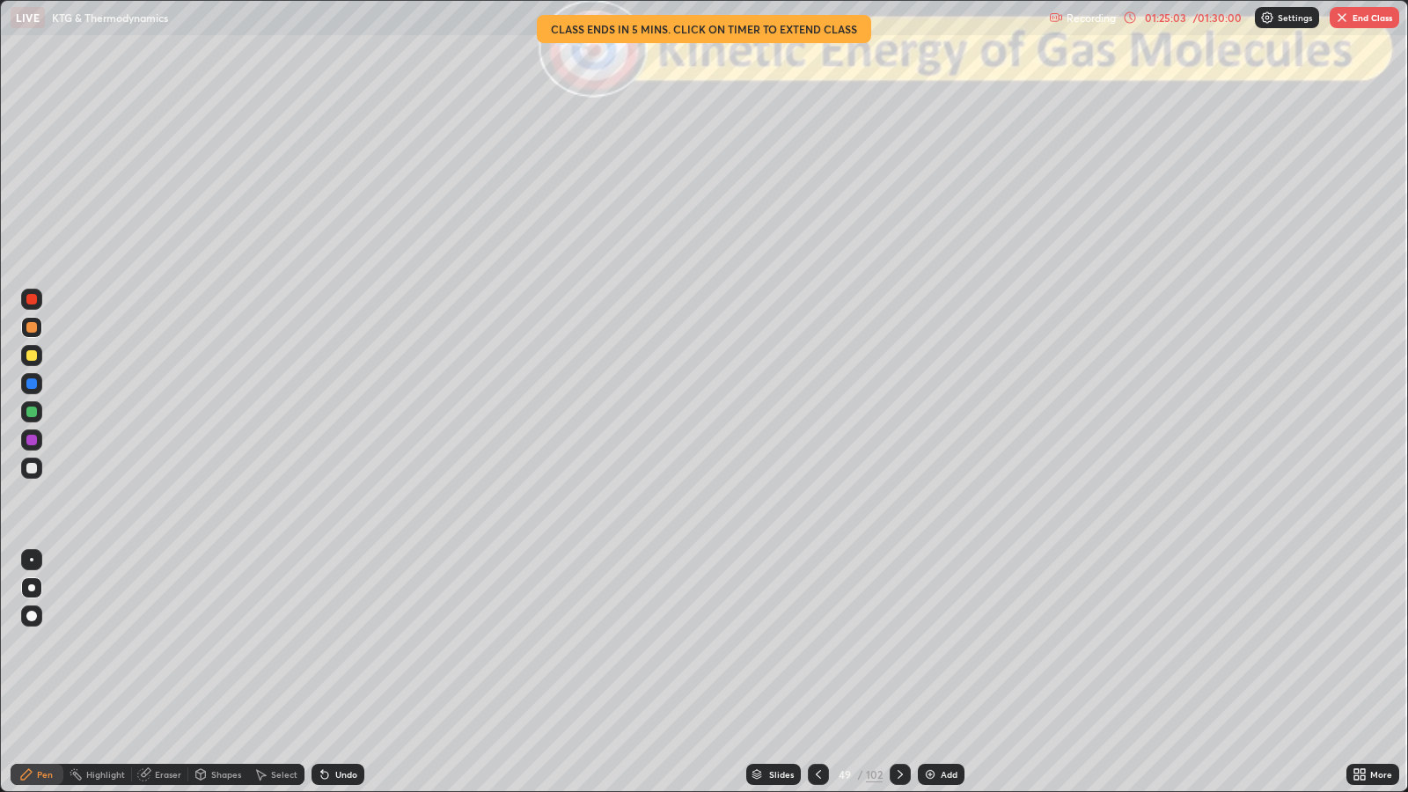
click at [216, 643] on div "Shapes" at bounding box center [226, 774] width 30 height 9
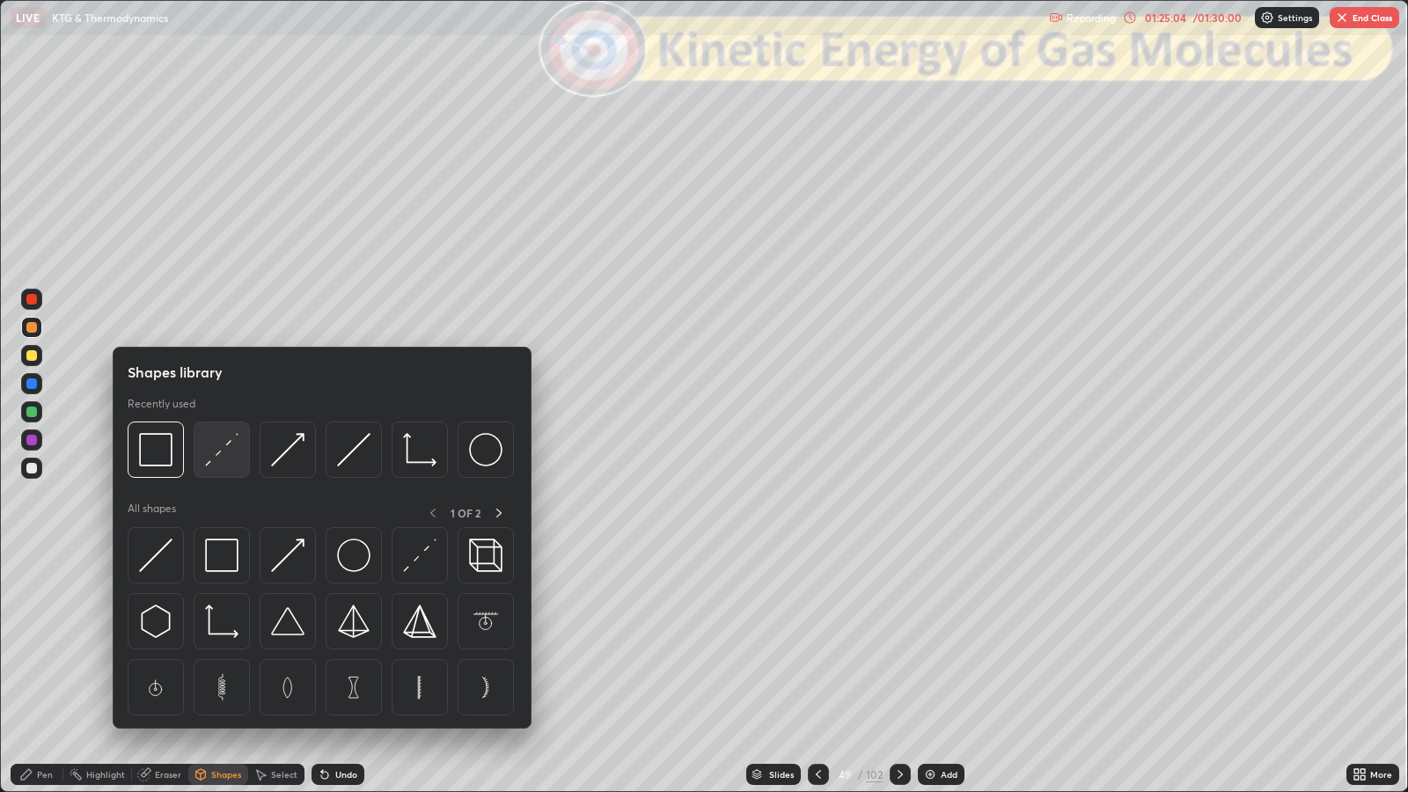
click at [217, 452] on img at bounding box center [221, 449] width 33 height 33
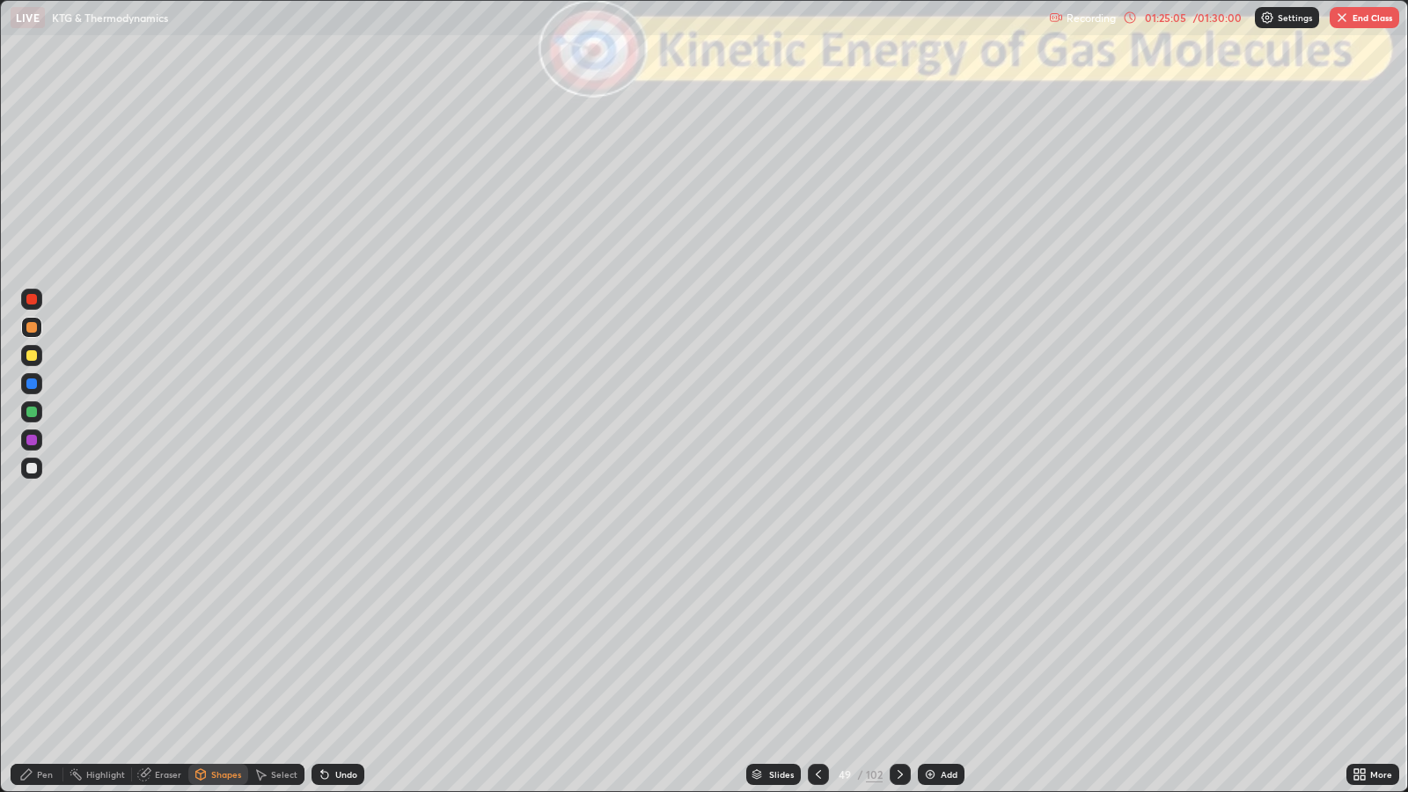
click at [35, 471] on div at bounding box center [31, 468] width 11 height 11
click at [40, 643] on div "Pen" at bounding box center [37, 774] width 53 height 21
click at [31, 356] on div at bounding box center [31, 355] width 11 height 11
click at [327, 643] on icon at bounding box center [325, 775] width 14 height 14
click at [33, 325] on div at bounding box center [31, 327] width 11 height 11
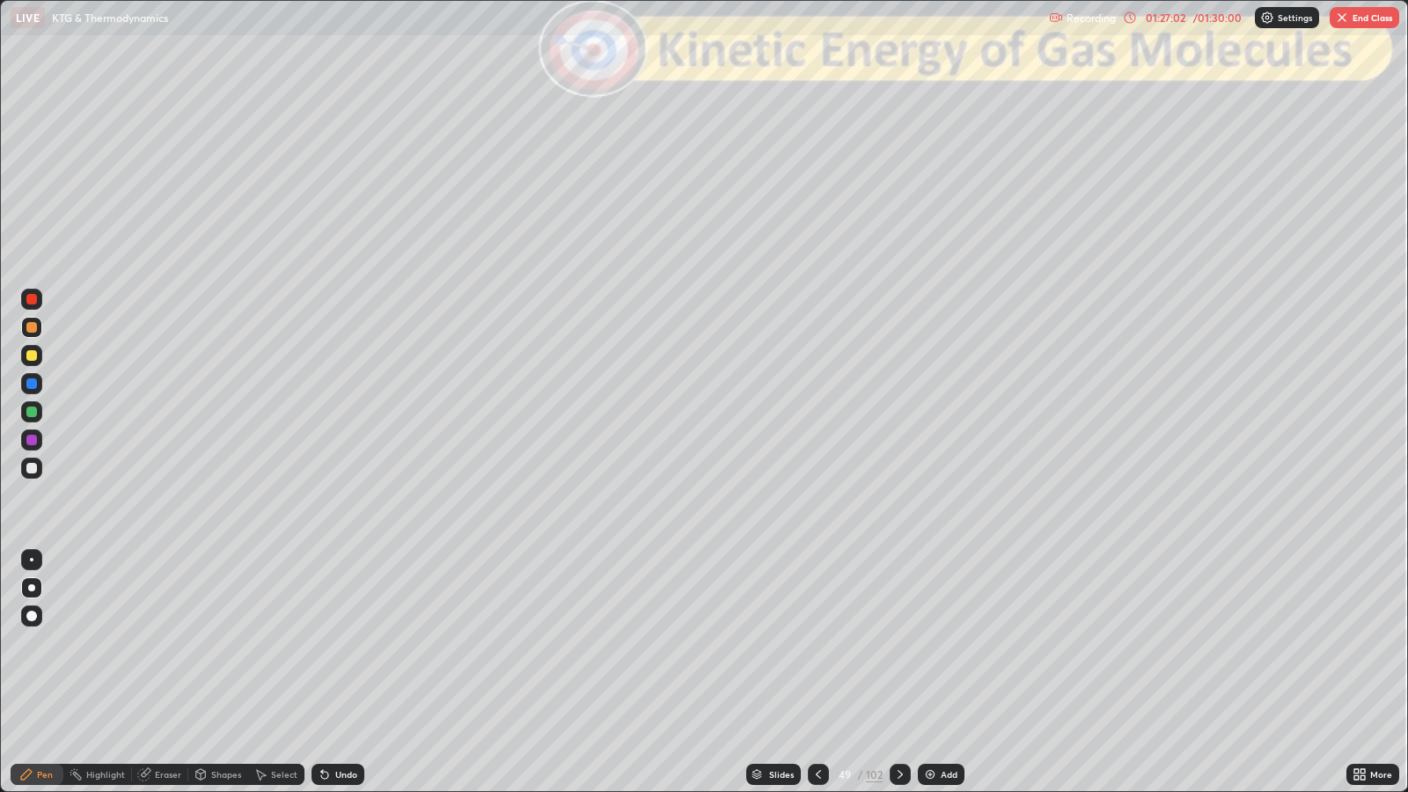
click at [216, 643] on div "Shapes" at bounding box center [226, 774] width 30 height 9
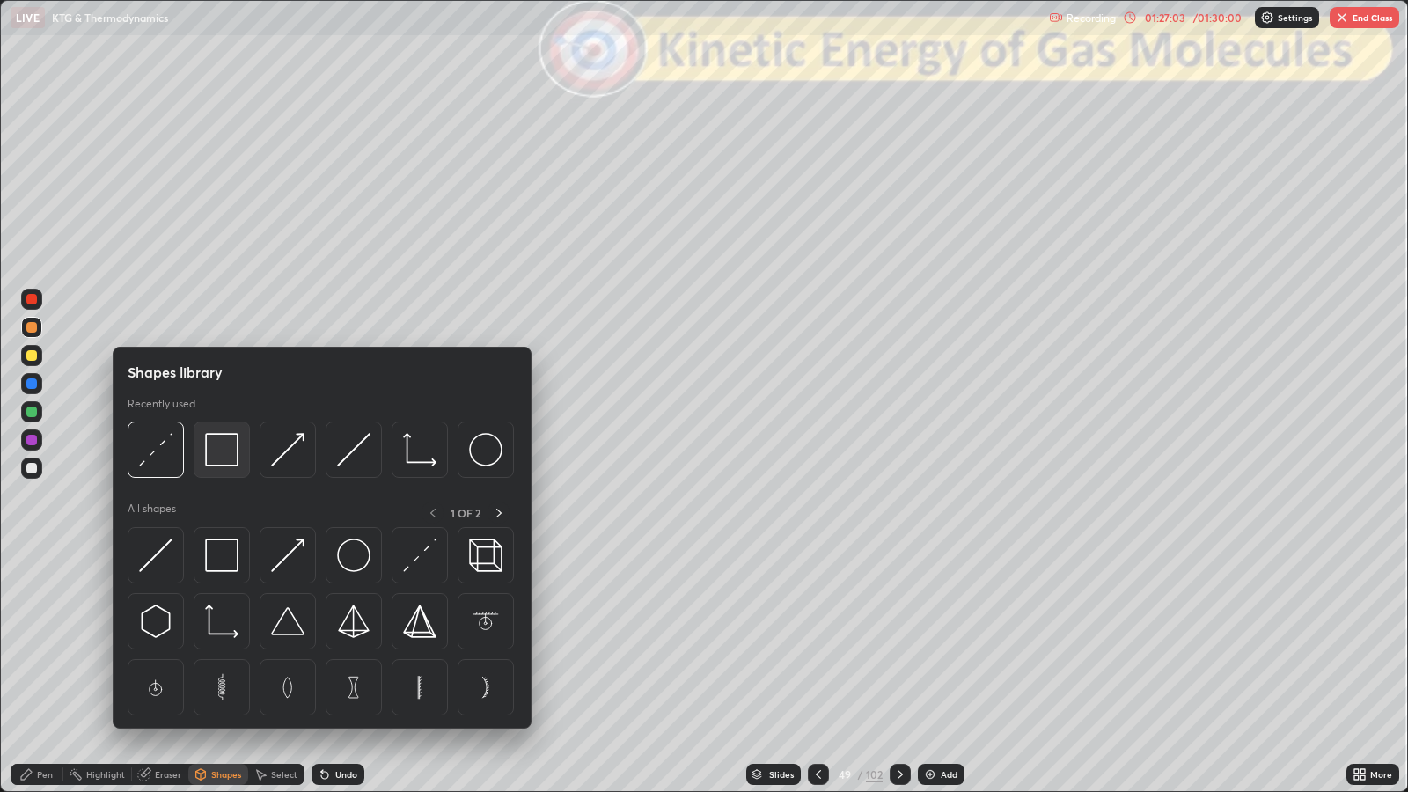
click at [218, 447] on img at bounding box center [221, 449] width 33 height 33
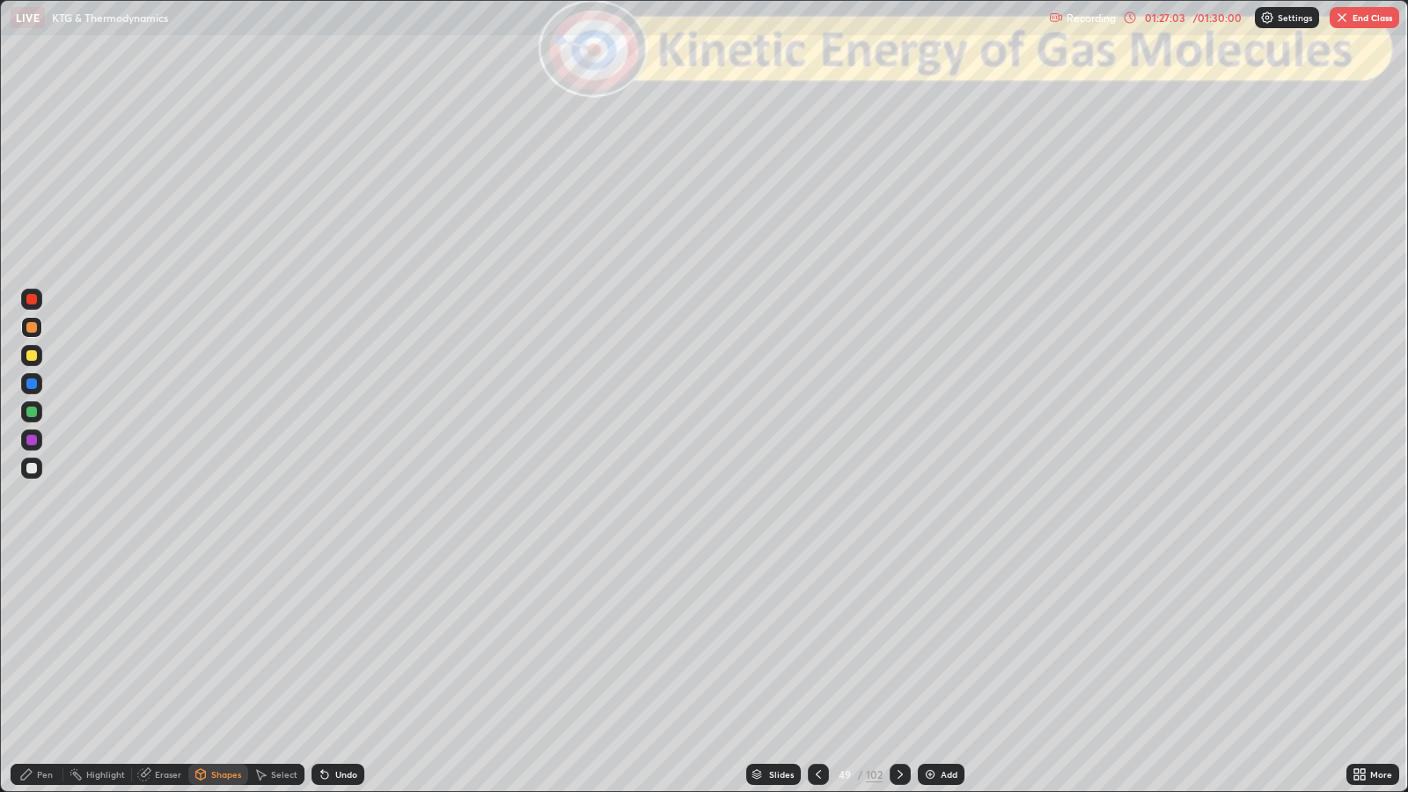
click at [32, 299] on div at bounding box center [31, 299] width 11 height 11
click at [26, 643] on icon at bounding box center [26, 774] width 11 height 11
click at [220, 643] on div "Shapes" at bounding box center [226, 774] width 30 height 9
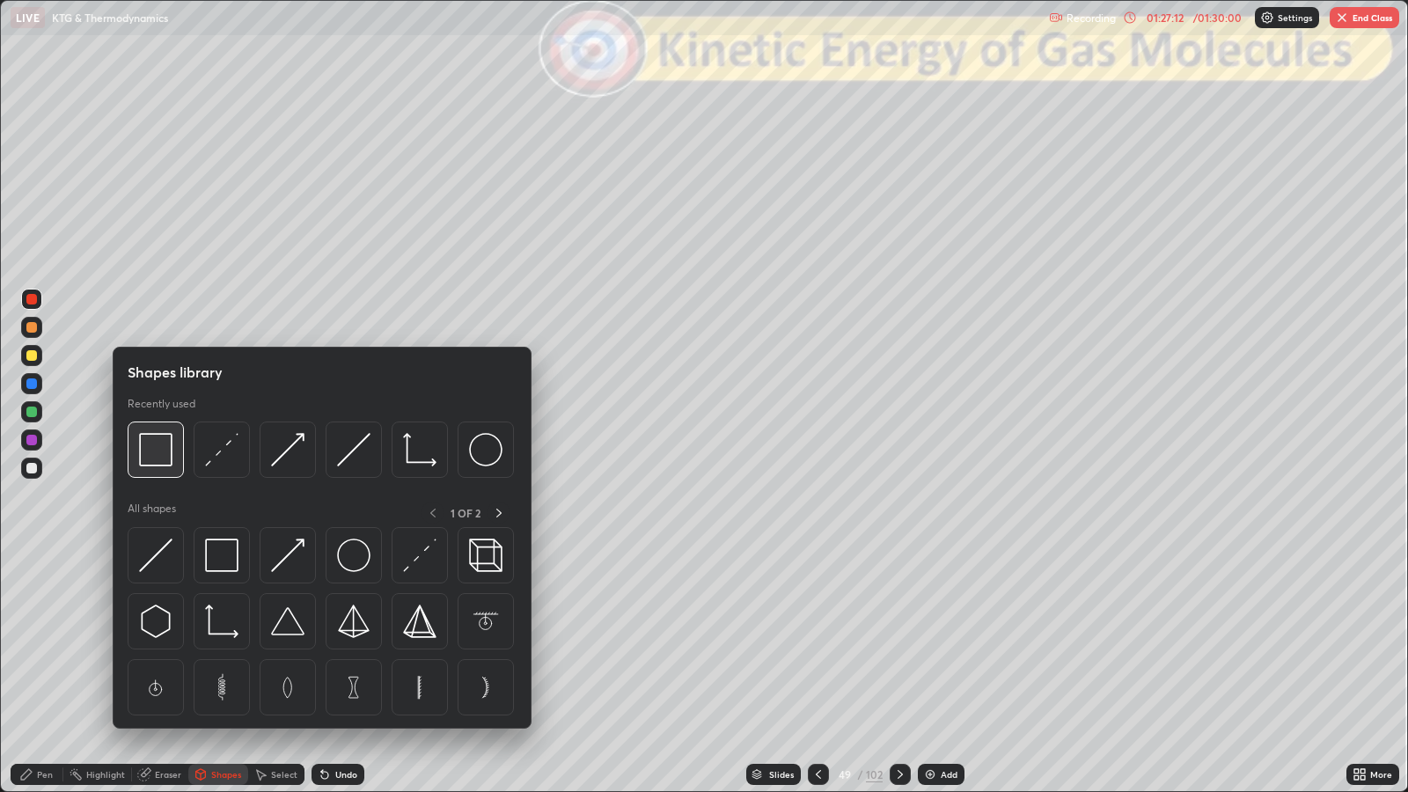
click at [150, 458] on img at bounding box center [155, 449] width 33 height 33
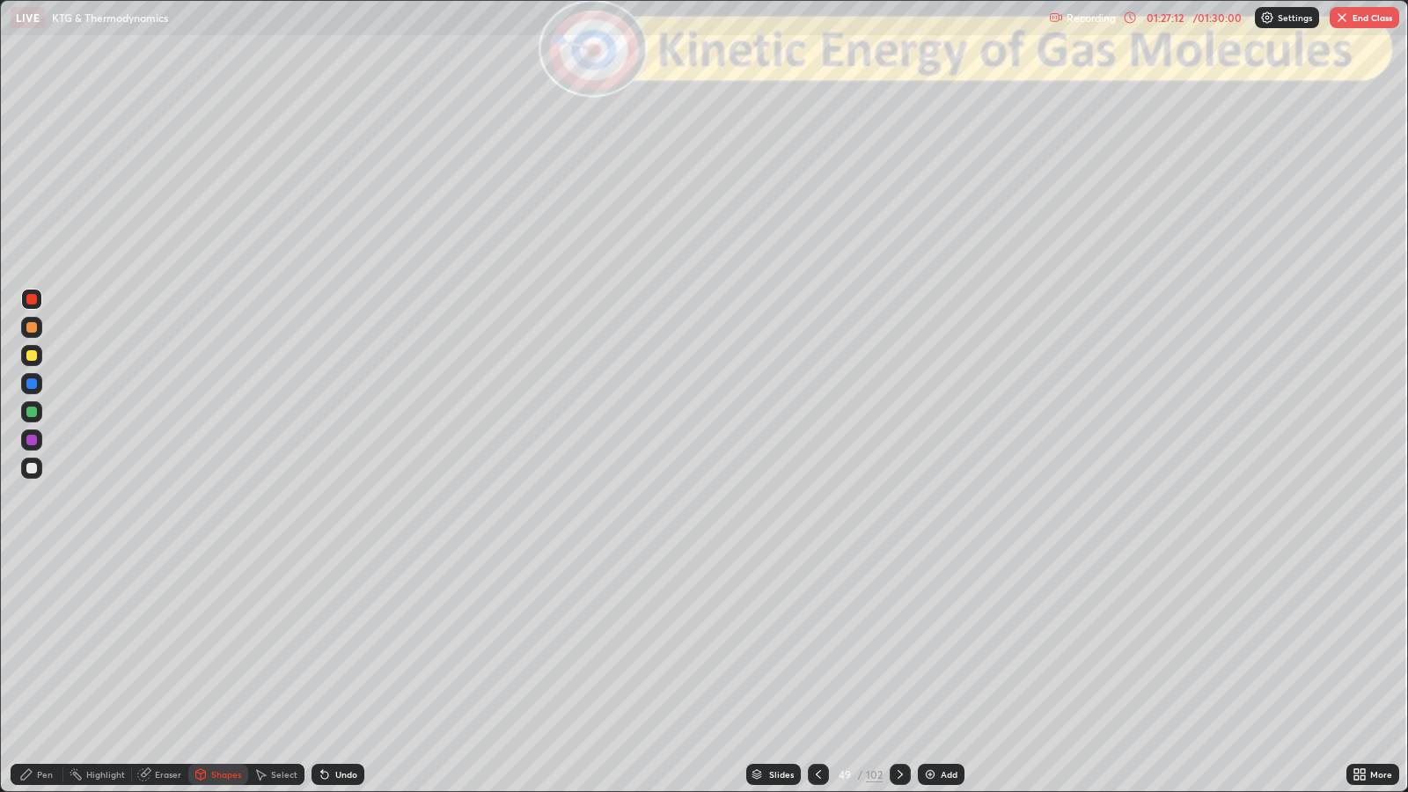
click at [31, 299] on div at bounding box center [31, 299] width 11 height 11
click at [34, 643] on div "Pen" at bounding box center [37, 774] width 53 height 21
click at [899, 643] on icon at bounding box center [900, 775] width 14 height 14
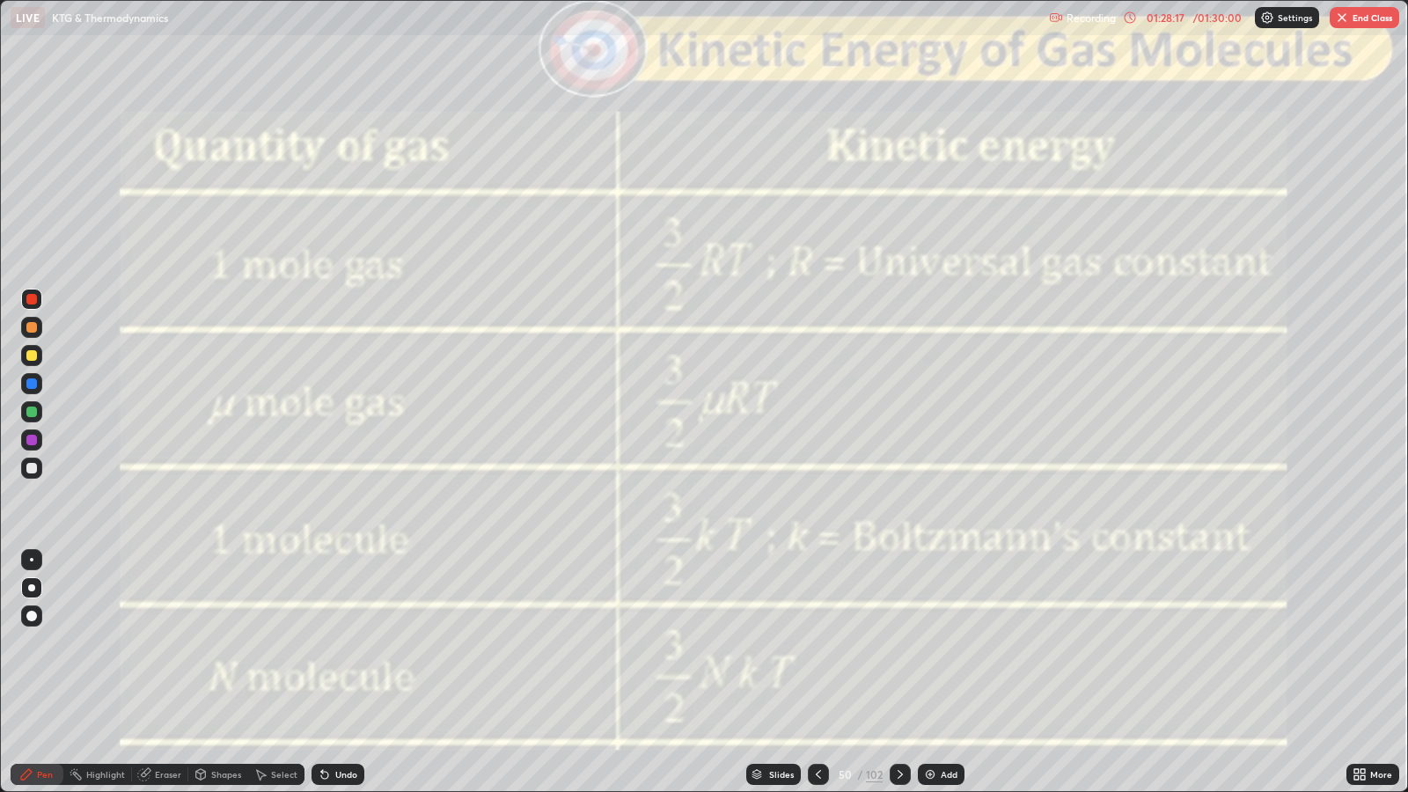
click at [899, 643] on icon at bounding box center [900, 775] width 14 height 14
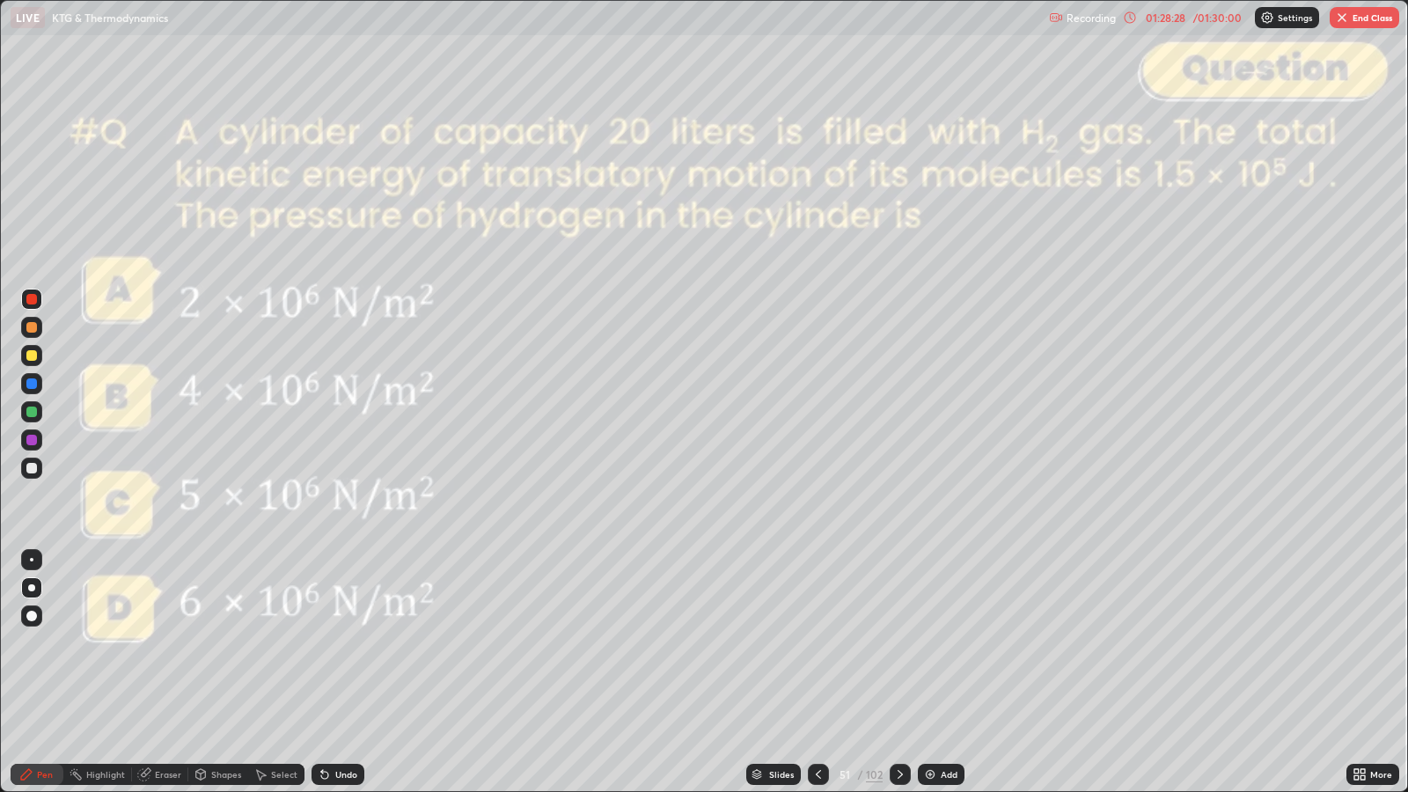
click at [775, 643] on div "Slides" at bounding box center [781, 774] width 25 height 9
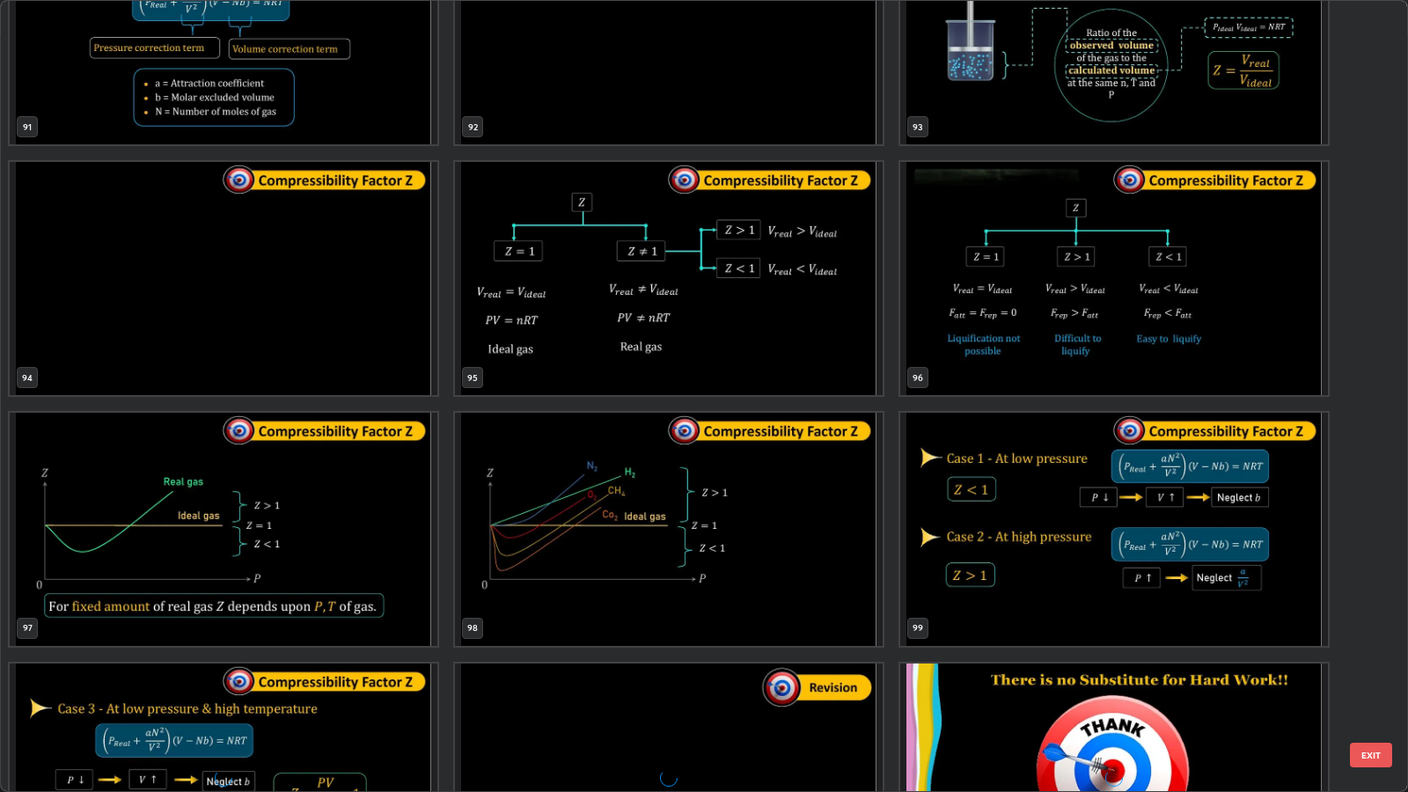
scroll to position [7728, 0]
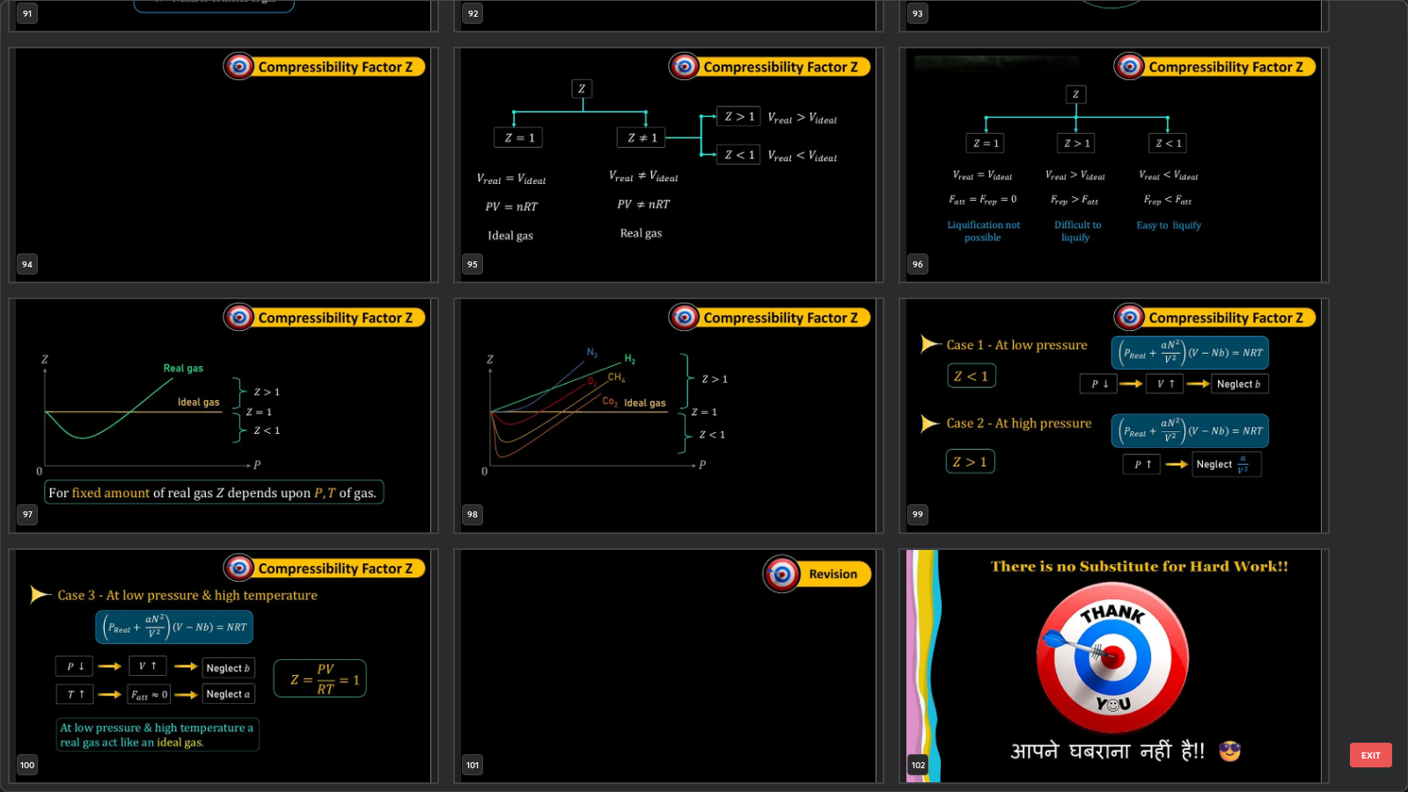
click at [742, 634] on img "grid" at bounding box center [669, 666] width 428 height 233
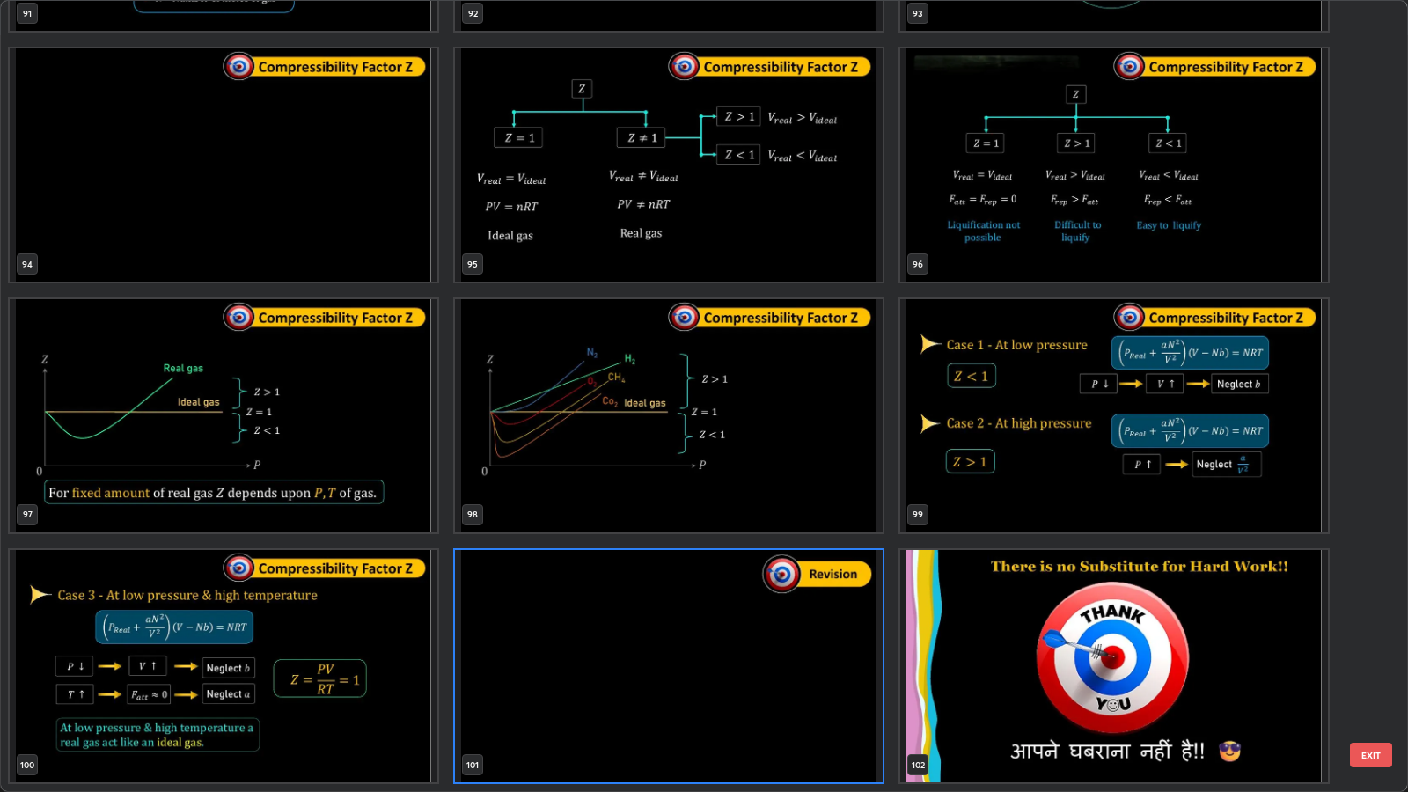
click at [1371, 643] on button "EXIT" at bounding box center [1371, 755] width 42 height 25
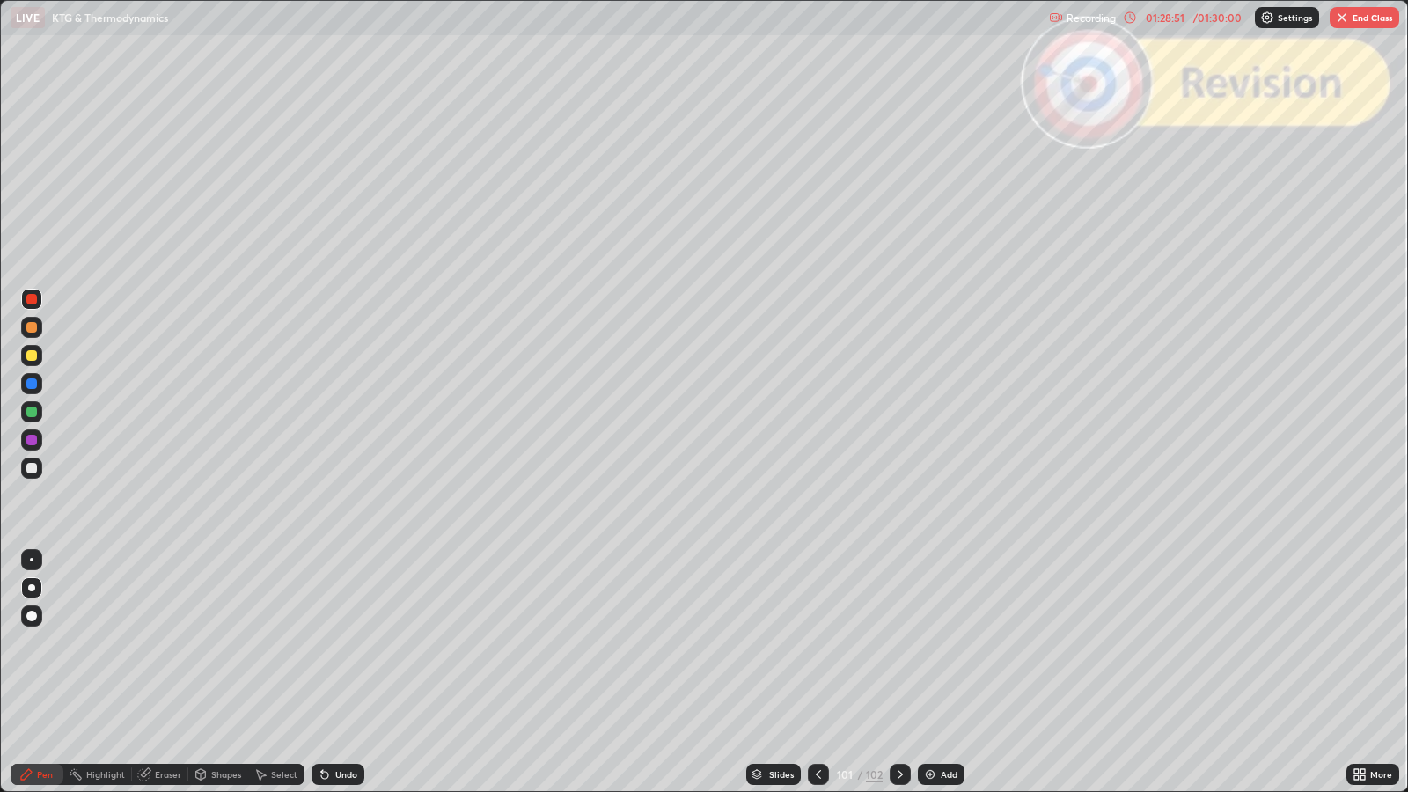
click at [898, 643] on icon at bounding box center [900, 775] width 14 height 14
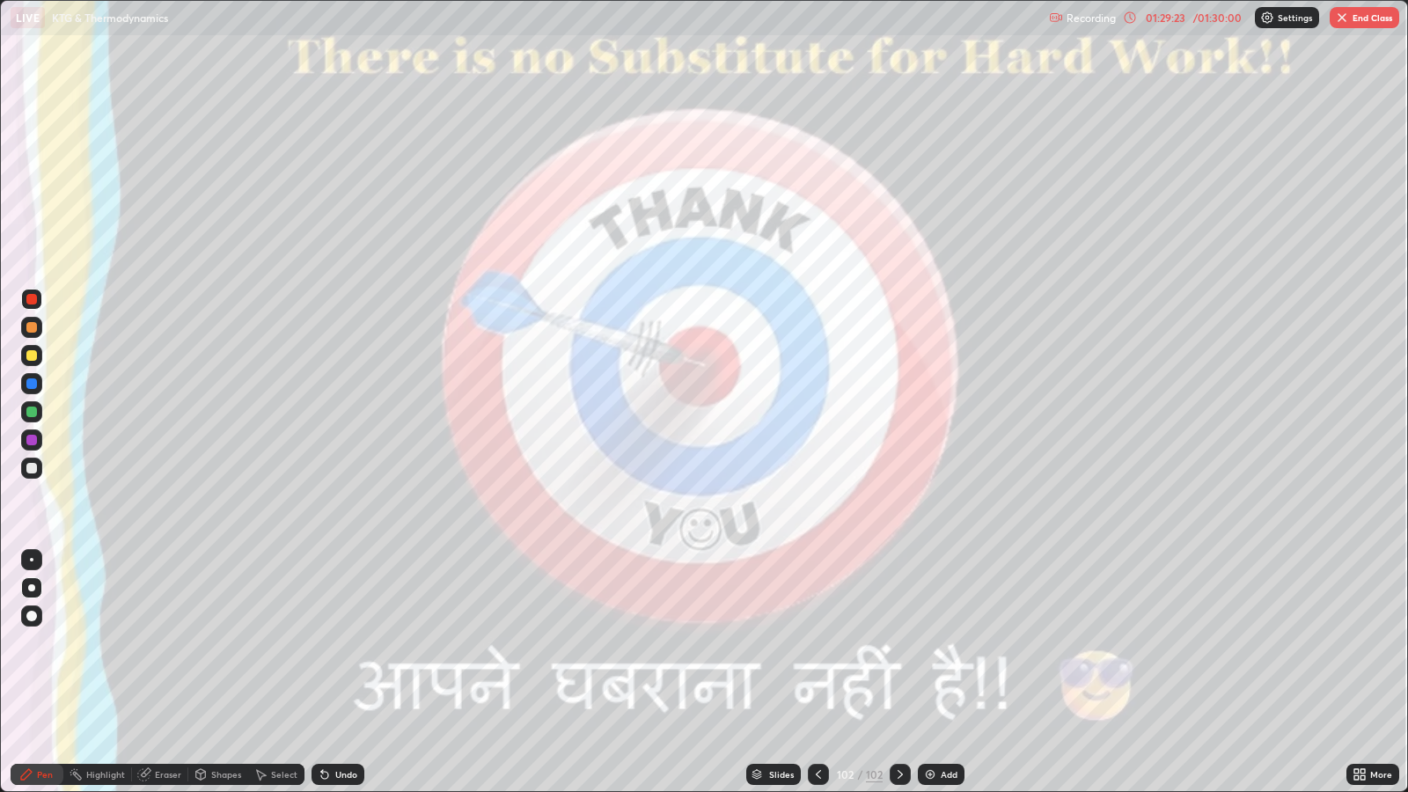
click at [1362, 18] on button "End Class" at bounding box center [1365, 17] width 70 height 21
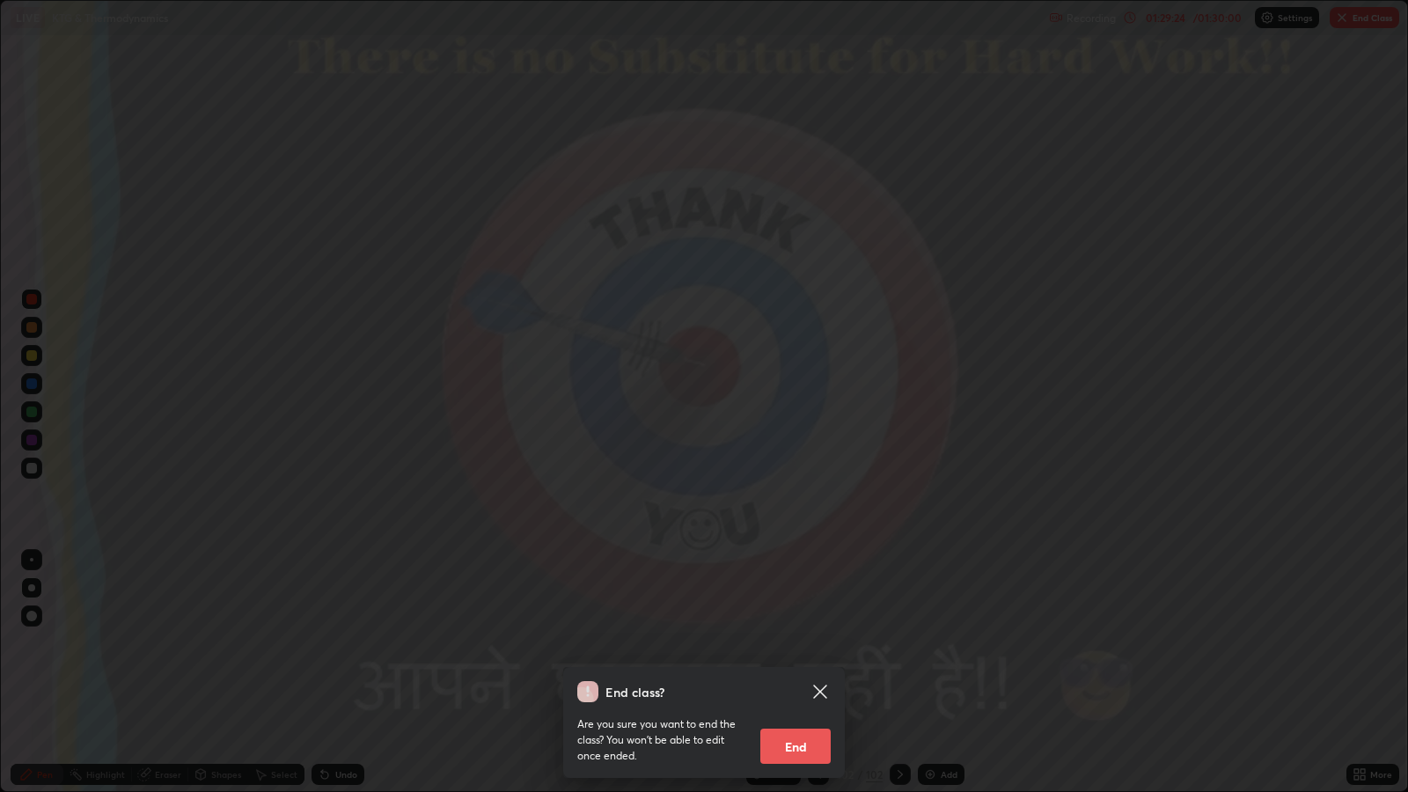
click at [805, 643] on button "End" at bounding box center [796, 746] width 70 height 35
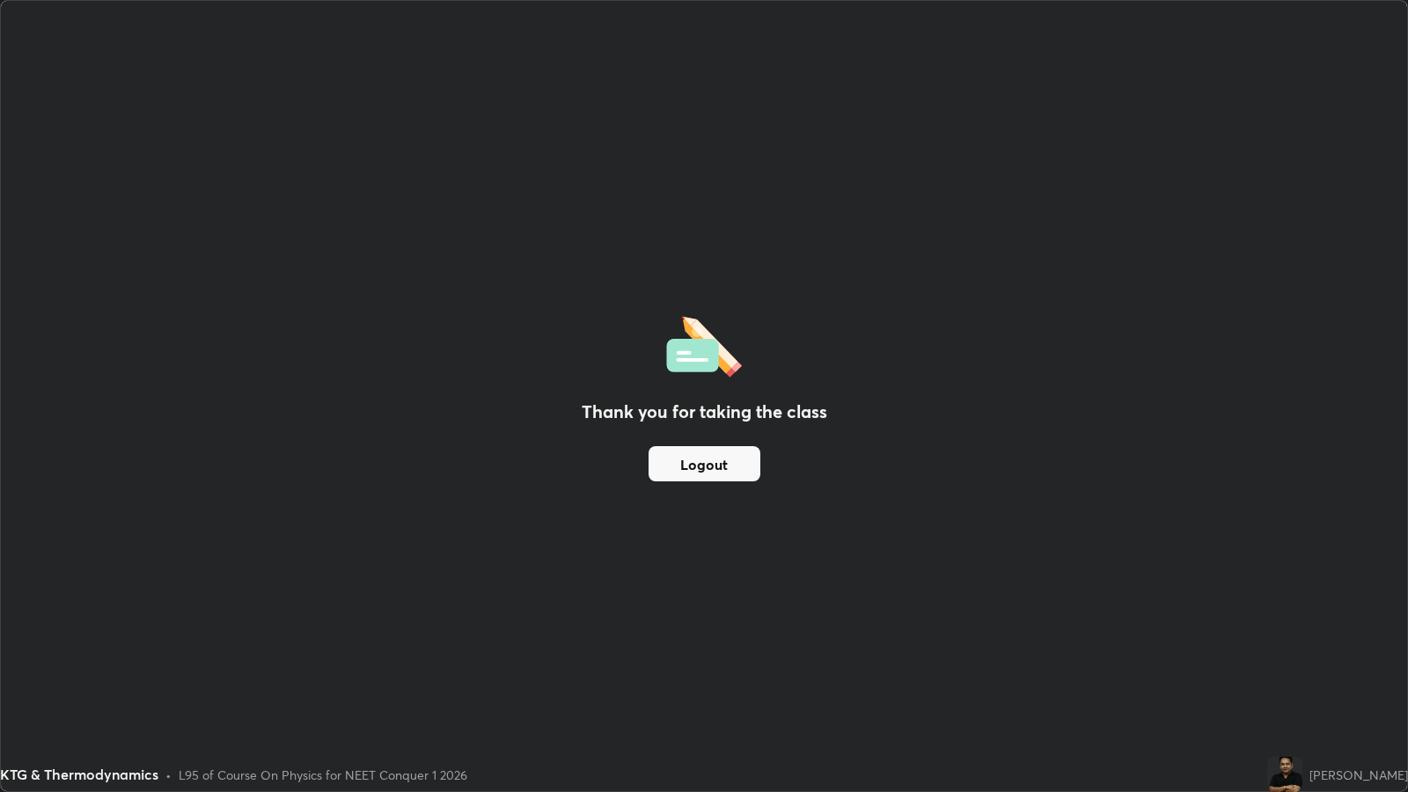
click at [740, 464] on button "Logout" at bounding box center [705, 463] width 112 height 35
